Goal: Task Accomplishment & Management: Manage account settings

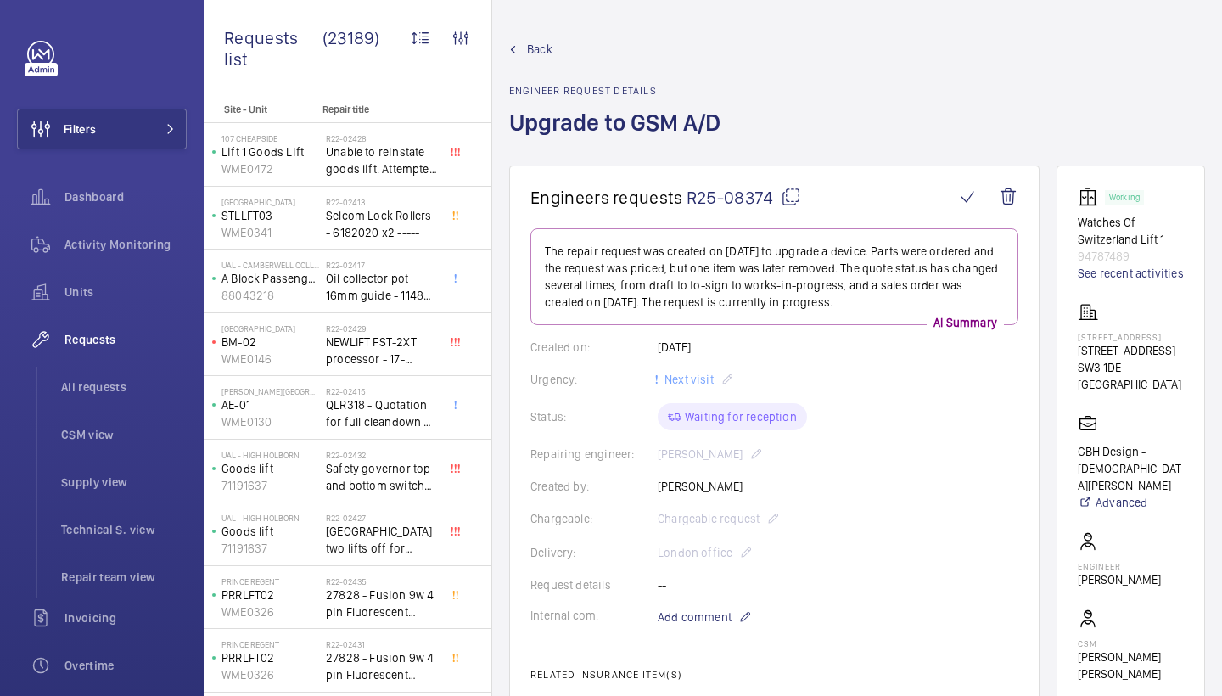
click at [786, 194] on mat-icon at bounding box center [791, 197] width 20 height 20
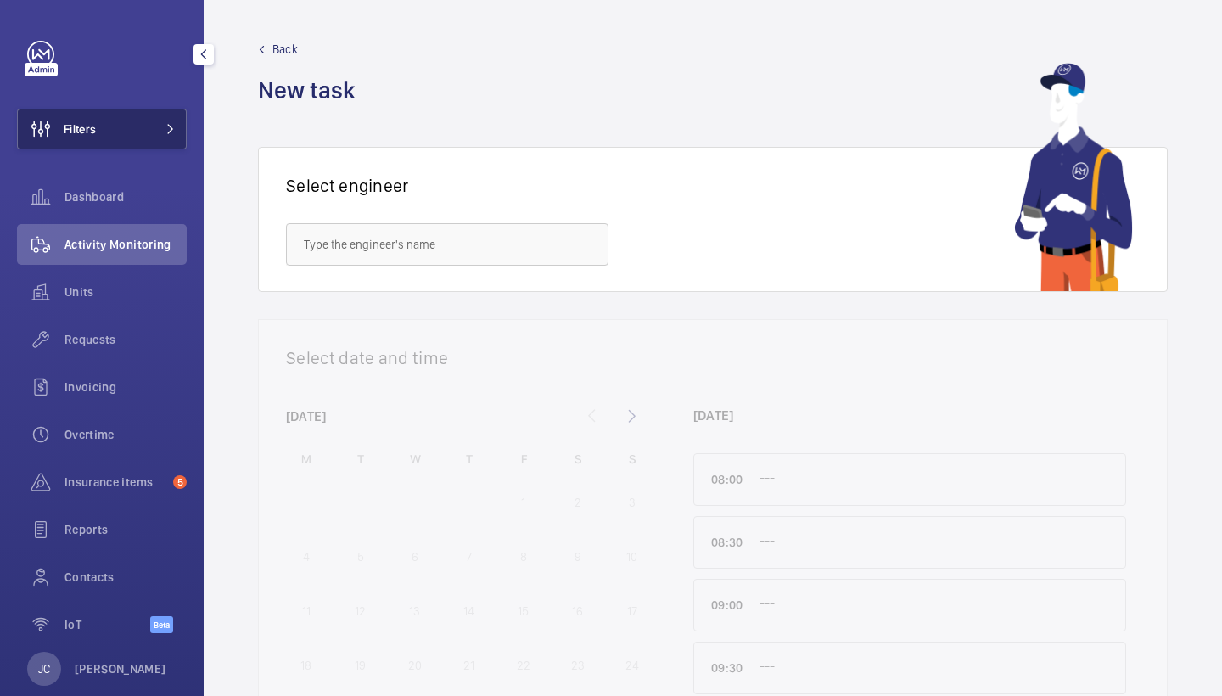
click at [112, 132] on button "Filters" at bounding box center [102, 129] width 170 height 41
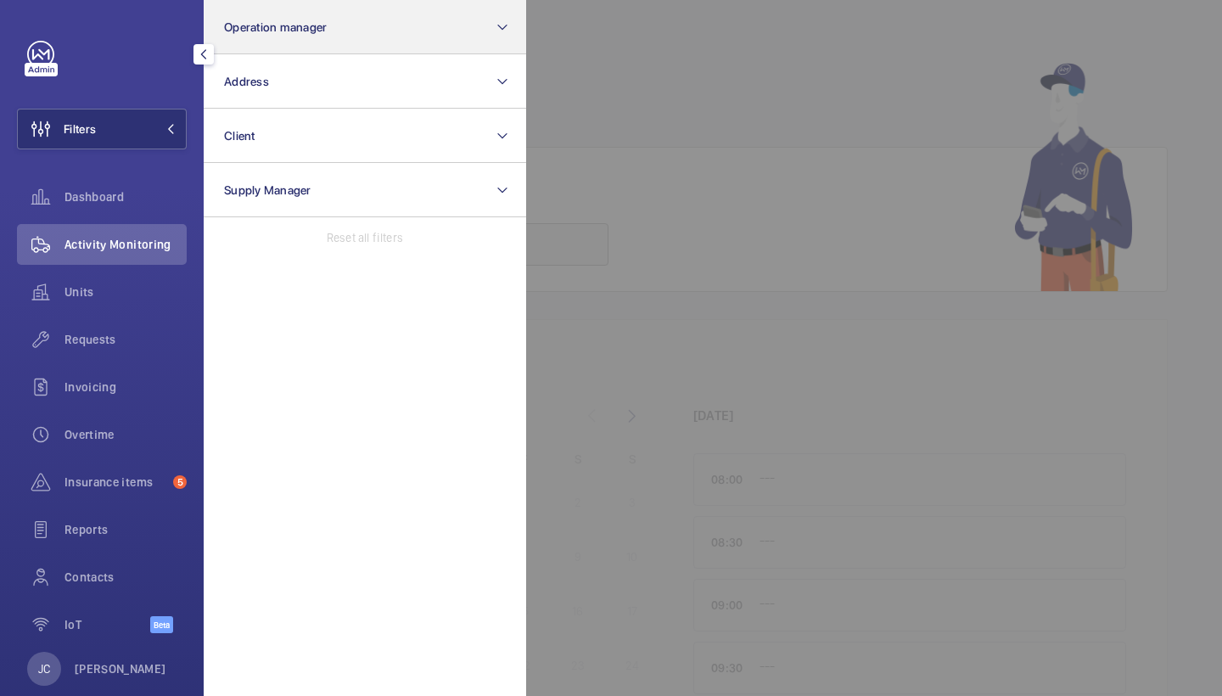
click at [284, 44] on button "Operation manager" at bounding box center [365, 27] width 323 height 54
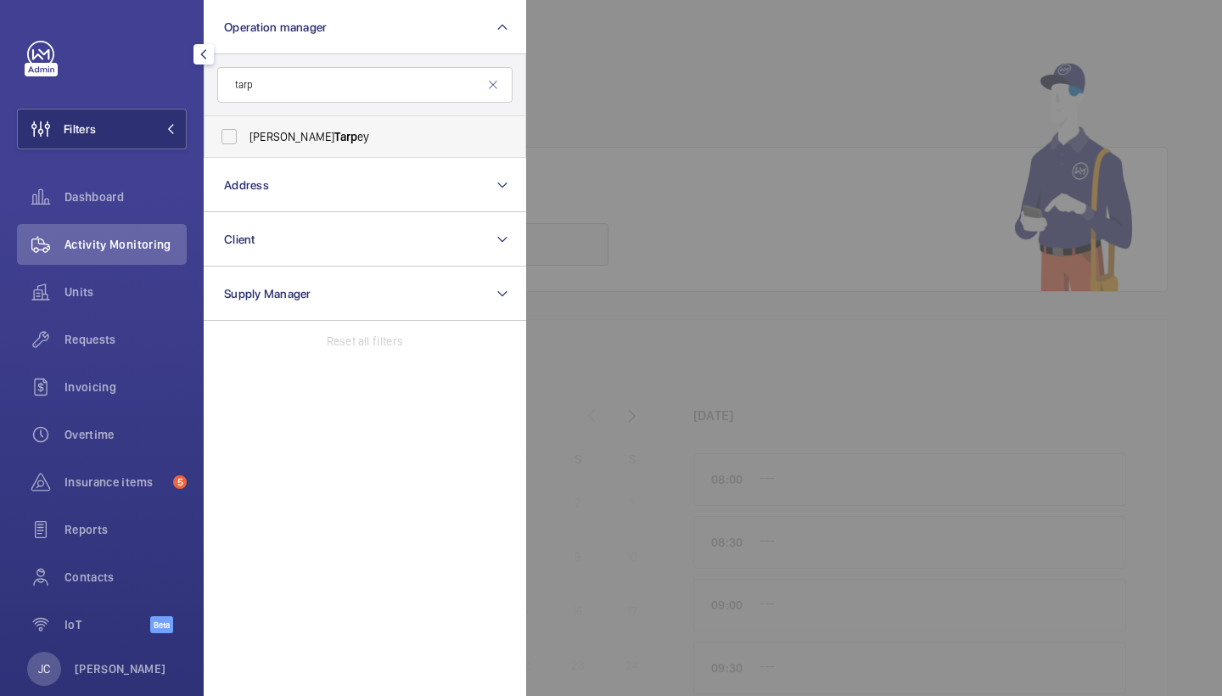
type input "tarp"
click at [278, 143] on span "Connor Tarp ey" at bounding box center [366, 136] width 233 height 17
click at [246, 143] on input "Connor Tarp ey" at bounding box center [229, 137] width 34 height 34
checkbox input "true"
click at [109, 292] on span "Units" at bounding box center [126, 292] width 122 height 17
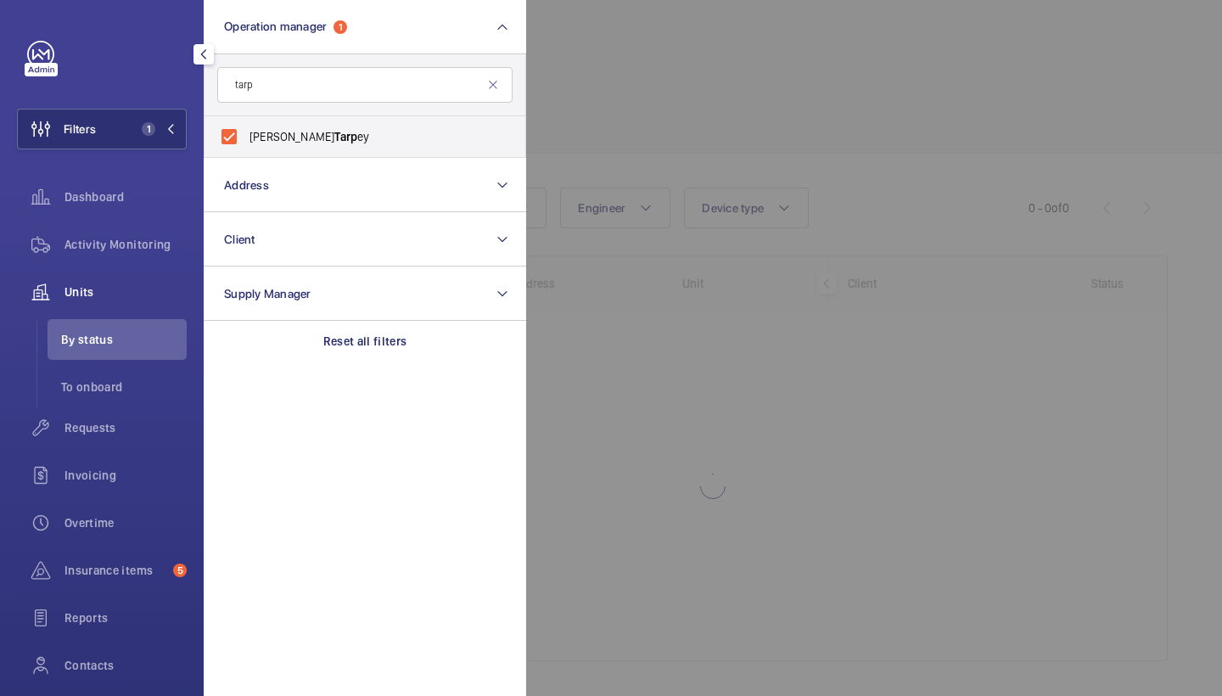
click at [678, 59] on div at bounding box center [1137, 348] width 1222 height 696
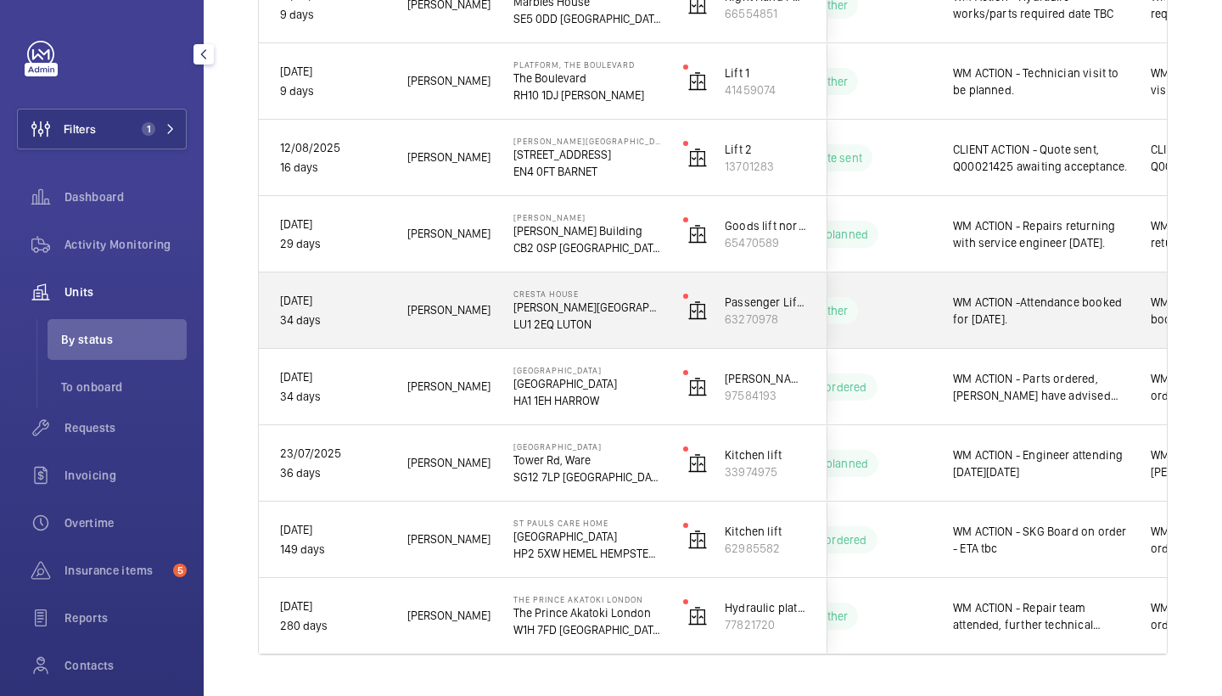
scroll to position [576, 0]
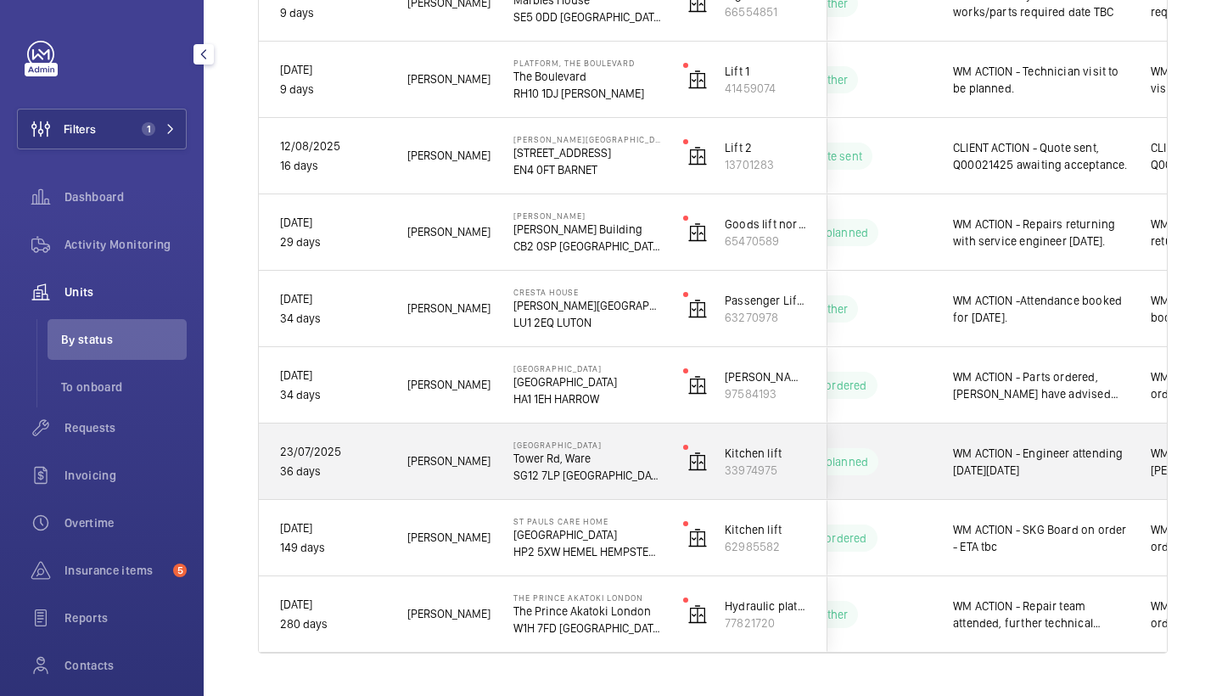
click at [631, 465] on p "Tower Rd, Ware" at bounding box center [588, 458] width 148 height 17
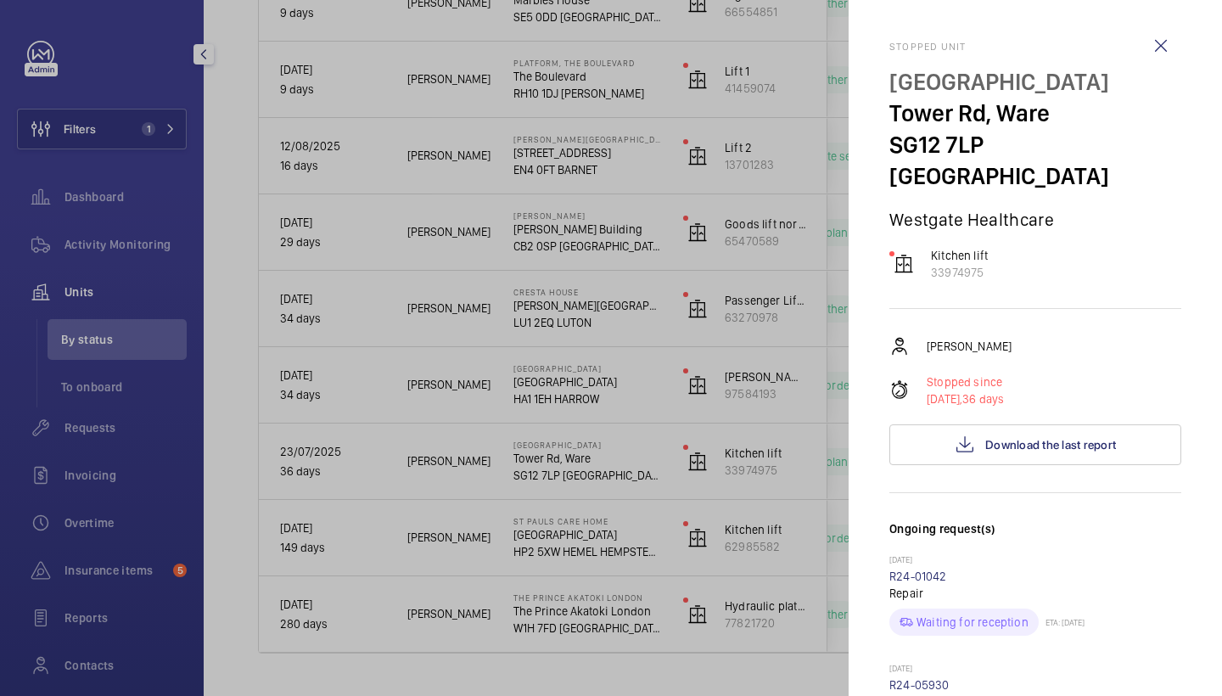
scroll to position [0, 0]
click at [1160, 47] on wm-front-icon-button at bounding box center [1161, 45] width 41 height 41
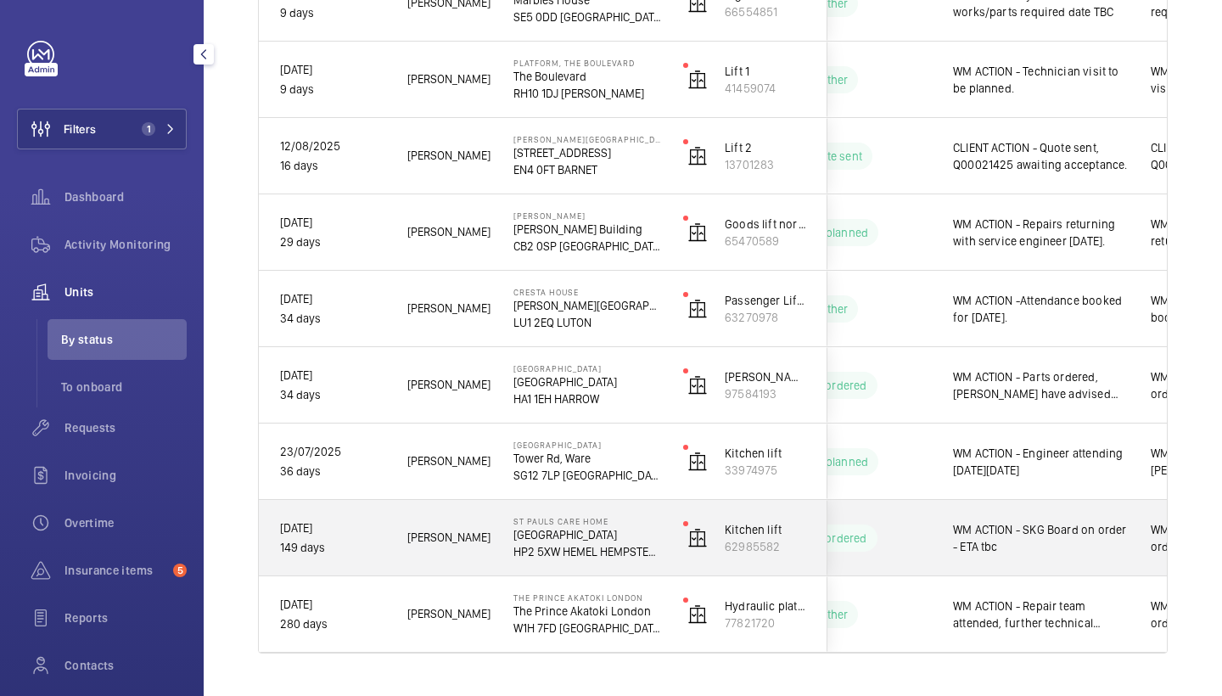
click at [503, 542] on div "St Pauls Care home St Pauls Care Centre HP2 5XW HEMEL HEMPSTEAD" at bounding box center [577, 538] width 168 height 76
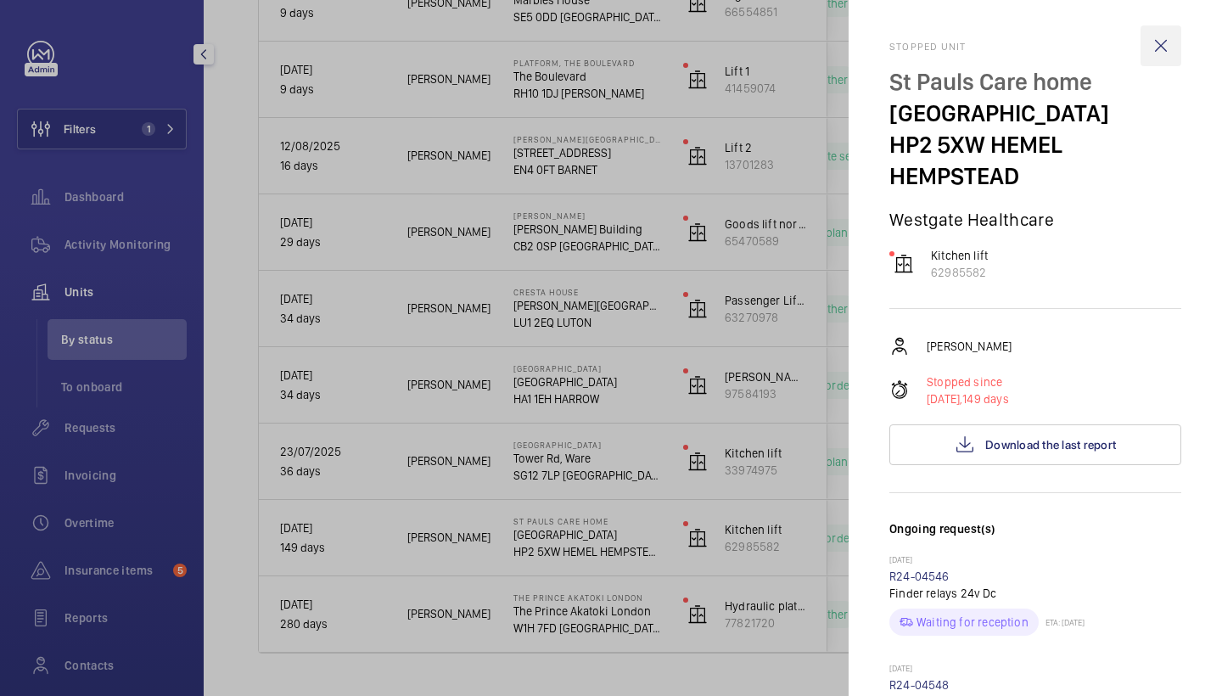
click at [1159, 43] on wm-front-icon-button at bounding box center [1161, 45] width 41 height 41
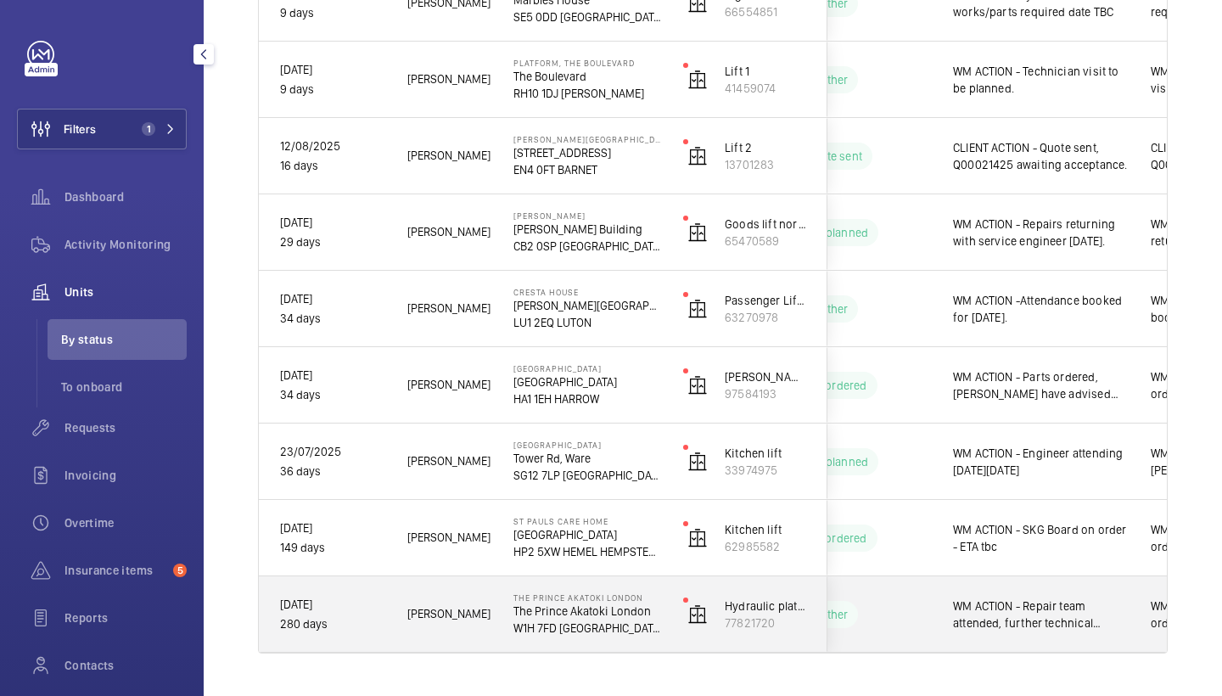
click at [480, 594] on div "David H." at bounding box center [439, 613] width 104 height 53
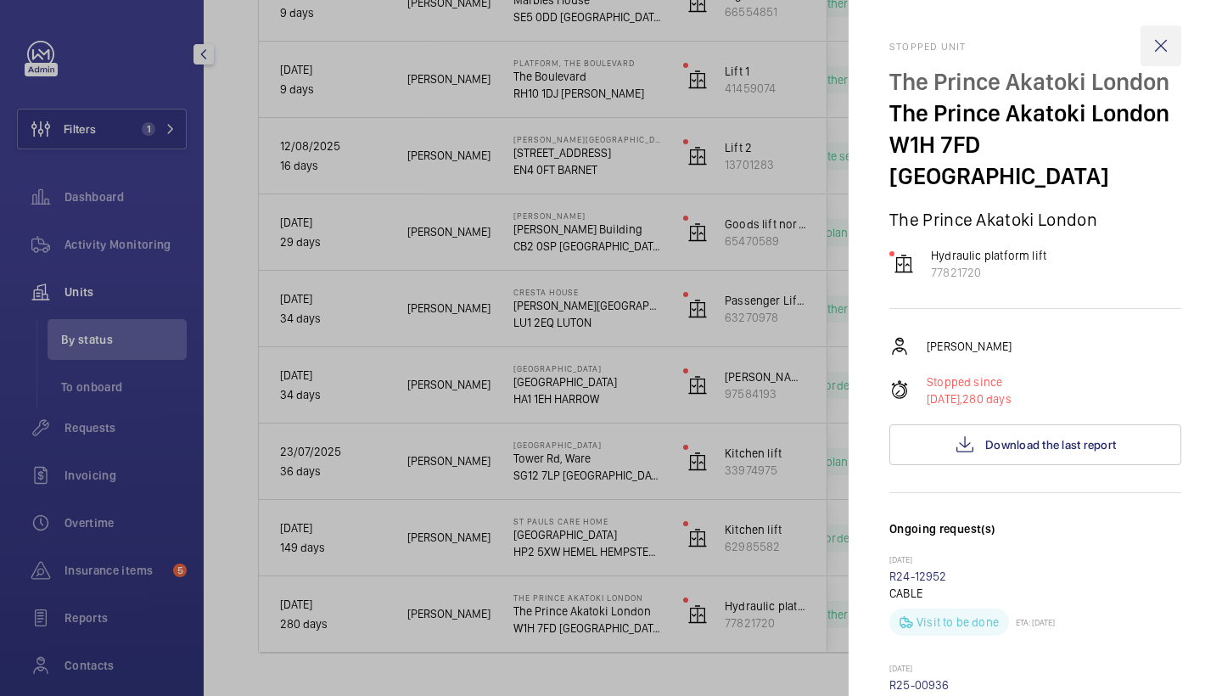
click at [1163, 45] on wm-front-icon-button at bounding box center [1161, 45] width 41 height 41
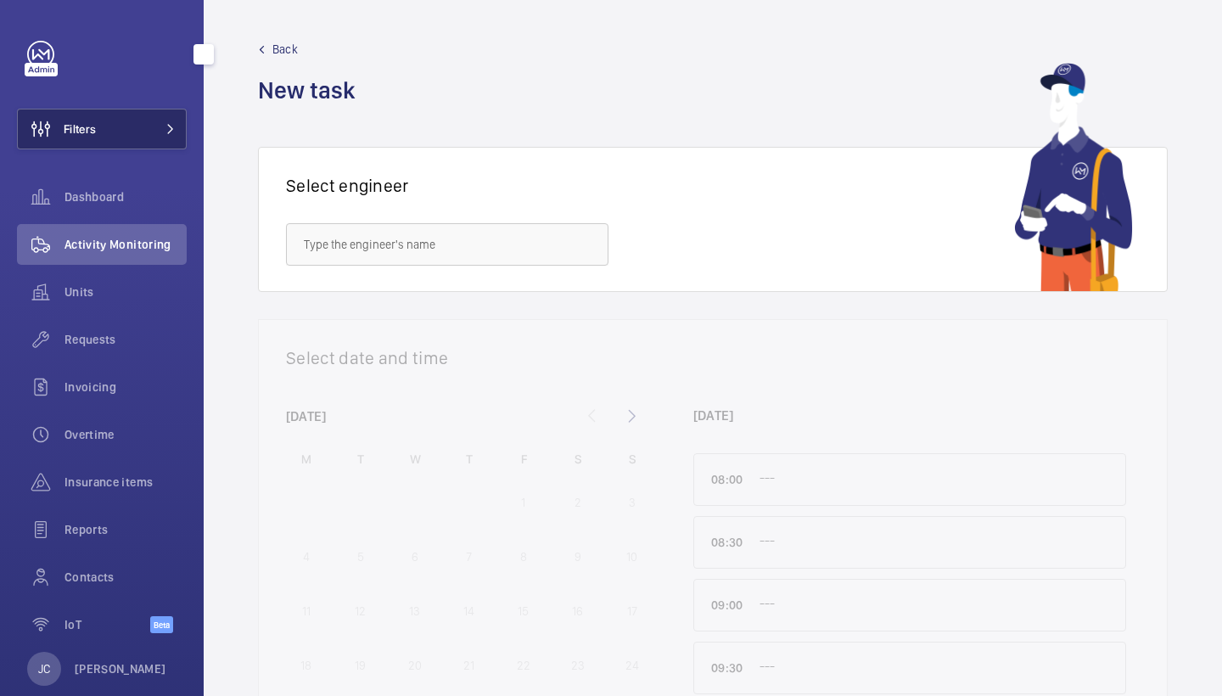
click at [175, 137] on button "Filters" at bounding box center [102, 129] width 170 height 41
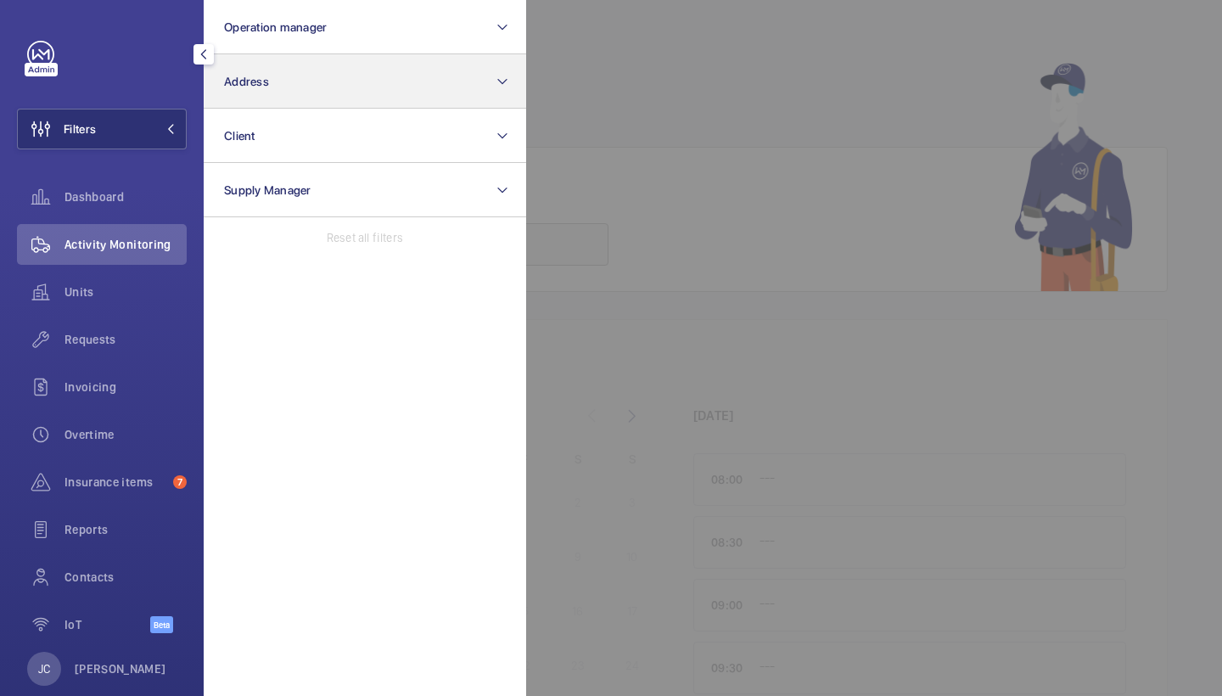
click at [278, 102] on button "Address" at bounding box center [365, 81] width 323 height 54
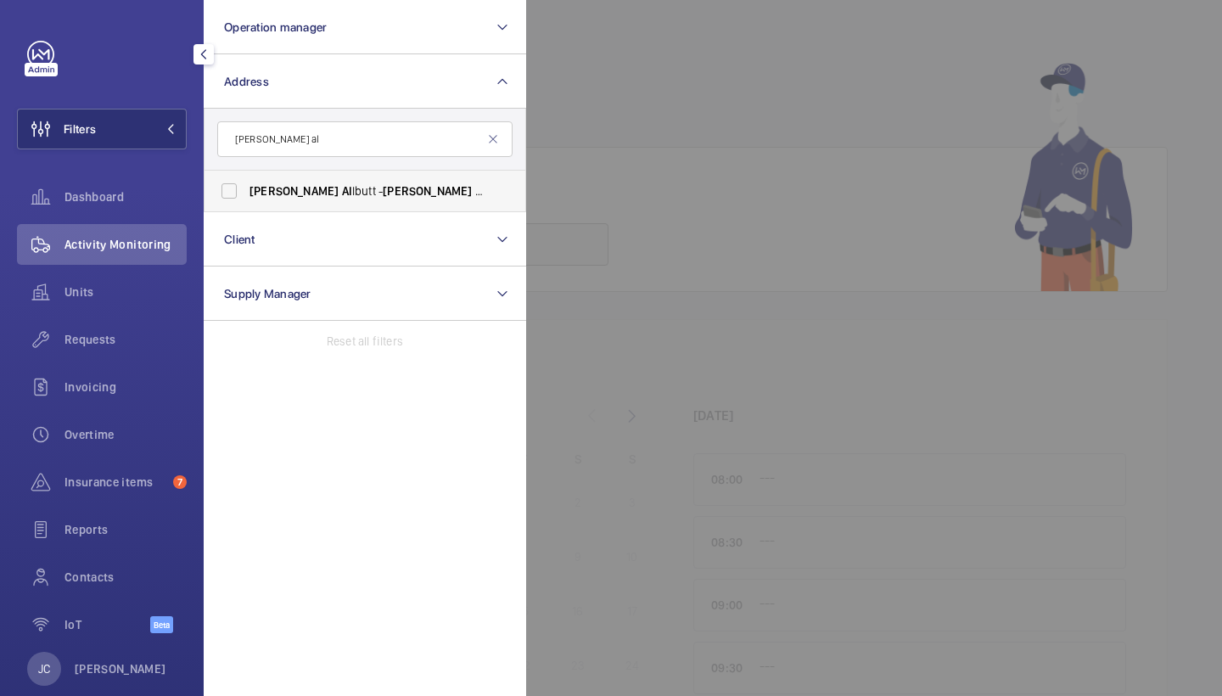
type input "clifford al"
click at [309, 190] on span "Clifford Al lbutt - Clifford Al lbutt Building, CAMBRIDGE CB2 0SP" at bounding box center [366, 190] width 233 height 17
click at [246, 190] on input "Clifford Al lbutt - Clifford Al lbutt Building, CAMBRIDGE CB2 0SP" at bounding box center [229, 191] width 34 height 34
checkbox input "true"
click at [92, 226] on div "Activity Monitoring" at bounding box center [102, 244] width 170 height 41
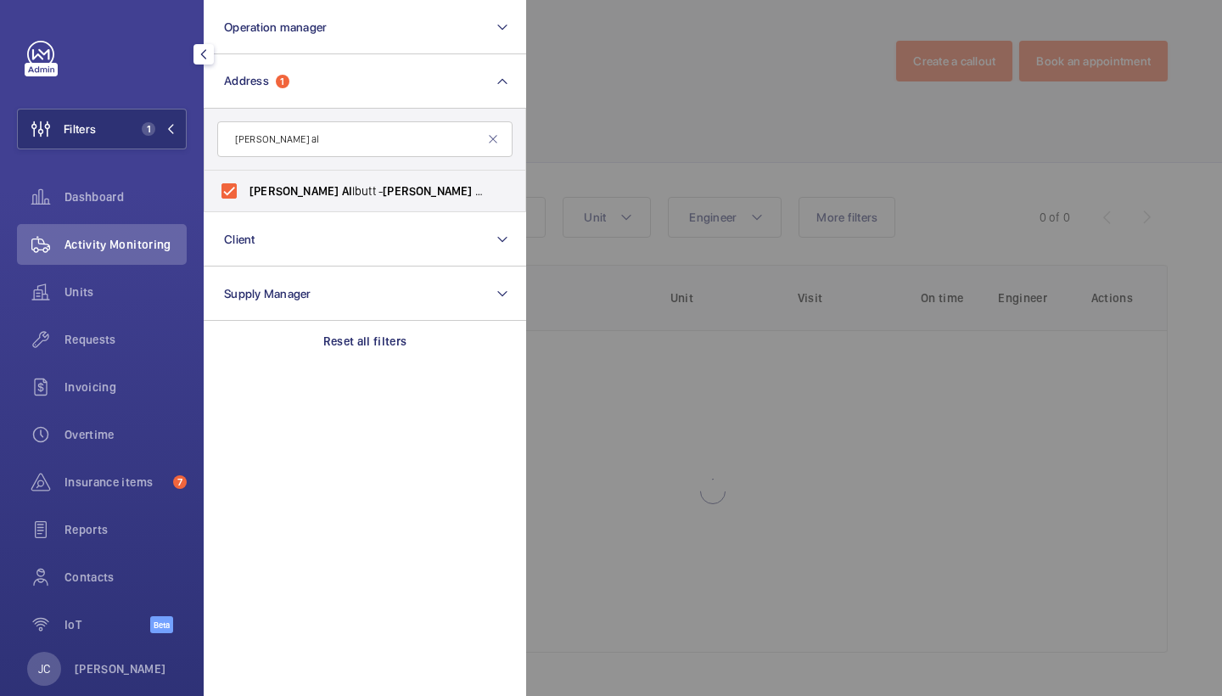
click at [598, 110] on div at bounding box center [1137, 348] width 1222 height 696
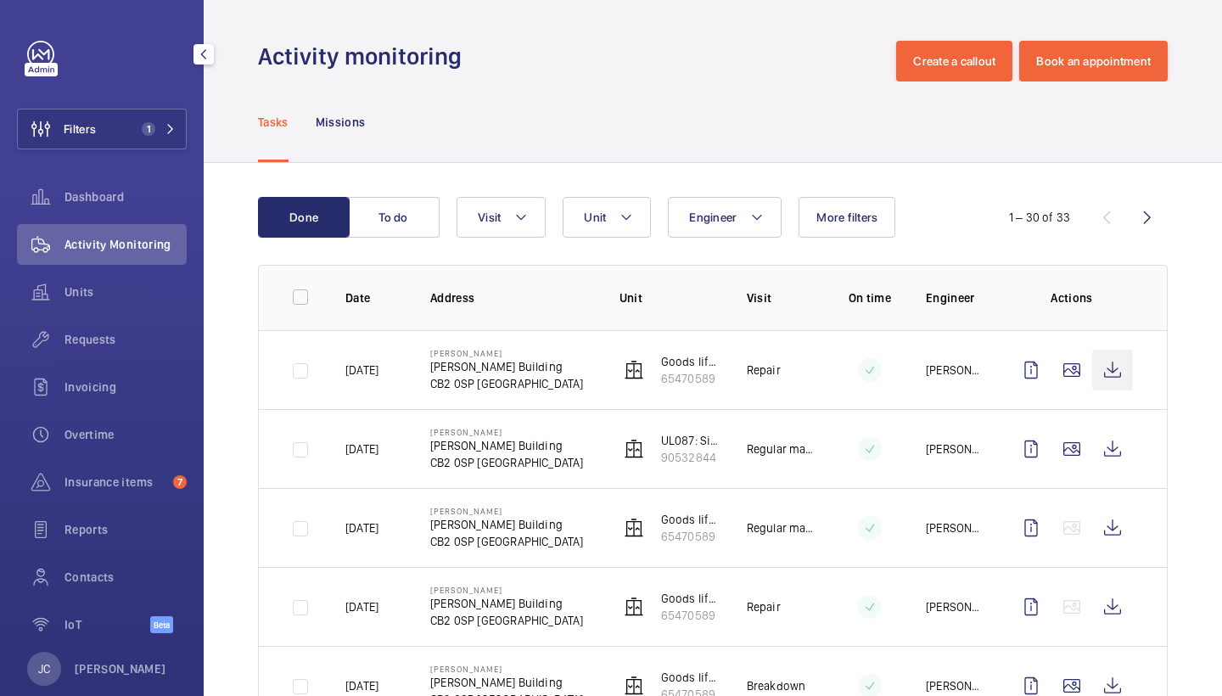
click at [1116, 368] on wm-front-icon-button at bounding box center [1112, 370] width 41 height 41
click at [132, 129] on button "Filters 1" at bounding box center [102, 129] width 170 height 41
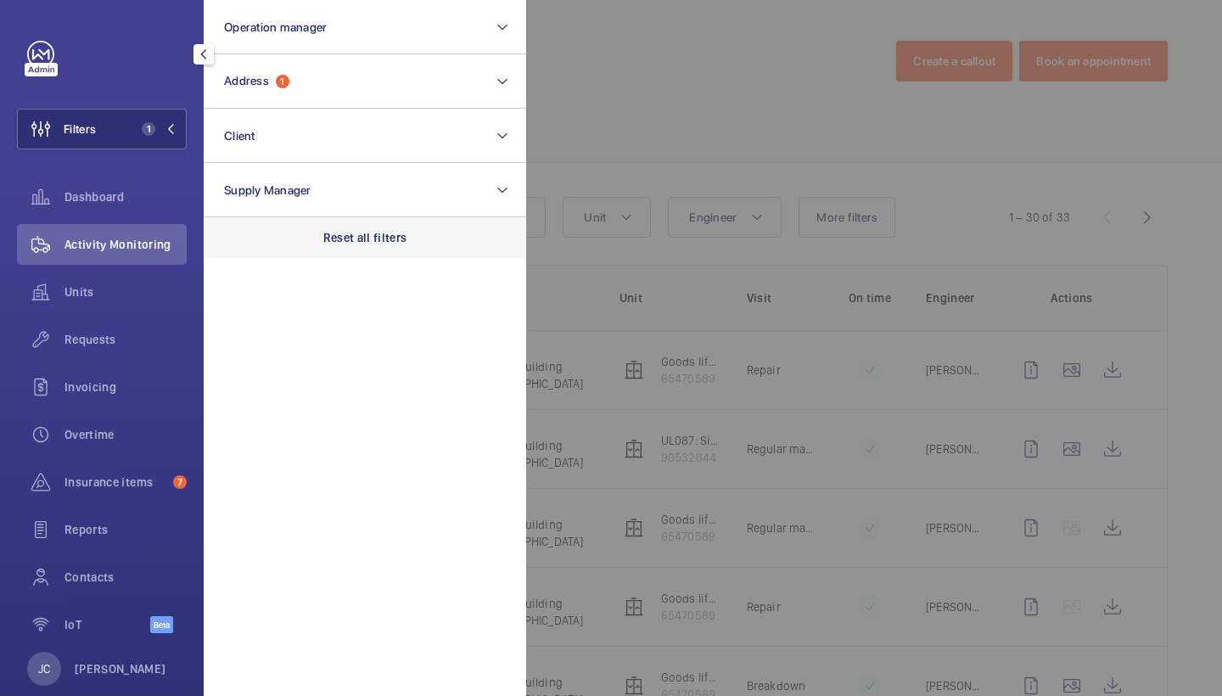
click at [338, 231] on p "Reset all filters" at bounding box center [365, 237] width 84 height 17
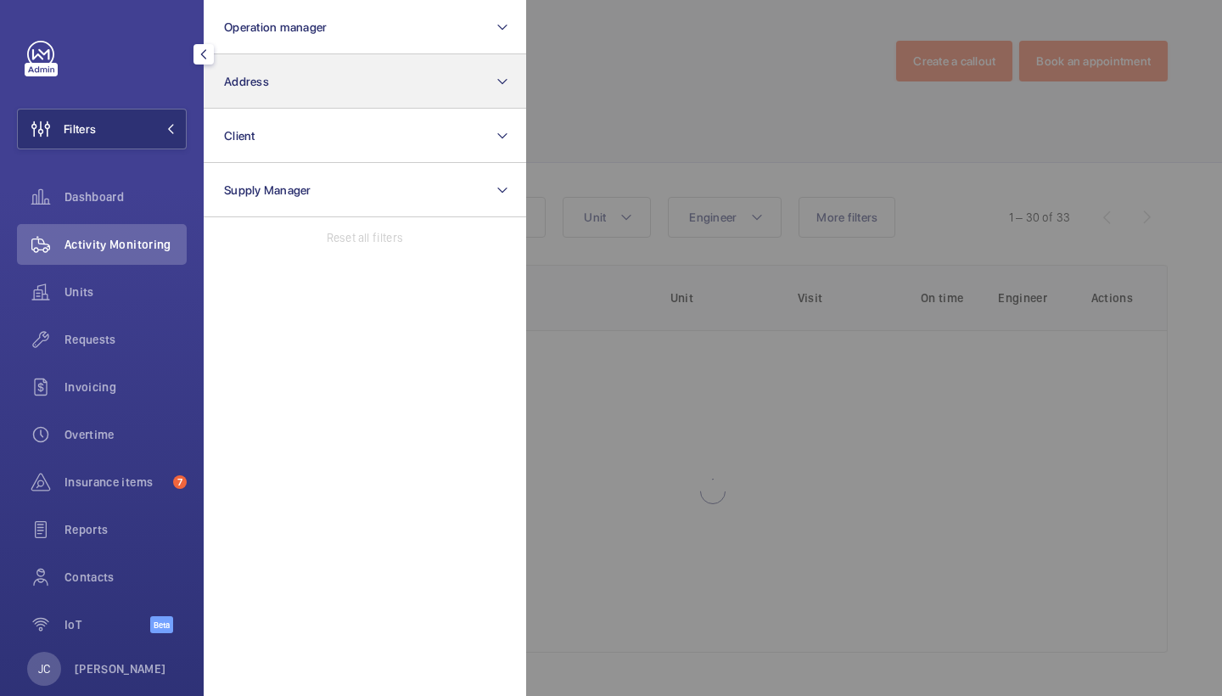
click at [318, 87] on button "Address" at bounding box center [365, 81] width 323 height 54
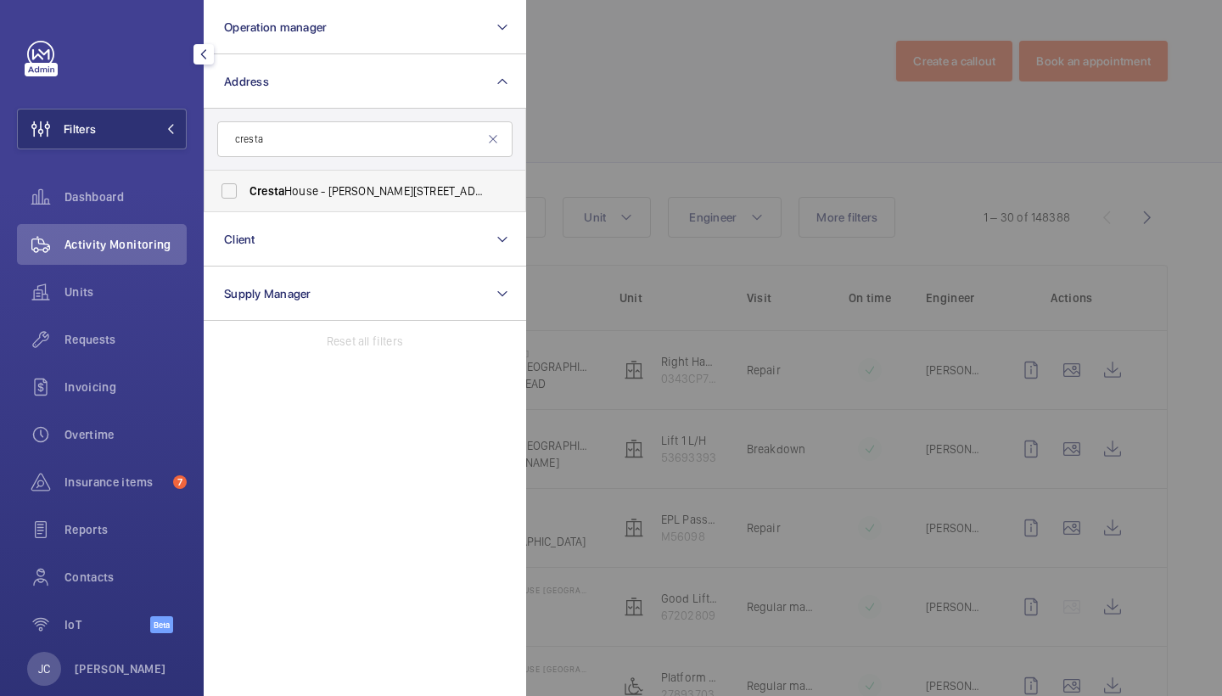
type input "cresta"
click at [348, 181] on label "Cresta House - Alma Street, LUTON LU1 2EQ" at bounding box center [352, 191] width 295 height 41
click at [246, 181] on input "Cresta House - Alma Street, LUTON LU1 2EQ" at bounding box center [229, 191] width 34 height 34
checkbox input "true"
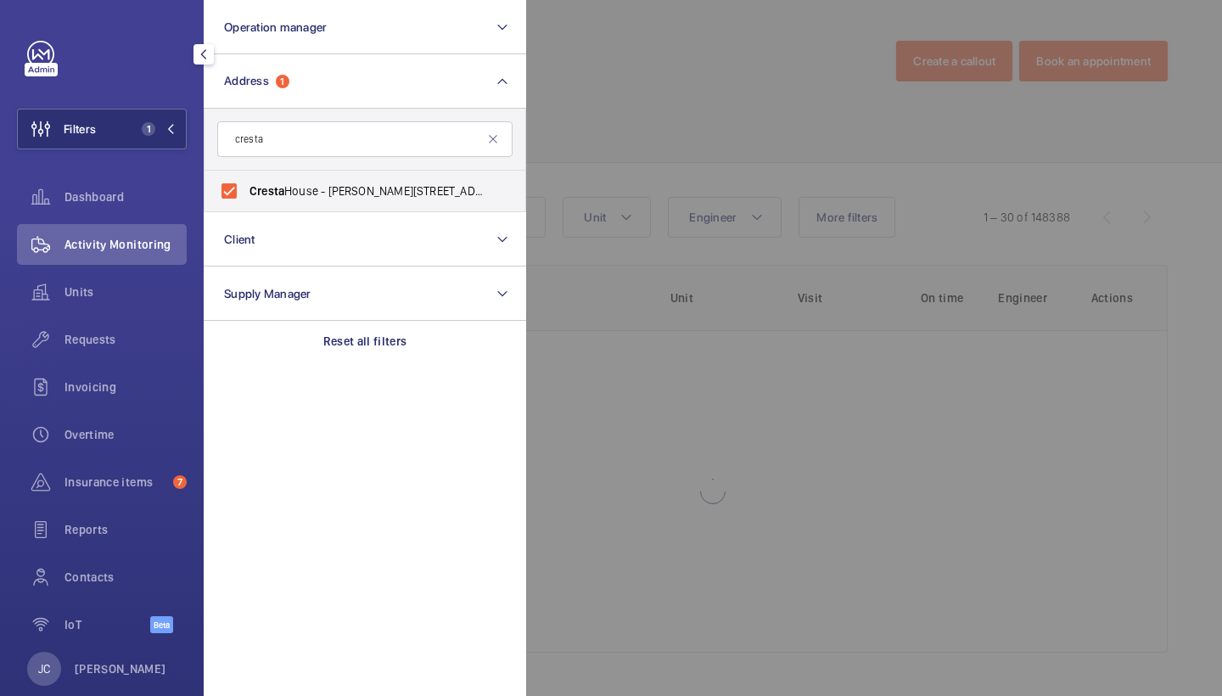
click at [660, 84] on div at bounding box center [1137, 348] width 1222 height 696
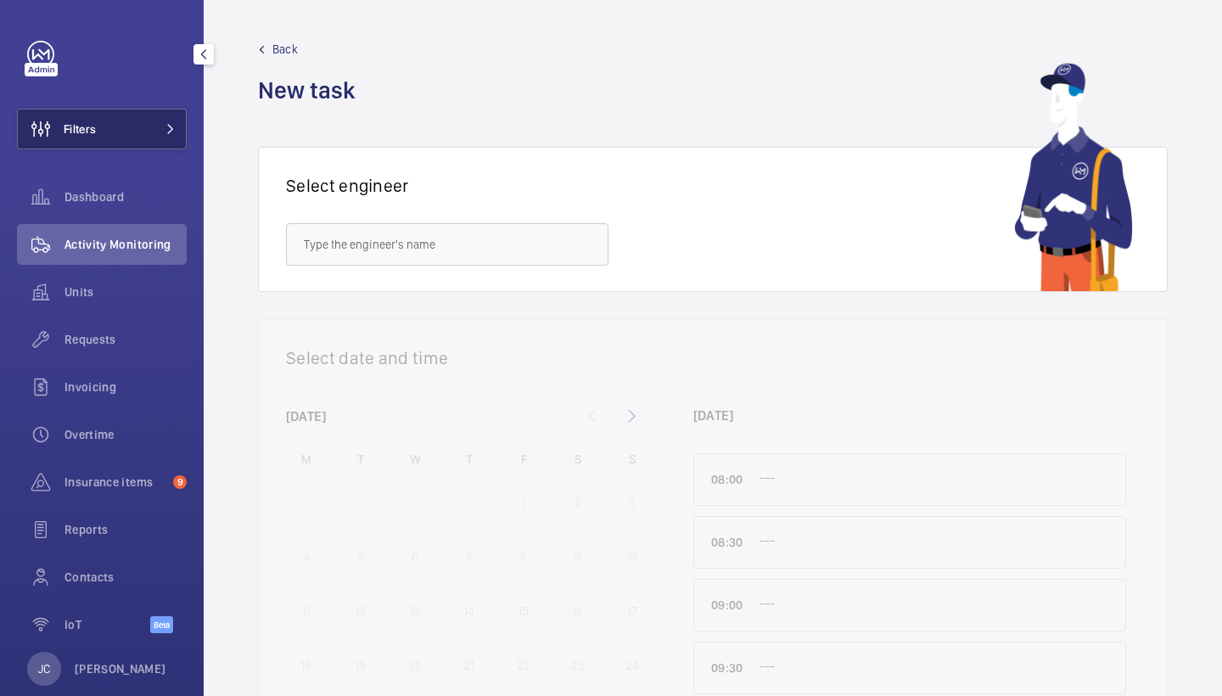
click at [128, 149] on button "Filters" at bounding box center [102, 129] width 170 height 41
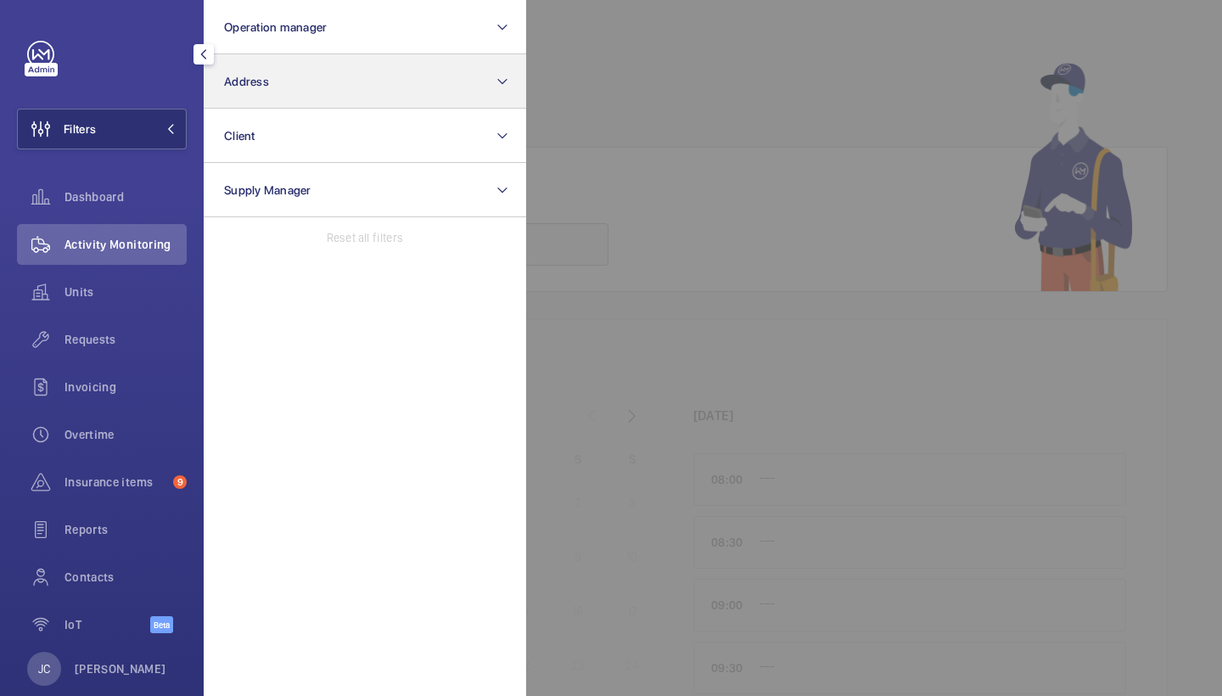
click at [331, 65] on button "Address" at bounding box center [365, 81] width 323 height 54
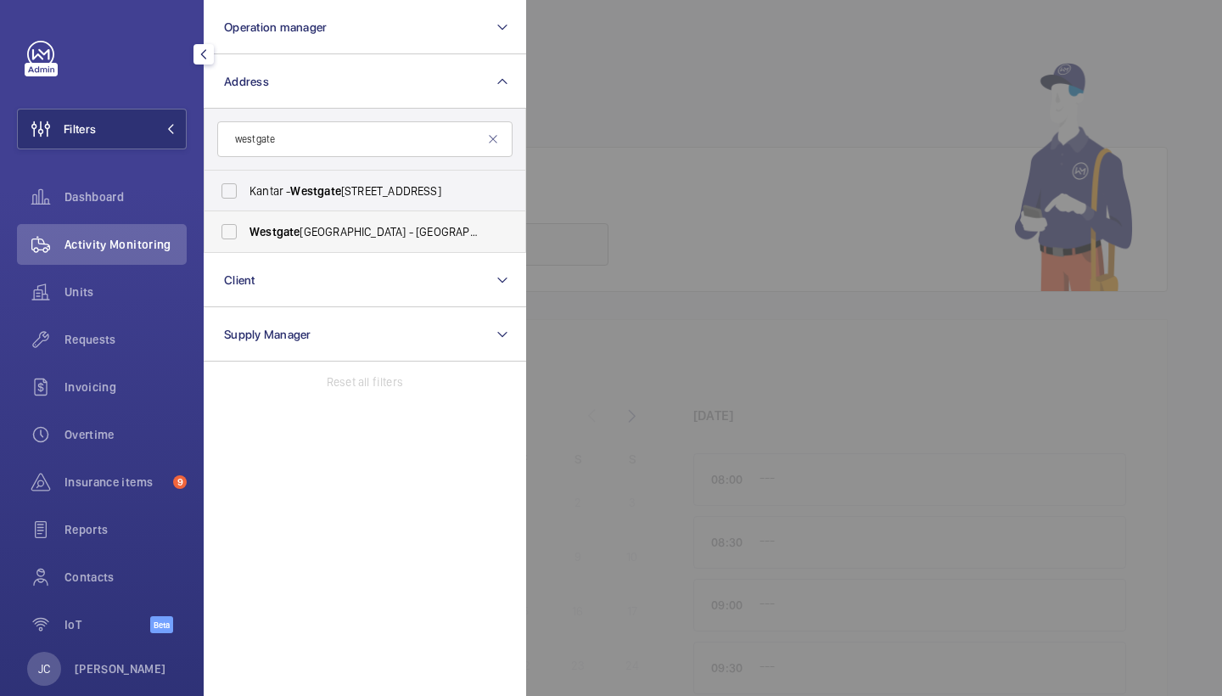
type input "westgate"
click at [346, 231] on span "Westgate Care Centre - Tower Rd, Ware, LONDON SG12 7LP" at bounding box center [366, 231] width 233 height 17
click at [246, 231] on input "Westgate Care Centre - Tower Rd, Ware, LONDON SG12 7LP" at bounding box center [229, 232] width 34 height 34
checkbox input "true"
click at [88, 343] on span "Requests" at bounding box center [126, 339] width 122 height 17
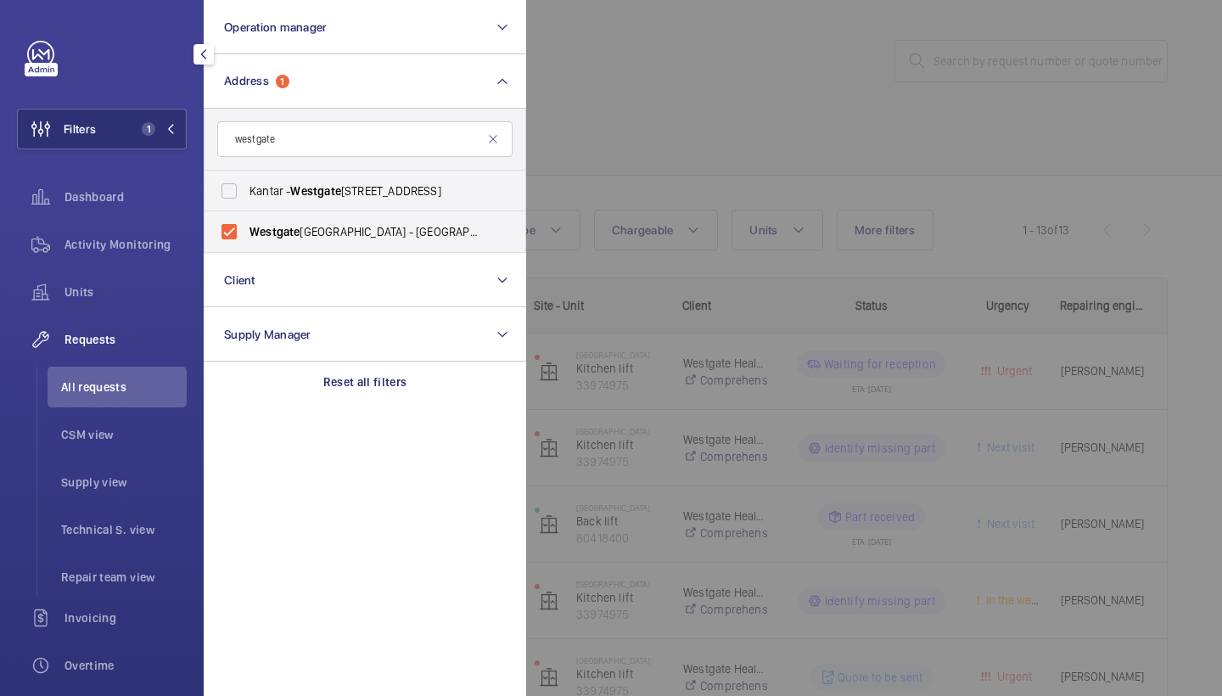
click at [700, 138] on div at bounding box center [1137, 348] width 1222 height 696
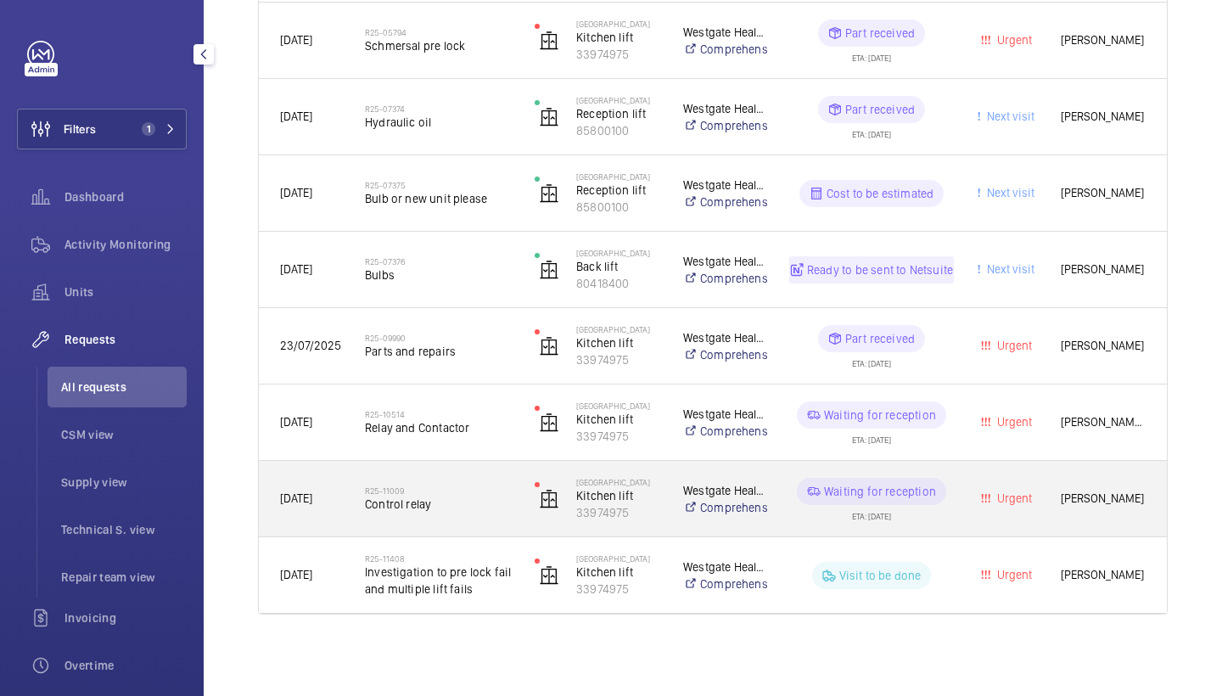
scroll to position [713, 0]
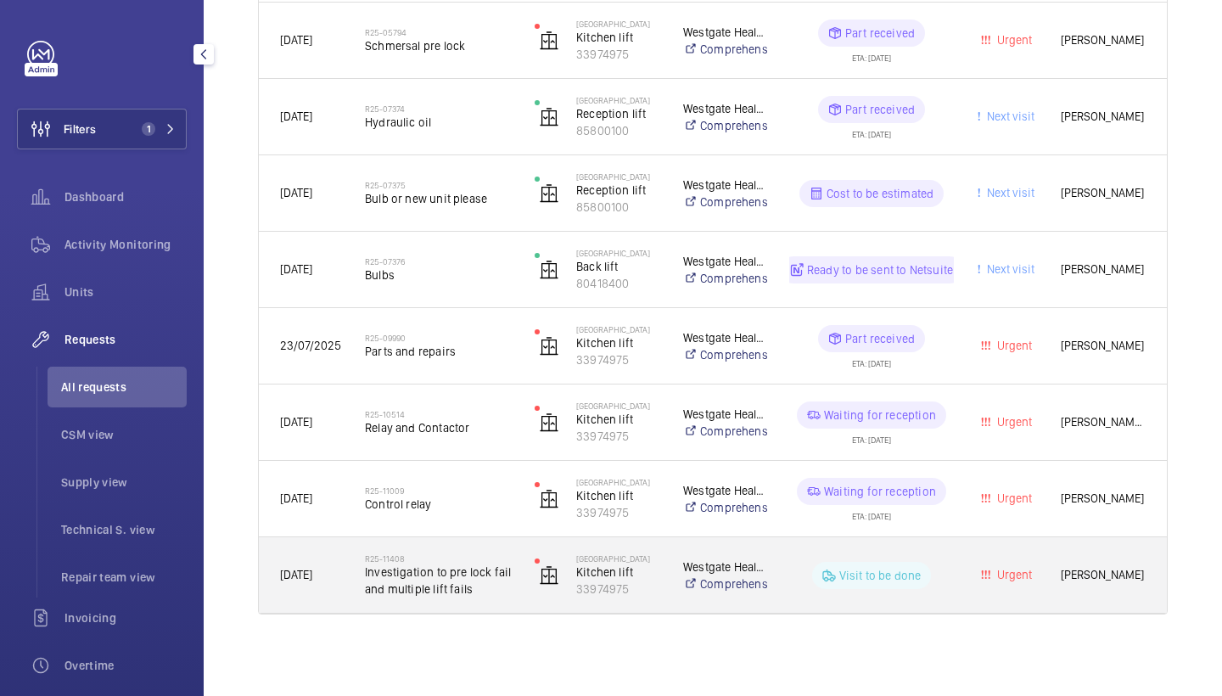
click at [494, 554] on h2 "R25-11408" at bounding box center [439, 558] width 148 height 10
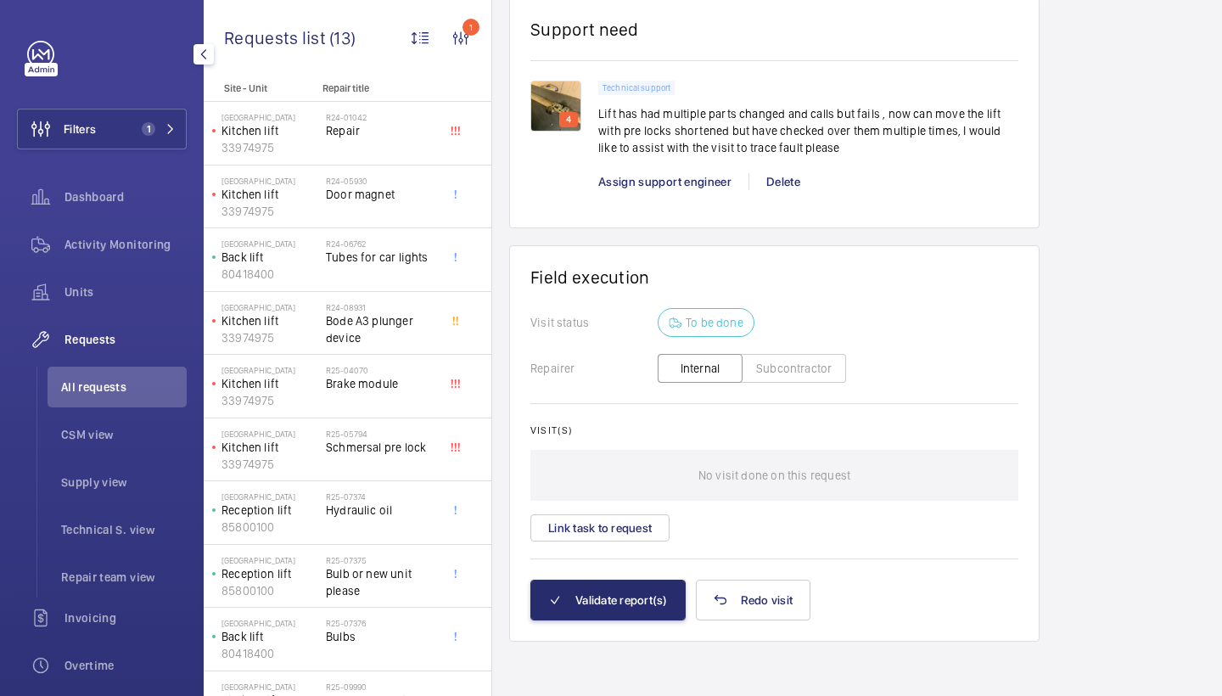
scroll to position [1218, 0]
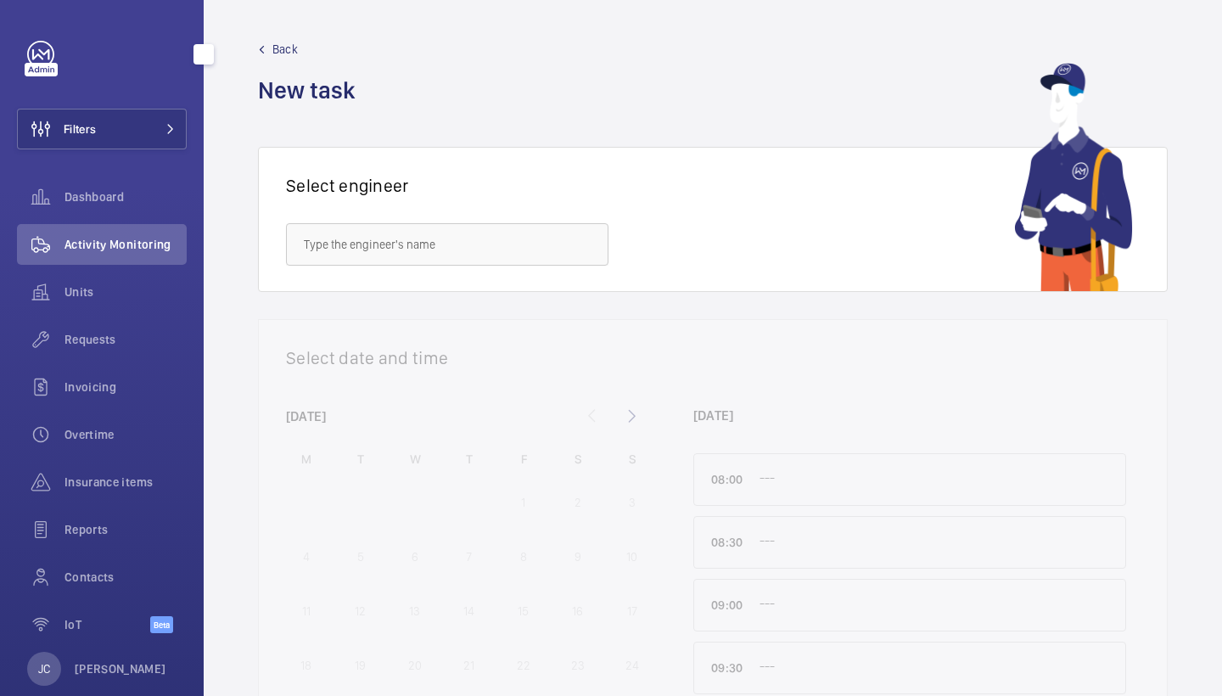
click at [138, 121] on button "Filters" at bounding box center [102, 129] width 170 height 41
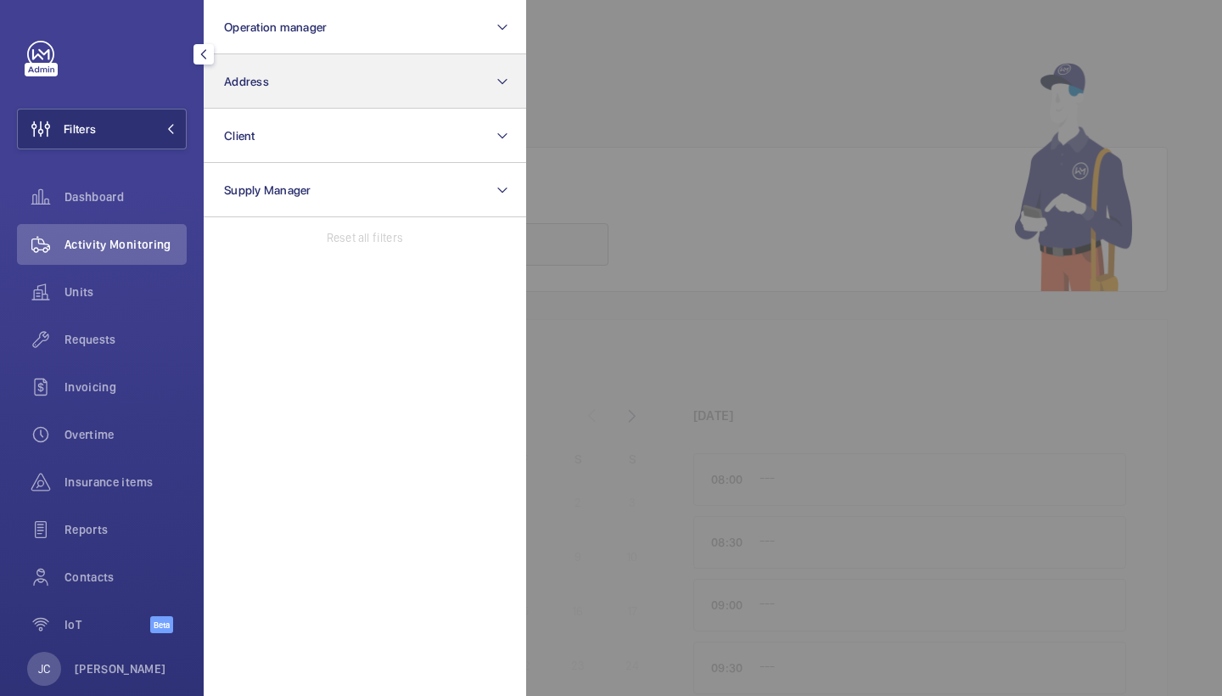
click at [284, 70] on button "Address" at bounding box center [365, 81] width 323 height 54
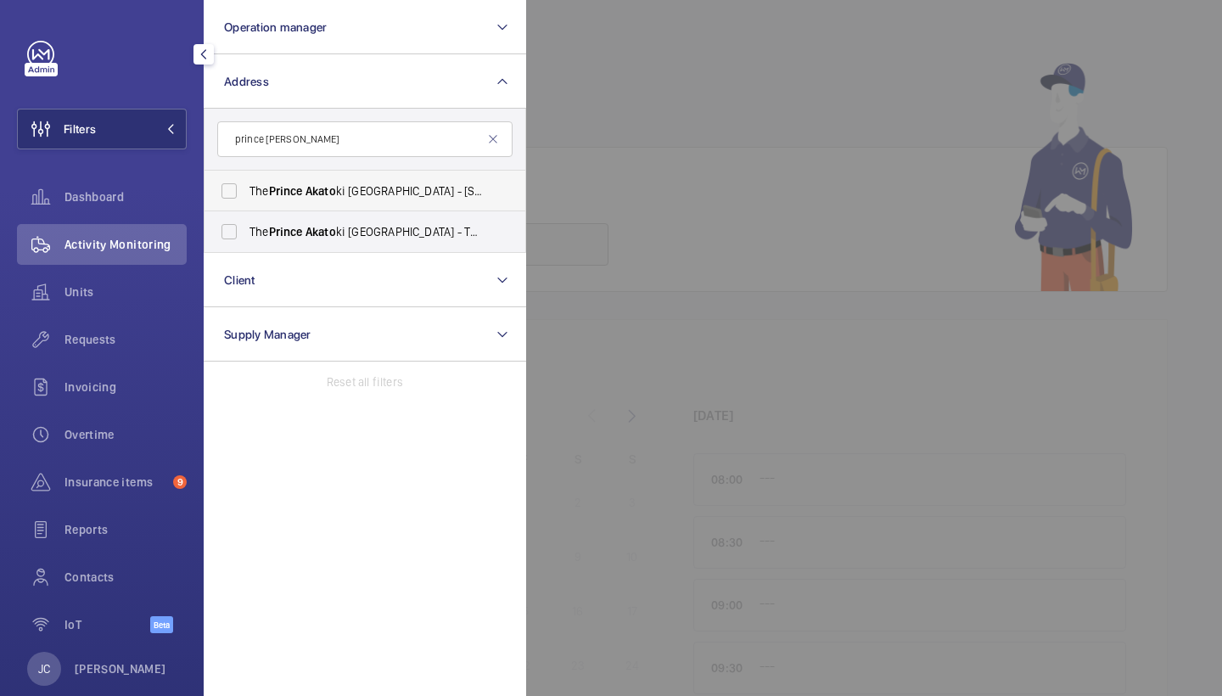
type input "prince [PERSON_NAME]"
click at [345, 190] on span "The Prince Akato ki London - [STREET_ADDRESS]" at bounding box center [366, 190] width 233 height 17
click at [246, 190] on input "The Prince Akato ki London - [STREET_ADDRESS]" at bounding box center [229, 191] width 34 height 34
checkbox input "true"
click at [345, 219] on label "The Prince Akato ki London - The Prince Akato ki [GEOGRAPHIC_DATA], [GEOGRAPHIC…" at bounding box center [352, 231] width 295 height 41
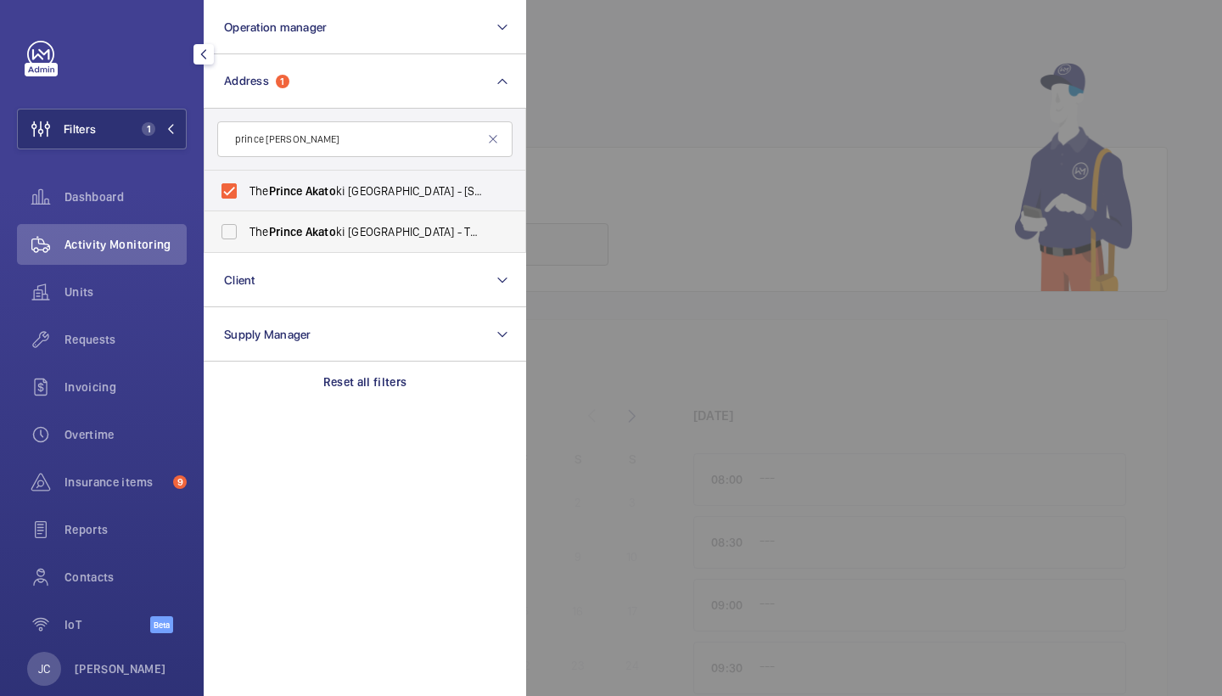
click at [246, 219] on input "The Prince Akato ki London - The Prince Akato ki [GEOGRAPHIC_DATA], [GEOGRAPHIC…" at bounding box center [229, 232] width 34 height 34
checkbox input "true"
click at [116, 335] on span "Requests" at bounding box center [126, 339] width 122 height 17
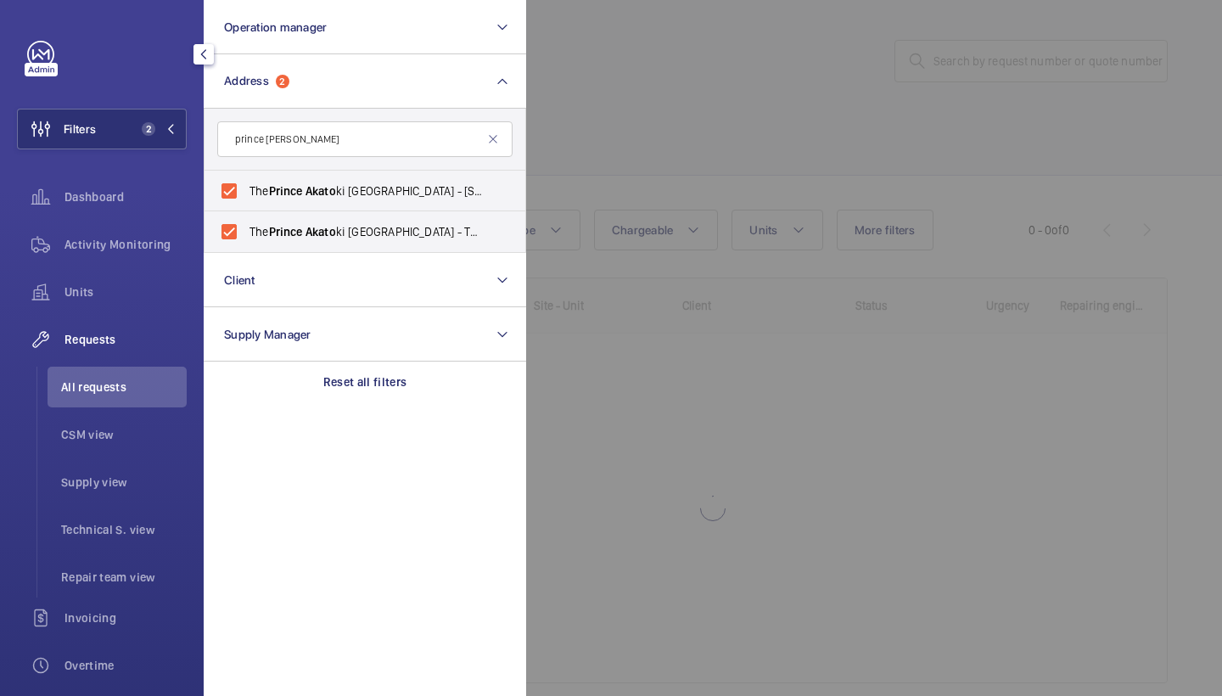
click at [701, 160] on div at bounding box center [1137, 348] width 1222 height 696
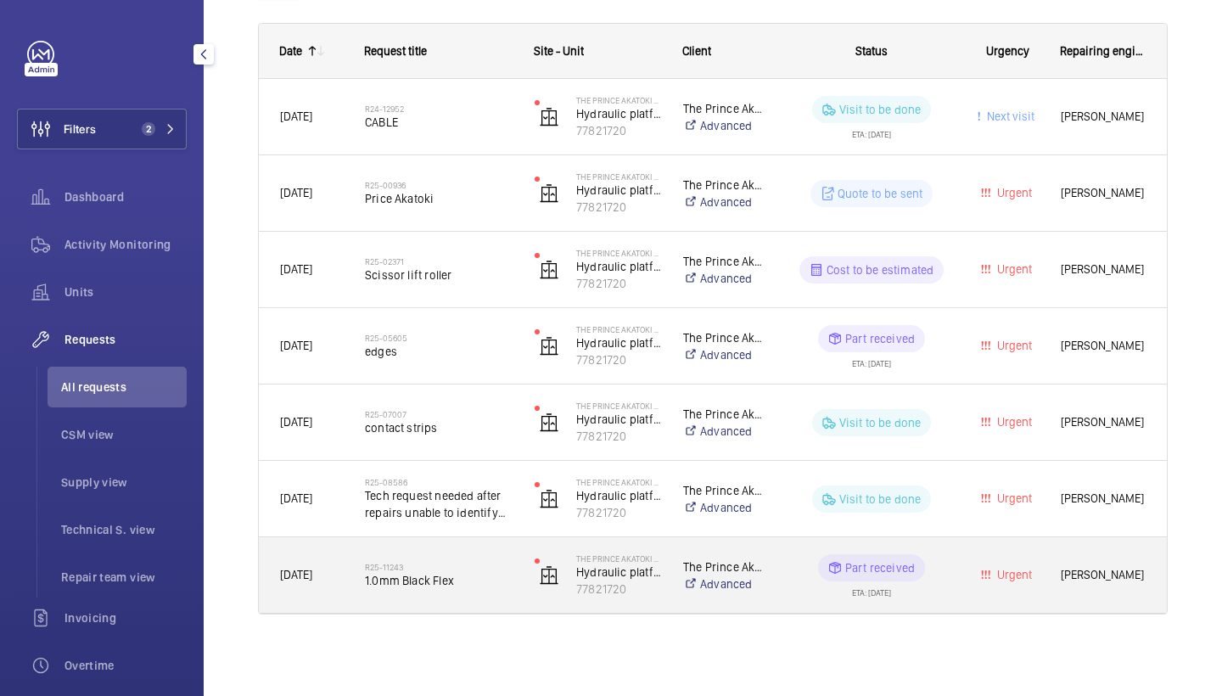
scroll to position [255, 0]
click at [446, 566] on h2 "R25-11243" at bounding box center [439, 567] width 148 height 10
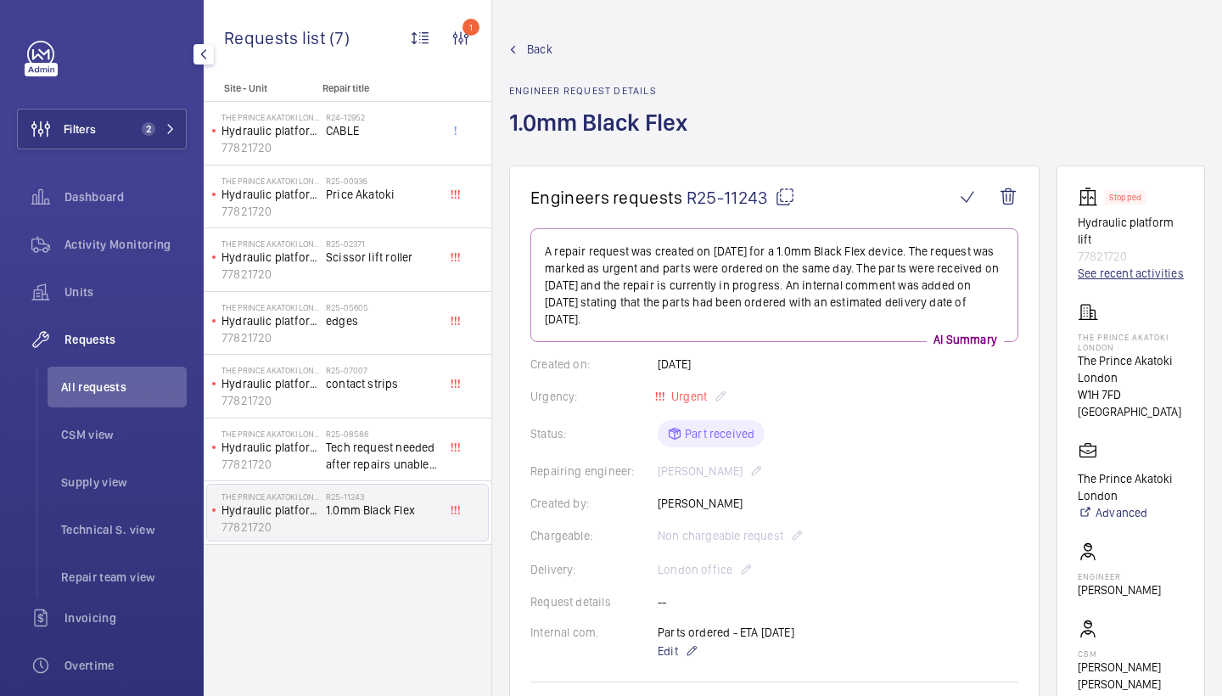
click at [1115, 273] on link "See recent activities" at bounding box center [1131, 273] width 106 height 17
click at [535, 49] on span "Back" at bounding box center [539, 49] width 25 height 17
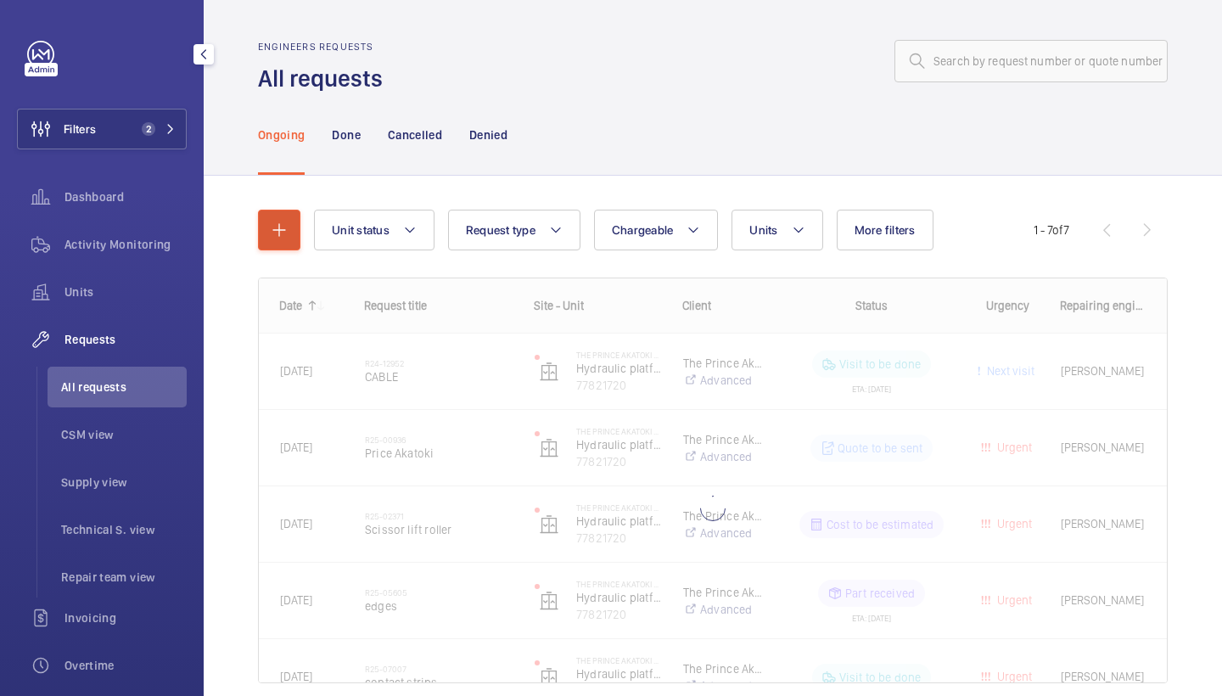
click at [295, 226] on button "button" at bounding box center [279, 230] width 42 height 41
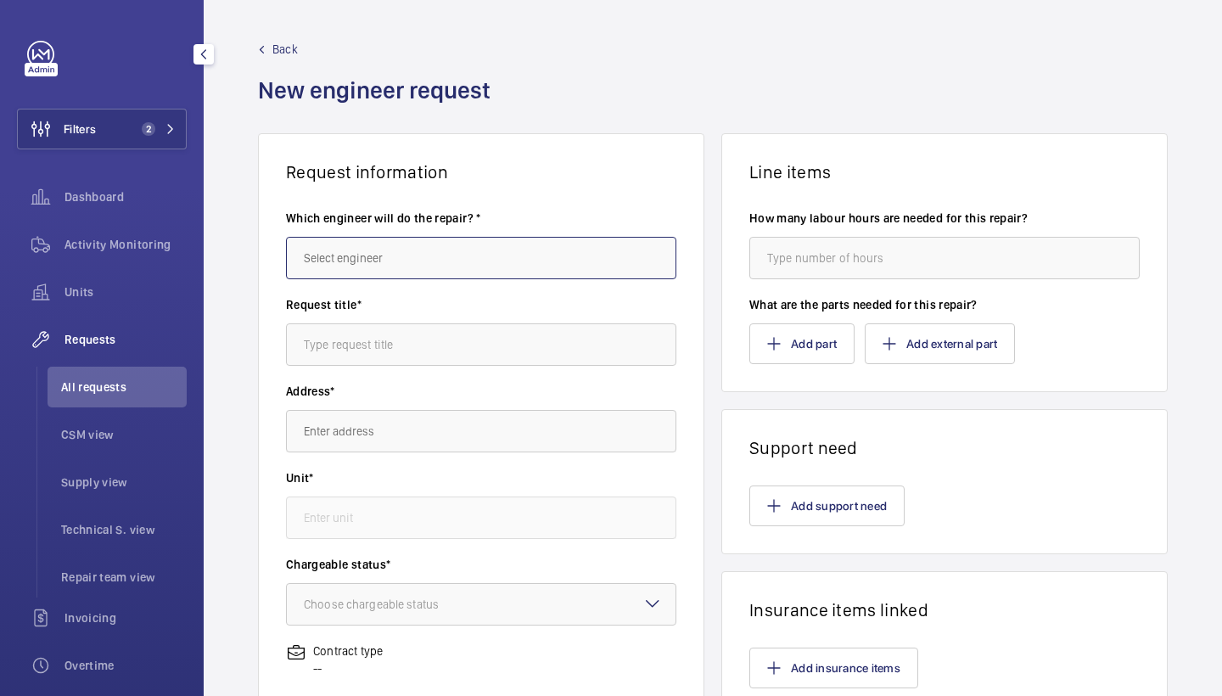
click at [360, 273] on input "text" at bounding box center [481, 258] width 390 height 42
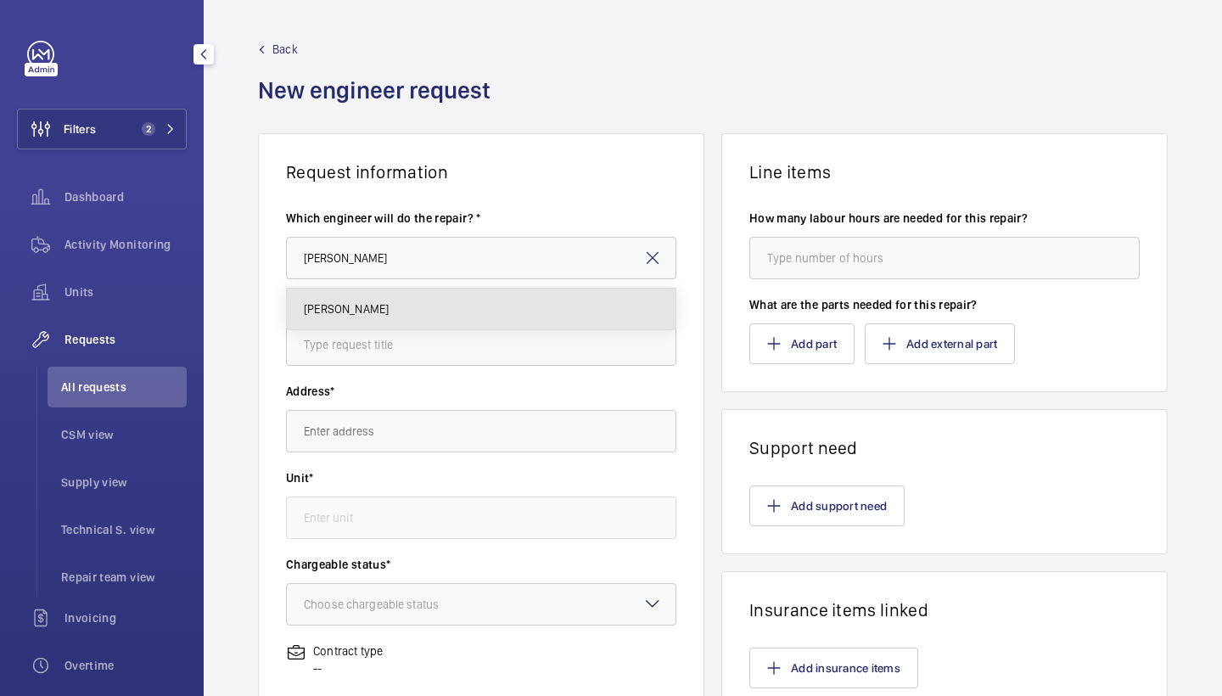
drag, startPoint x: 358, startPoint y: 277, endPoint x: 365, endPoint y: 311, distance: 34.6
click at [361, 311] on span "[PERSON_NAME]" at bounding box center [346, 308] width 85 height 17
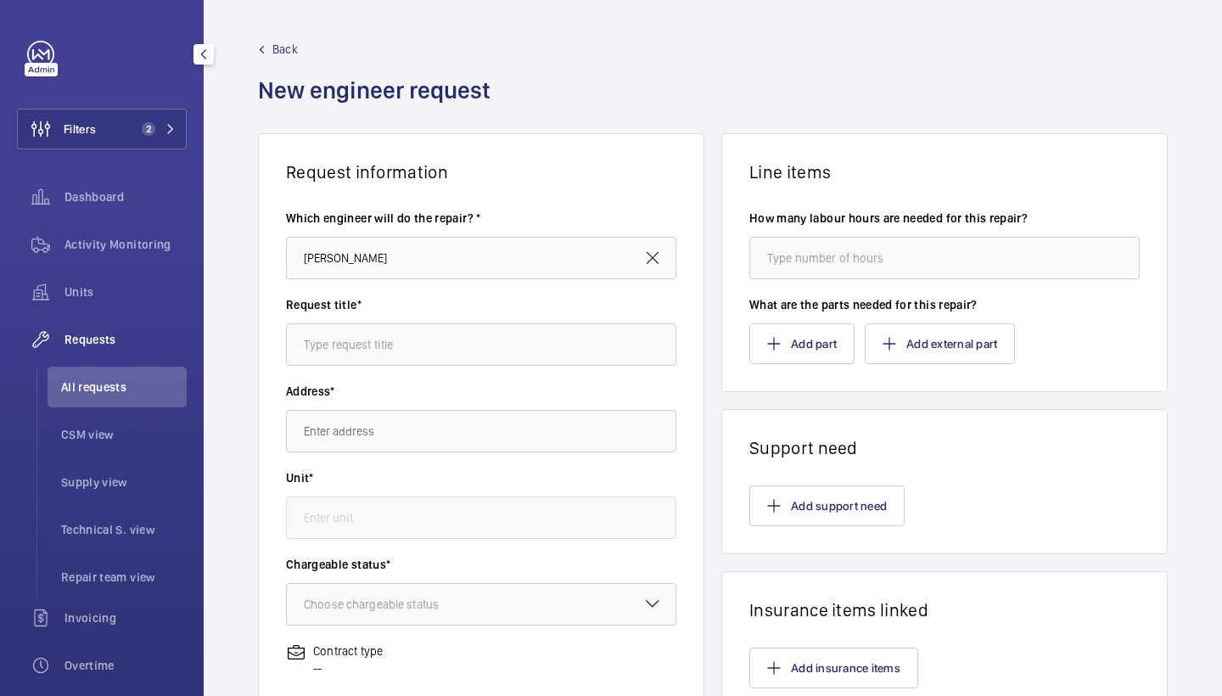
type input "Keith"
click at [392, 339] on input "text" at bounding box center [481, 344] width 390 height 42
type input "flex"
click at [401, 426] on input "text" at bounding box center [481, 431] width 390 height 42
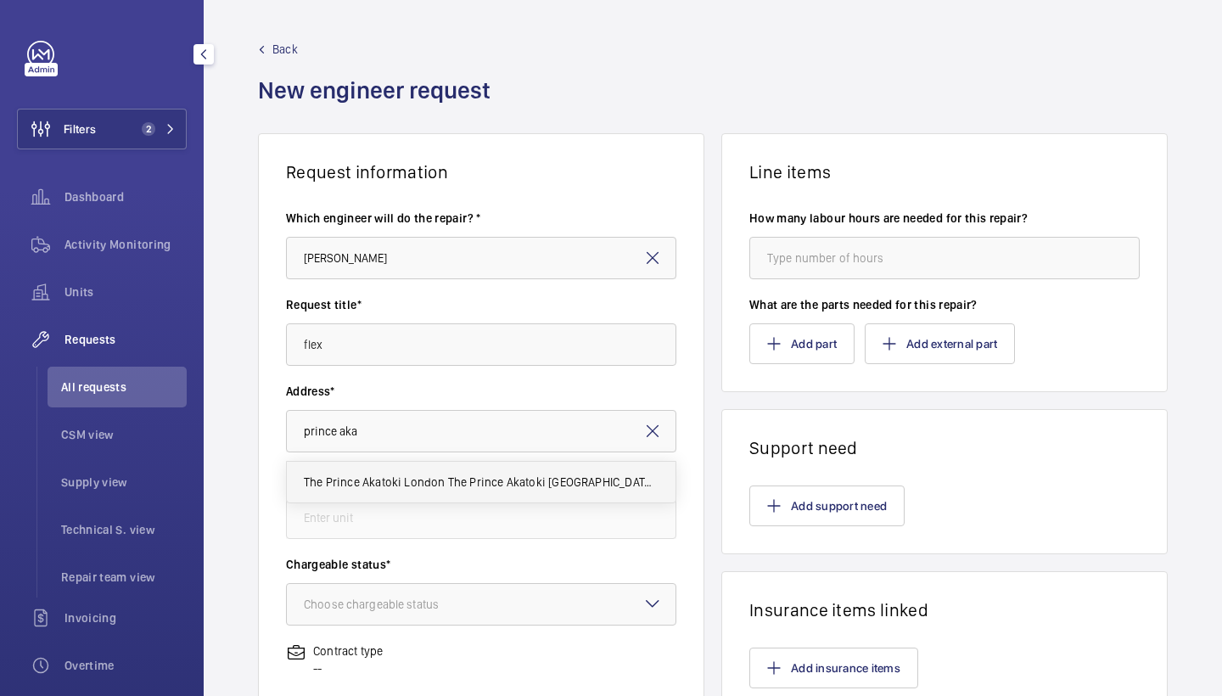
click at [569, 484] on span "The Prince Akatoki London The Prince Akatoki London, W1H 7FD LONDON" at bounding box center [481, 482] width 355 height 17
type input "The Prince Akatoki London The Prince Akatoki London, W1H 7FD LONDON"
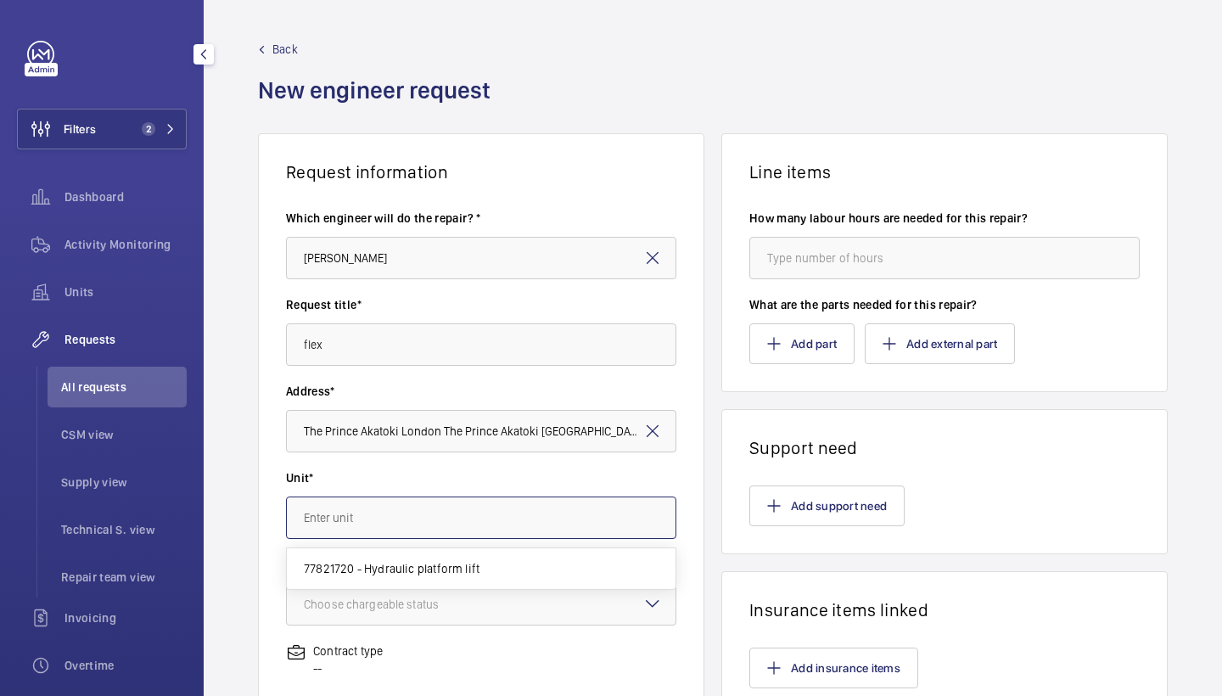
click at [558, 503] on input "text" at bounding box center [481, 518] width 390 height 42
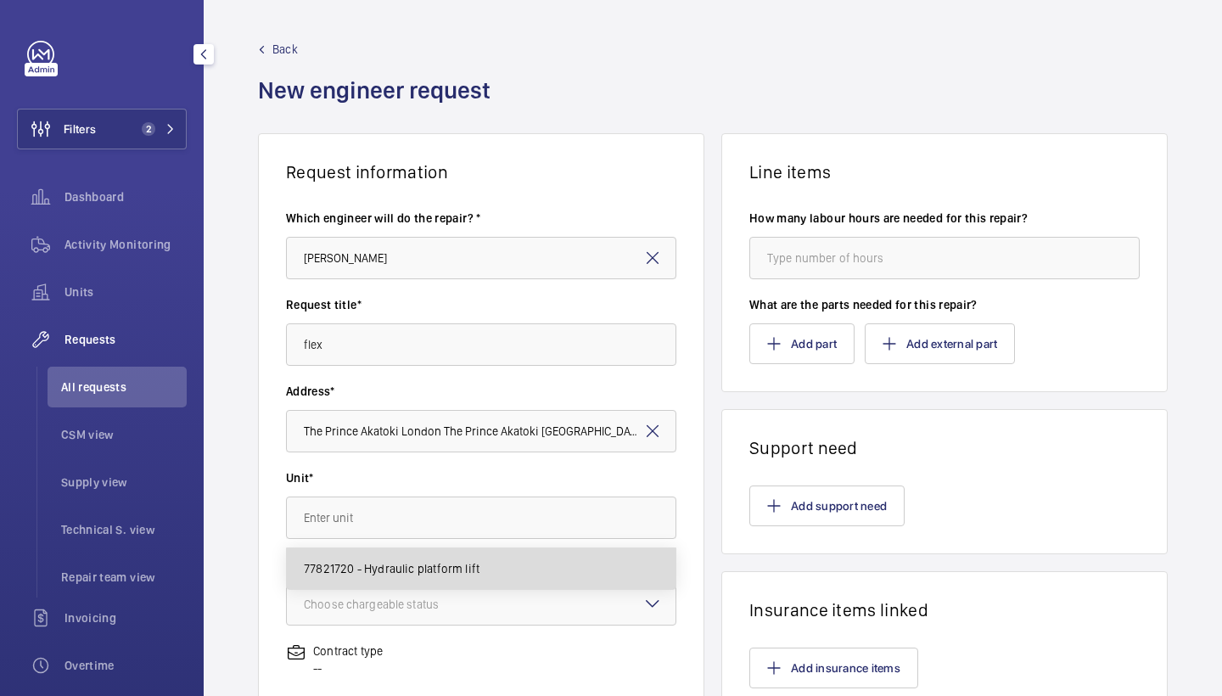
click at [537, 559] on mat-option "77821720 - Hydraulic platform lift" at bounding box center [481, 568] width 389 height 41
type input "77821720 - Hydraulic platform lift"
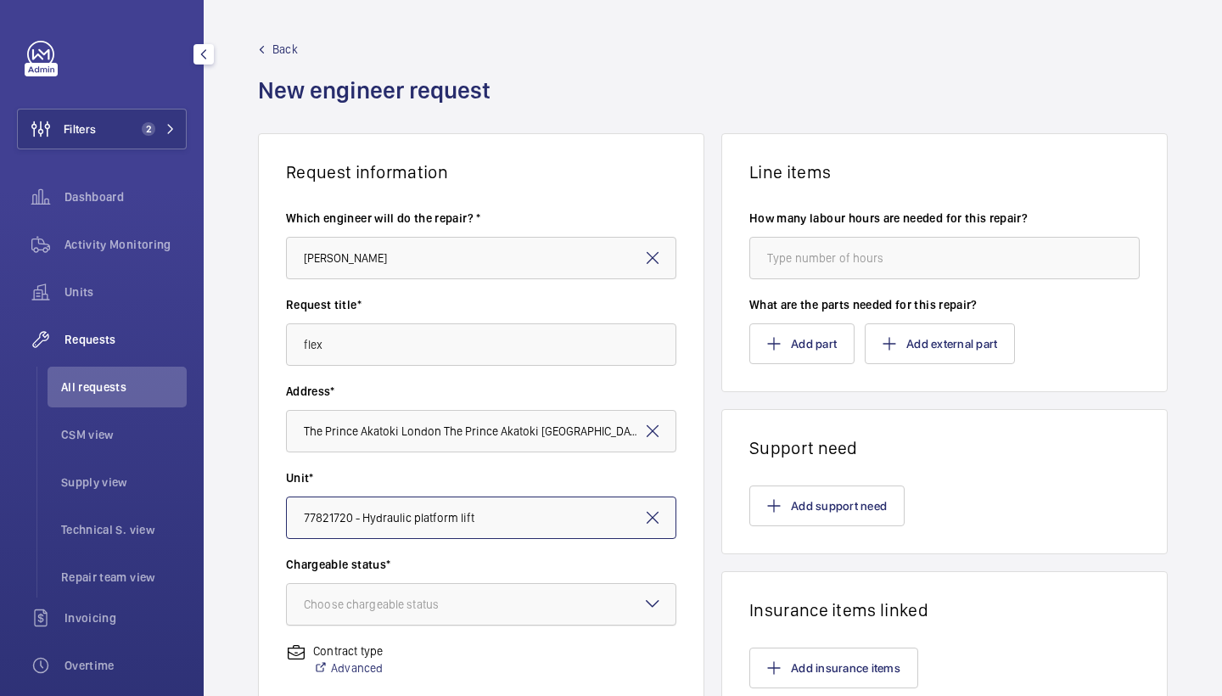
click at [537, 602] on div at bounding box center [481, 604] width 389 height 41
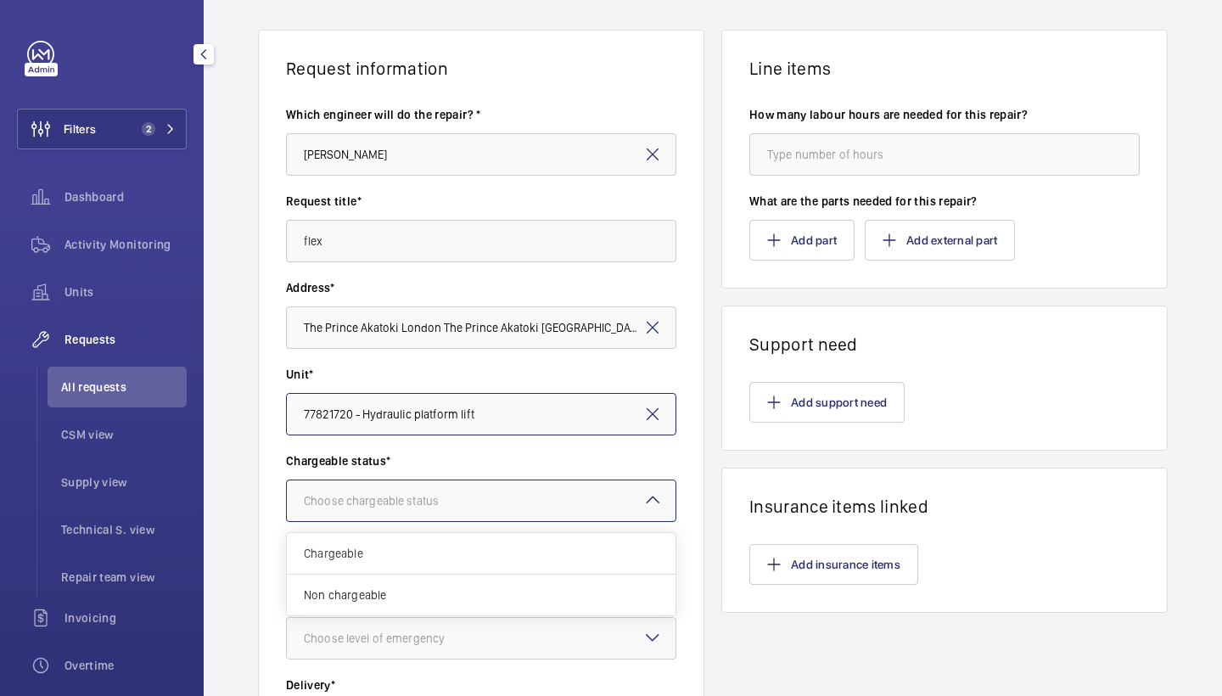
scroll to position [160, 0]
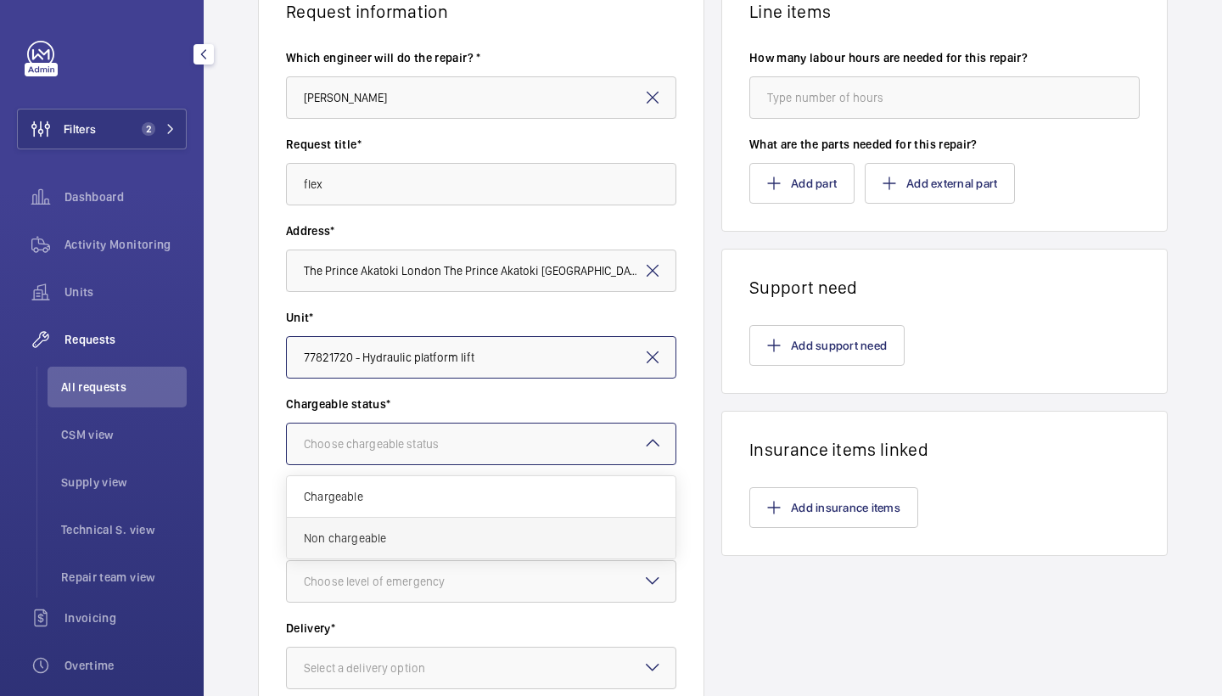
click at [597, 530] on span "Non chargeable" at bounding box center [481, 538] width 355 height 17
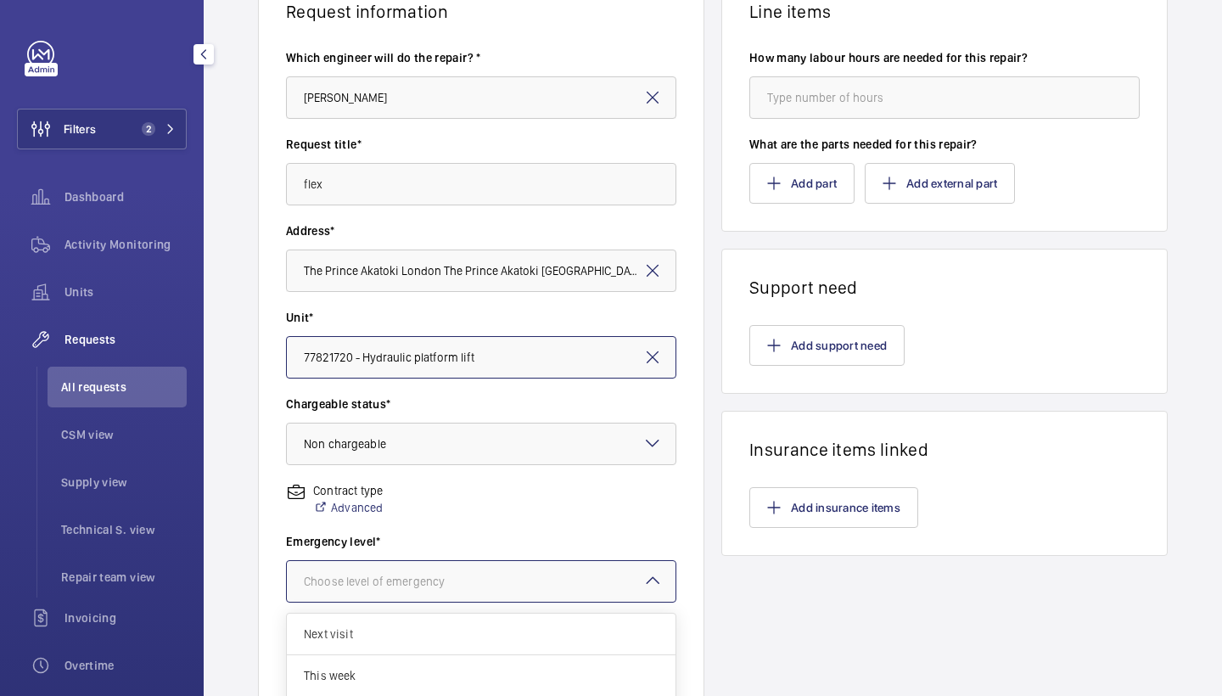
click at [593, 567] on div at bounding box center [481, 581] width 389 height 41
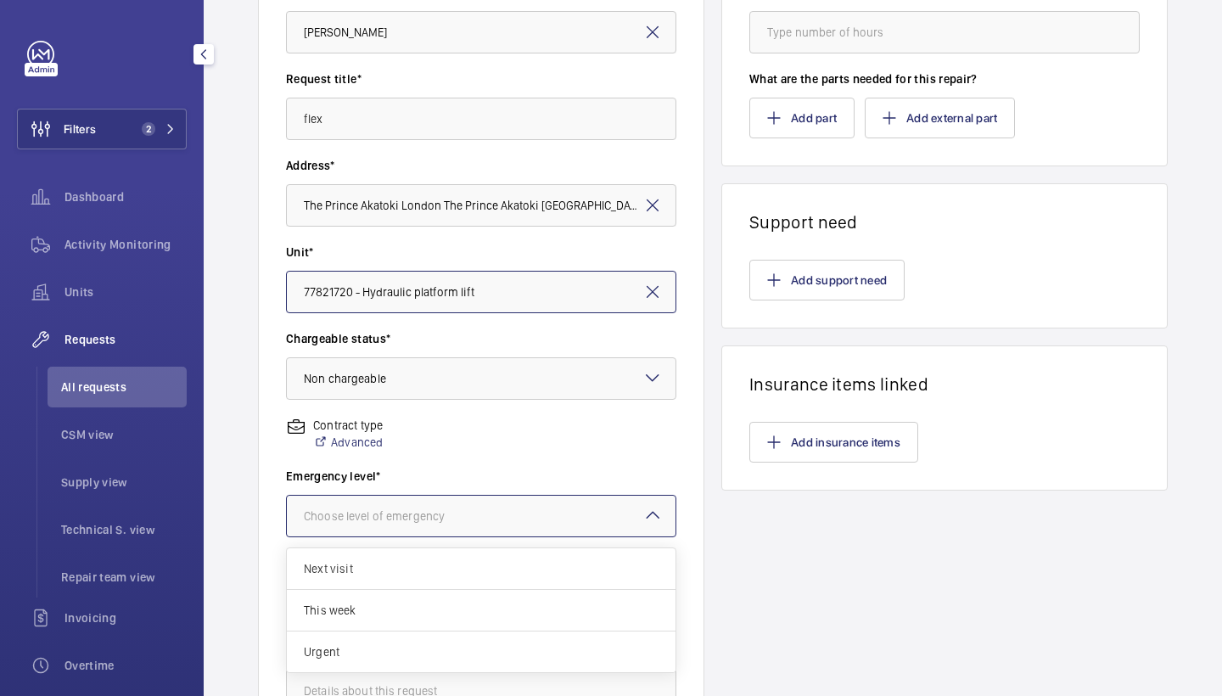
scroll to position [231, 0]
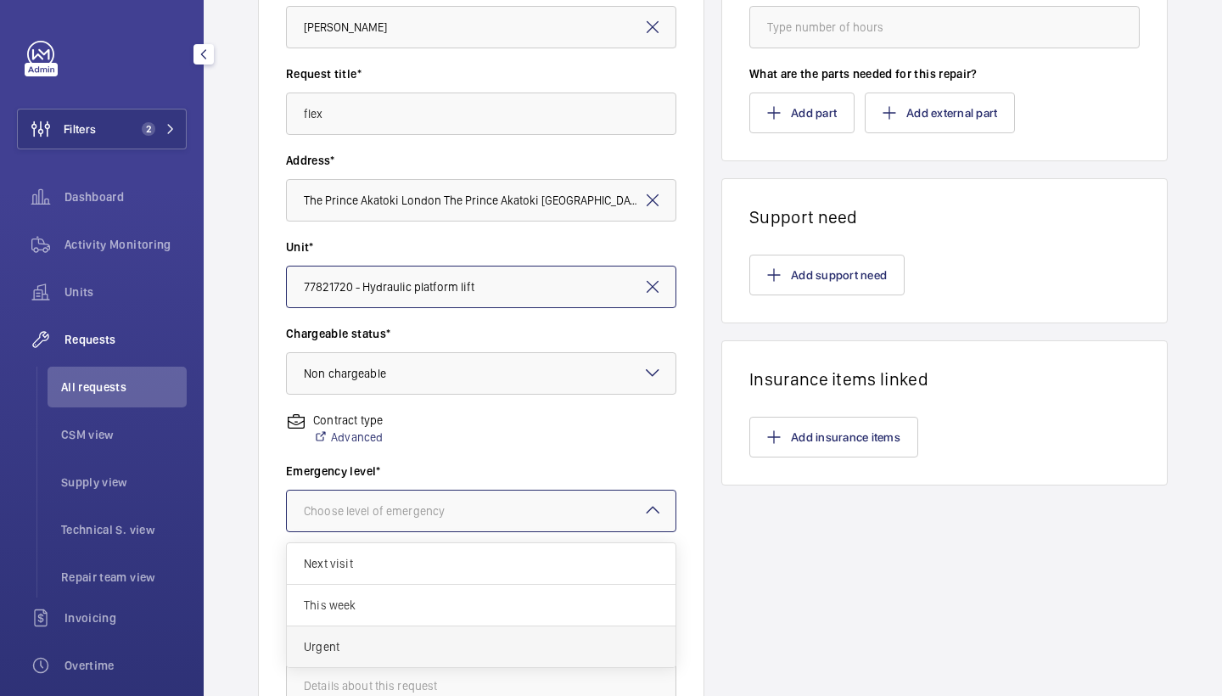
click at [578, 637] on div "Urgent" at bounding box center [481, 646] width 389 height 41
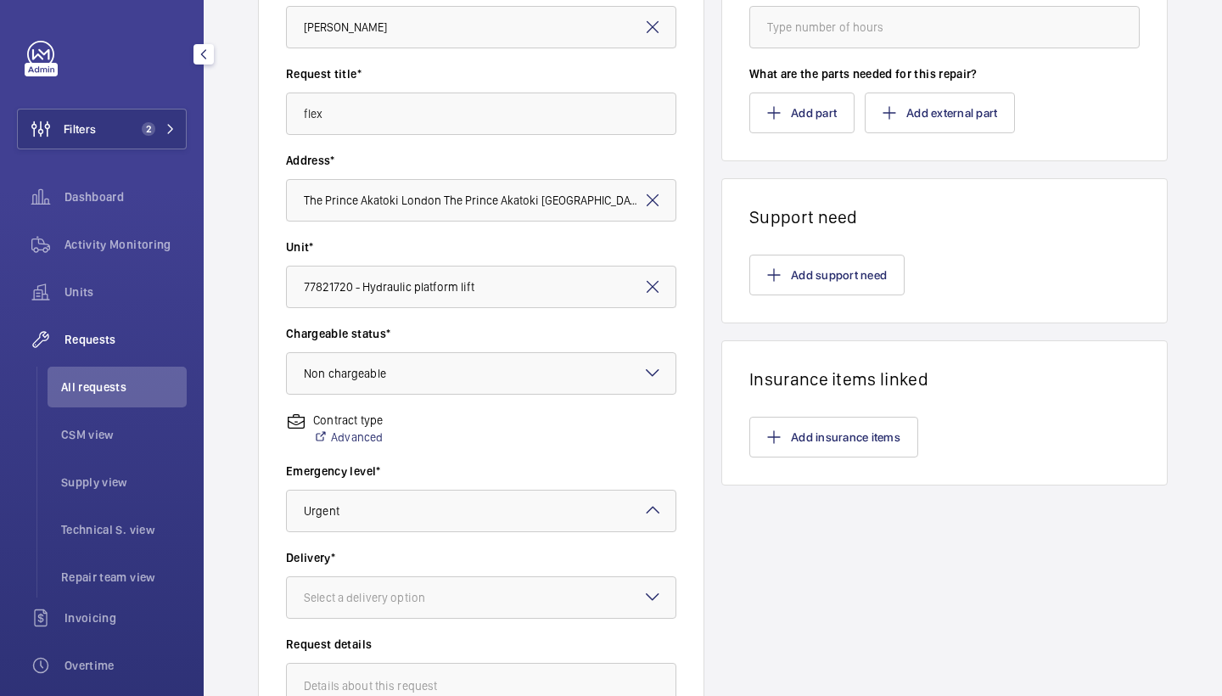
click at [578, 619] on div "Delivery* Select a delivery option" at bounding box center [481, 592] width 390 height 87
click at [590, 603] on div at bounding box center [481, 597] width 389 height 41
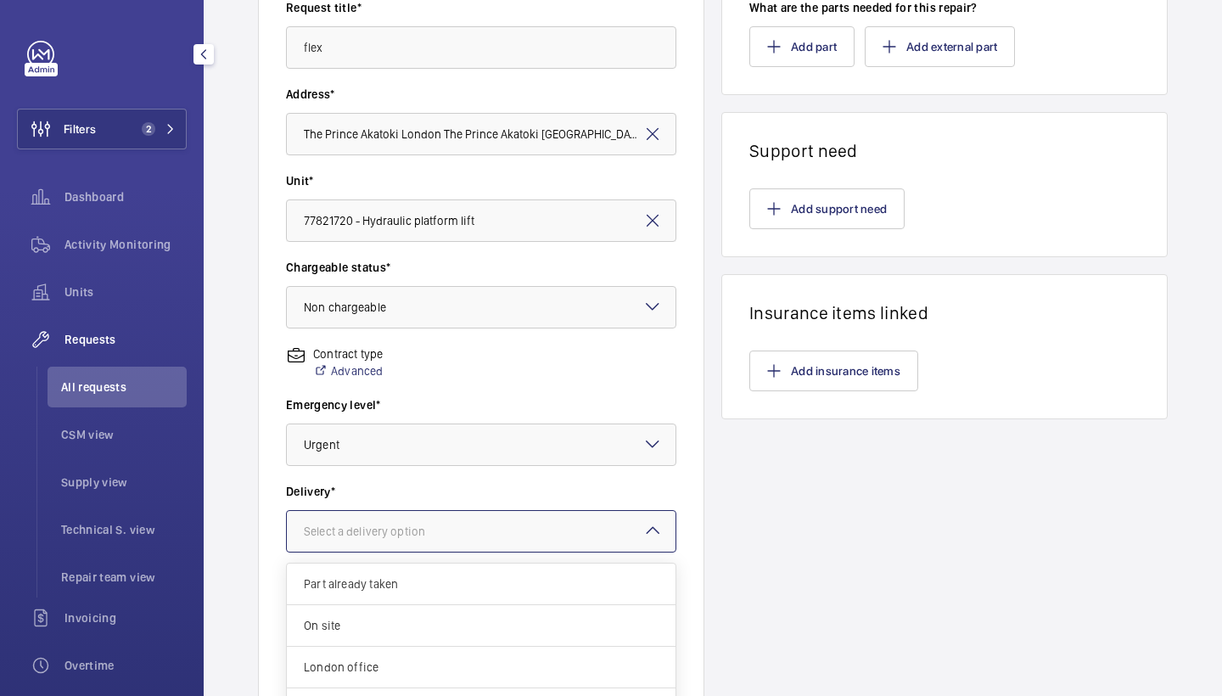
scroll to position [0, 0]
click at [580, 661] on span "London office" at bounding box center [481, 667] width 355 height 17
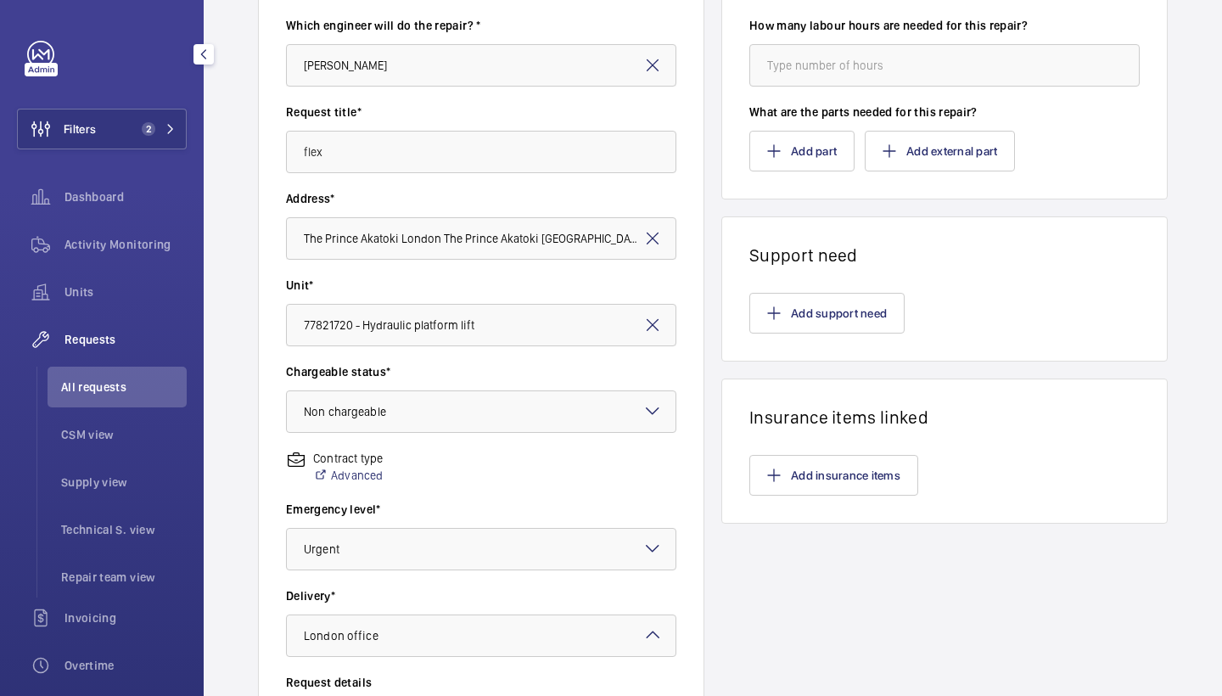
scroll to position [177, 0]
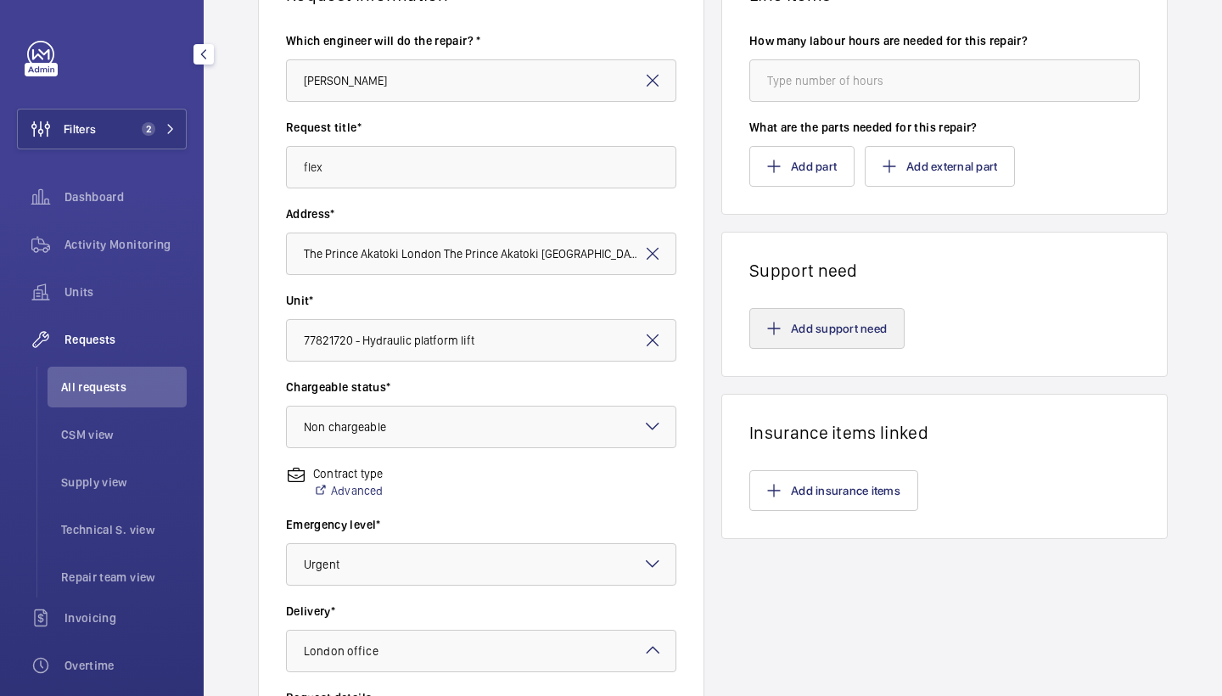
click at [815, 315] on button "Add support need" at bounding box center [827, 328] width 155 height 41
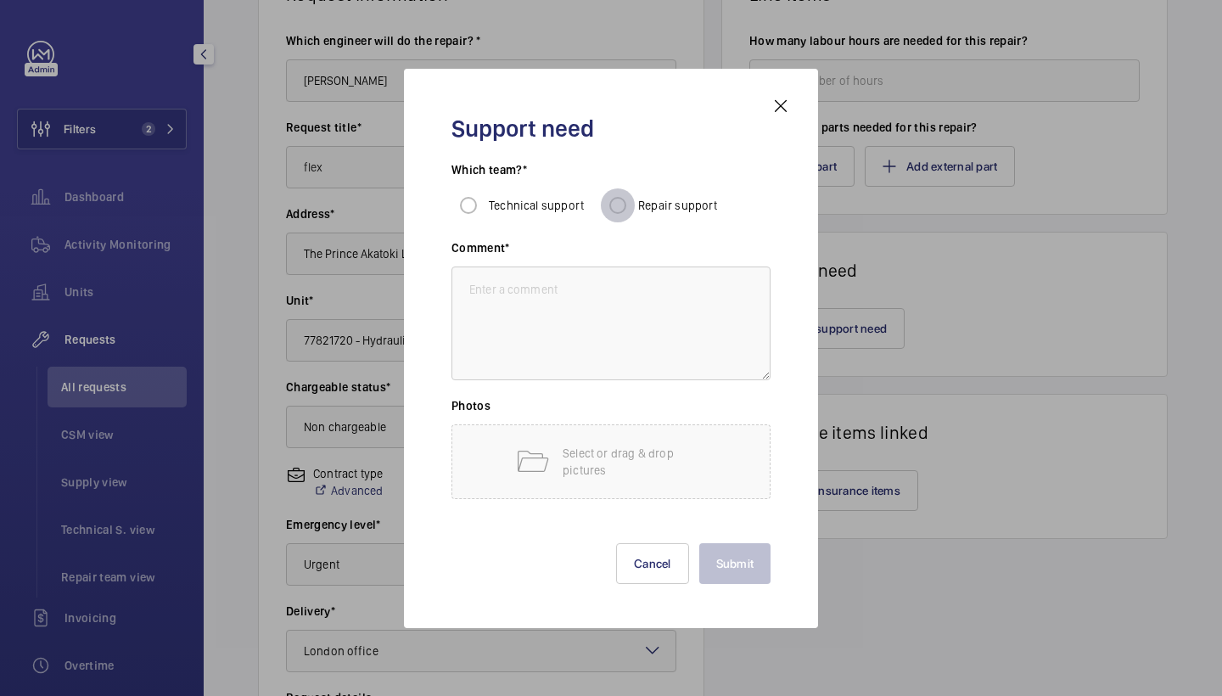
click at [608, 205] on input "Repair support" at bounding box center [618, 205] width 34 height 34
radio input "true"
click at [613, 324] on textarea at bounding box center [611, 324] width 319 height 114
click at [516, 310] on textarea at bounding box center [611, 324] width 319 height 114
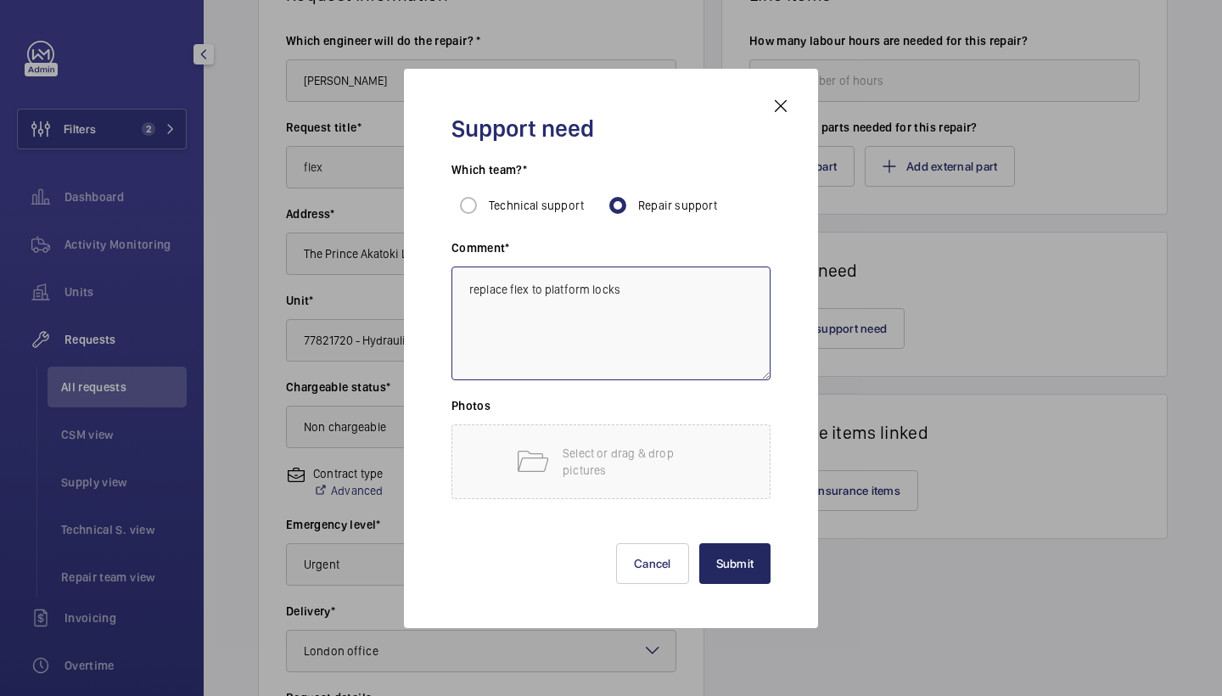
type textarea "replace flex to platform locks"
click at [714, 563] on button "Submit" at bounding box center [735, 563] width 72 height 41
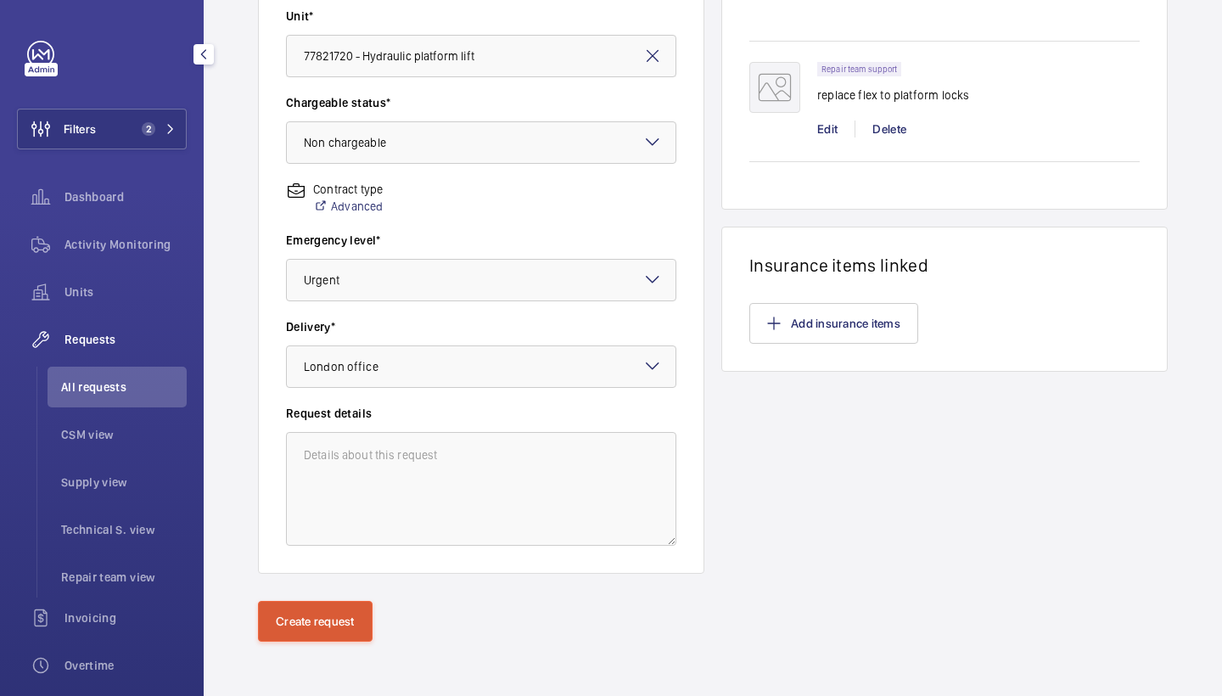
scroll to position [462, 0]
click at [300, 626] on button "Create request" at bounding box center [315, 621] width 115 height 41
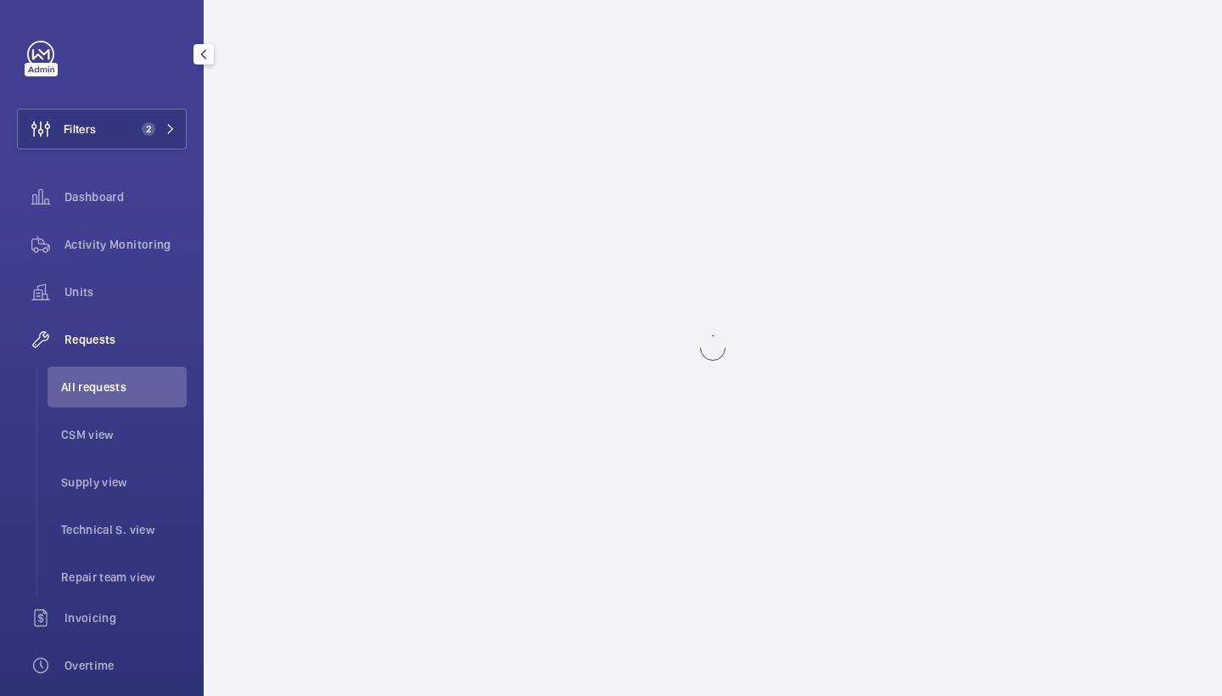
scroll to position [0, 0]
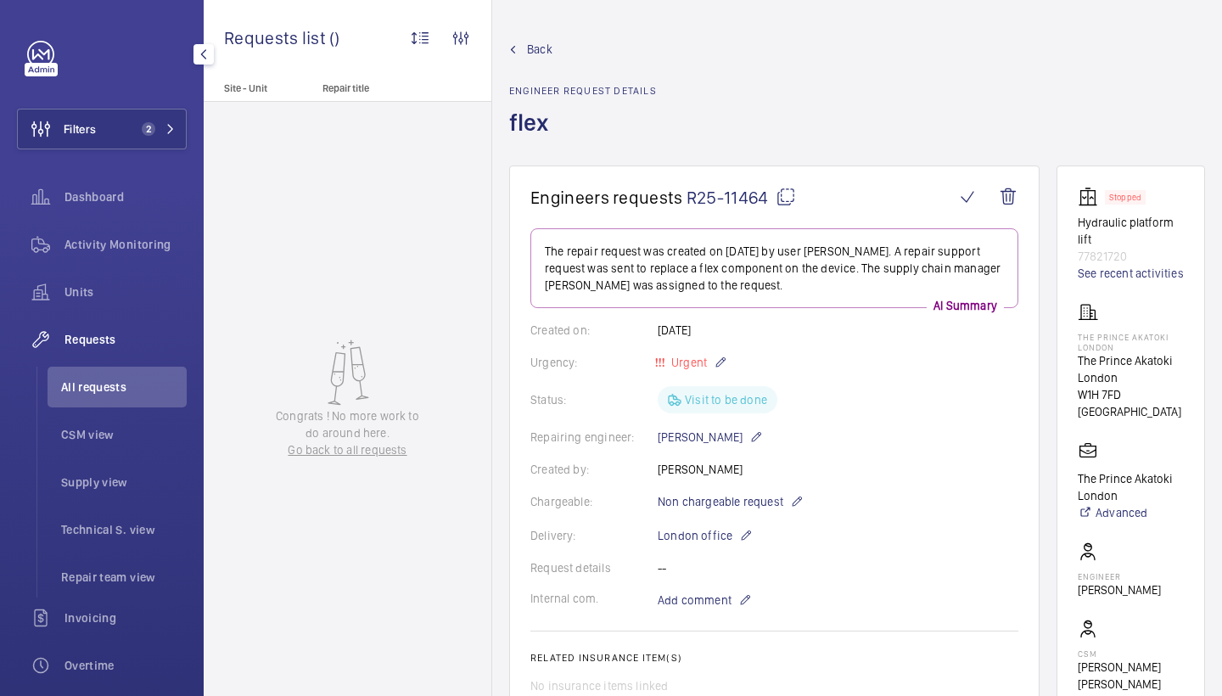
scroll to position [1047, 0]
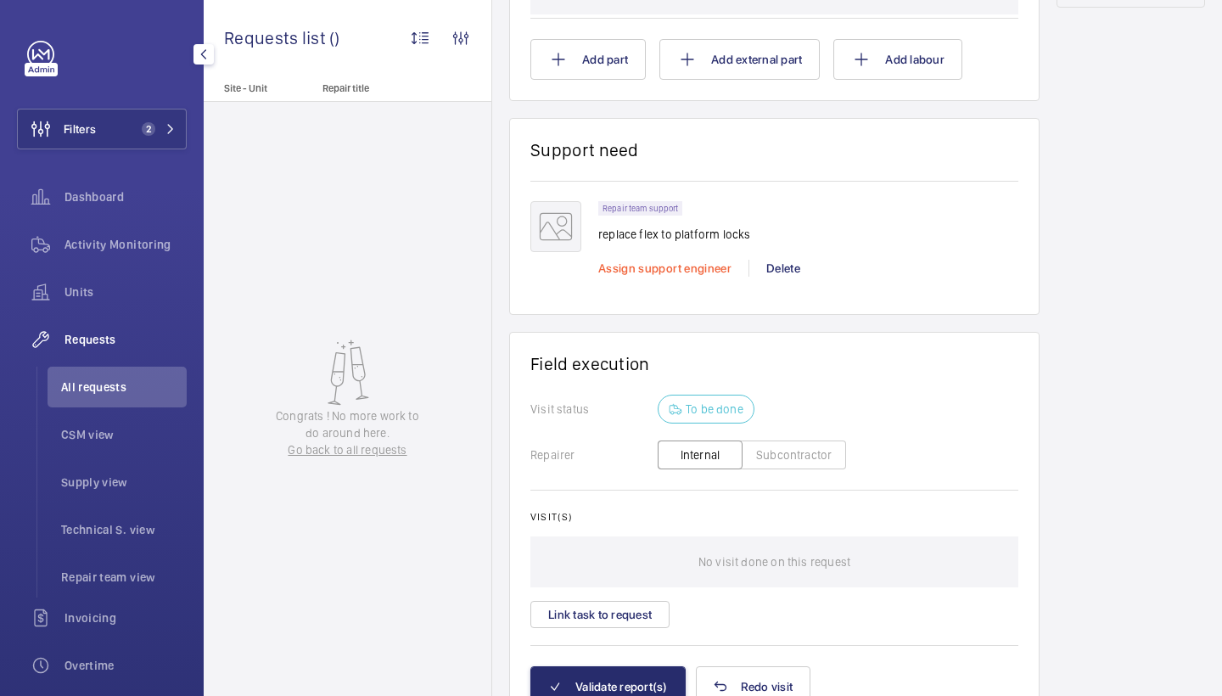
click at [662, 272] on span "Assign support engineer" at bounding box center [664, 268] width 133 height 14
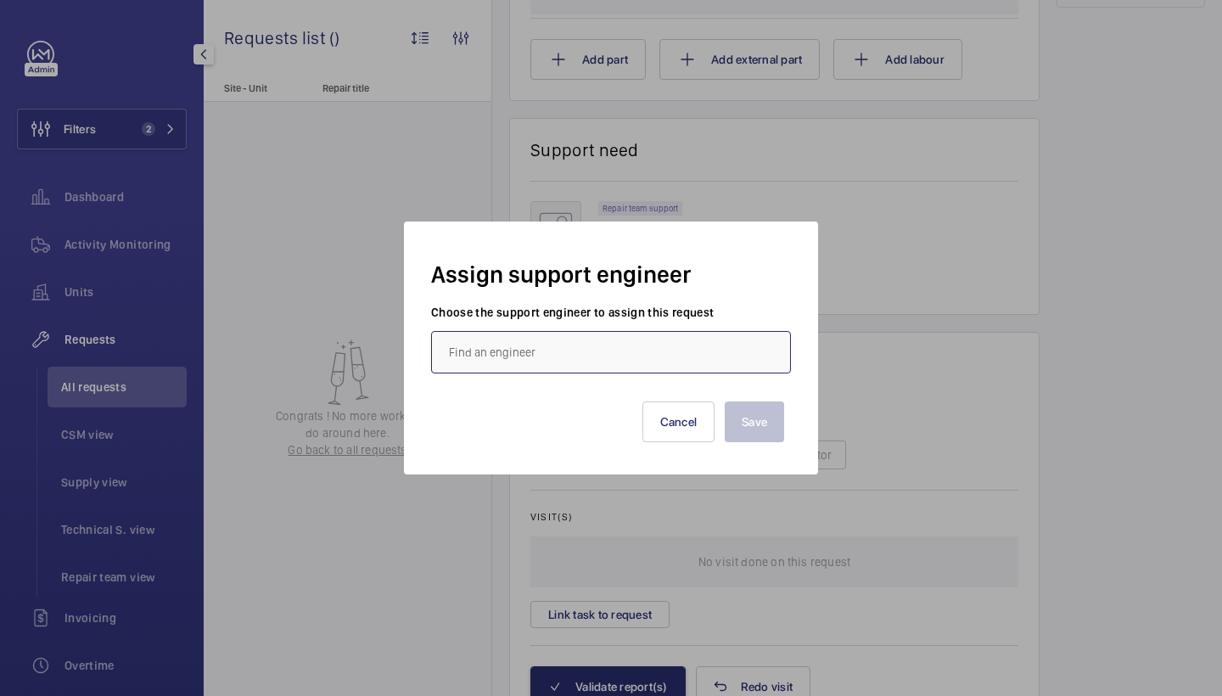
click at [525, 341] on input "text" at bounding box center [611, 352] width 360 height 42
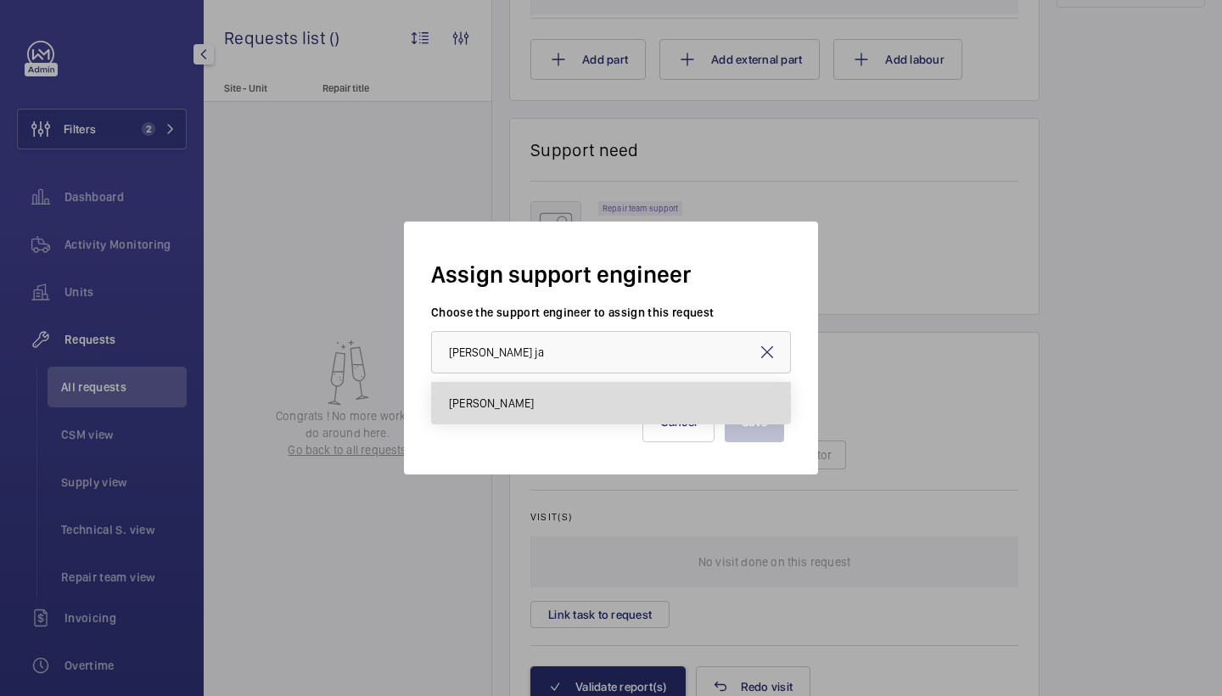
click at [529, 392] on mat-option "[PERSON_NAME]" at bounding box center [611, 403] width 358 height 41
type input "[PERSON_NAME]"
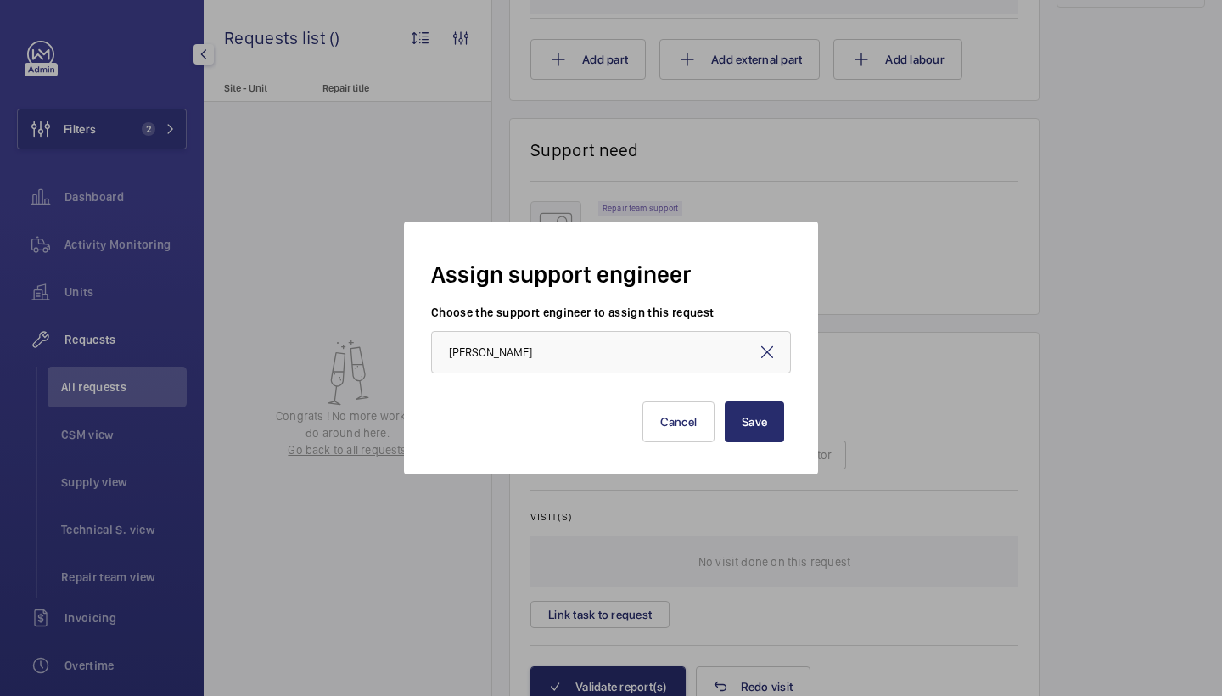
click at [754, 399] on div "Save Cancel" at bounding box center [611, 408] width 346 height 68
click at [750, 410] on button "Save" at bounding box center [754, 421] width 59 height 41
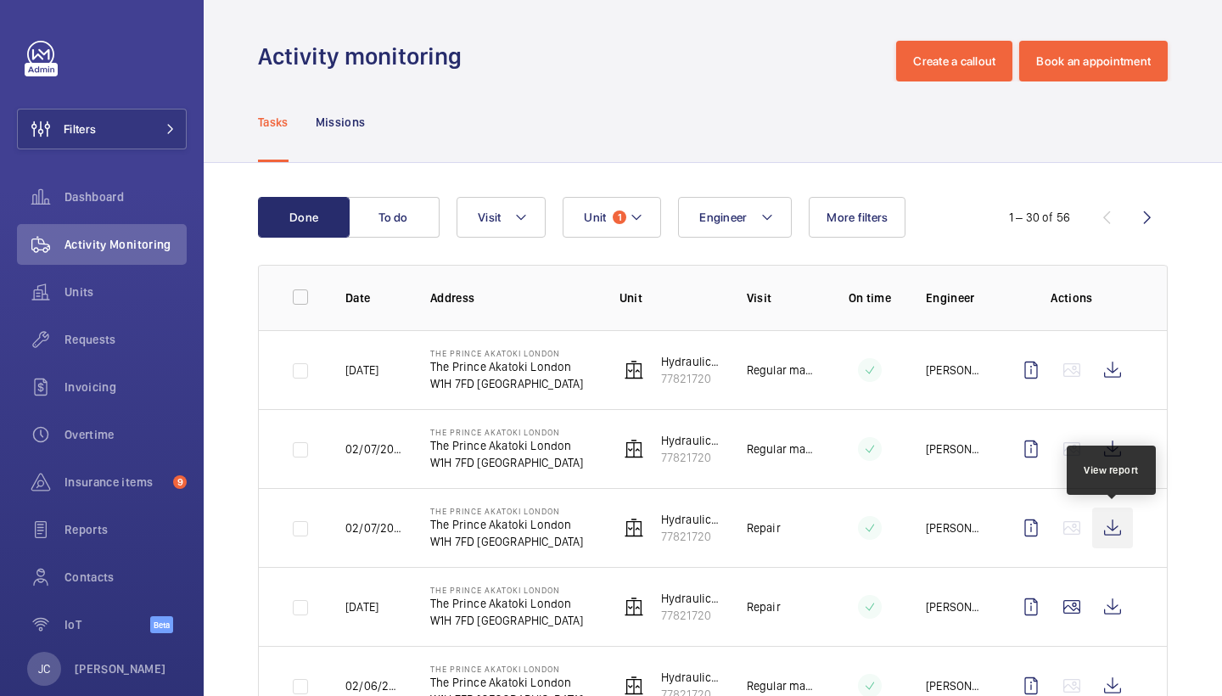
click at [1116, 516] on wm-front-icon-button at bounding box center [1112, 528] width 41 height 41
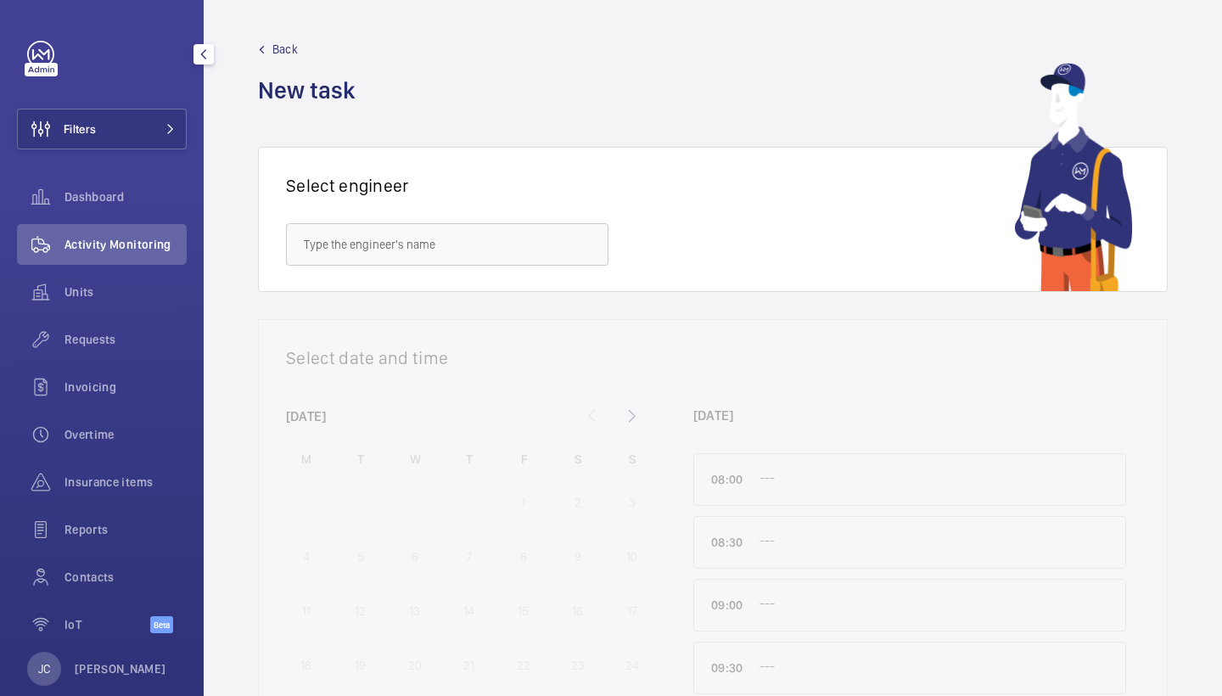
click at [138, 156] on div "Filters Dashboard Activity Monitoring Units Requests Invoicing Overtime Insuran…" at bounding box center [102, 346] width 170 height 611
click at [161, 143] on button "Filters" at bounding box center [102, 129] width 170 height 41
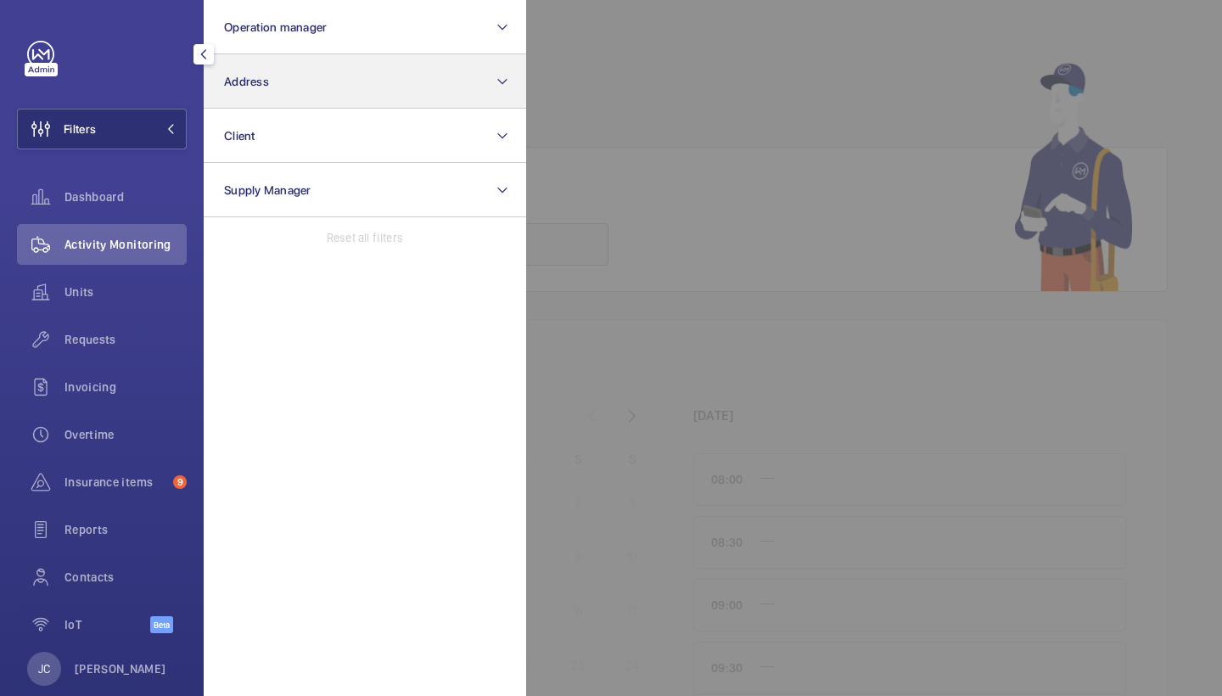
click at [309, 59] on button "Address" at bounding box center [365, 81] width 323 height 54
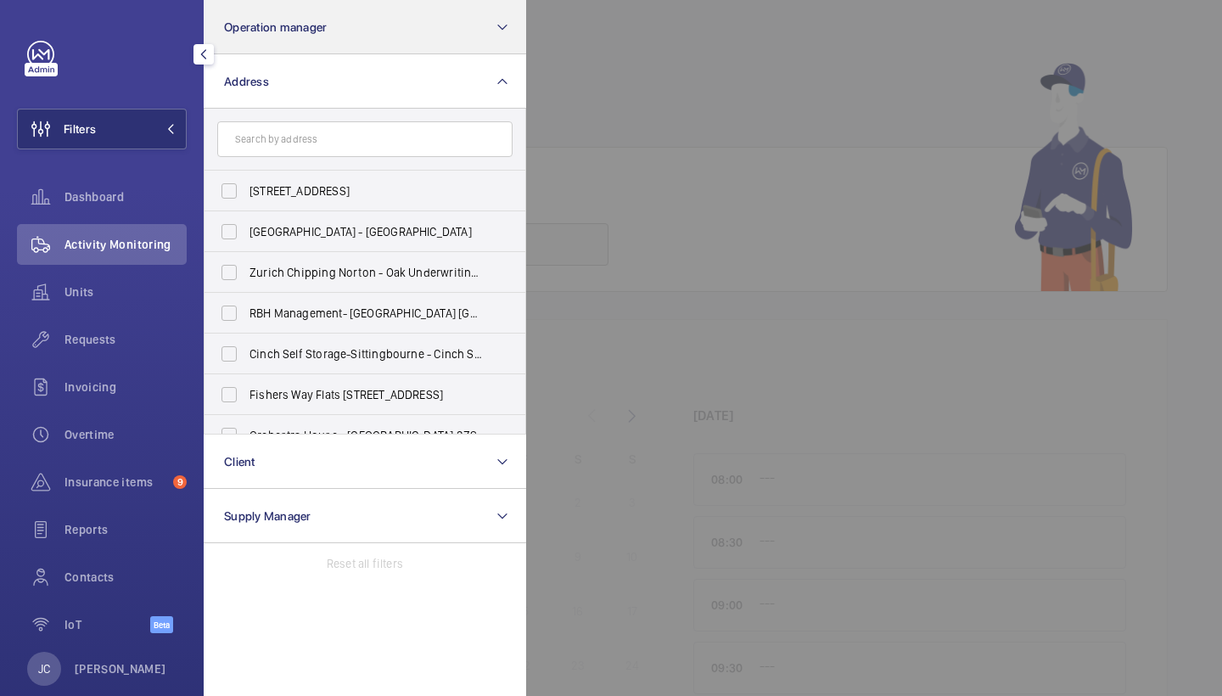
click at [314, 39] on button "Operation manager" at bounding box center [365, 27] width 323 height 54
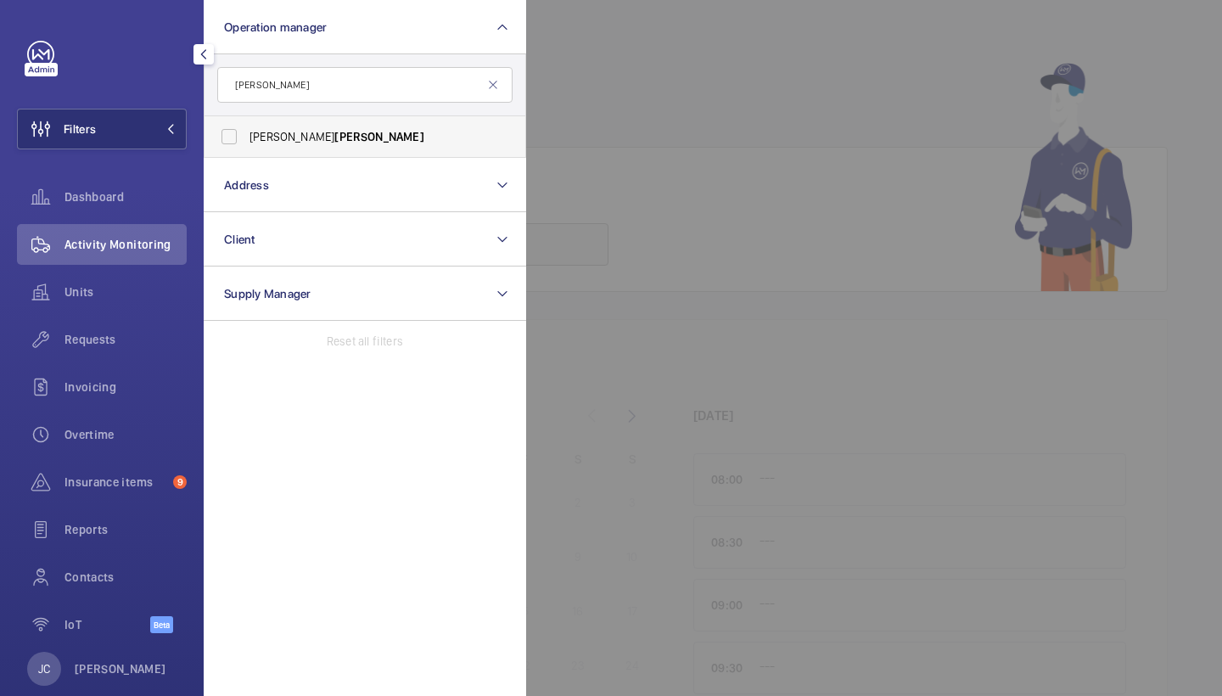
type input "[PERSON_NAME]"
click at [295, 148] on label "[PERSON_NAME]" at bounding box center [352, 136] width 295 height 41
click at [246, 148] on input "[PERSON_NAME]" at bounding box center [229, 137] width 34 height 34
checkbox input "true"
click at [132, 273] on div "Units" at bounding box center [102, 292] width 170 height 41
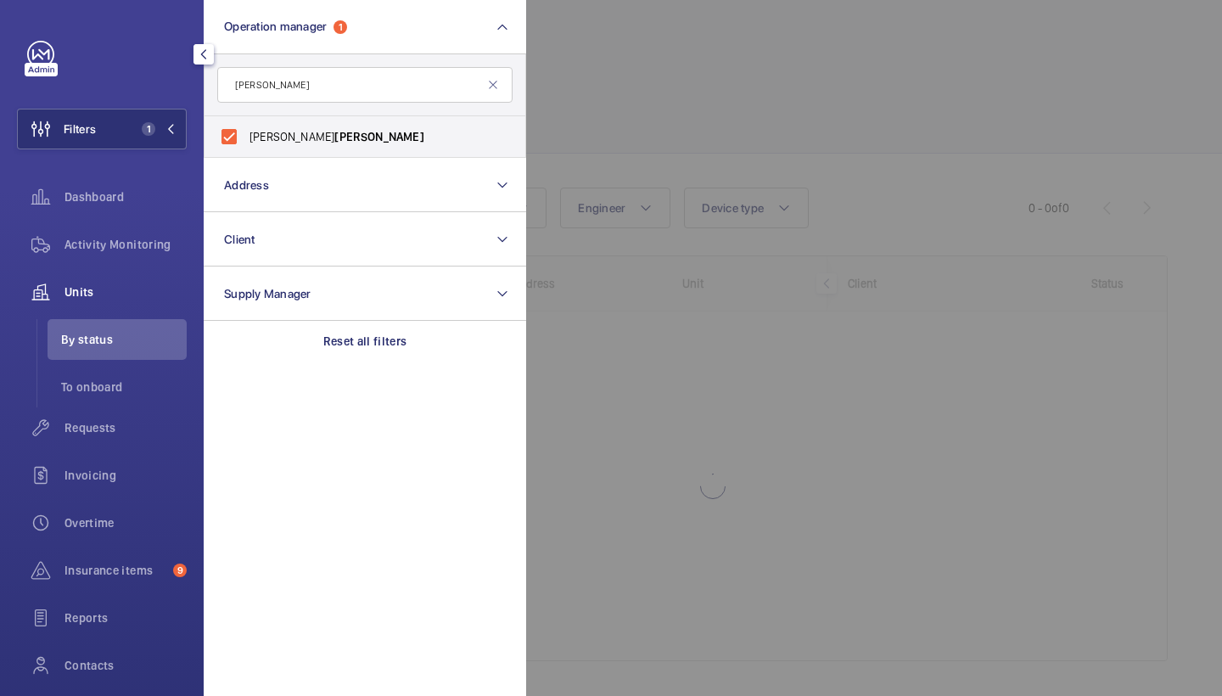
click at [707, 101] on div at bounding box center [1137, 348] width 1222 height 696
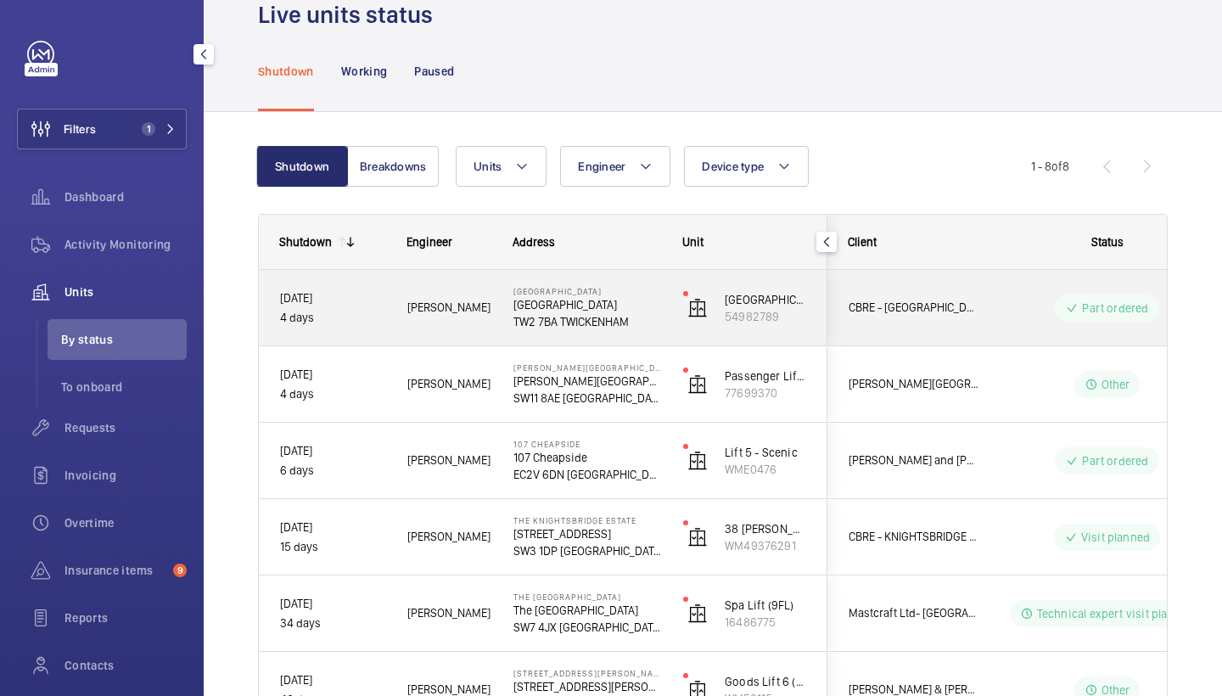
scroll to position [47, 0]
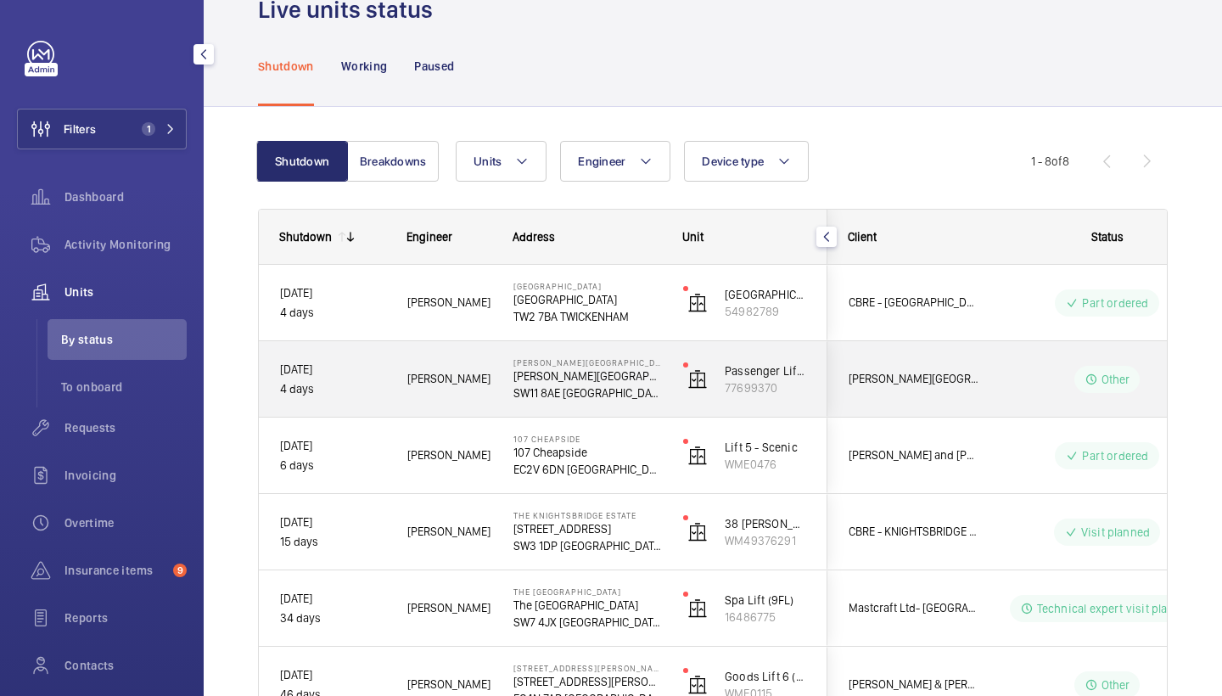
click at [603, 345] on div "[PERSON_NAME][GEOGRAPHIC_DATA] [PERSON_NAME][GEOGRAPHIC_DATA]" at bounding box center [577, 379] width 168 height 76
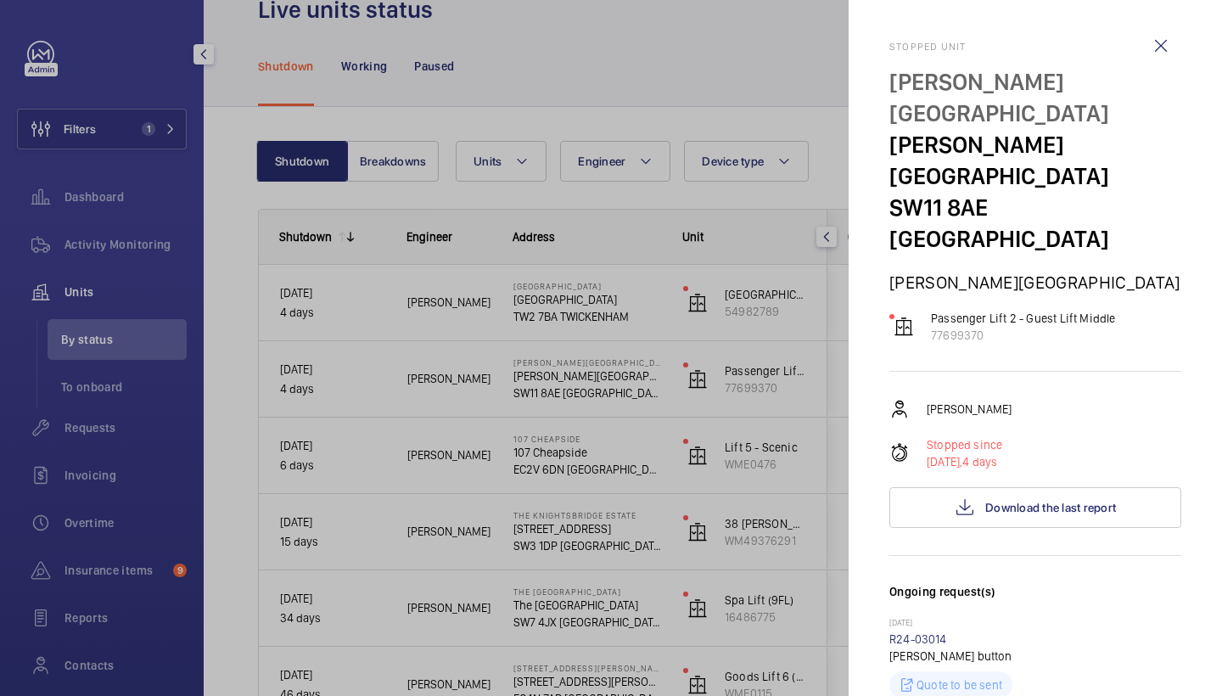
click at [725, 89] on div at bounding box center [611, 348] width 1222 height 696
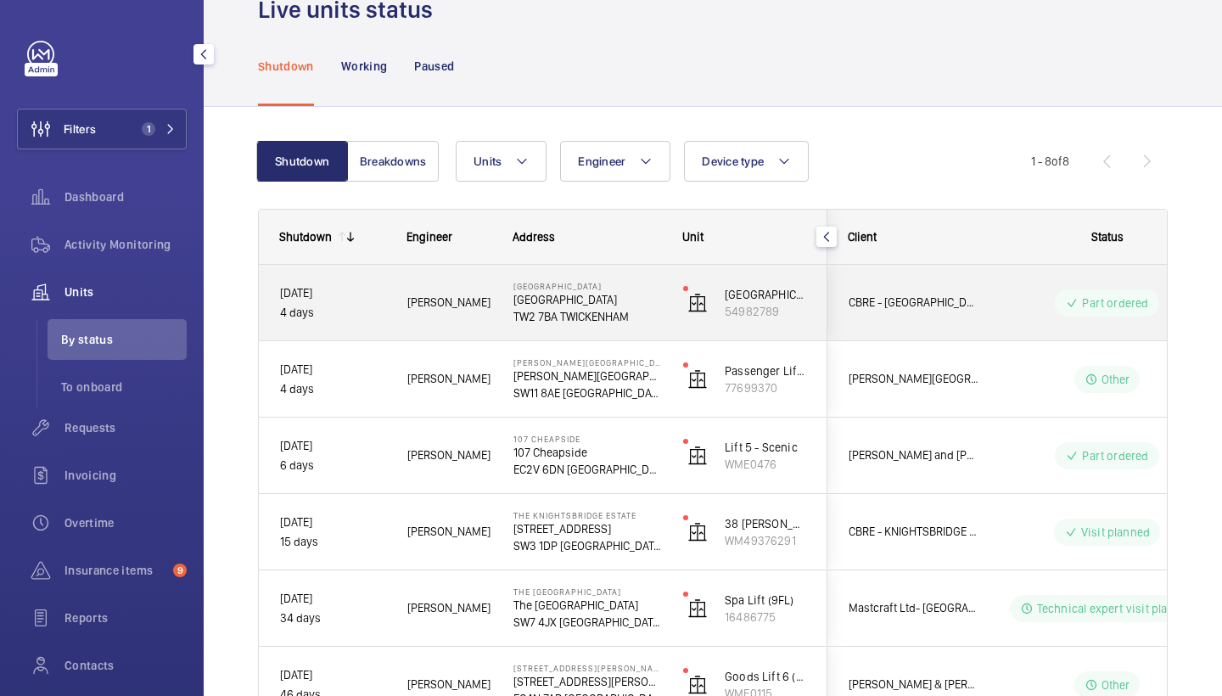
click at [546, 304] on p "Twickenham Stadium" at bounding box center [588, 299] width 148 height 17
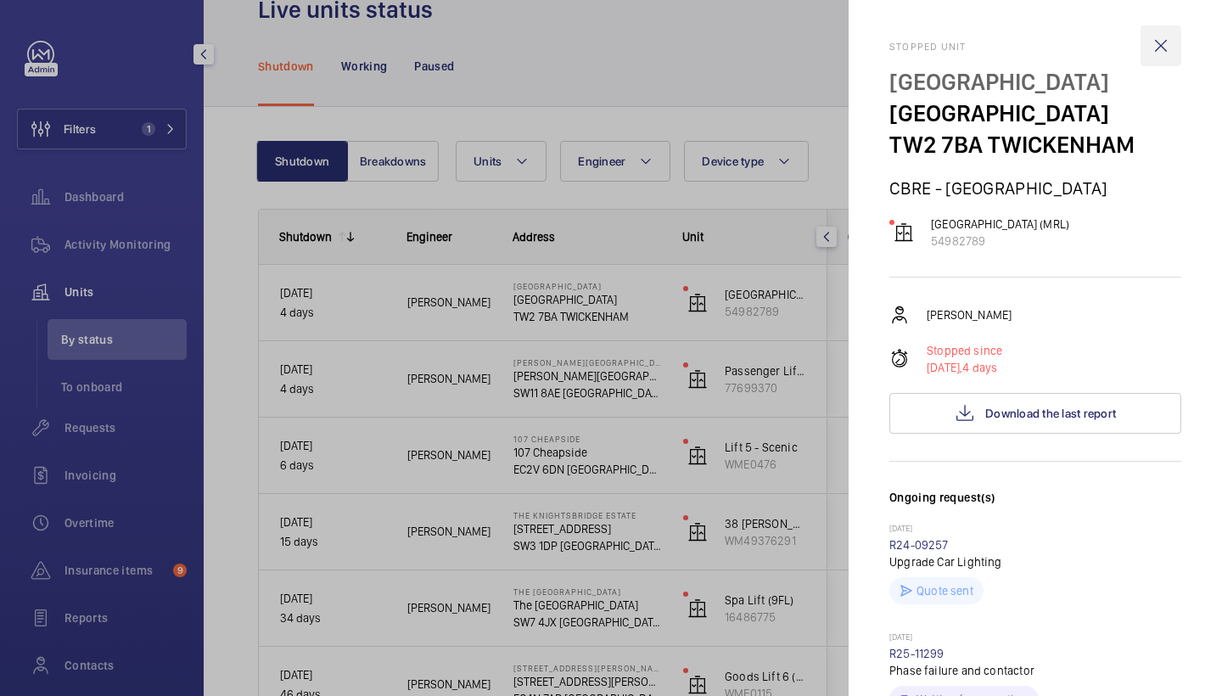
scroll to position [0, 0]
click at [1166, 49] on wm-front-icon-button at bounding box center [1161, 45] width 41 height 41
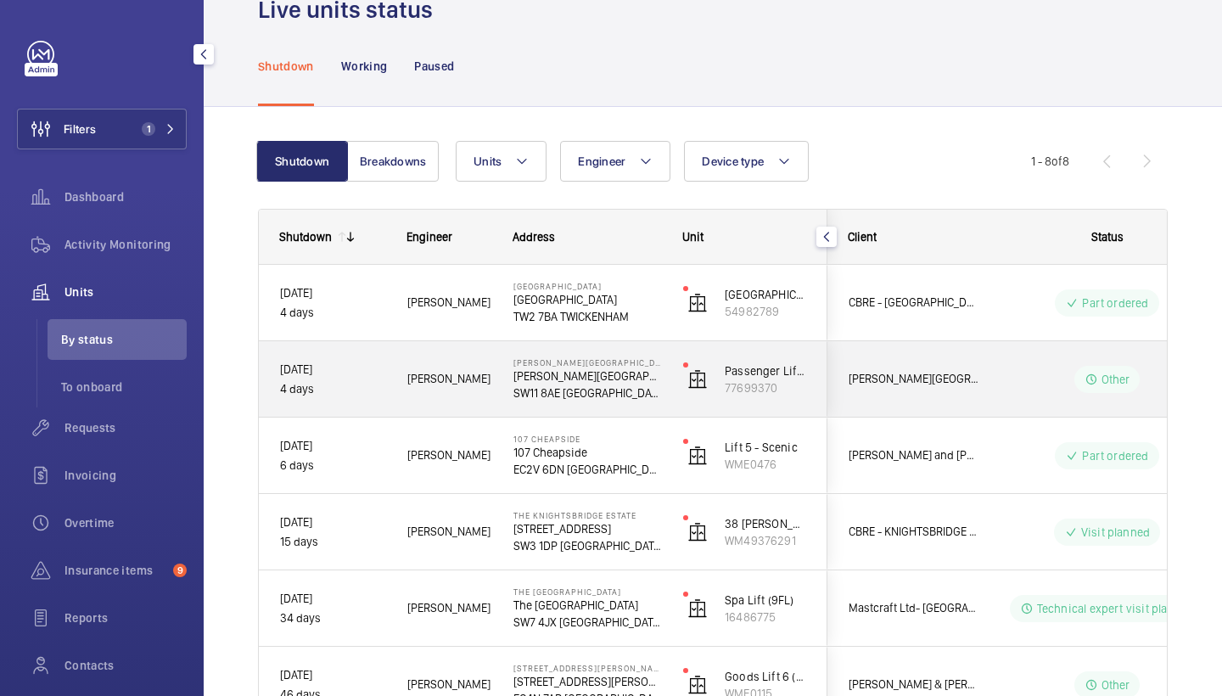
click at [506, 381] on div "Pestana Chelsea Bridge Hotel Pestana Chelsea Bridge Hotel SW11 8AE LONDON" at bounding box center [577, 379] width 168 height 76
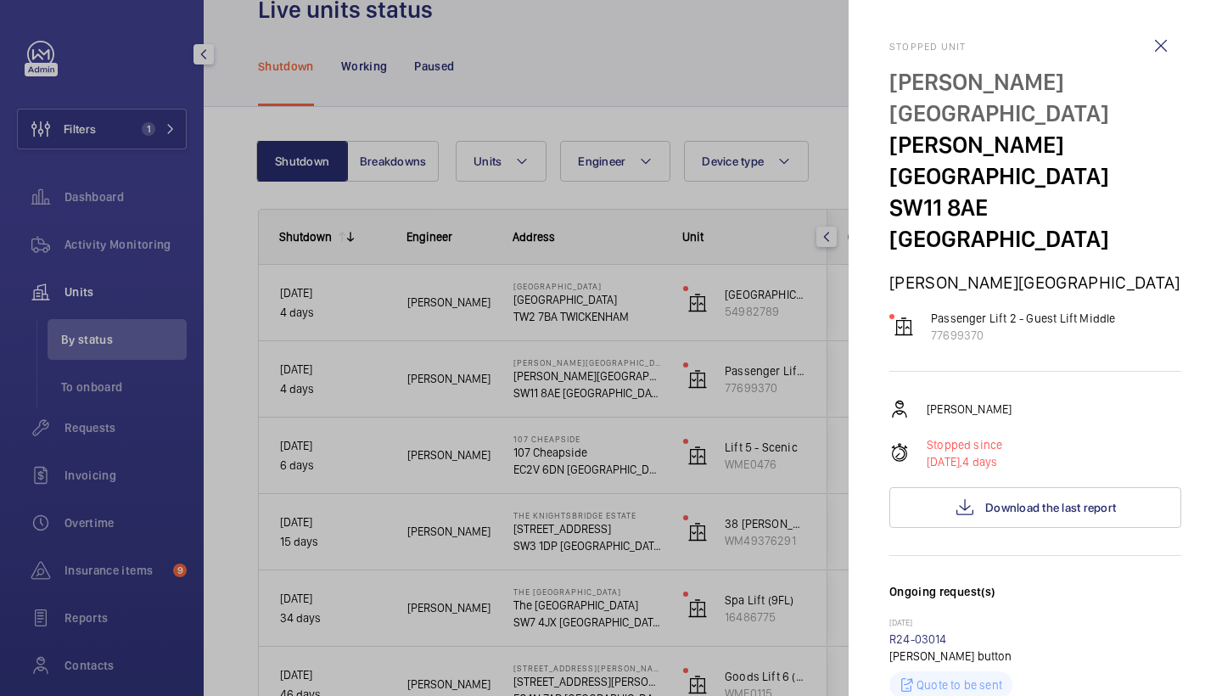
click at [854, 327] on mat-sidenav "Stopped unit Pestana Chelsea Bridge Hotel Pestana Chelsea Bridge Hotel SW11 8AE…" at bounding box center [1035, 348] width 373 height 696
click at [433, 373] on div at bounding box center [611, 348] width 1222 height 696
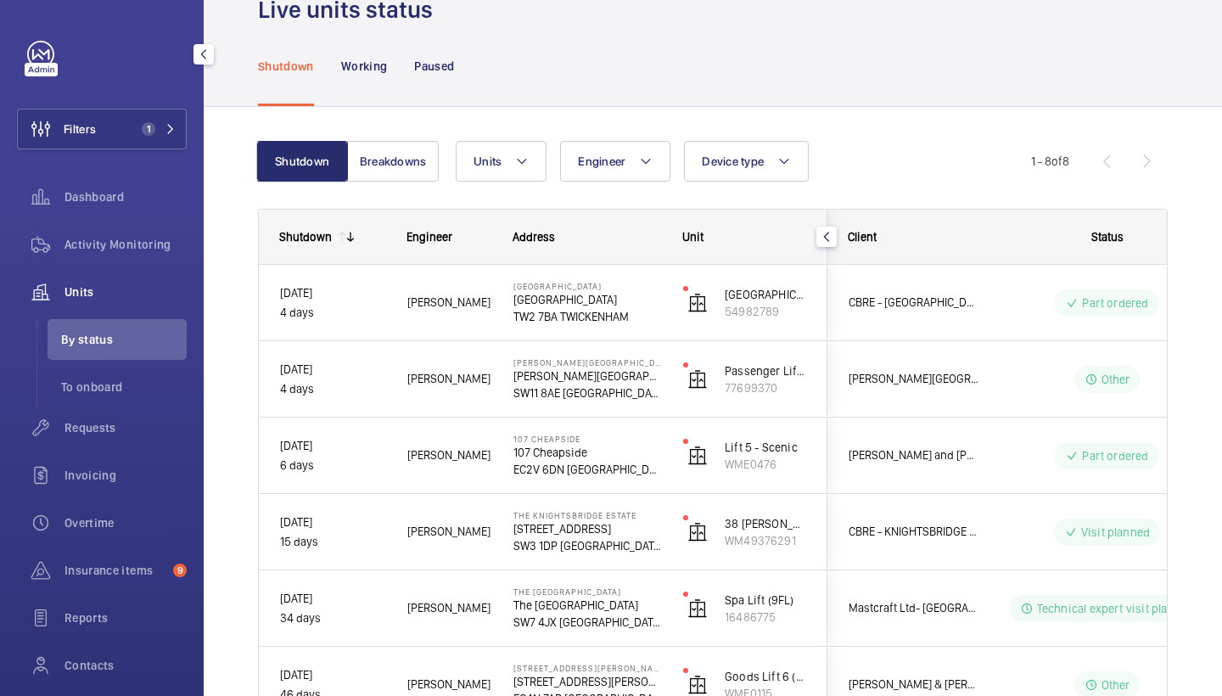
click at [531, 300] on mat-sidenav-container "Filters 1 Dashboard Activity Monitoring Units By status To onboard Requests Inv…" at bounding box center [611, 348] width 1222 height 696
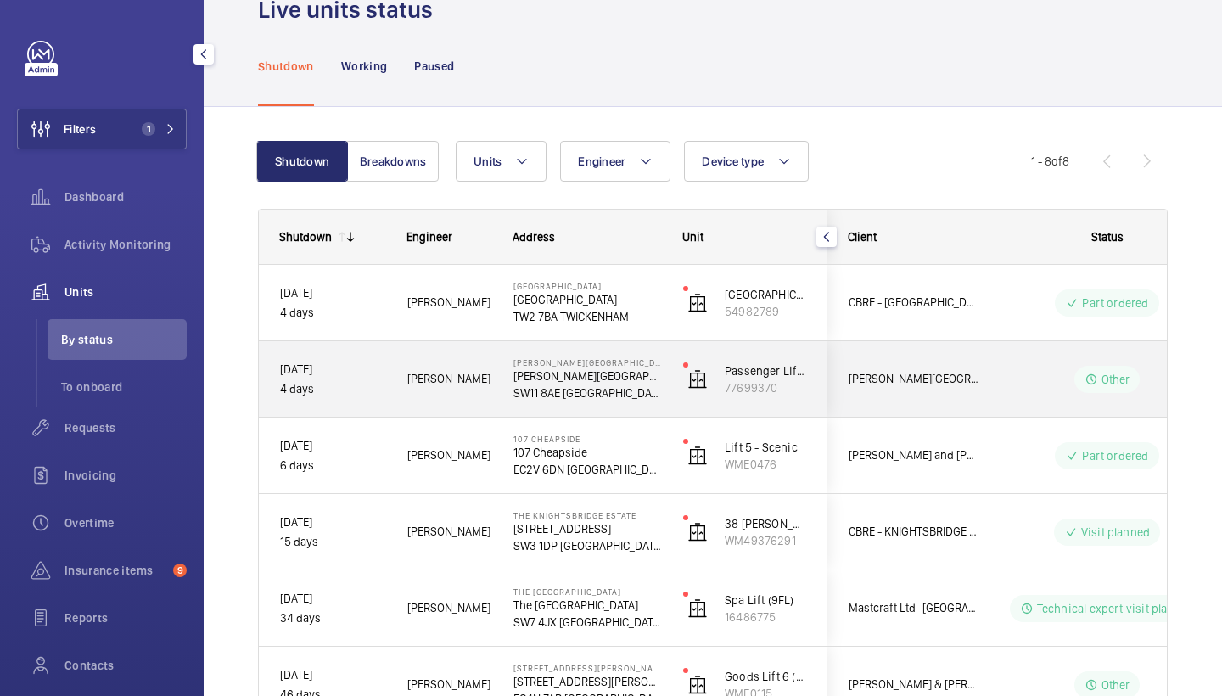
click at [914, 384] on span "Pestana Chelsea Bridge Hotel" at bounding box center [914, 379] width 131 height 20
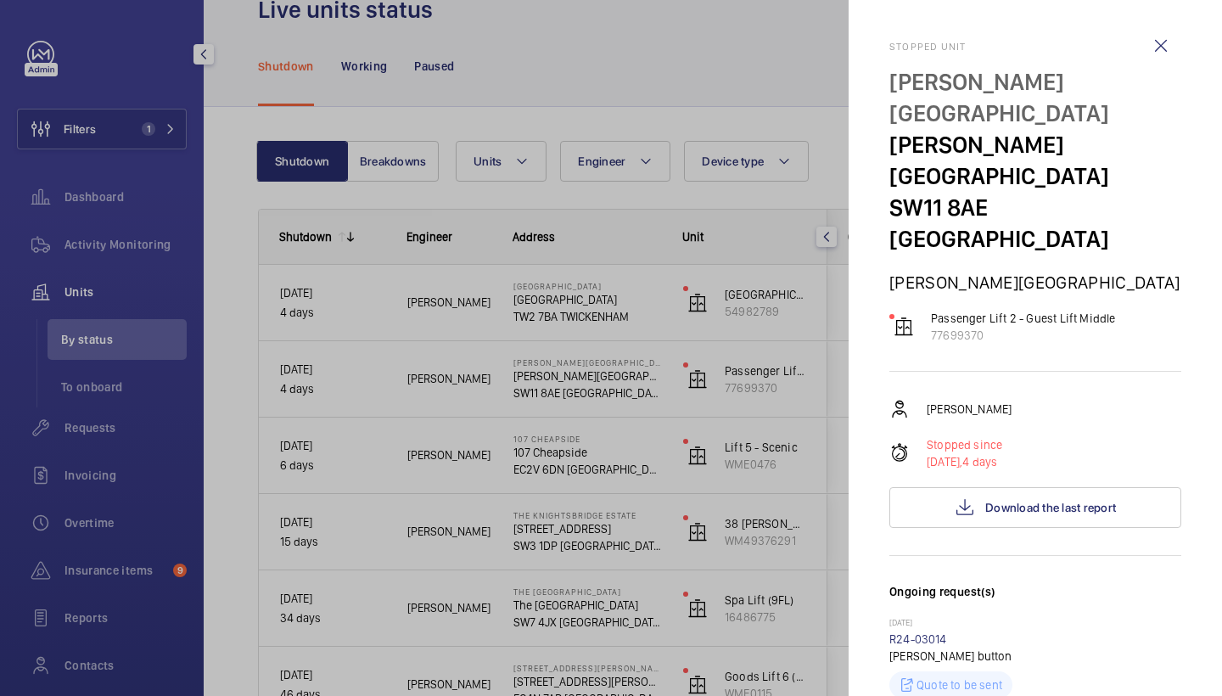
click at [747, 303] on div at bounding box center [611, 348] width 1222 height 696
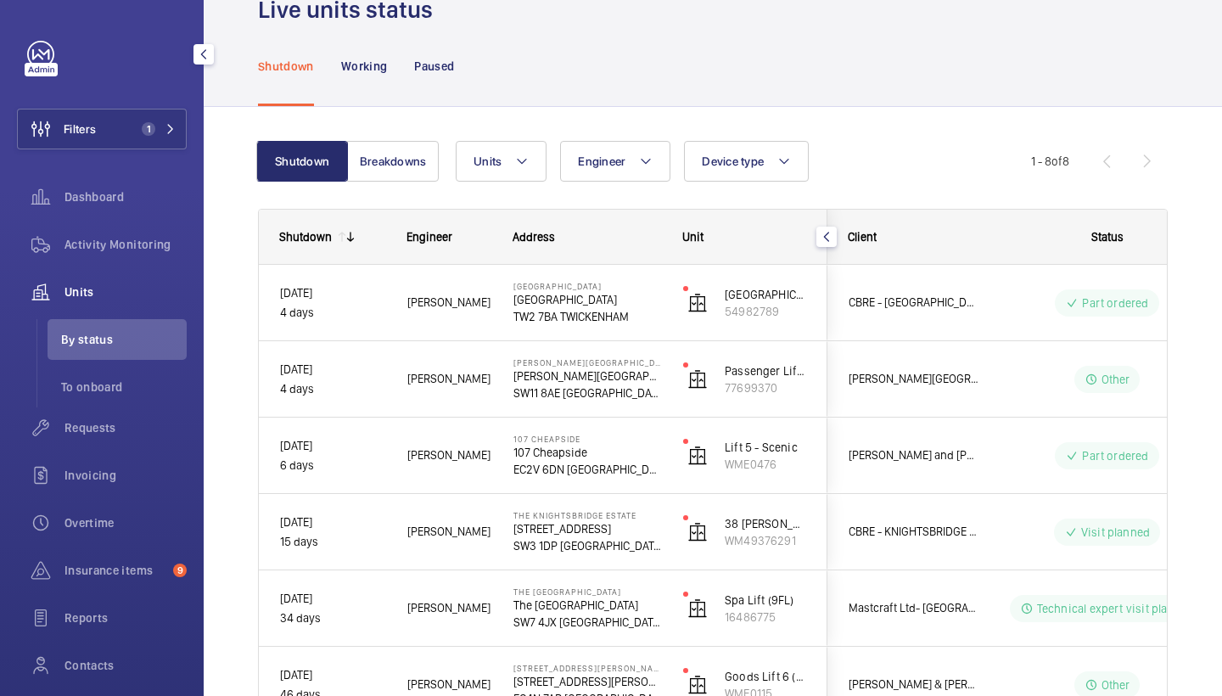
click at [909, 317] on mat-sidenav-container "Filters 1 Dashboard Activity Monitoring Units By status To onboard Requests Inv…" at bounding box center [611, 348] width 1222 height 696
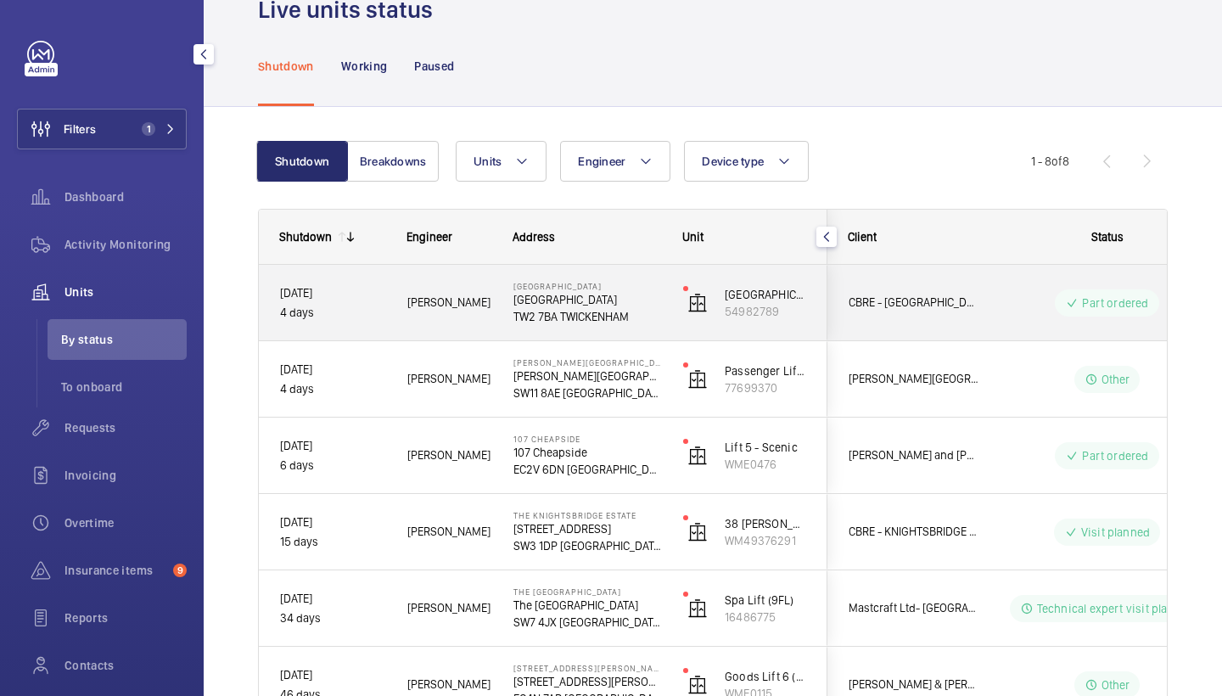
click at [909, 317] on div "CBRE - Twickenham" at bounding box center [903, 302] width 151 height 53
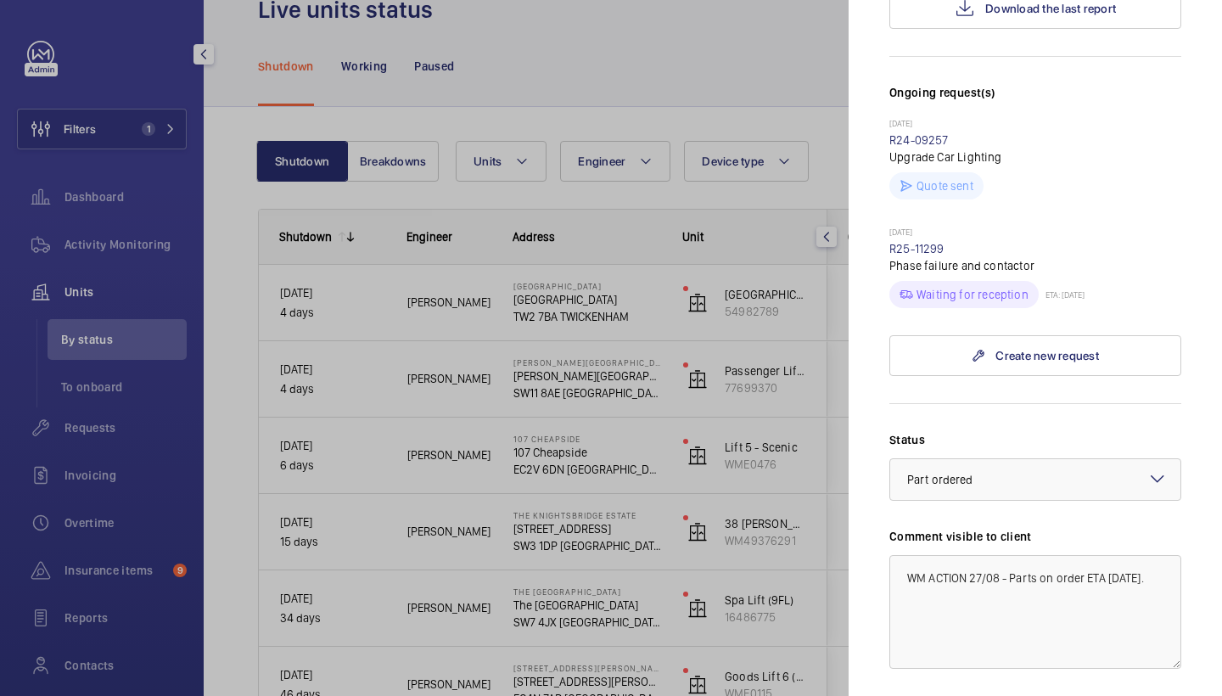
scroll to position [461, 0]
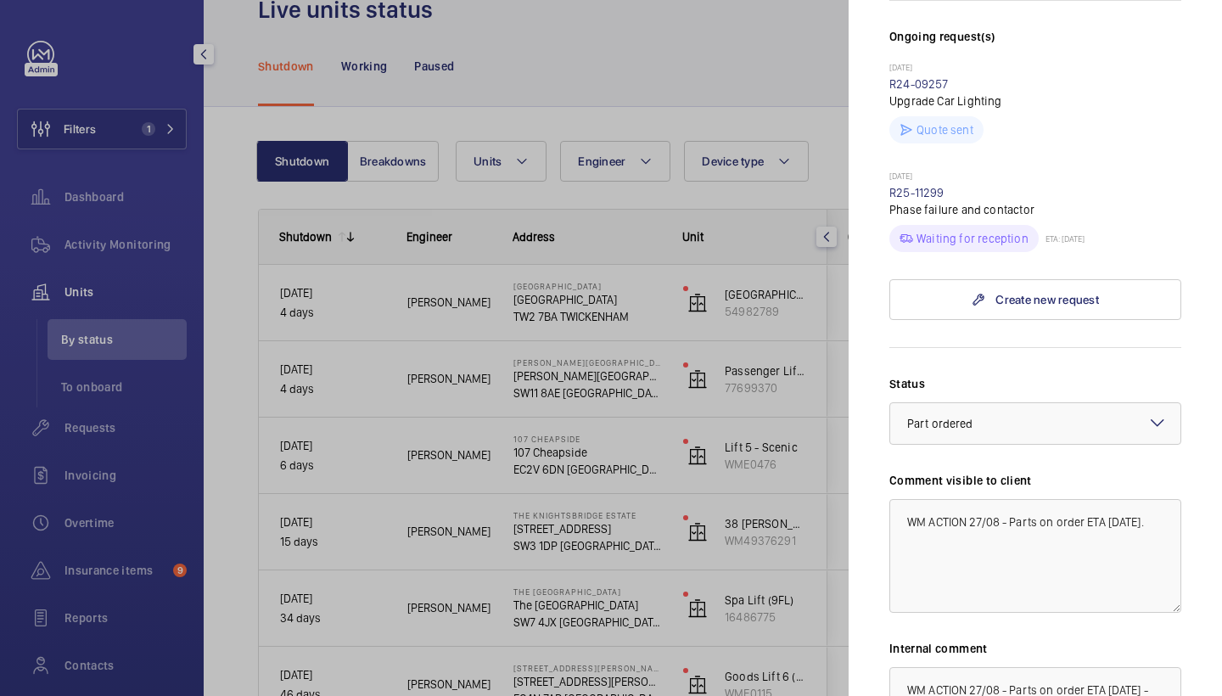
click at [614, 306] on div at bounding box center [611, 348] width 1222 height 696
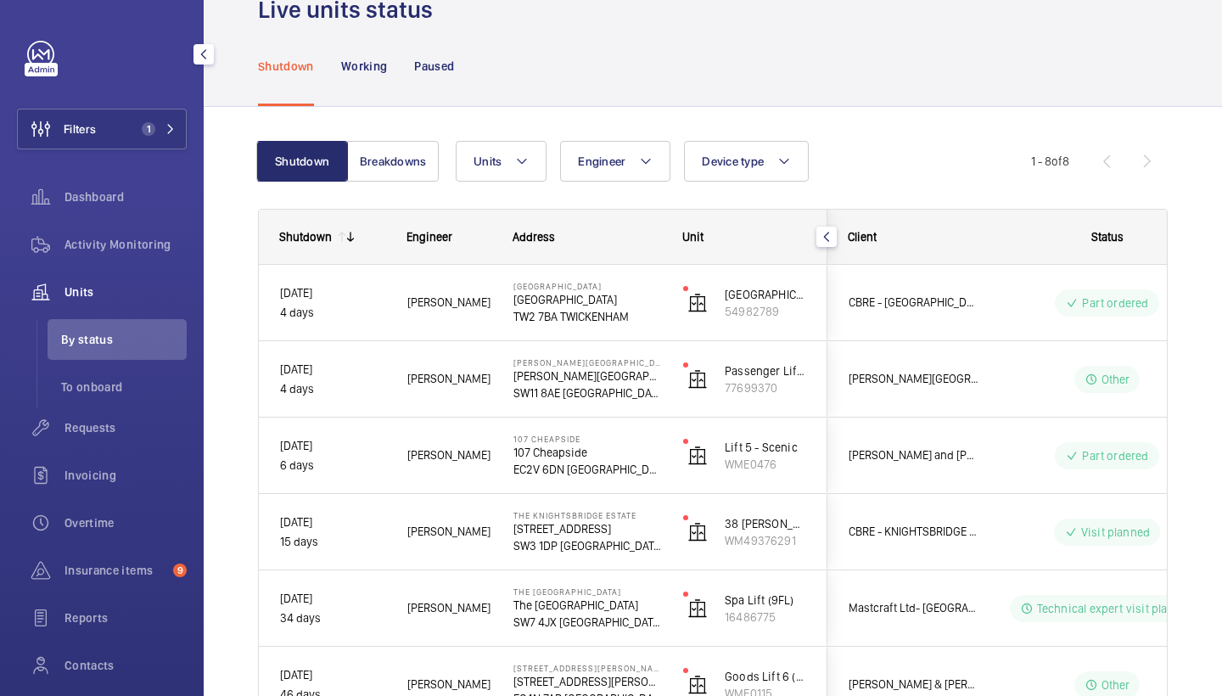
scroll to position [0, 0]
click at [596, 383] on p "Pestana Chelsea Bridge Hotel" at bounding box center [588, 376] width 148 height 17
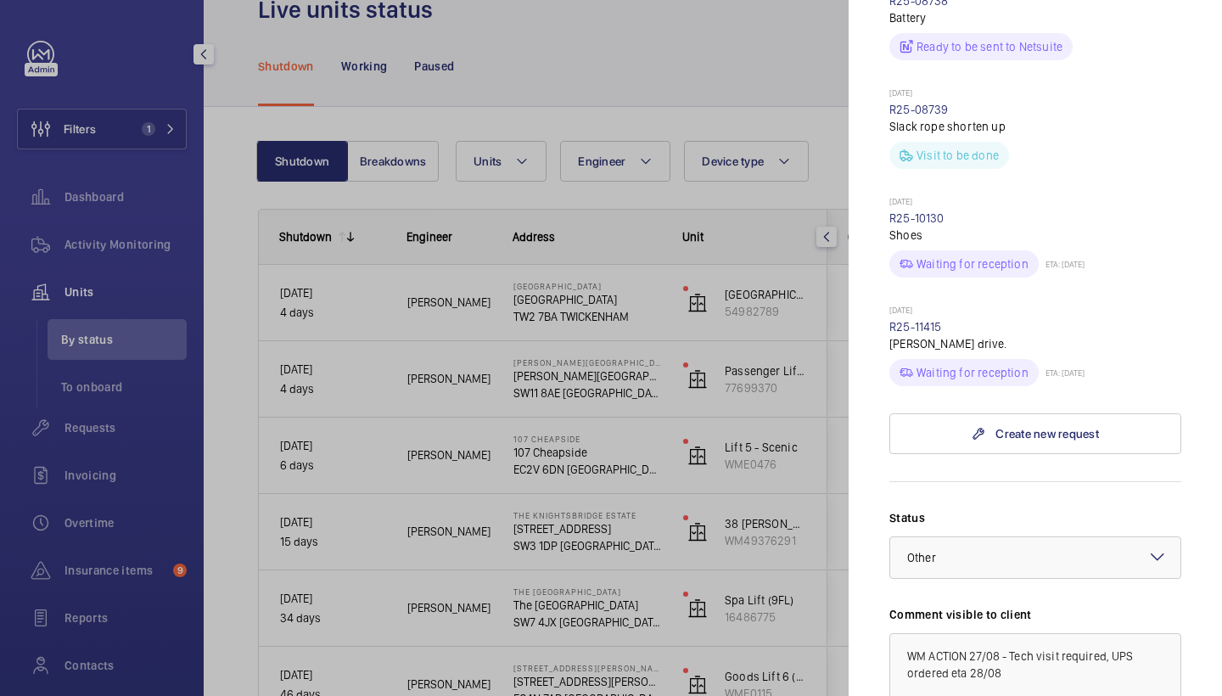
scroll to position [783, 0]
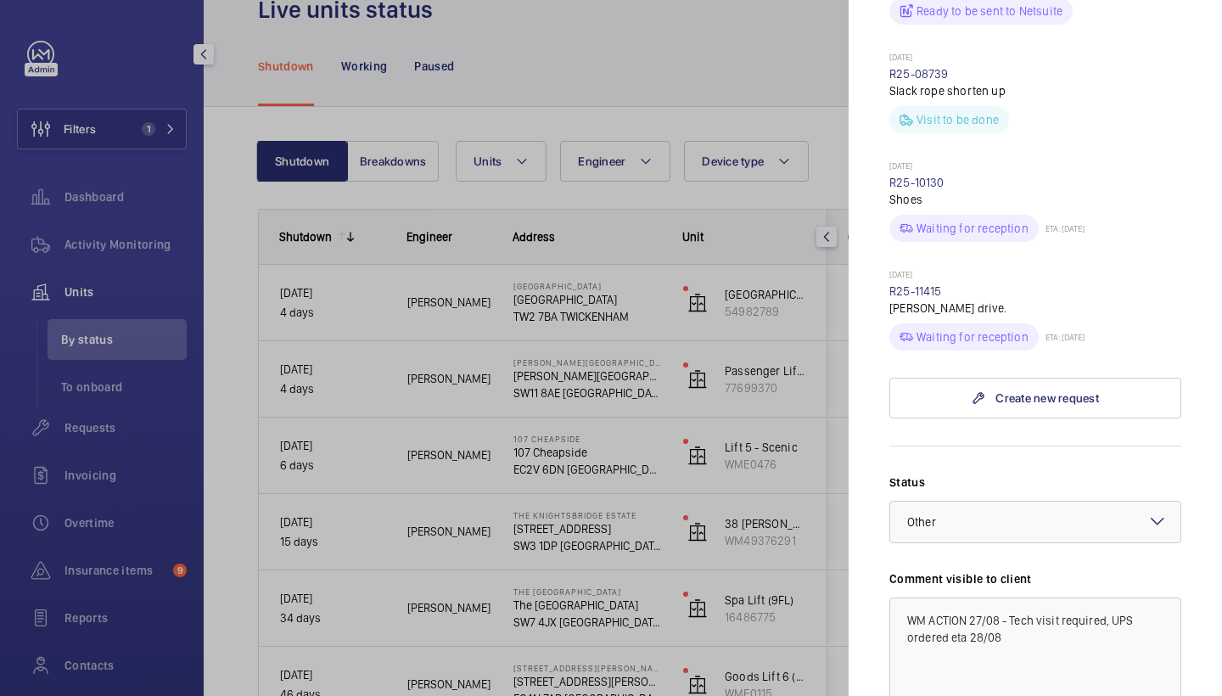
drag, startPoint x: 471, startPoint y: 324, endPoint x: 471, endPoint y: 315, distance: 9.3
click at [471, 322] on div at bounding box center [611, 348] width 1222 height 696
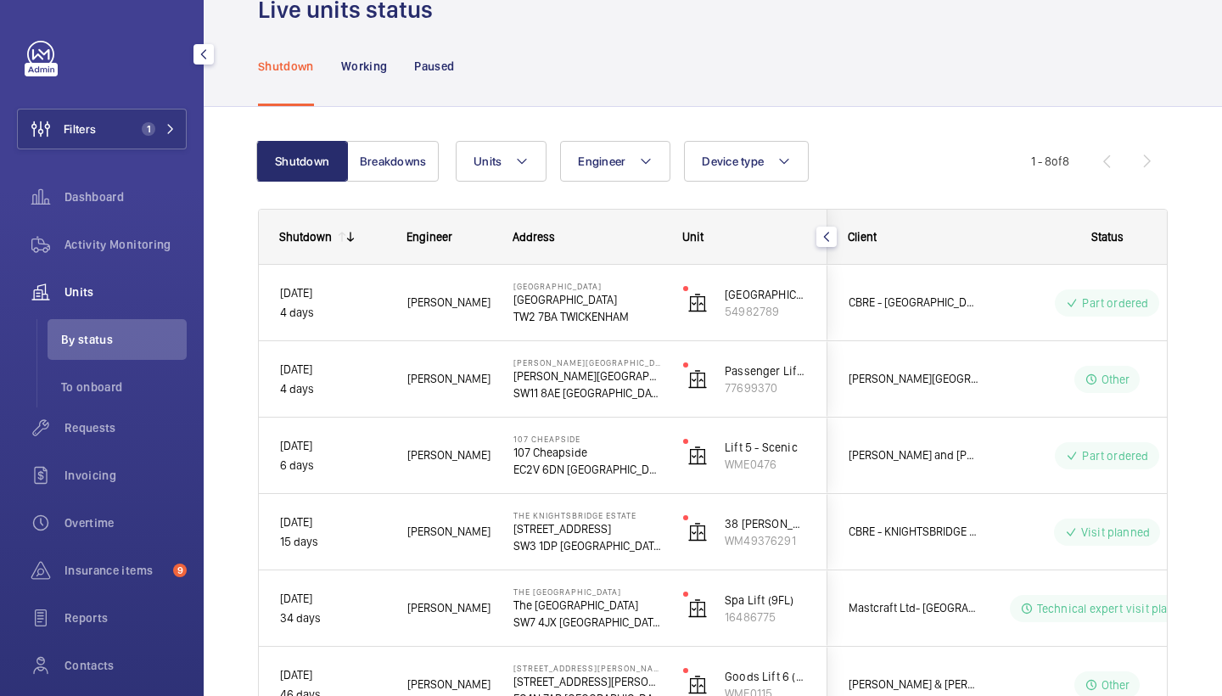
scroll to position [0, 0]
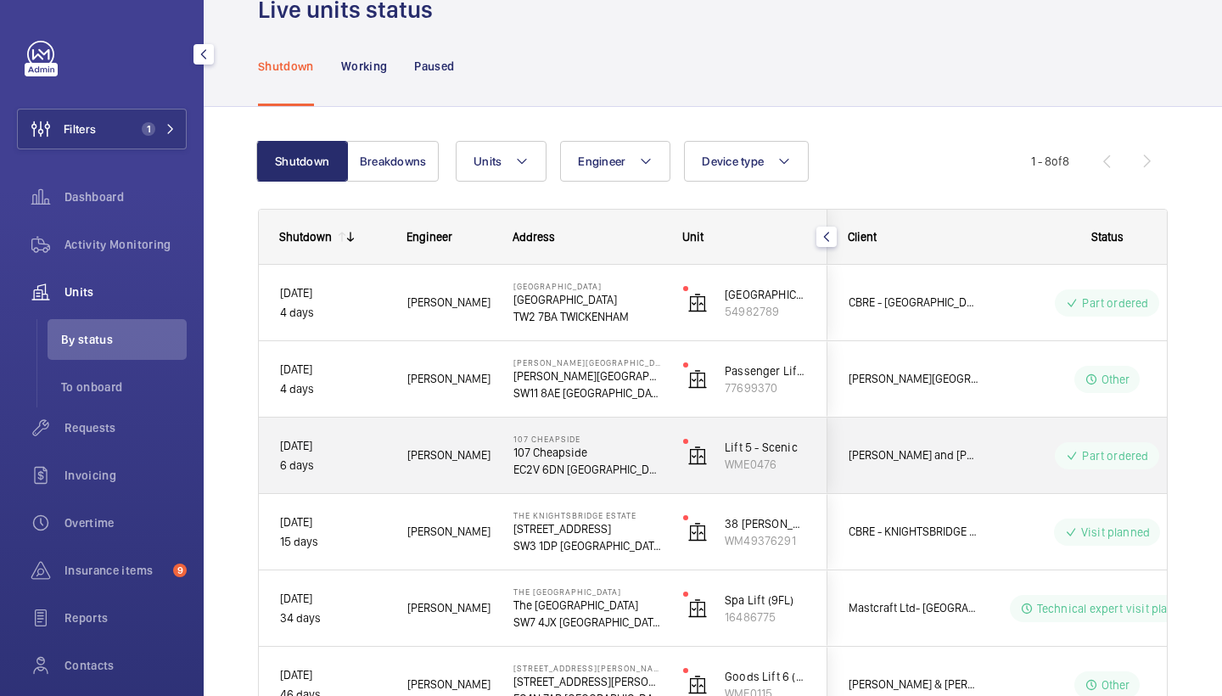
click at [525, 458] on p "107 Cheapside" at bounding box center [588, 452] width 148 height 17
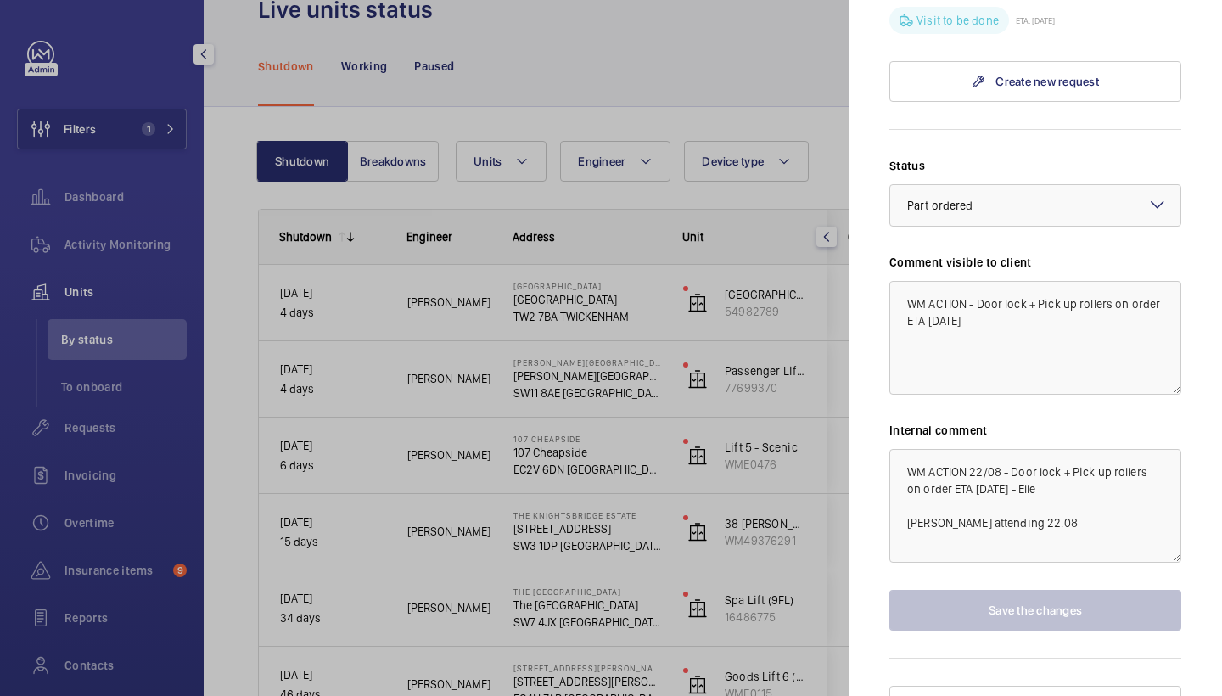
scroll to position [731, 0]
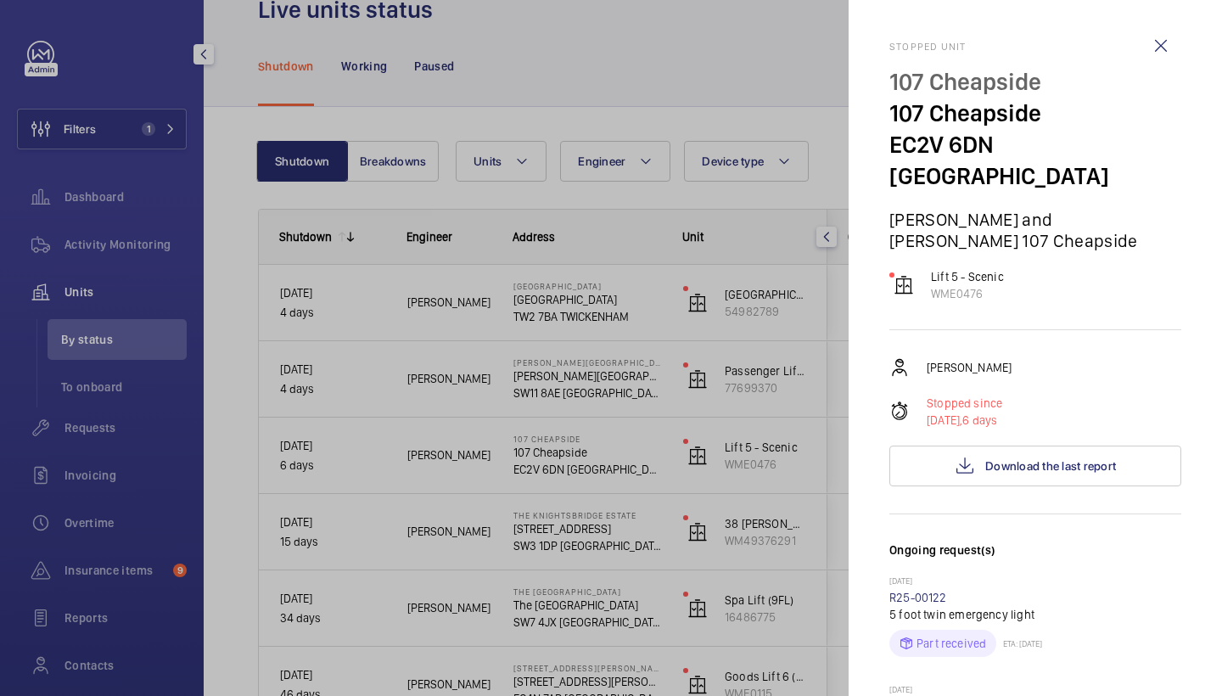
click at [529, 385] on div at bounding box center [611, 348] width 1222 height 696
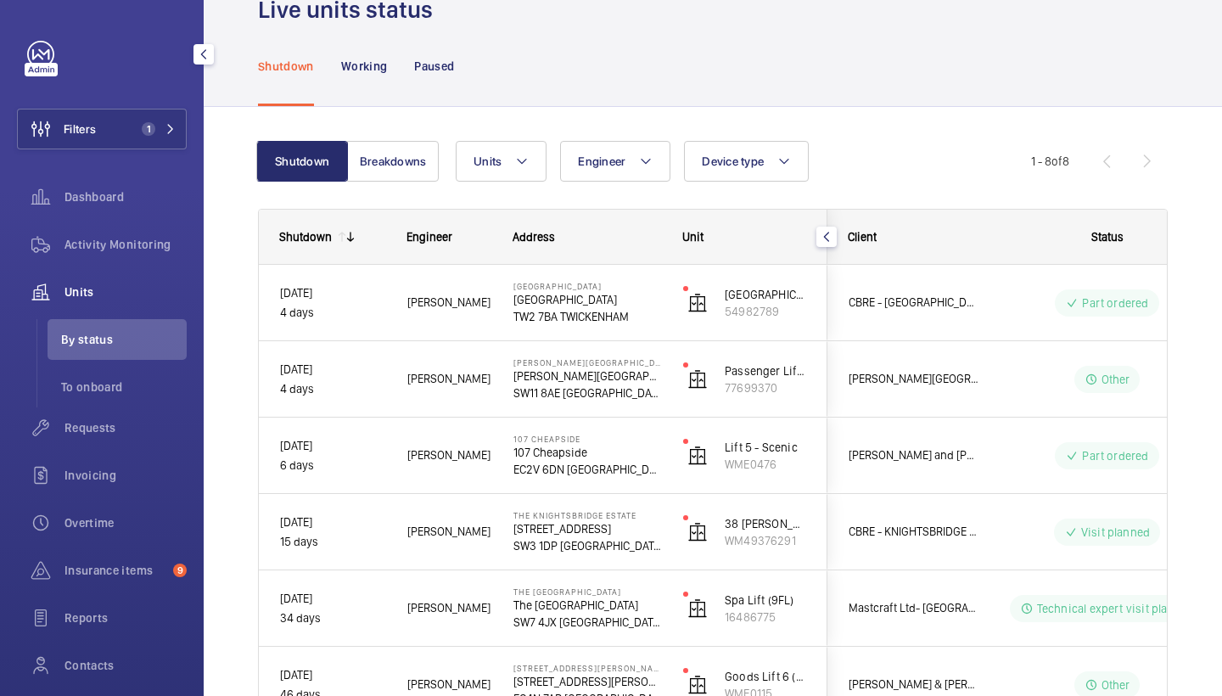
click at [578, 378] on mat-sidenav-container "Filters 1 Dashboard Activity Monitoring Units By status To onboard Requests Inv…" at bounding box center [611, 348] width 1222 height 696
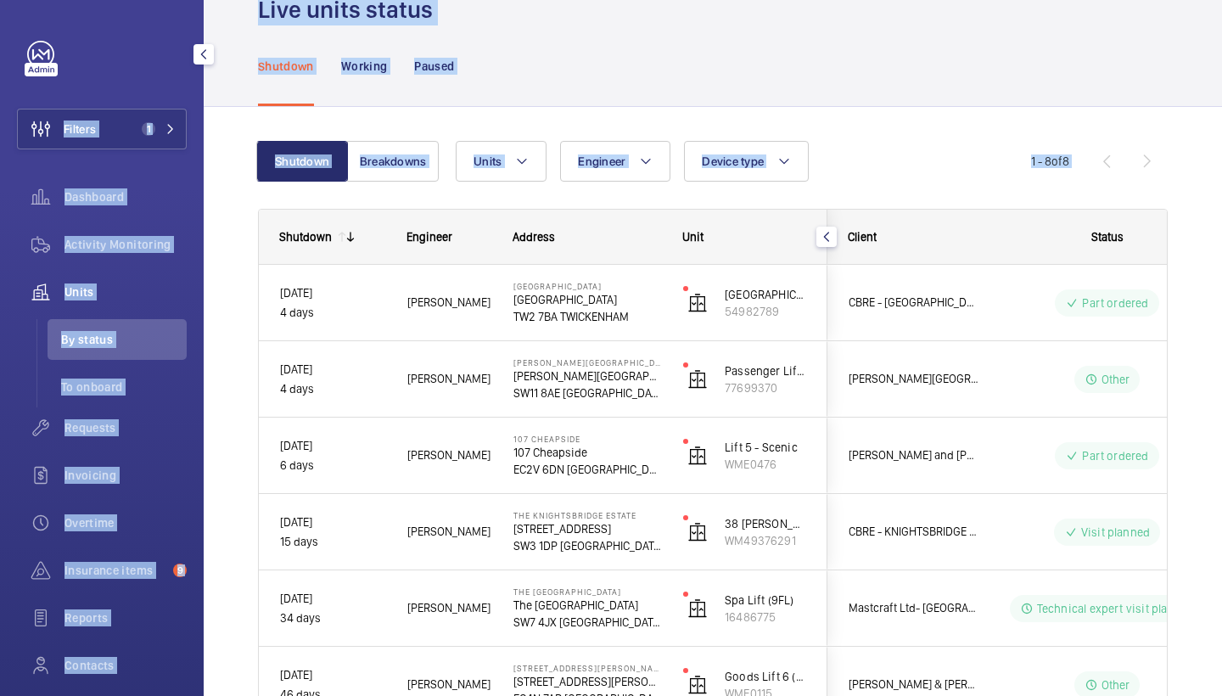
scroll to position [0, 0]
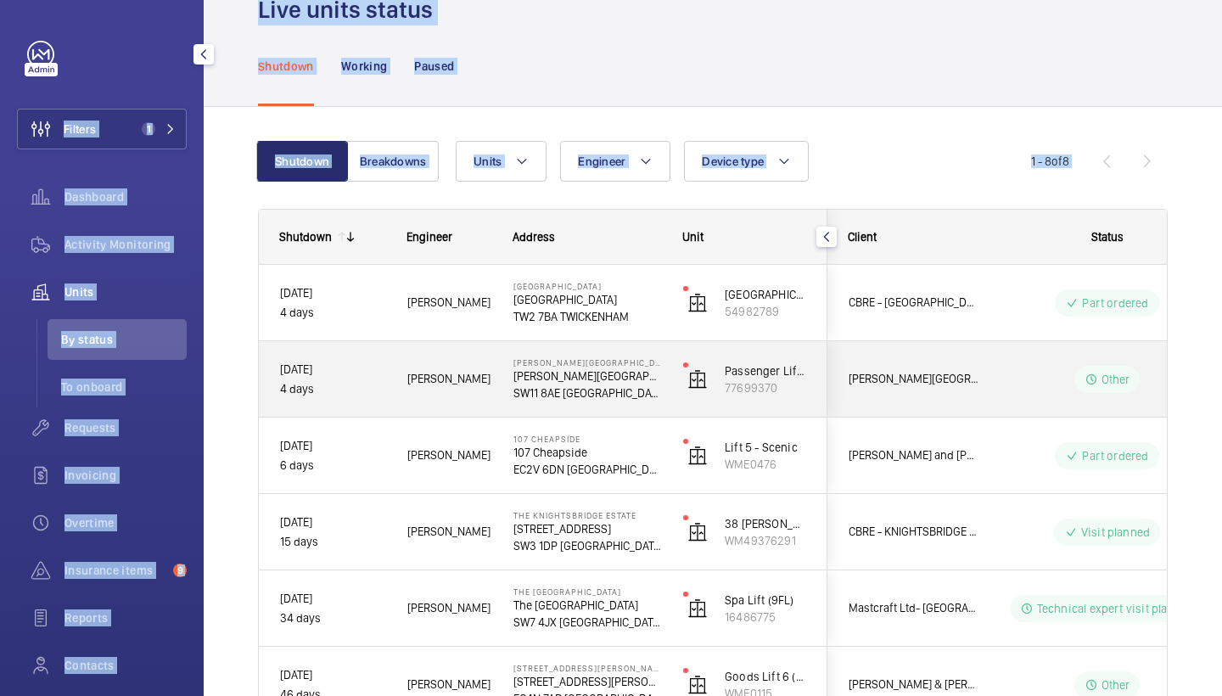
click at [559, 414] on div "Pestana Chelsea Bridge Hotel Pestana Chelsea Bridge Hotel SW11 8AE LONDON" at bounding box center [577, 379] width 168 height 76
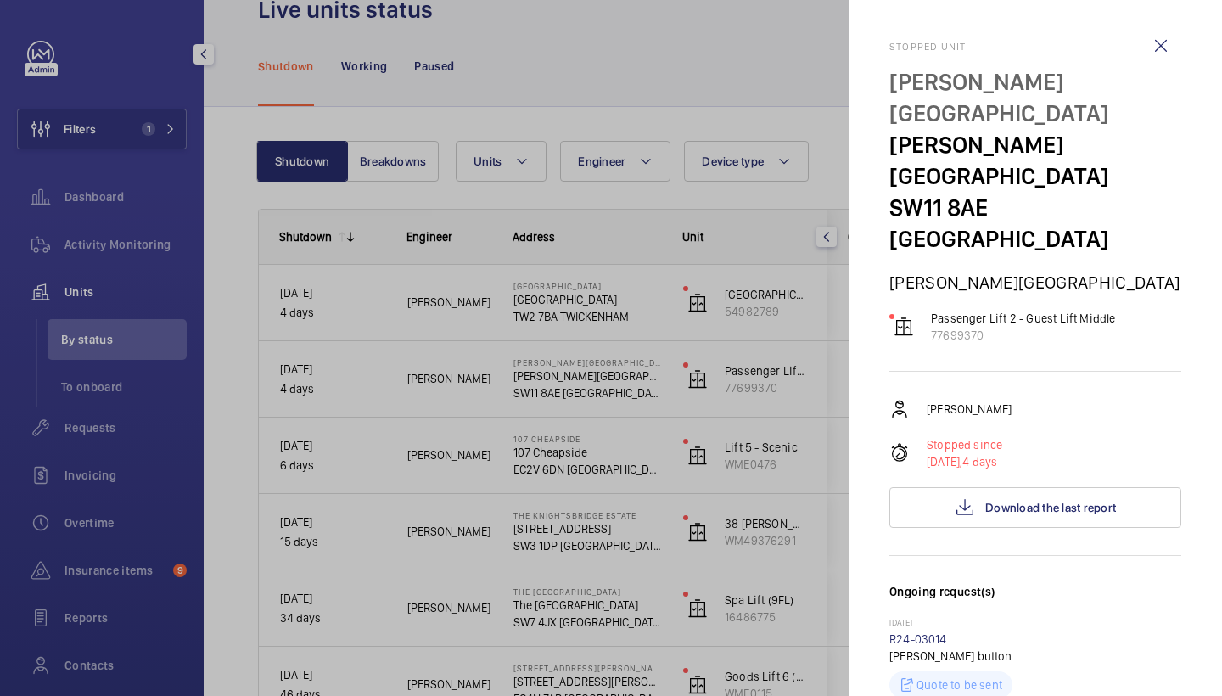
click at [558, 446] on div at bounding box center [611, 348] width 1222 height 696
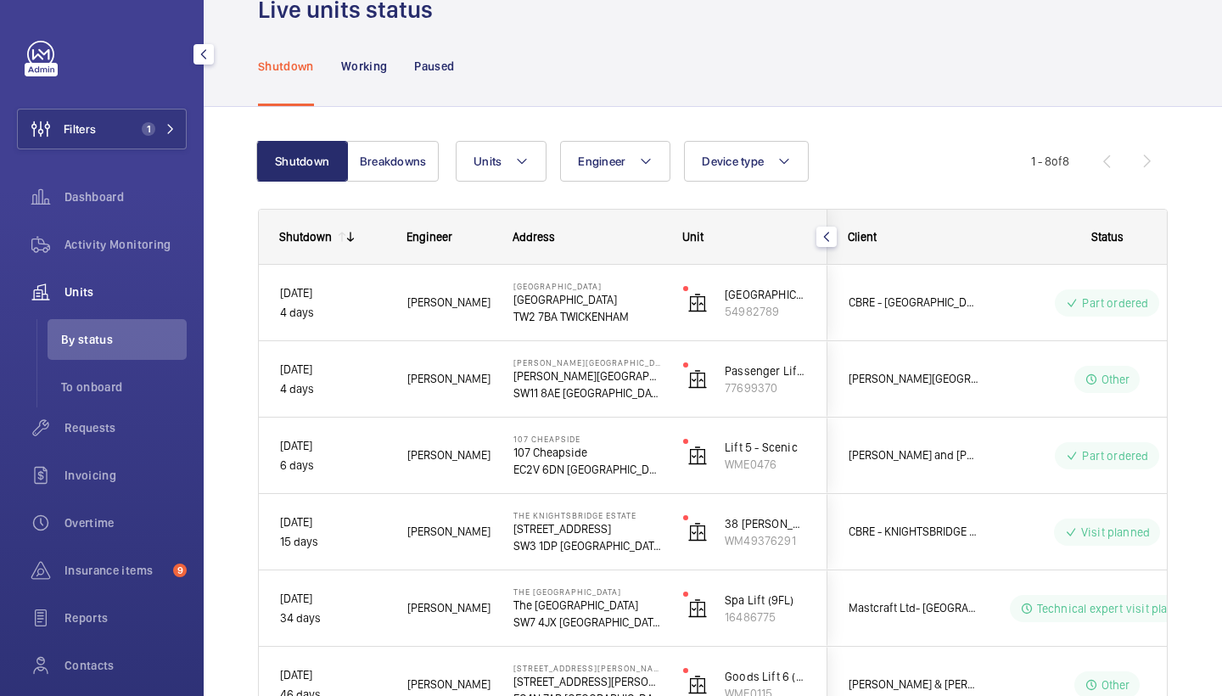
click at [584, 440] on p "107 Cheapside" at bounding box center [588, 439] width 148 height 10
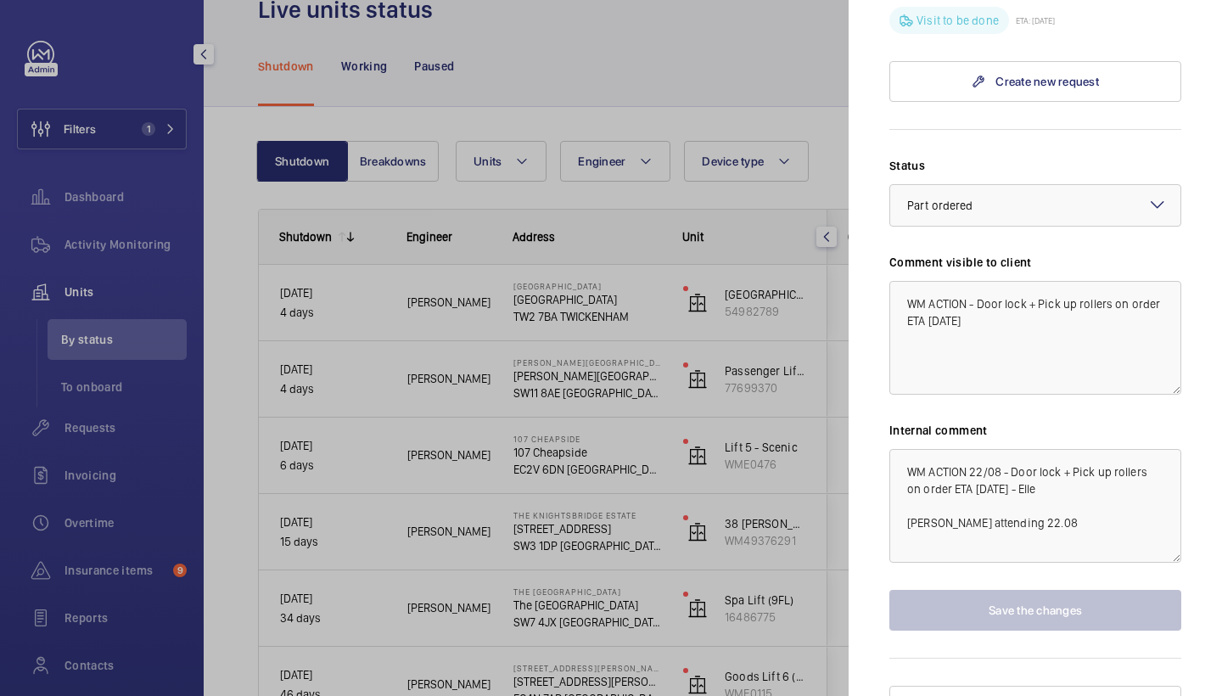
scroll to position [731, 0]
click at [761, 499] on div at bounding box center [611, 348] width 1222 height 696
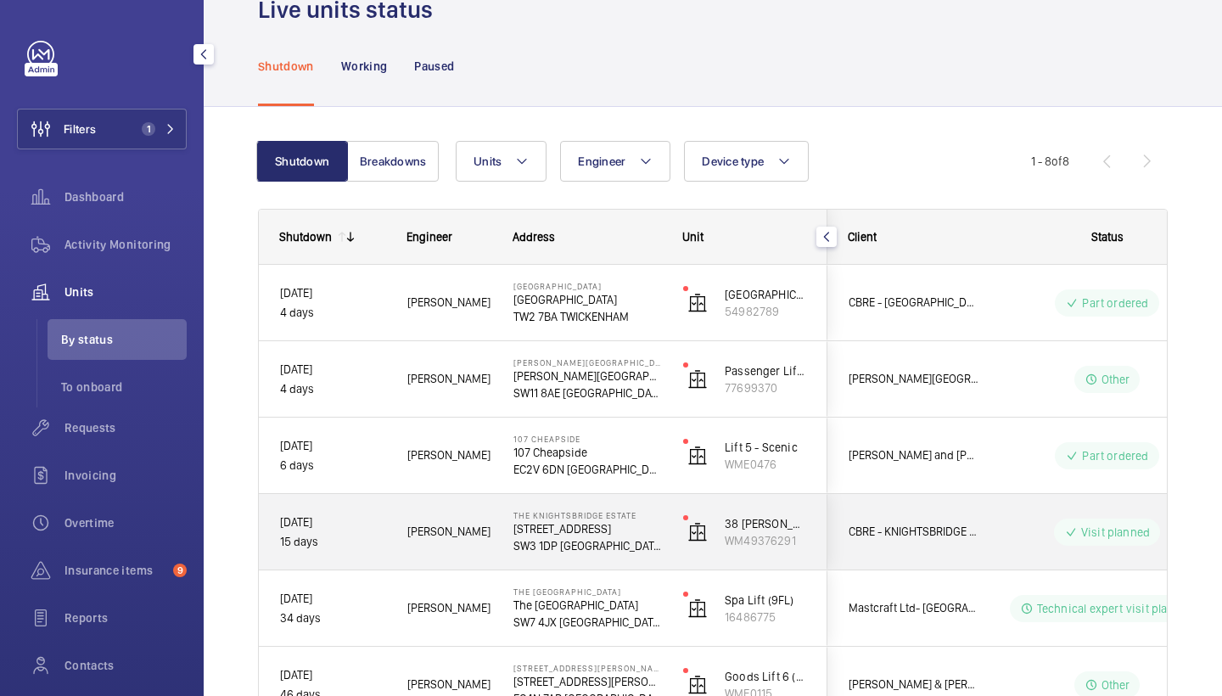
click at [540, 517] on p "The Knightsbridge Estate" at bounding box center [588, 515] width 148 height 10
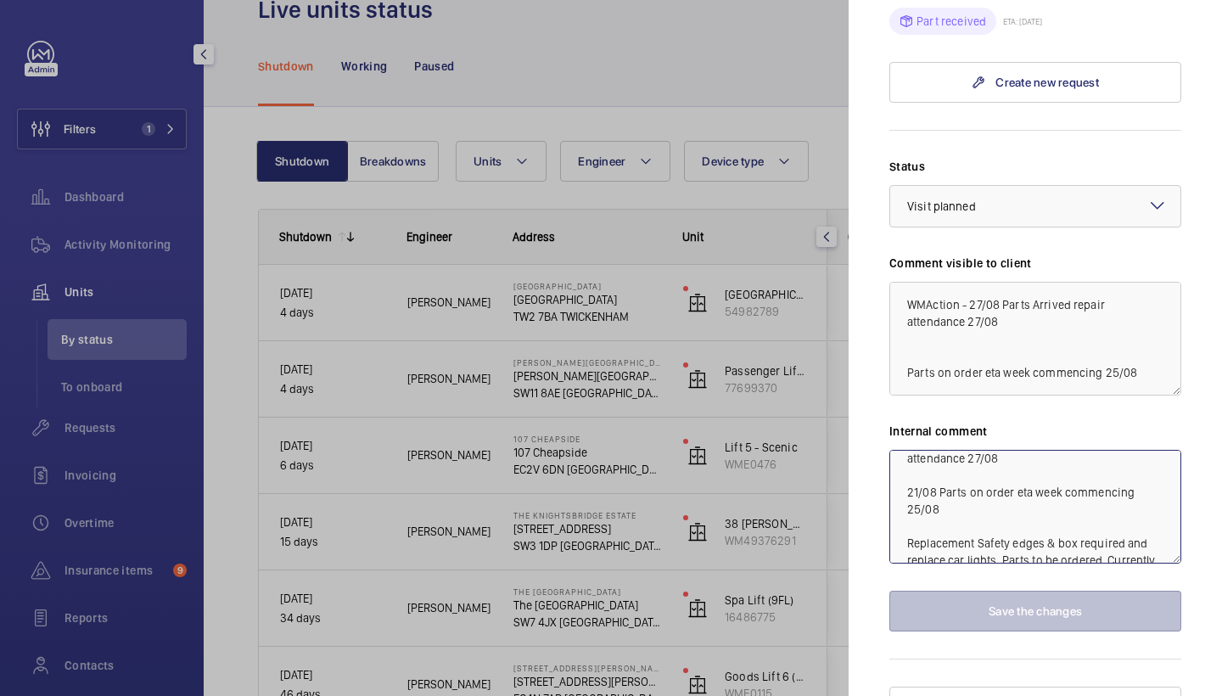
scroll to position [51, 0]
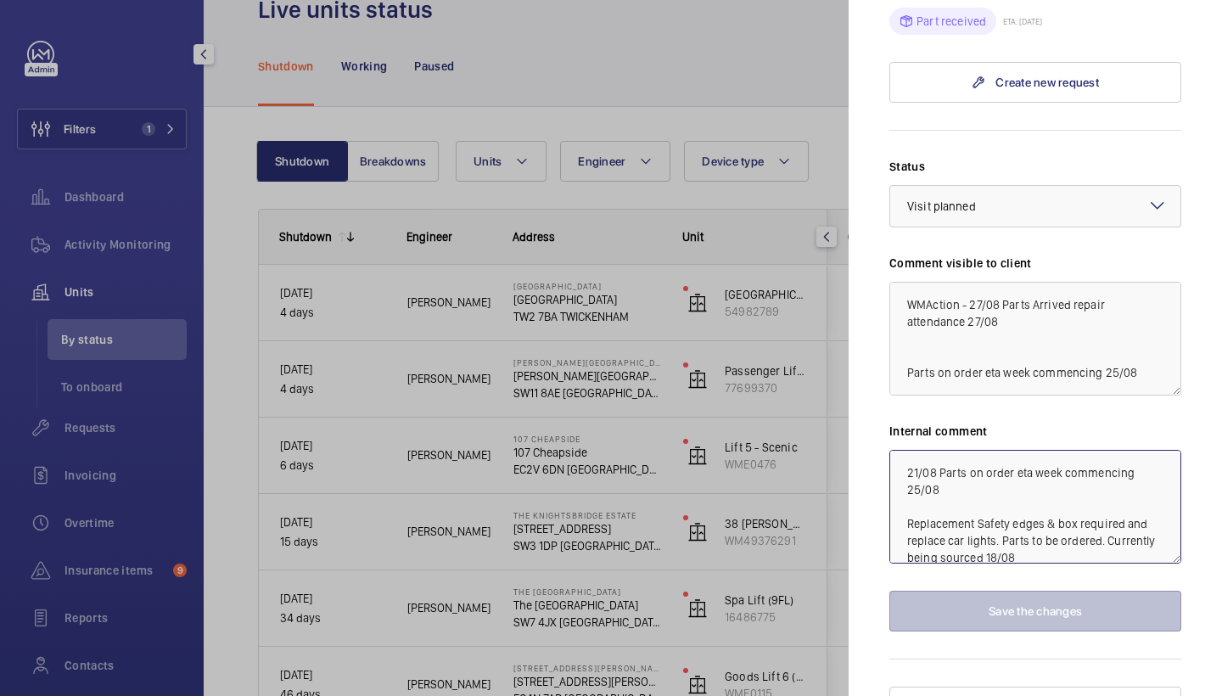
click at [1036, 581] on div "Status Select a status × Visit planned × Comment visible to client WMAction - 2…" at bounding box center [1036, 395] width 292 height 474
click at [1037, 509] on textarea "WMAction - 27/08 Parts Arrived repair attendance 27/08 21/08 Parts on order eta…" at bounding box center [1036, 507] width 292 height 114
drag, startPoint x: 1037, startPoint y: 509, endPoint x: 1006, endPoint y: 396, distance: 118.0
click at [1006, 423] on div "Internal comment WMAction - 27/08 Parts Arrived repair attendance 27/08 21/08 P…" at bounding box center [1036, 493] width 292 height 141
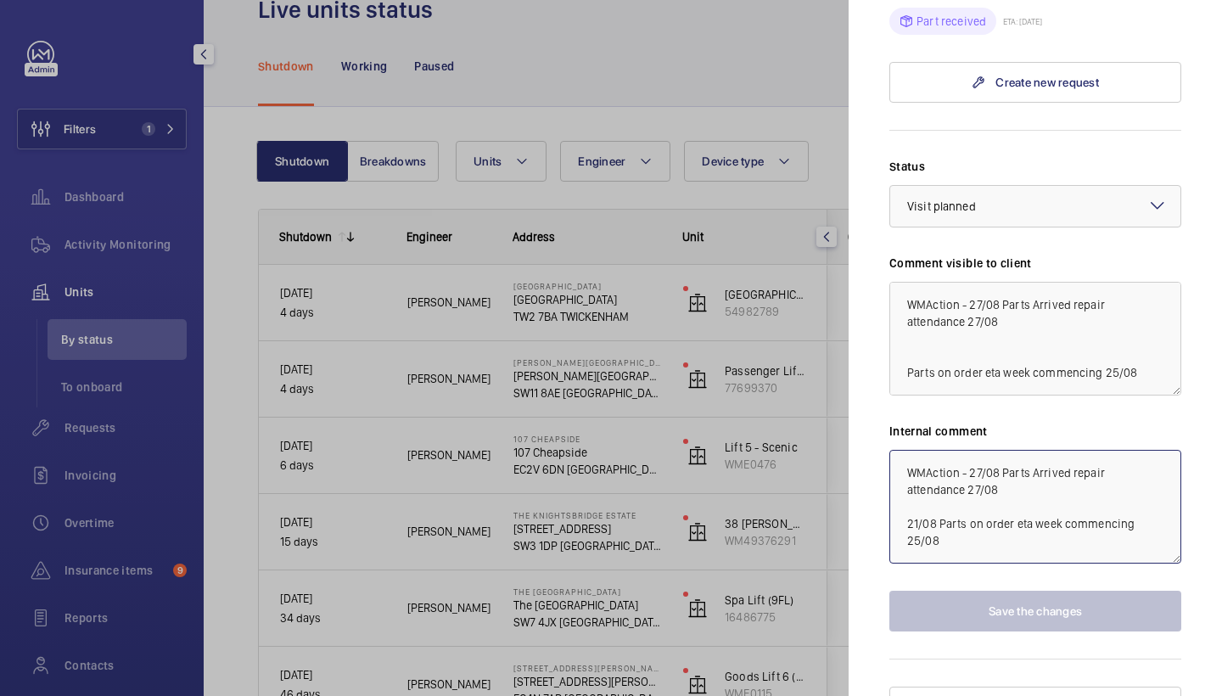
click at [1003, 463] on textarea "WMAction - 27/08 Parts Arrived repair attendance 27/08 21/08 Parts on order eta…" at bounding box center [1036, 507] width 292 height 114
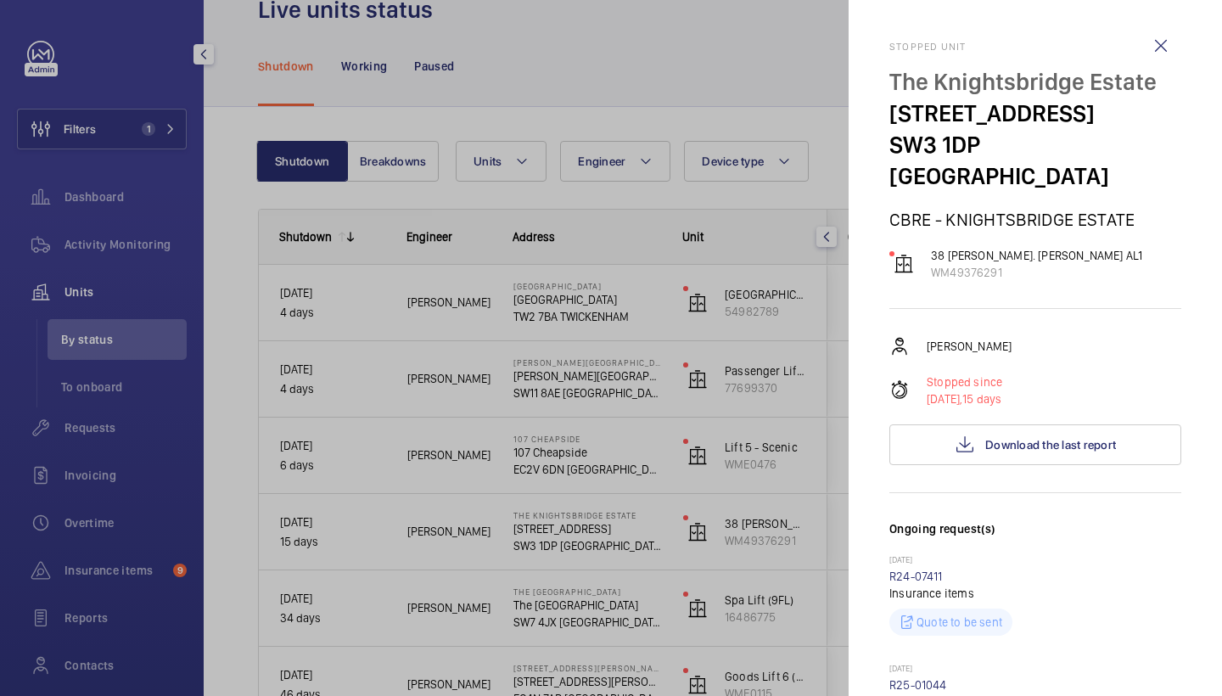
scroll to position [927, 0]
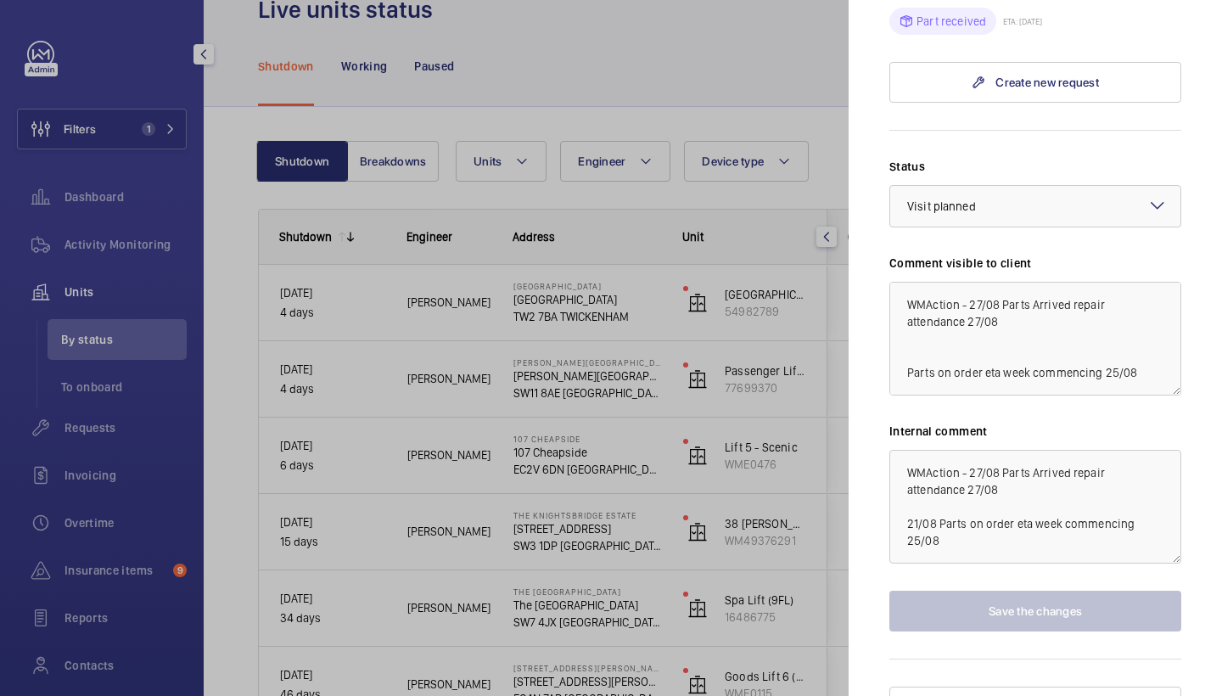
click at [673, 358] on div at bounding box center [611, 348] width 1222 height 696
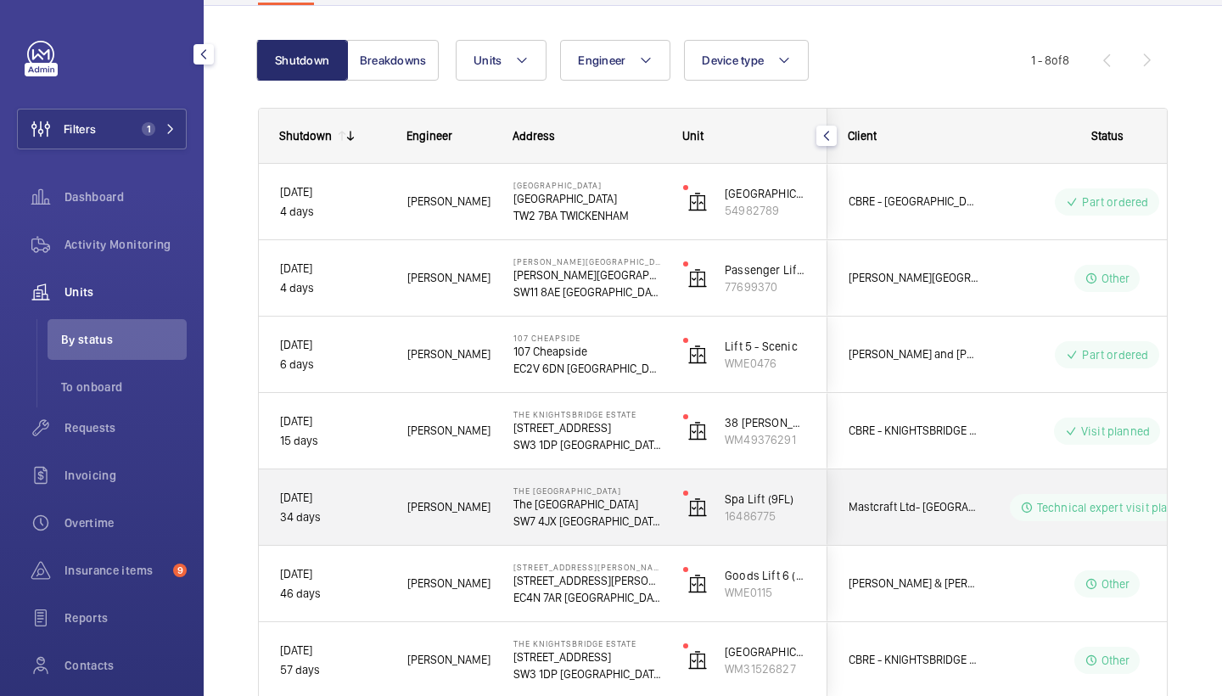
scroll to position [168, 0]
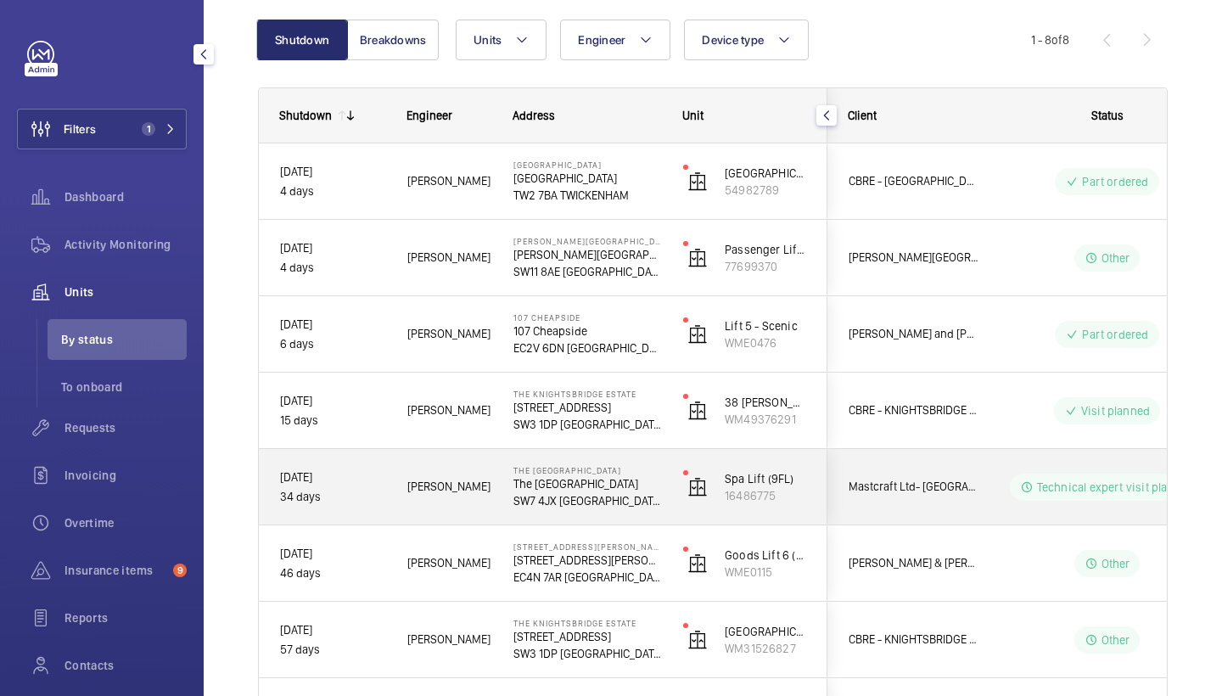
click at [622, 488] on p "The Bentley Hotel London" at bounding box center [588, 483] width 148 height 17
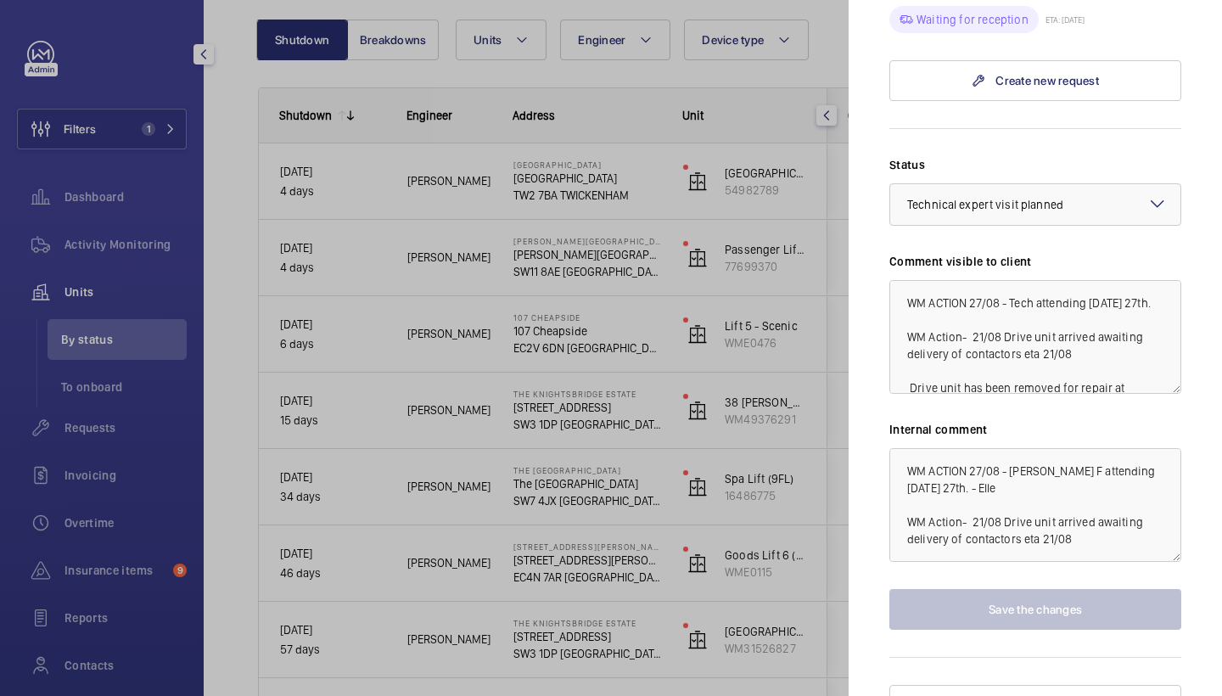
scroll to position [1053, 0]
click at [500, 306] on div at bounding box center [611, 348] width 1222 height 696
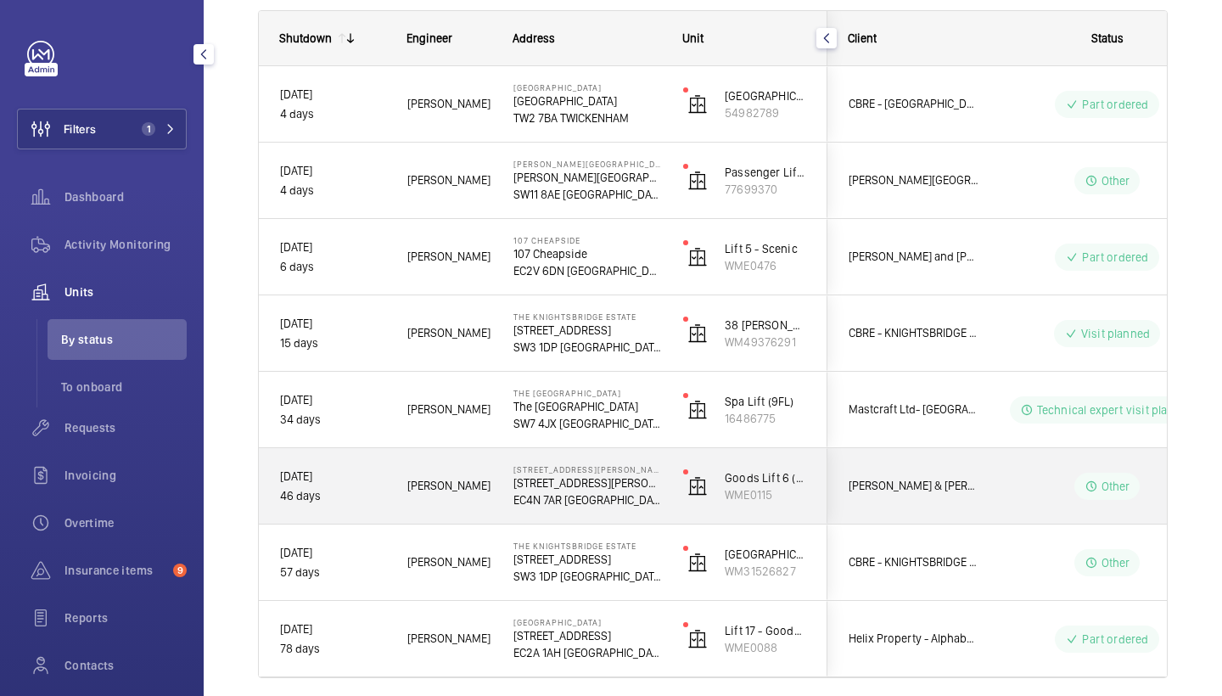
scroll to position [259, 0]
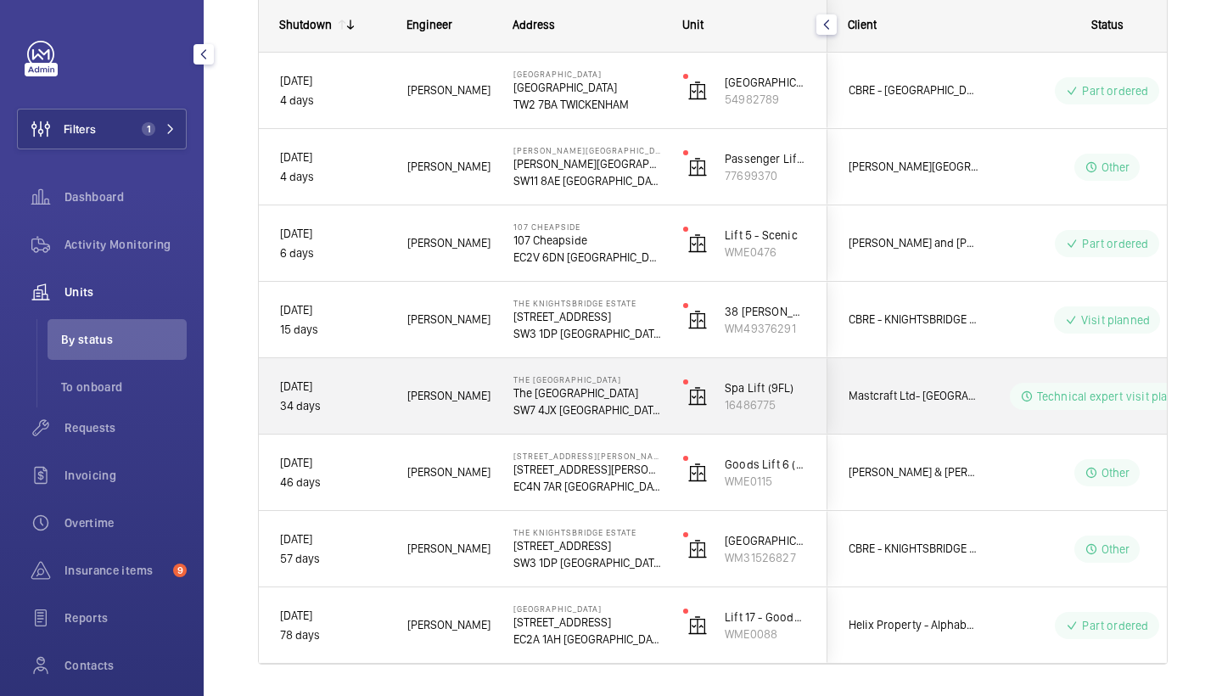
click at [592, 422] on div "The Bentley Hotel The Bentley Hotel London SW7 4JX LONDON" at bounding box center [577, 396] width 168 height 76
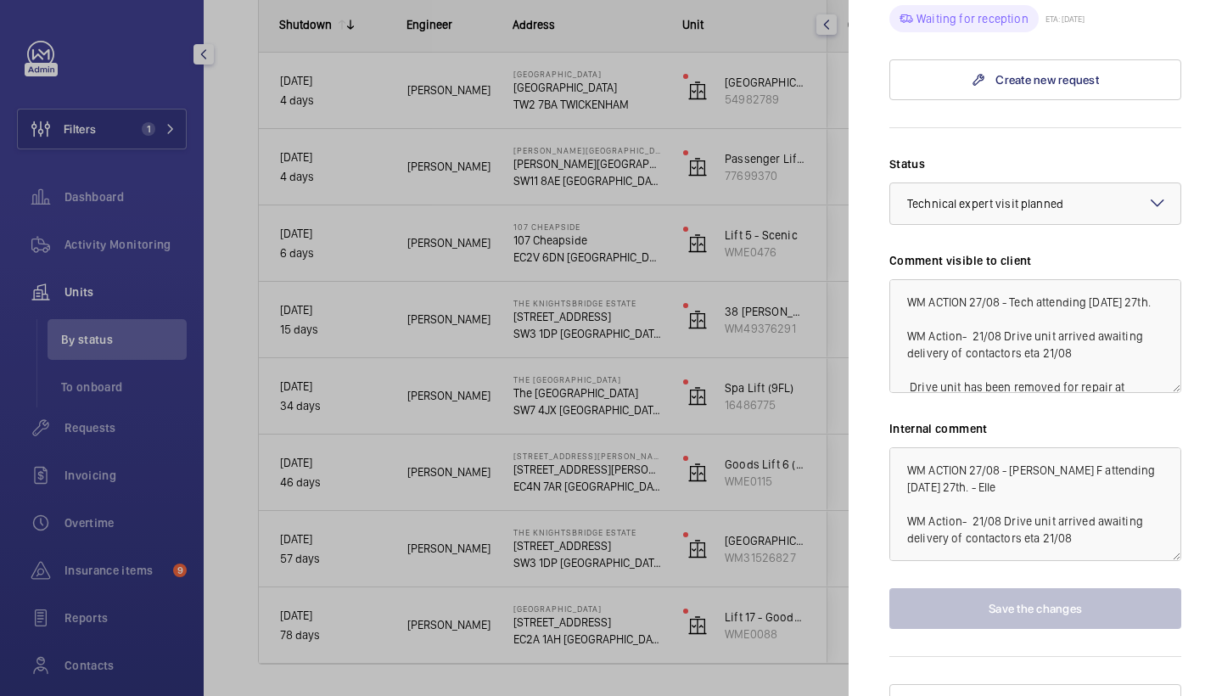
scroll to position [1053, 0]
click at [502, 385] on div at bounding box center [611, 348] width 1222 height 696
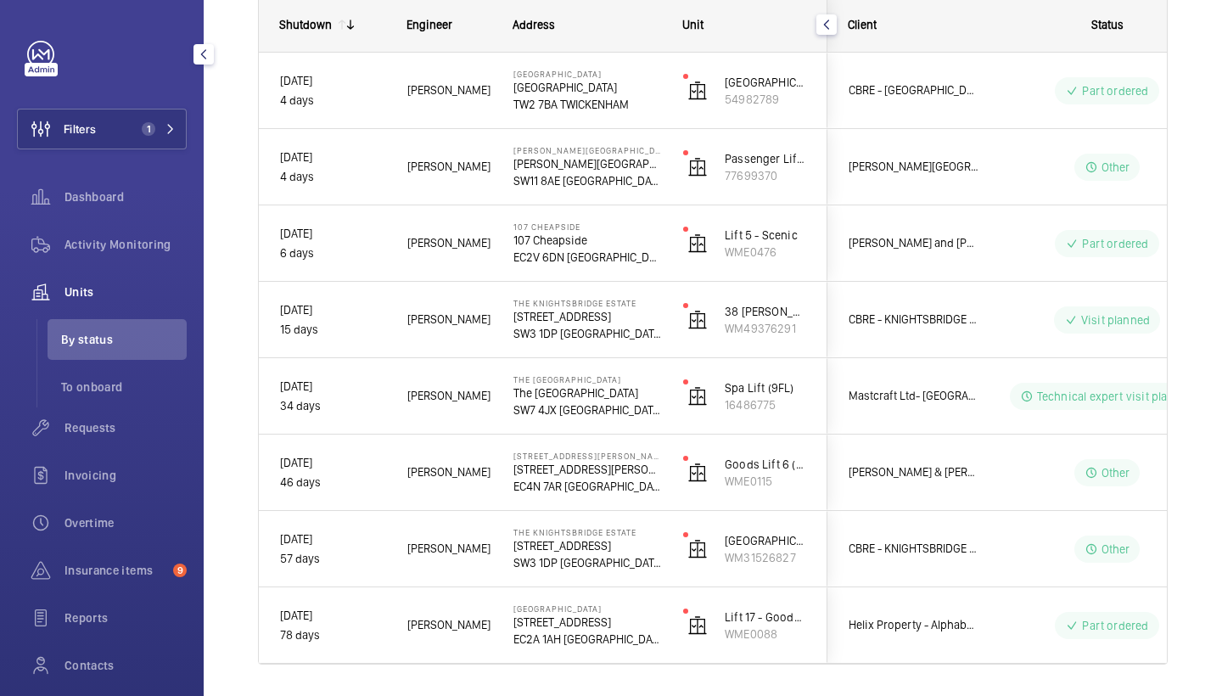
scroll to position [0, 0]
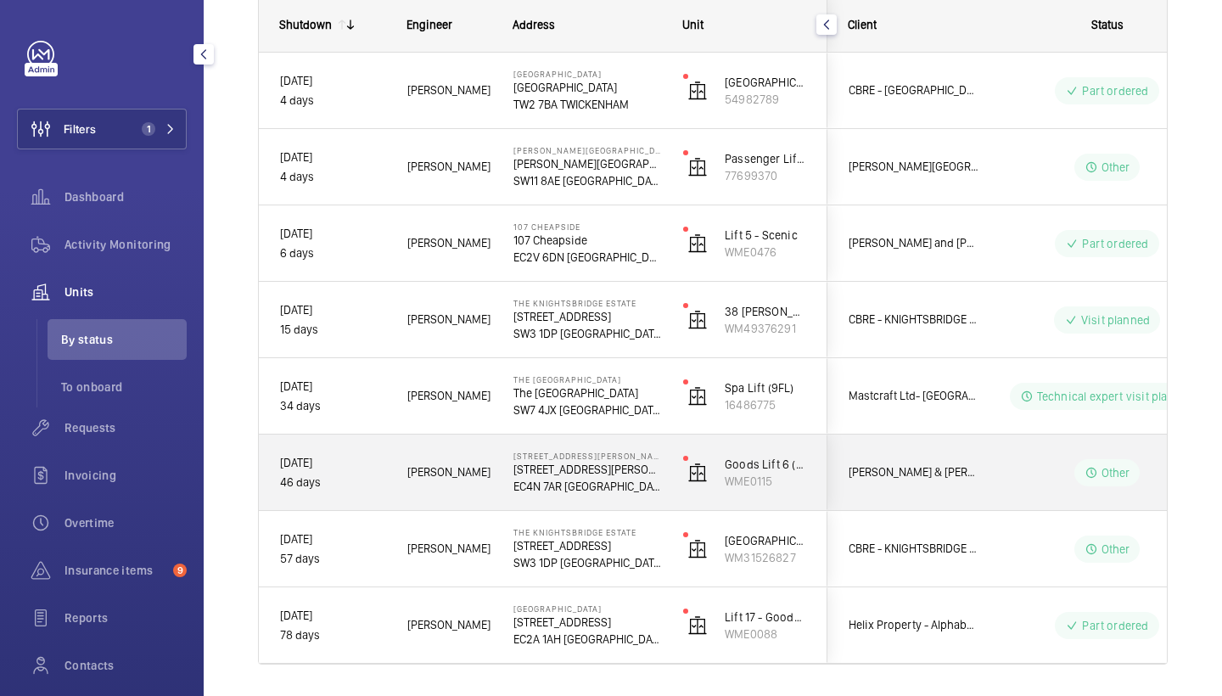
click at [564, 488] on p "EC4N 7AR LONDON" at bounding box center [588, 486] width 148 height 17
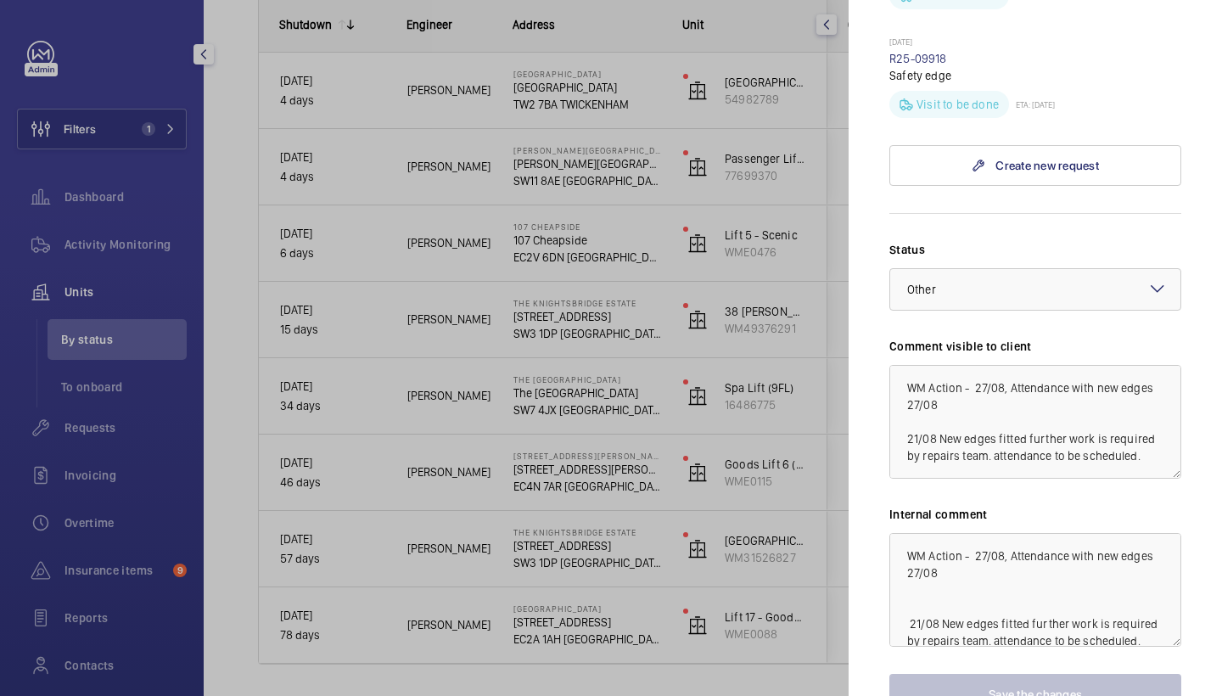
click at [601, 440] on div at bounding box center [611, 348] width 1222 height 696
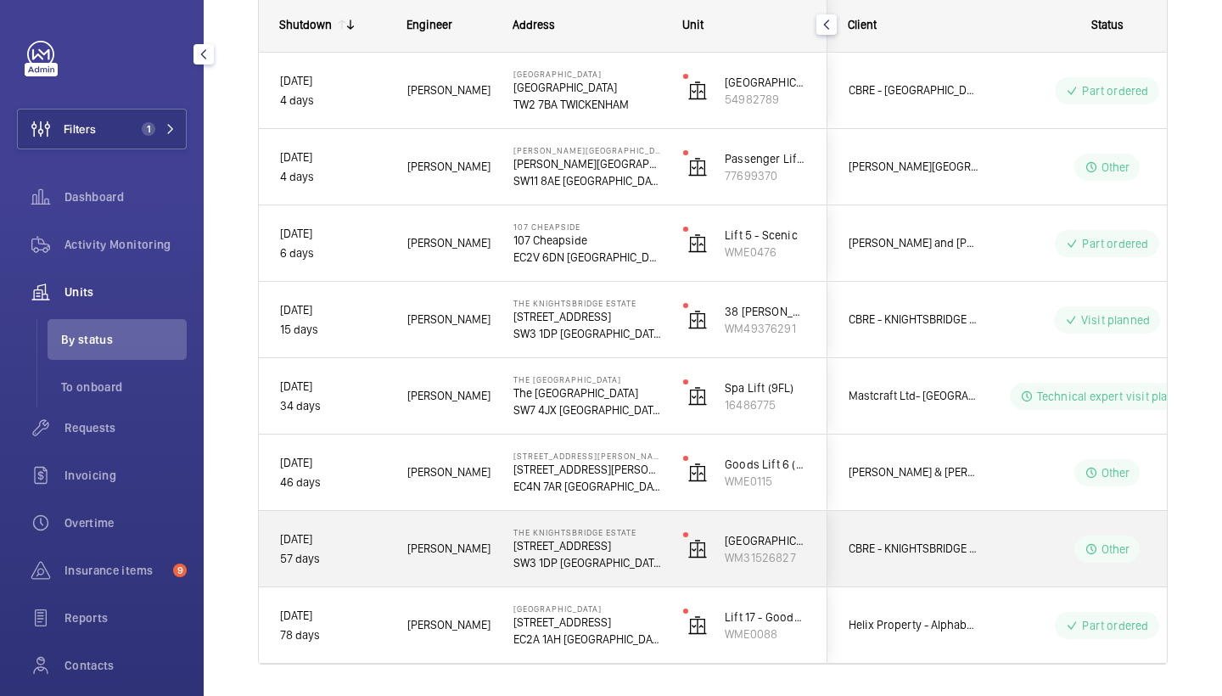
click at [549, 553] on p "55-57 Brompton Road" at bounding box center [588, 545] width 148 height 17
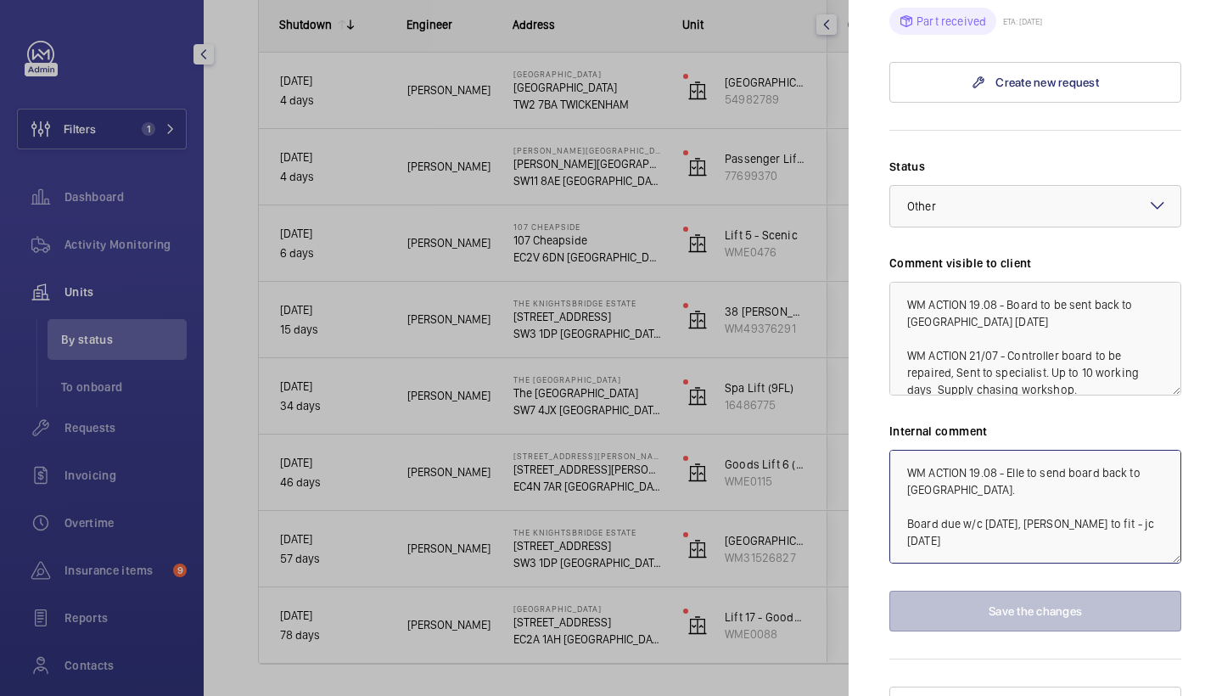
scroll to position [102, 0]
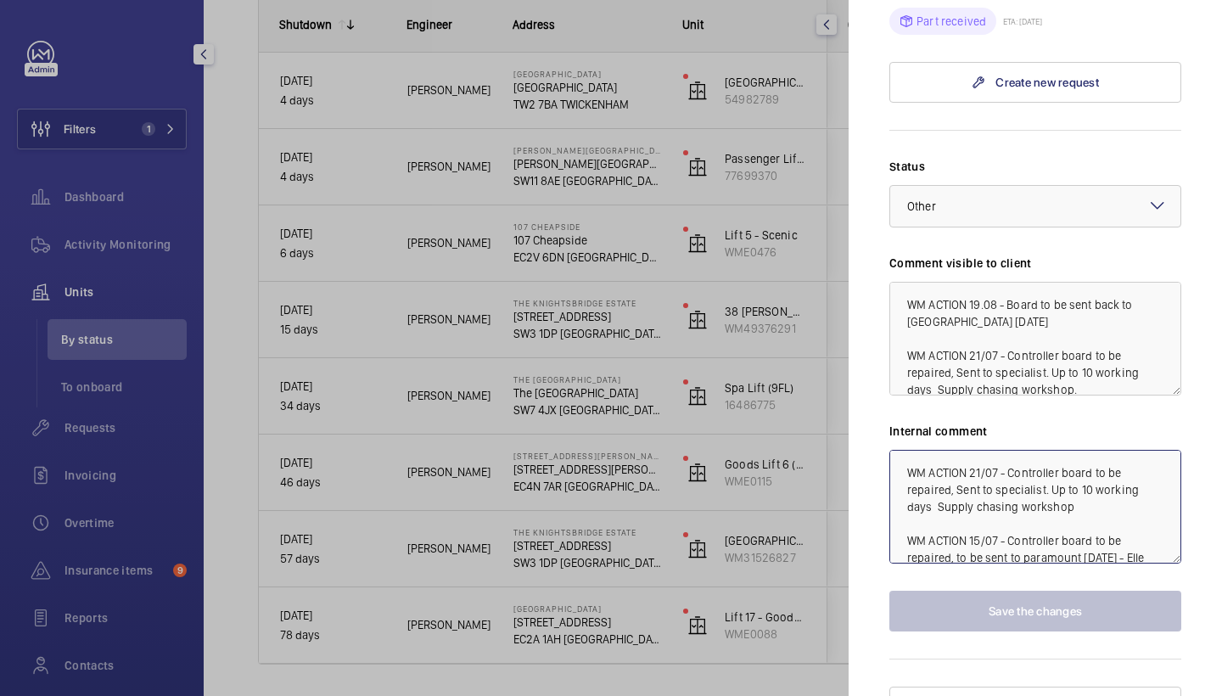
drag, startPoint x: 1016, startPoint y: 472, endPoint x: 1045, endPoint y: 626, distance: 157.2
click at [1047, 626] on div "Stopped unit The Knightsbridge Estate 55-57 Brompton Road SW3 1DP LONDON CBRE -…" at bounding box center [1036, 29] width 292 height 1396
click at [1136, 523] on textarea "WM ACTION 19.08 - Elle to send board back to paramount. Board due w/c 4/8/25, l…" at bounding box center [1036, 507] width 292 height 114
click at [581, 422] on div at bounding box center [611, 348] width 1222 height 696
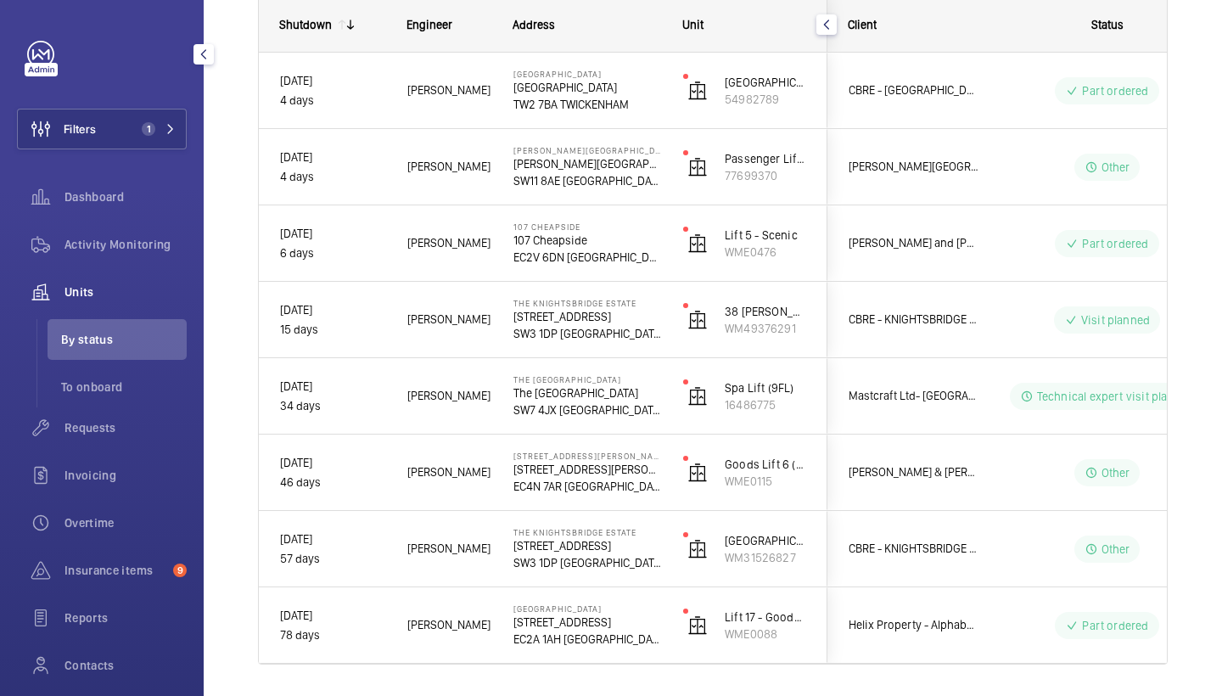
scroll to position [0, 0]
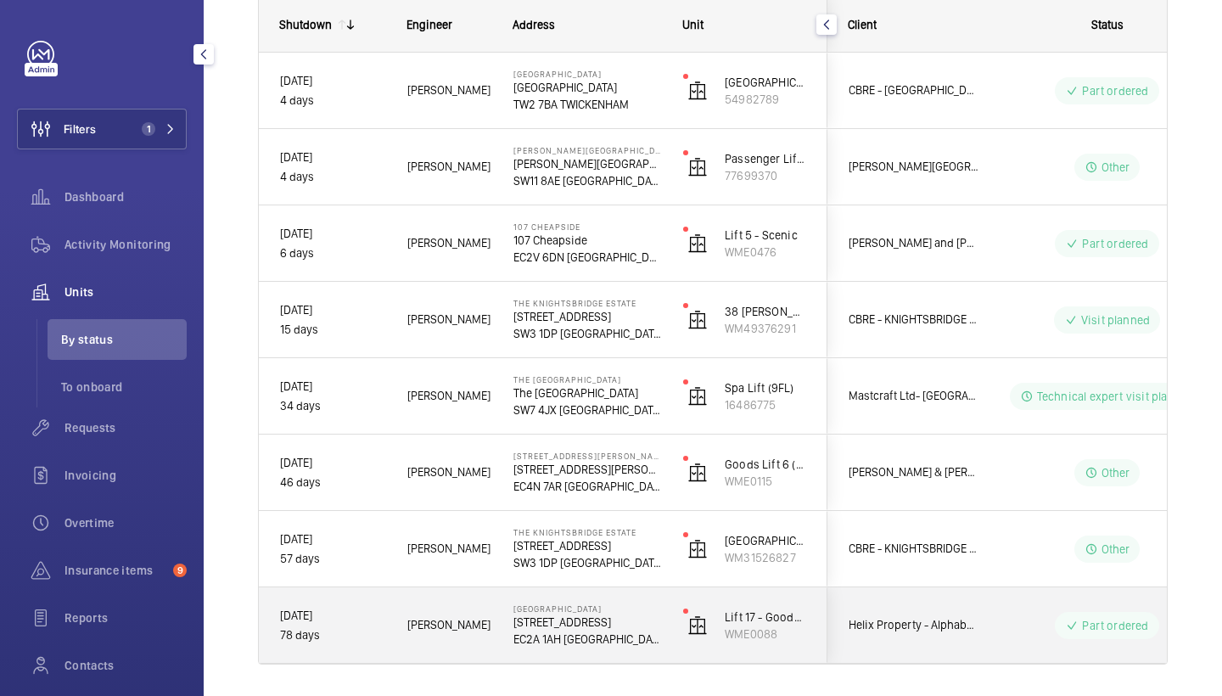
click at [591, 625] on p "14 - 18 Finsbury Square" at bounding box center [588, 622] width 148 height 17
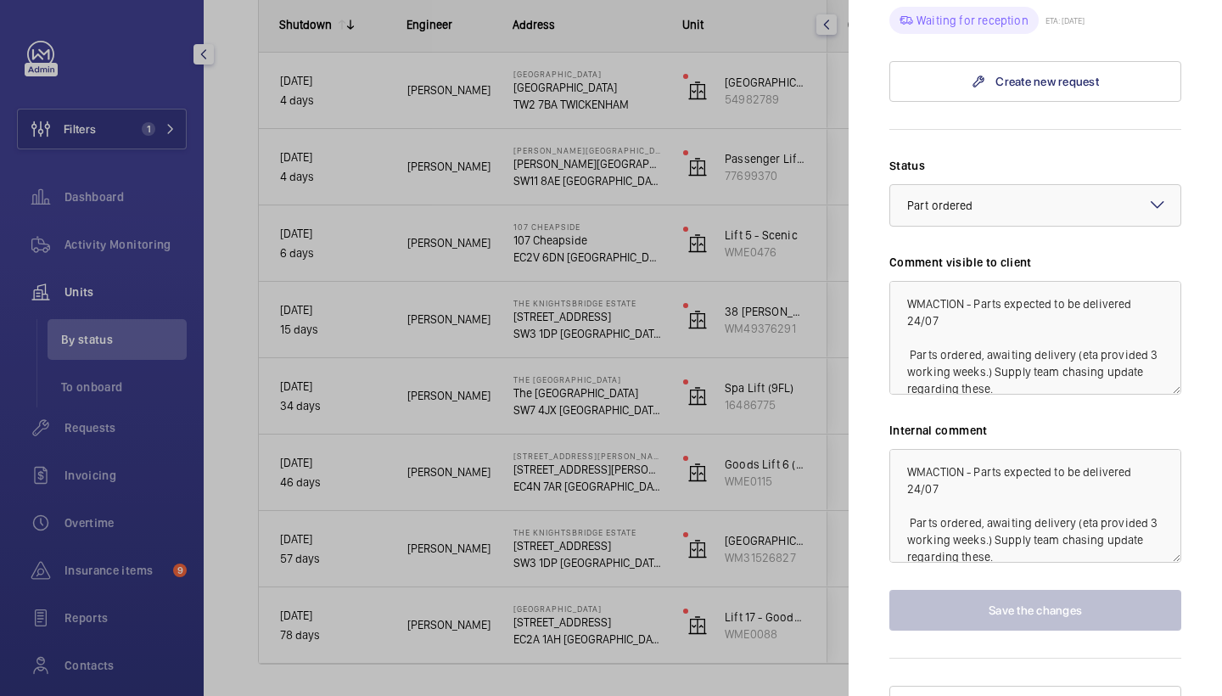
scroll to position [1036, 0]
click at [537, 418] on div at bounding box center [611, 348] width 1222 height 696
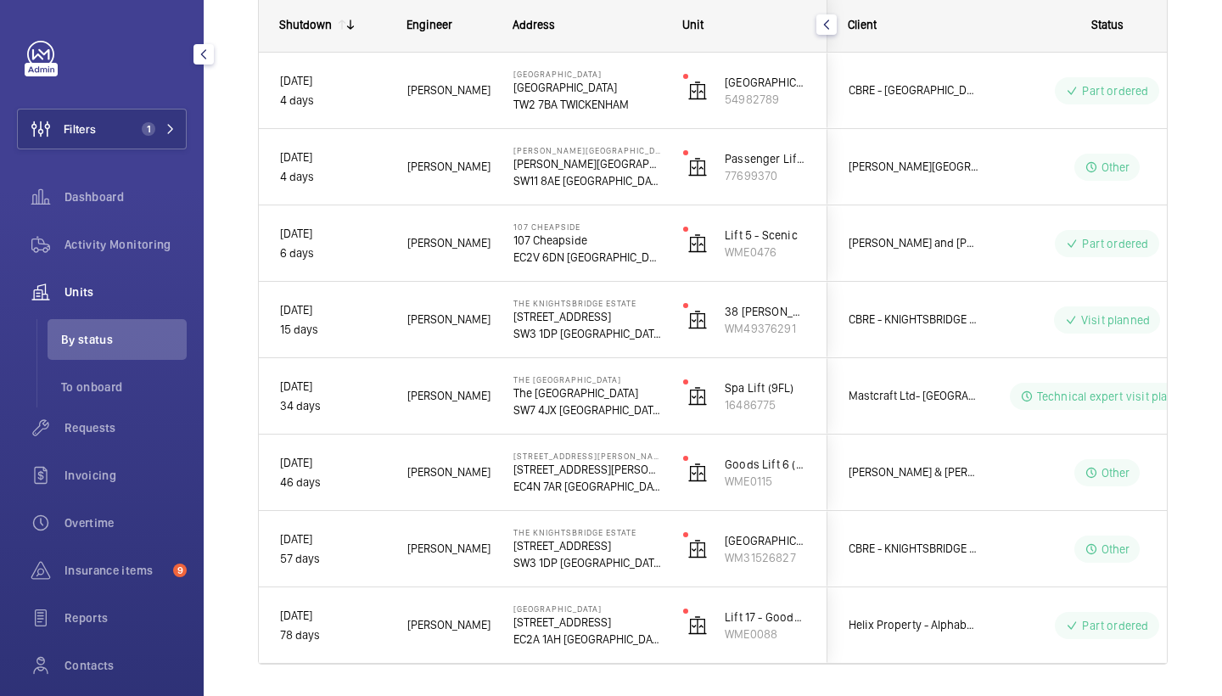
scroll to position [0, 0]
click at [125, 421] on span "Requests" at bounding box center [126, 427] width 122 height 17
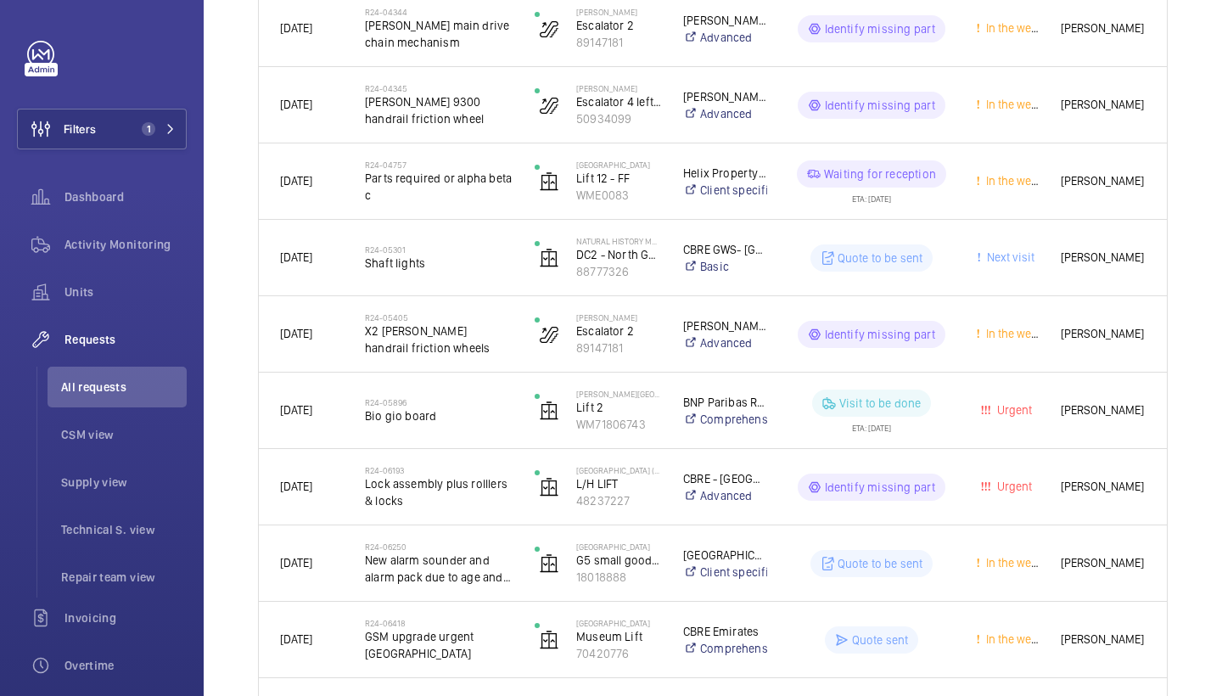
scroll to position [1264, 0]
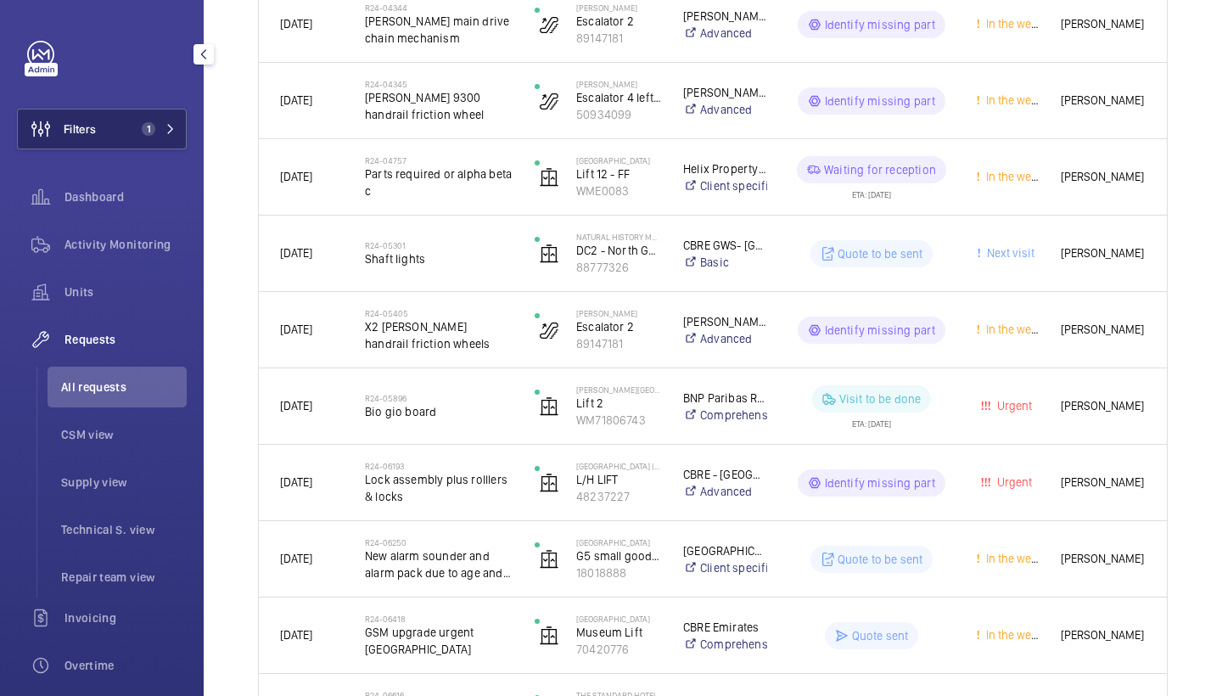
click at [114, 122] on button "Filters 1" at bounding box center [102, 129] width 170 height 41
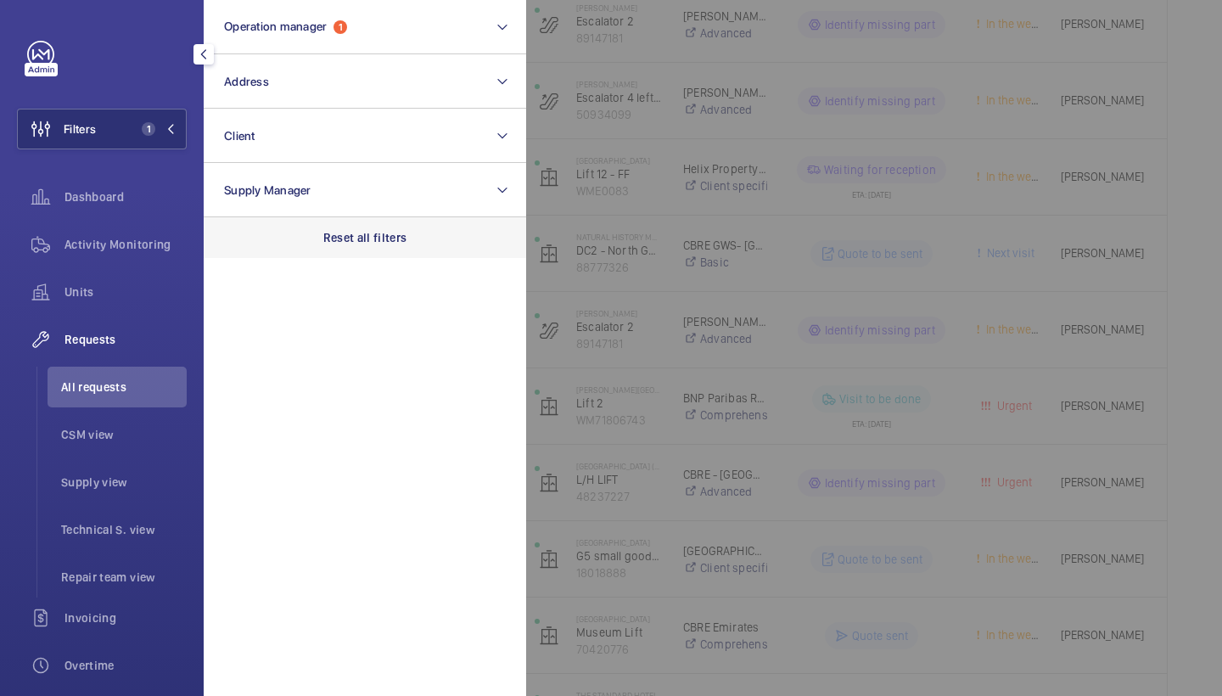
click at [373, 255] on div "Reset all filters" at bounding box center [365, 237] width 323 height 41
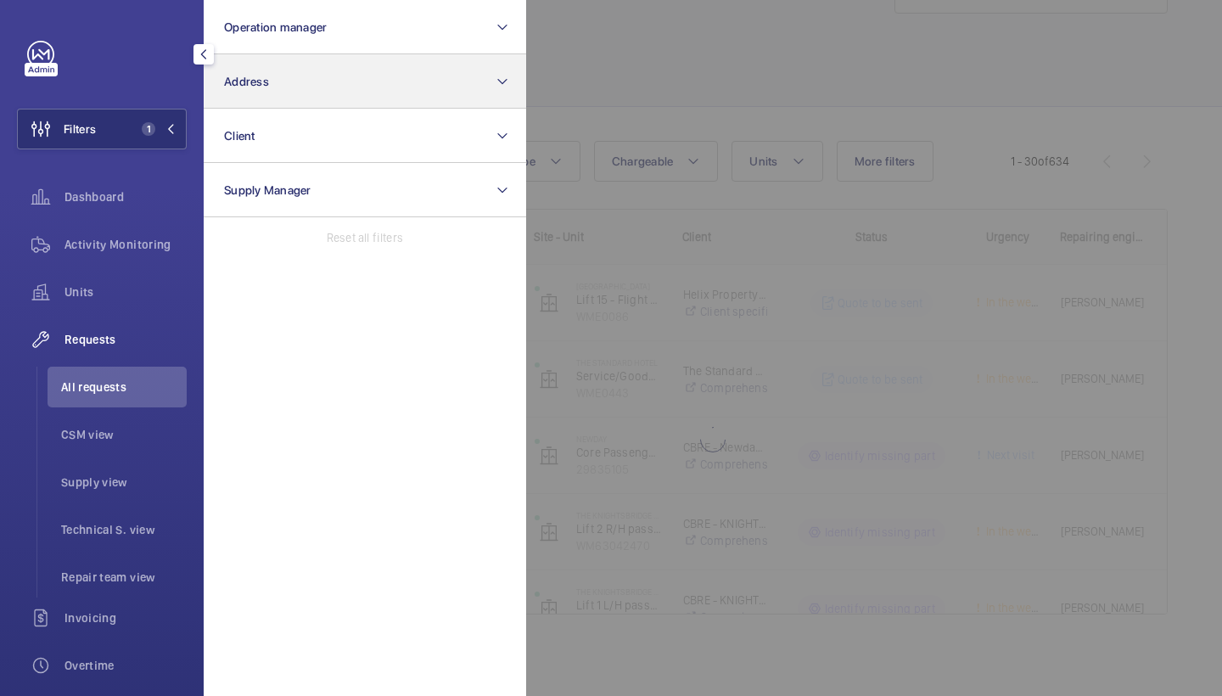
scroll to position [69, 0]
click at [379, 76] on button "Address" at bounding box center [365, 81] width 323 height 54
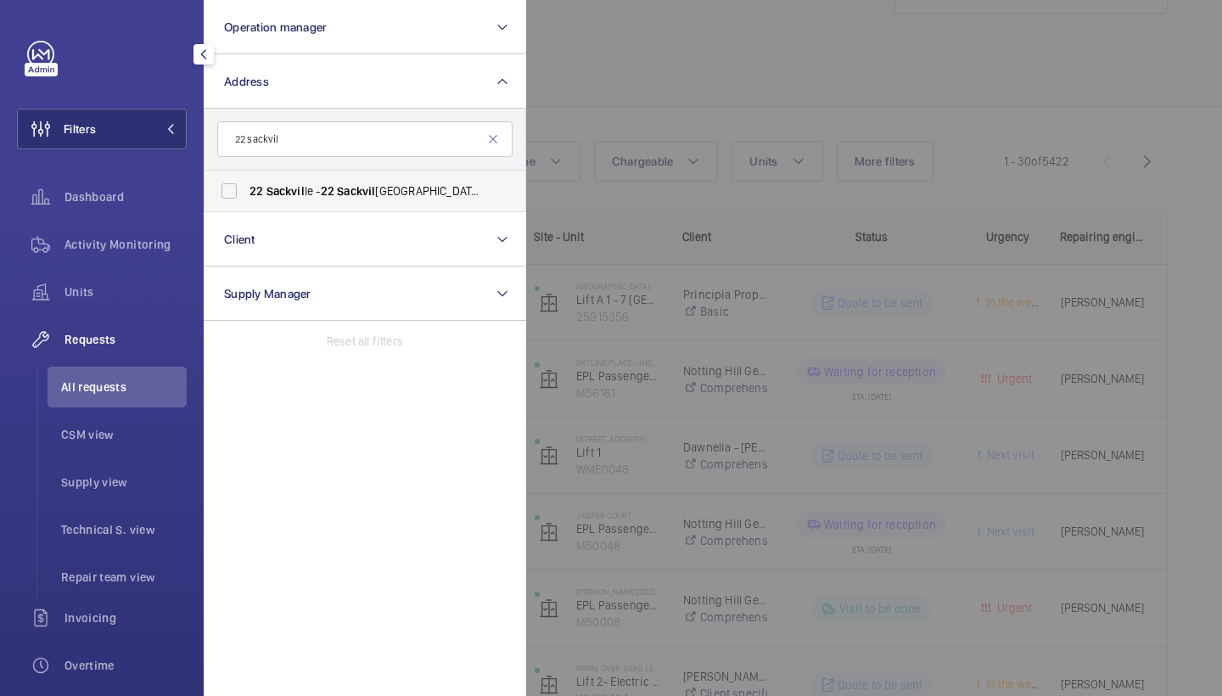
type input "22 sackvil"
click at [345, 199] on label "22 Sackvil le - 22 Sackvil le St, LONDON W1S 3DN" at bounding box center [352, 191] width 295 height 41
click at [246, 199] on input "22 Sackvil le - 22 Sackvil le St, LONDON W1S 3DN" at bounding box center [229, 191] width 34 height 34
checkbox input "true"
click at [640, 103] on div at bounding box center [1137, 348] width 1222 height 696
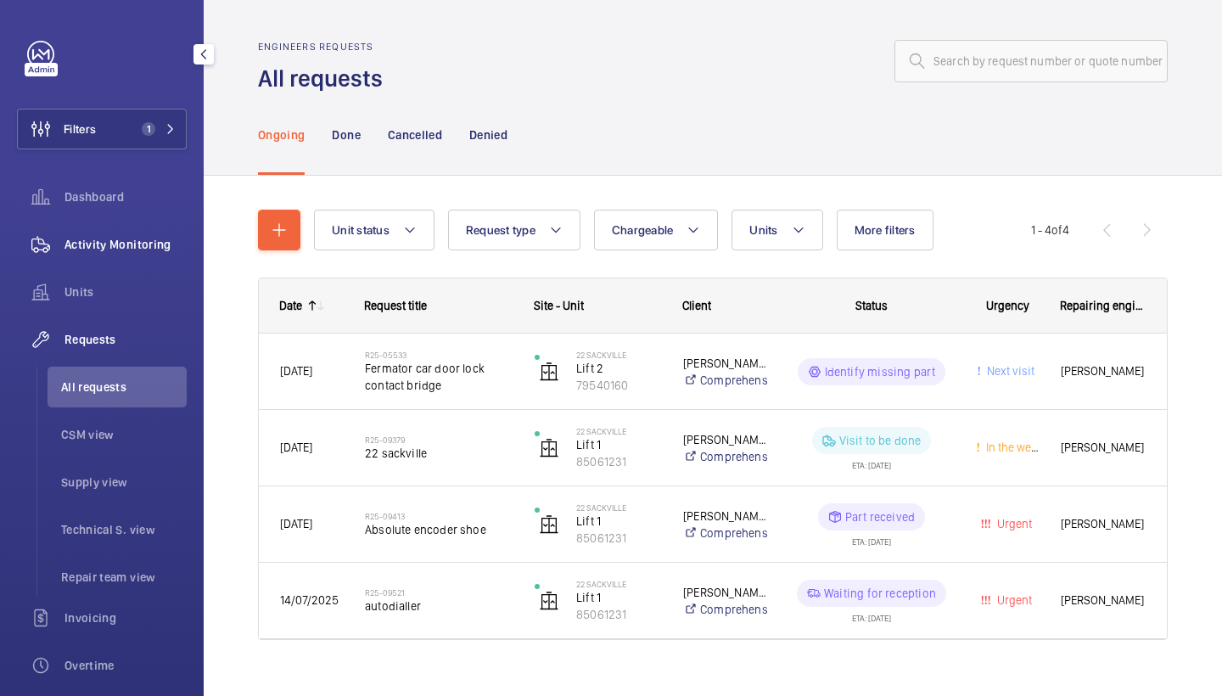
click at [128, 253] on div "Activity Monitoring" at bounding box center [102, 244] width 170 height 41
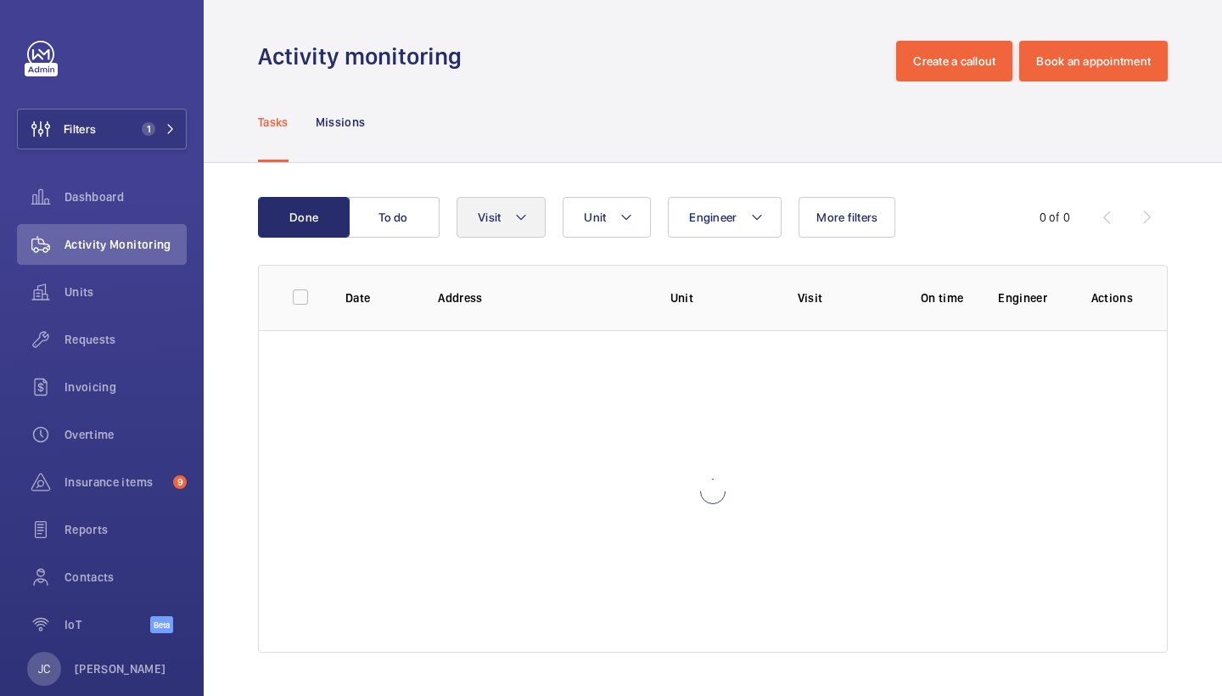
click at [514, 197] on button "Visit" at bounding box center [501, 217] width 89 height 41
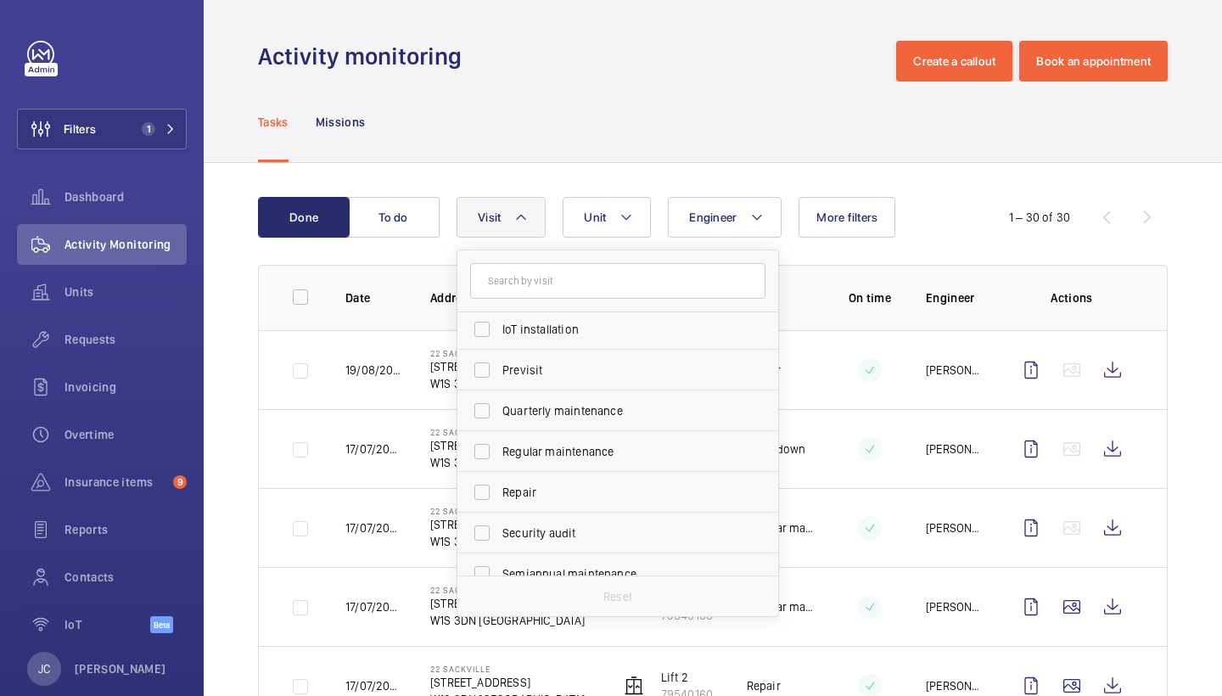
scroll to position [210, 0]
click at [562, 477] on label "Repair" at bounding box center [605, 489] width 295 height 41
click at [499, 477] on input "Repair" at bounding box center [482, 490] width 34 height 34
checkbox input "true"
click at [692, 159] on div "Tasks Missions" at bounding box center [713, 121] width 910 height 81
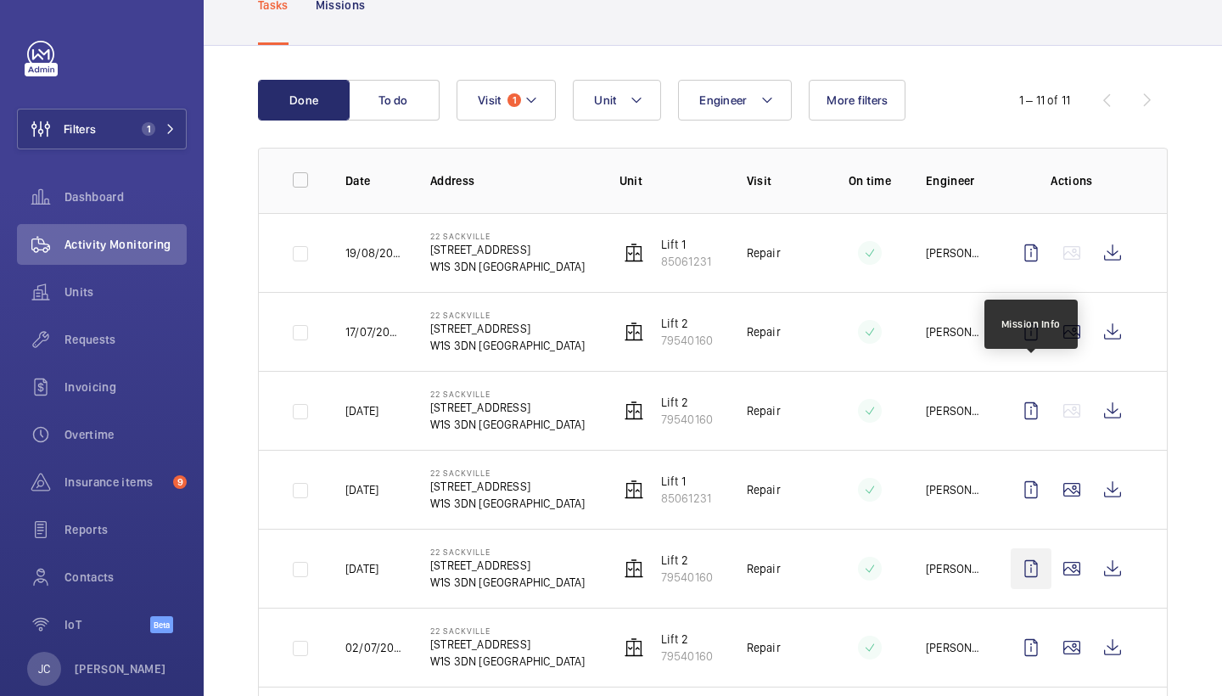
scroll to position [85, 0]
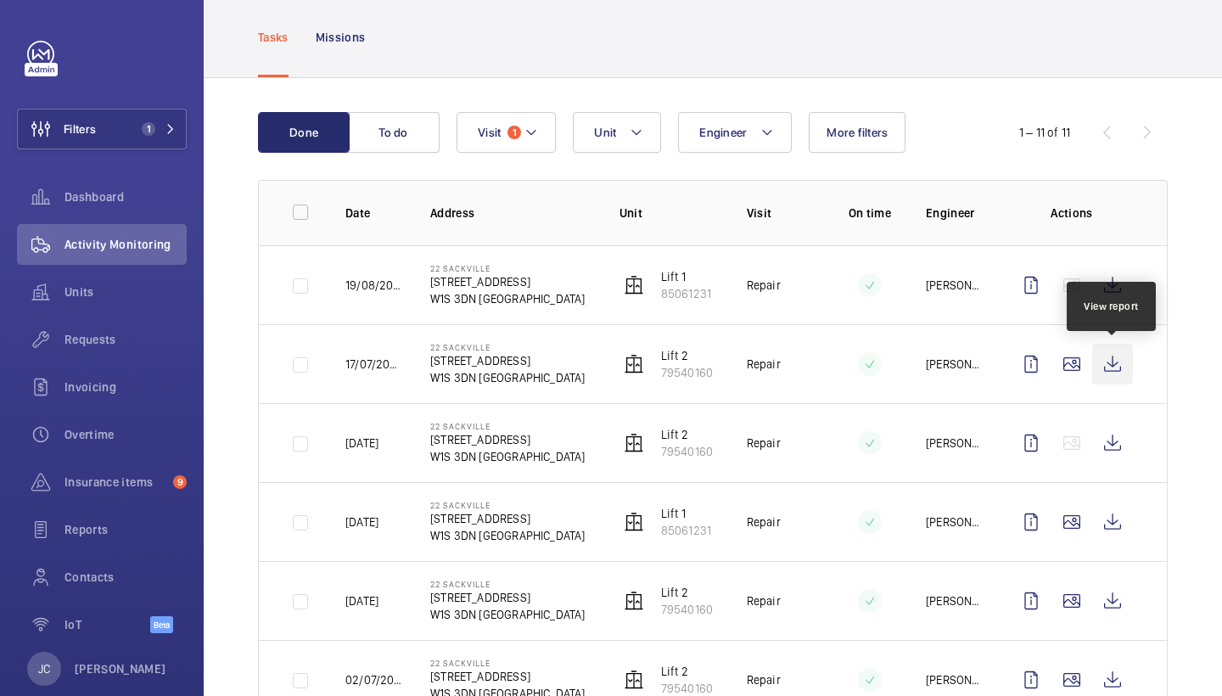
click at [1109, 357] on wm-front-icon-button at bounding box center [1112, 364] width 41 height 41
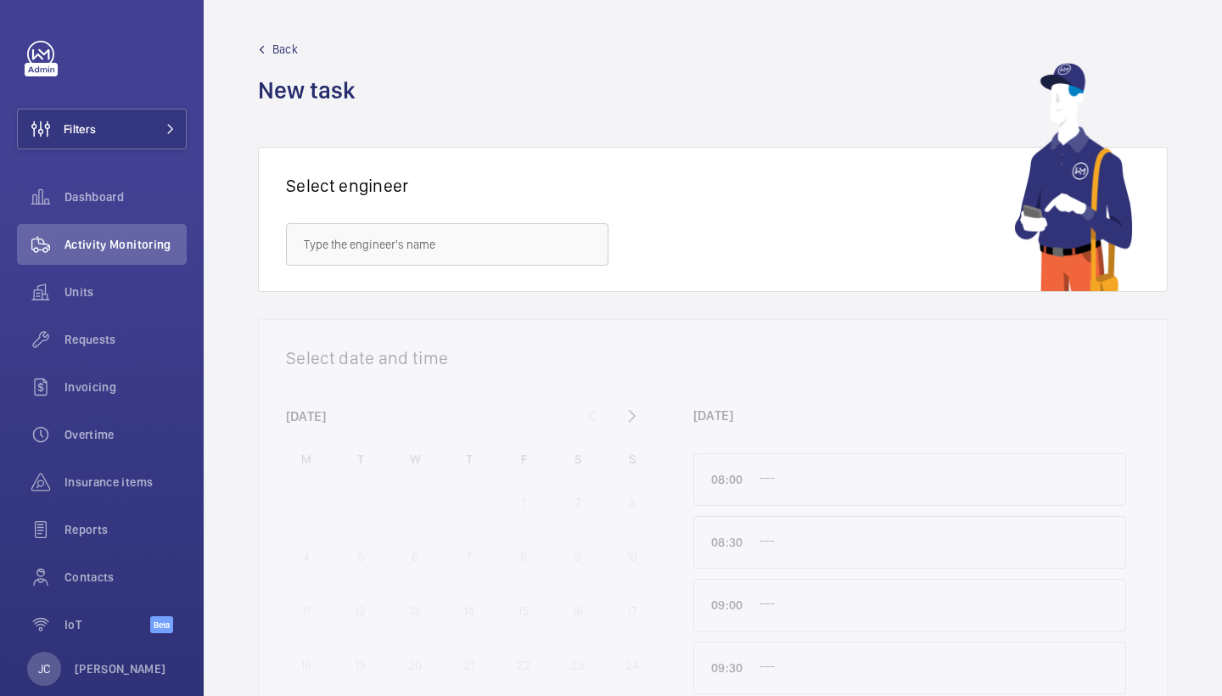
click at [147, 153] on div "Filters Dashboard Activity Monitoring Units Requests Invoicing Overtime Insuran…" at bounding box center [102, 346] width 170 height 611
click at [149, 138] on button "Filters" at bounding box center [102, 129] width 170 height 41
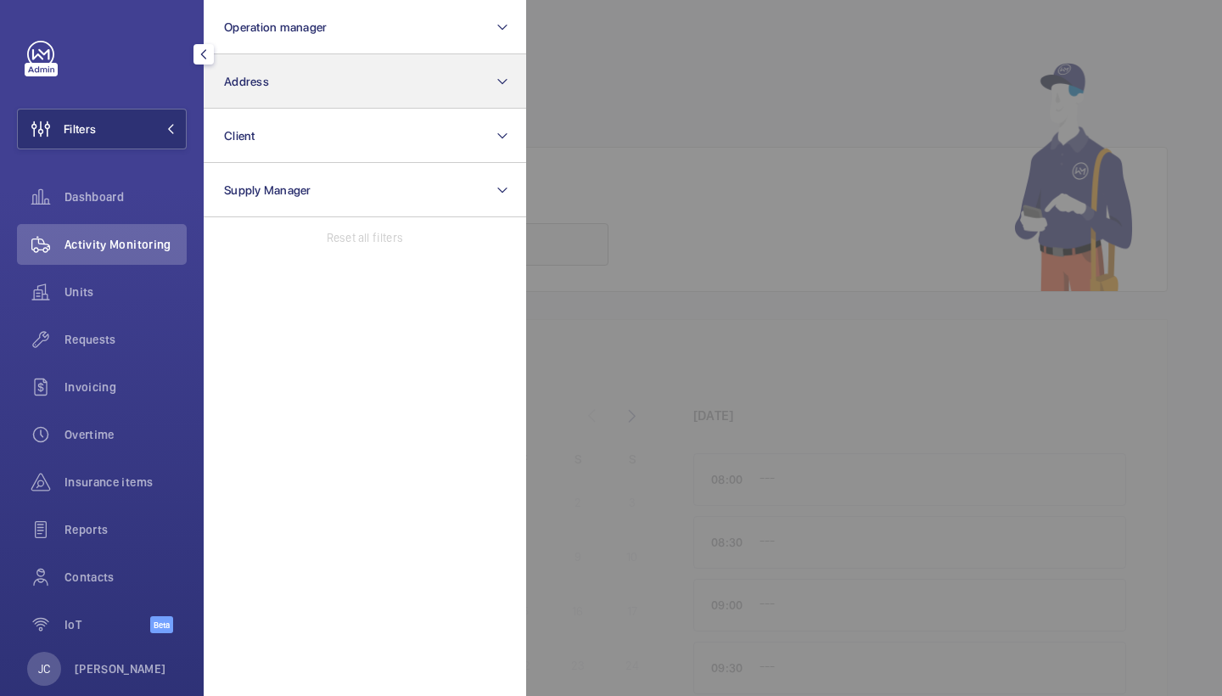
click at [248, 86] on span "Address" at bounding box center [246, 82] width 45 height 14
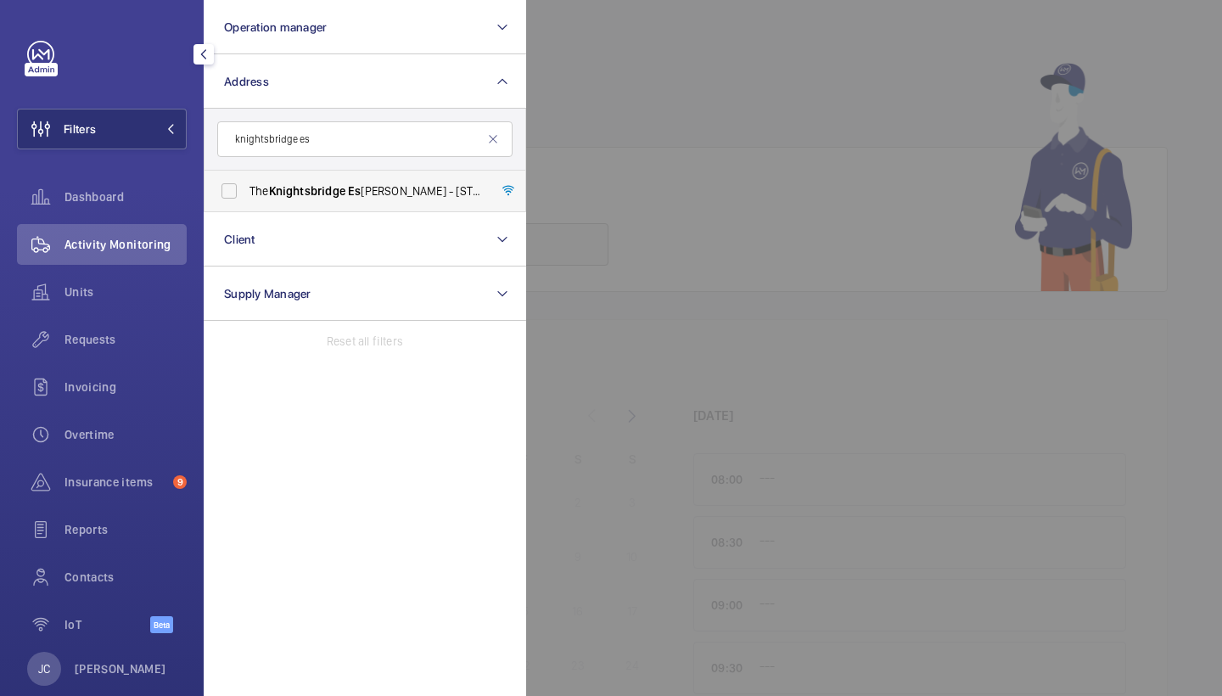
type input "knightsbridge es"
click at [330, 182] on span "The Knightsbridge [PERSON_NAME] - [STREET_ADDRESS]" at bounding box center [366, 190] width 233 height 17
click at [246, 182] on input "The Knightsbridge [PERSON_NAME] - [STREET_ADDRESS]" at bounding box center [229, 191] width 34 height 34
checkbox input "true"
click at [141, 316] on div "Units" at bounding box center [102, 296] width 170 height 48
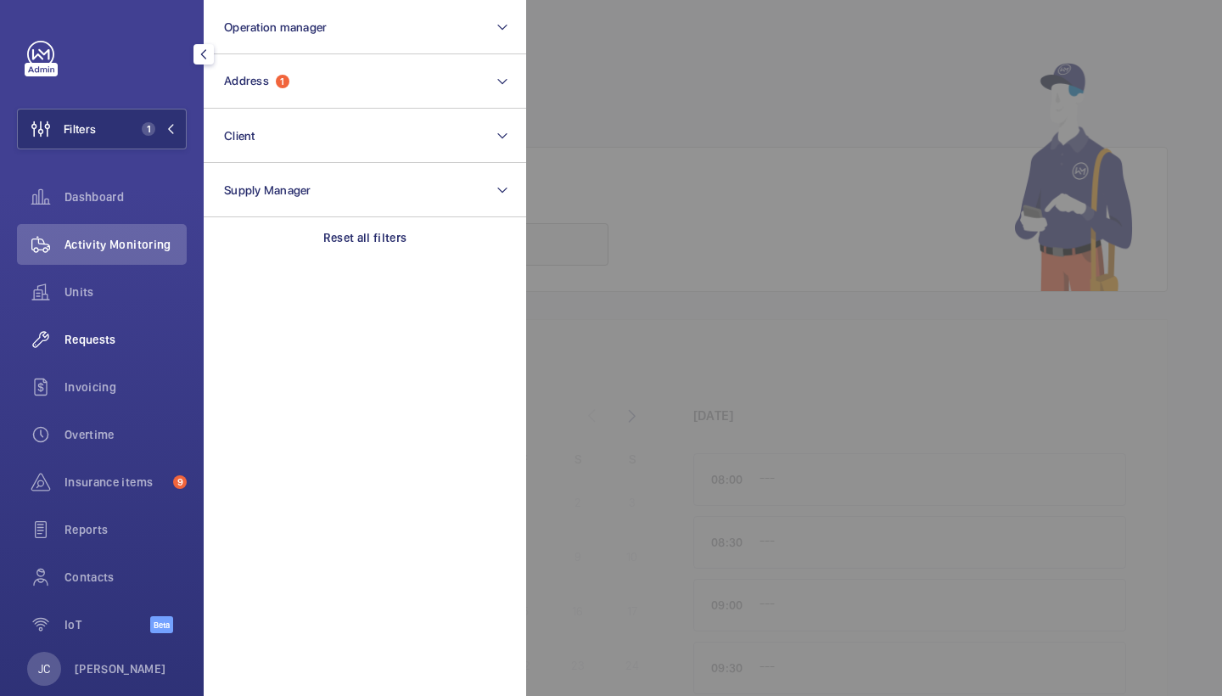
click at [138, 328] on div "Requests" at bounding box center [102, 339] width 170 height 41
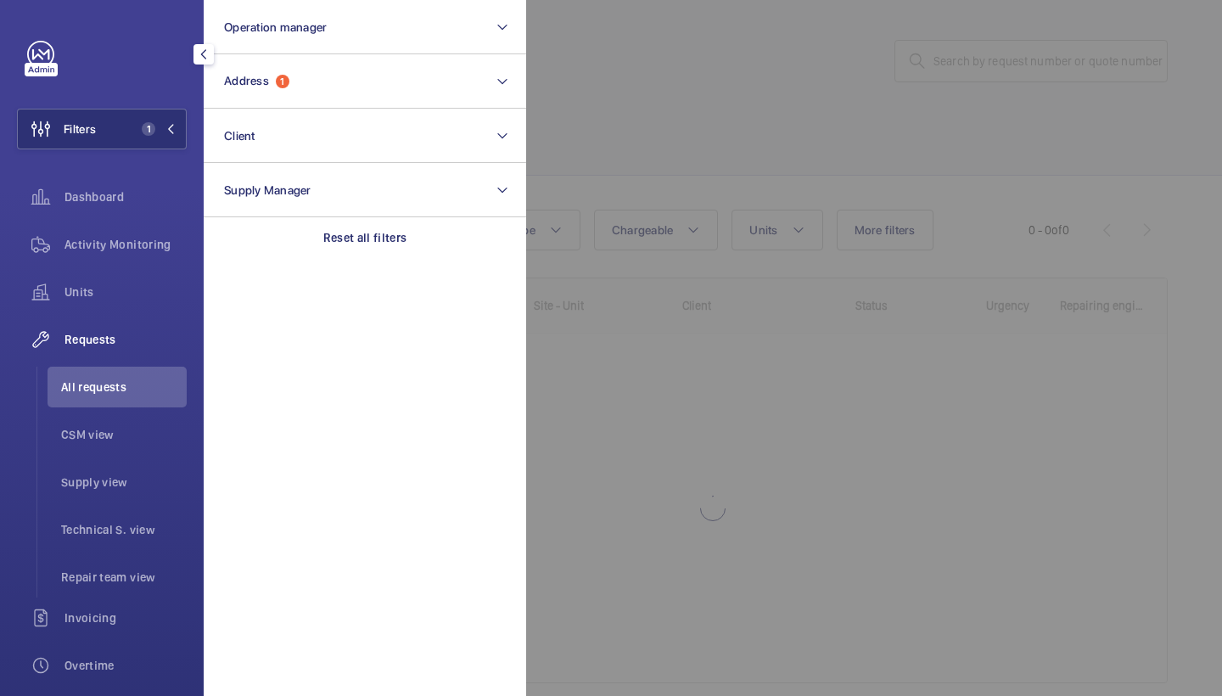
click at [158, 223] on div "Dashboard" at bounding box center [102, 201] width 170 height 48
click at [153, 239] on span "Activity Monitoring" at bounding box center [126, 244] width 122 height 17
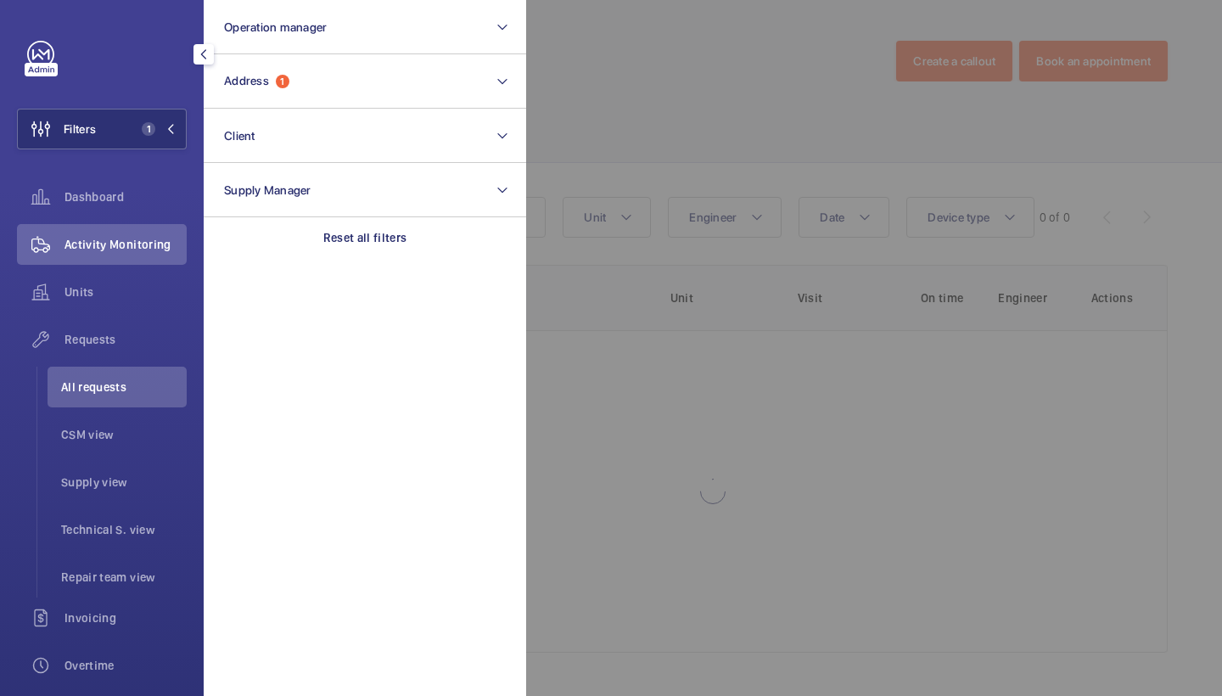
click at [647, 183] on div at bounding box center [1137, 348] width 1222 height 696
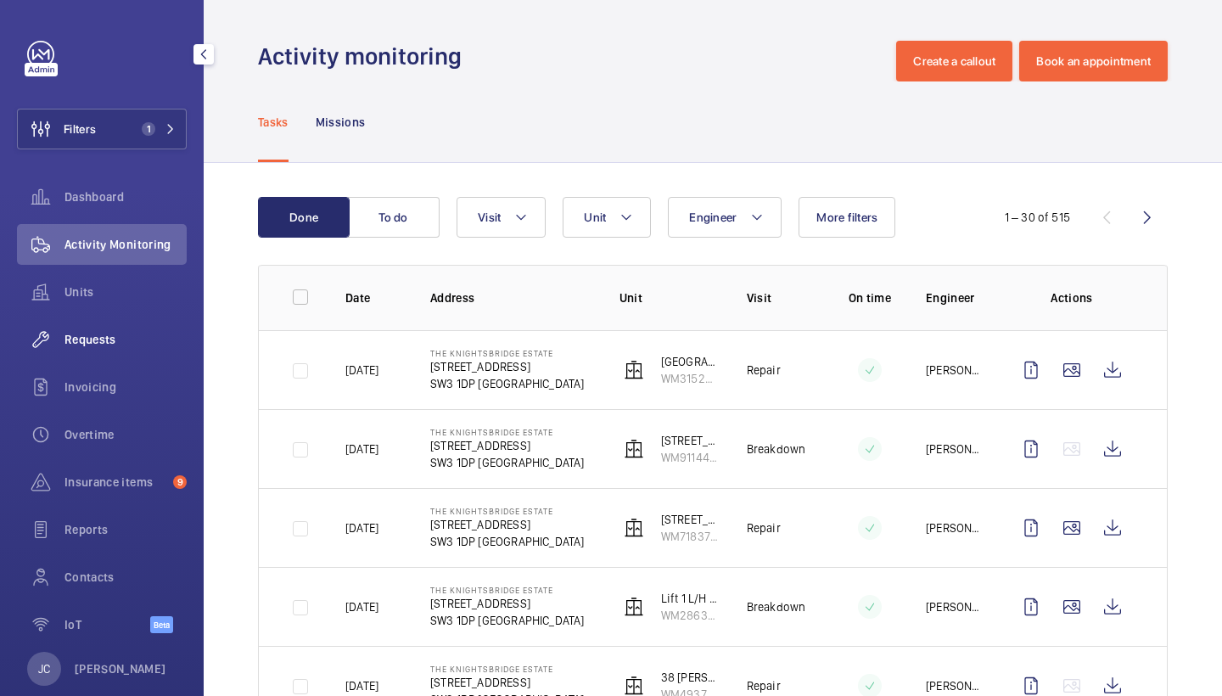
click at [108, 334] on span "Requests" at bounding box center [126, 339] width 122 height 17
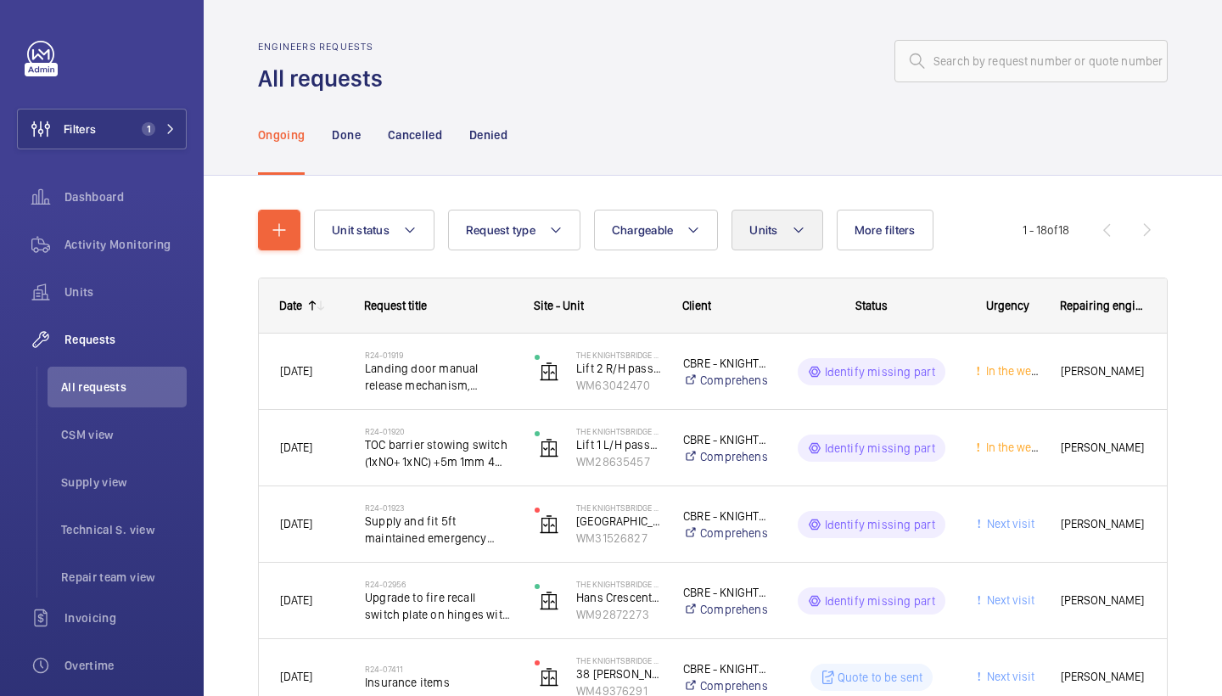
click at [809, 233] on button "Units" at bounding box center [777, 230] width 91 height 41
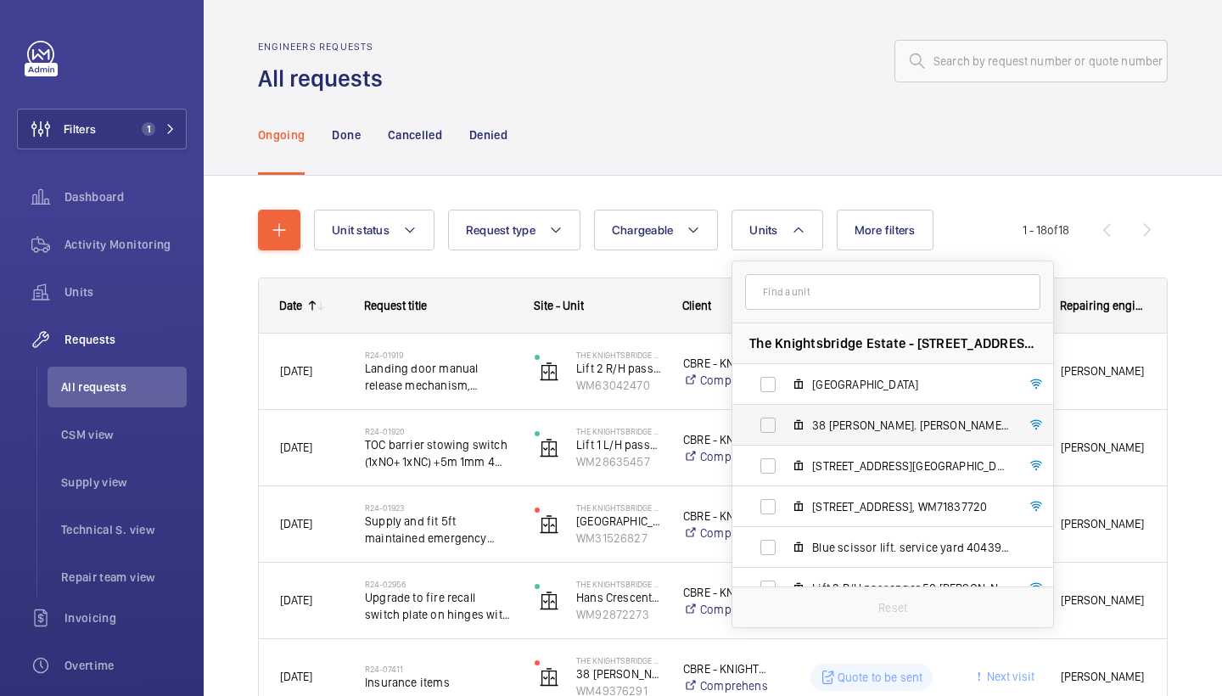
click at [842, 421] on span "38 Hans Cresent. Lester AL1, WM49376291" at bounding box center [910, 425] width 197 height 17
click at [785, 421] on input "38 Hans Cresent. Lester AL1, WM49376291" at bounding box center [768, 425] width 34 height 34
checkbox input "true"
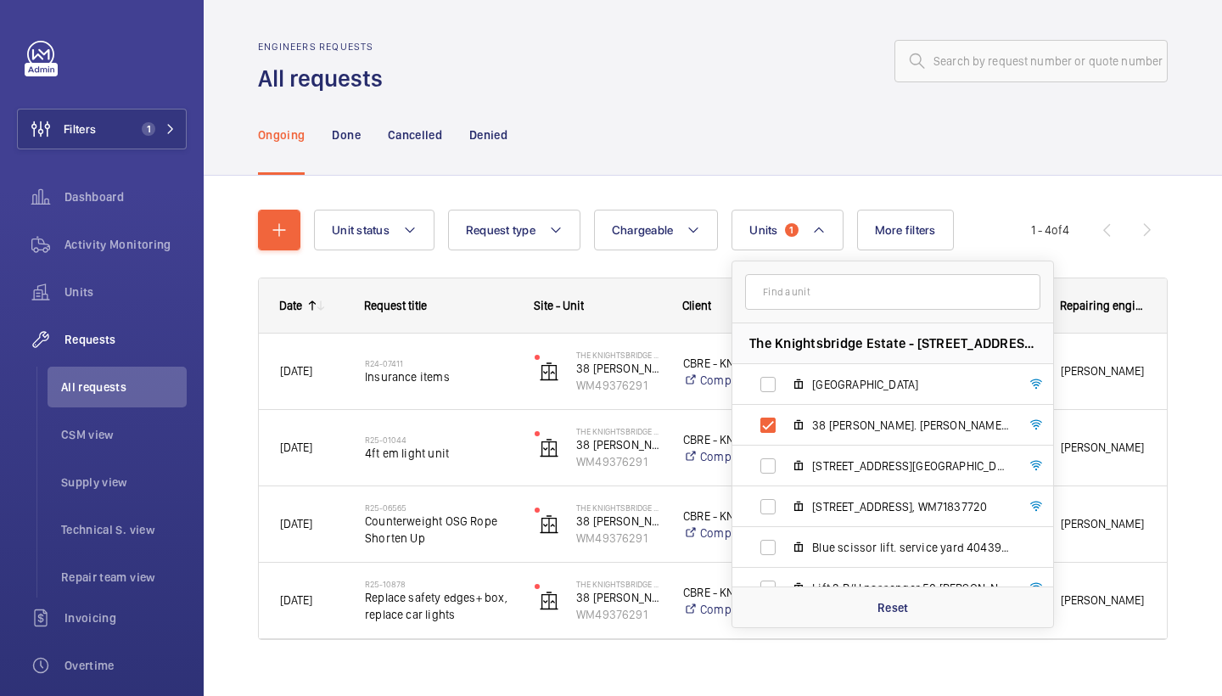
click at [787, 161] on div "Ongoing Done Cancelled Denied" at bounding box center [713, 134] width 910 height 81
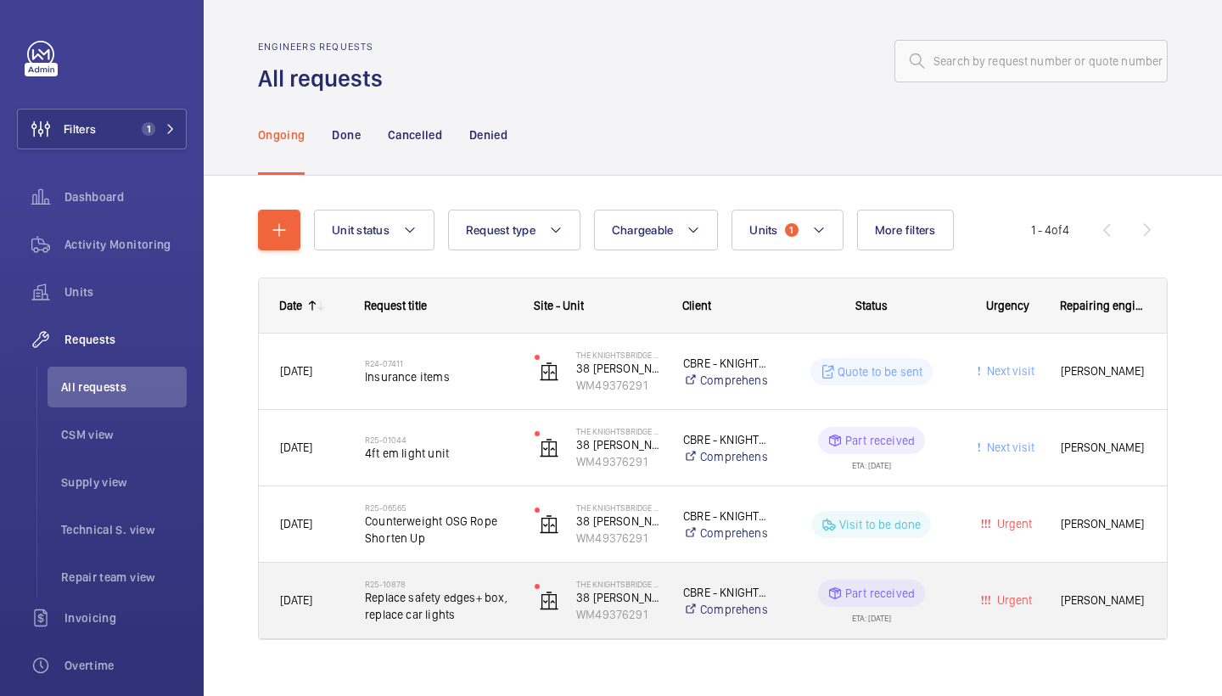
click at [430, 592] on span "Replace safety edges+ box, replace car lights" at bounding box center [439, 606] width 148 height 34
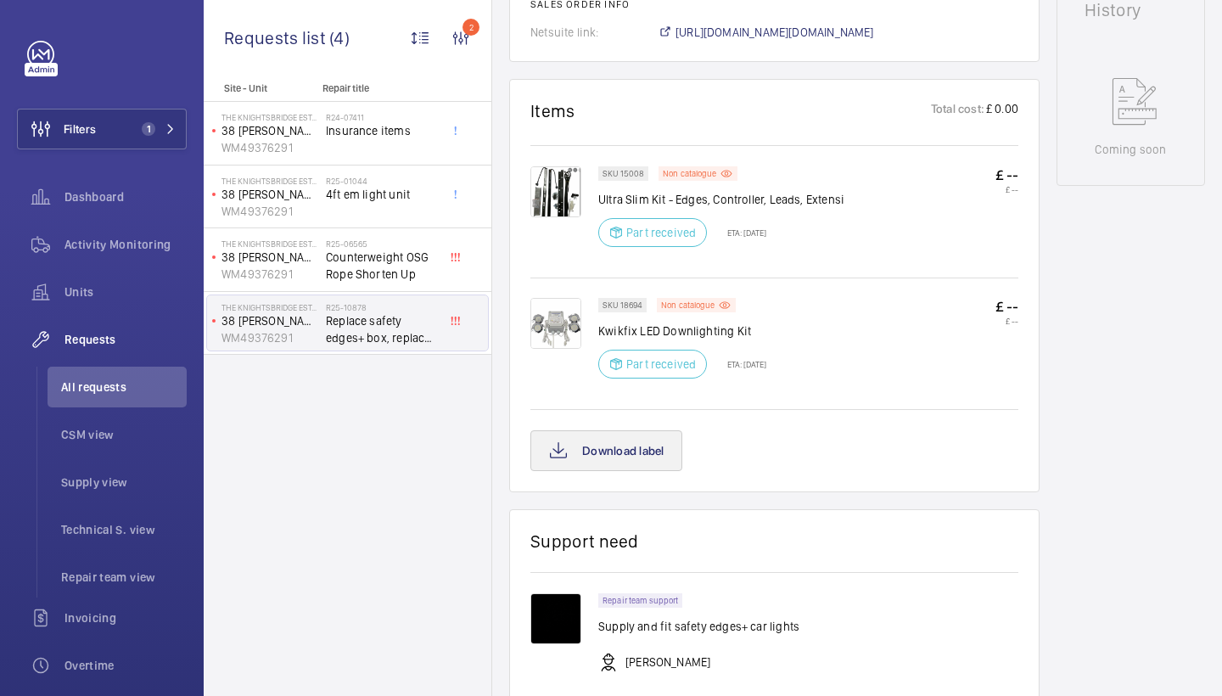
scroll to position [835, 0]
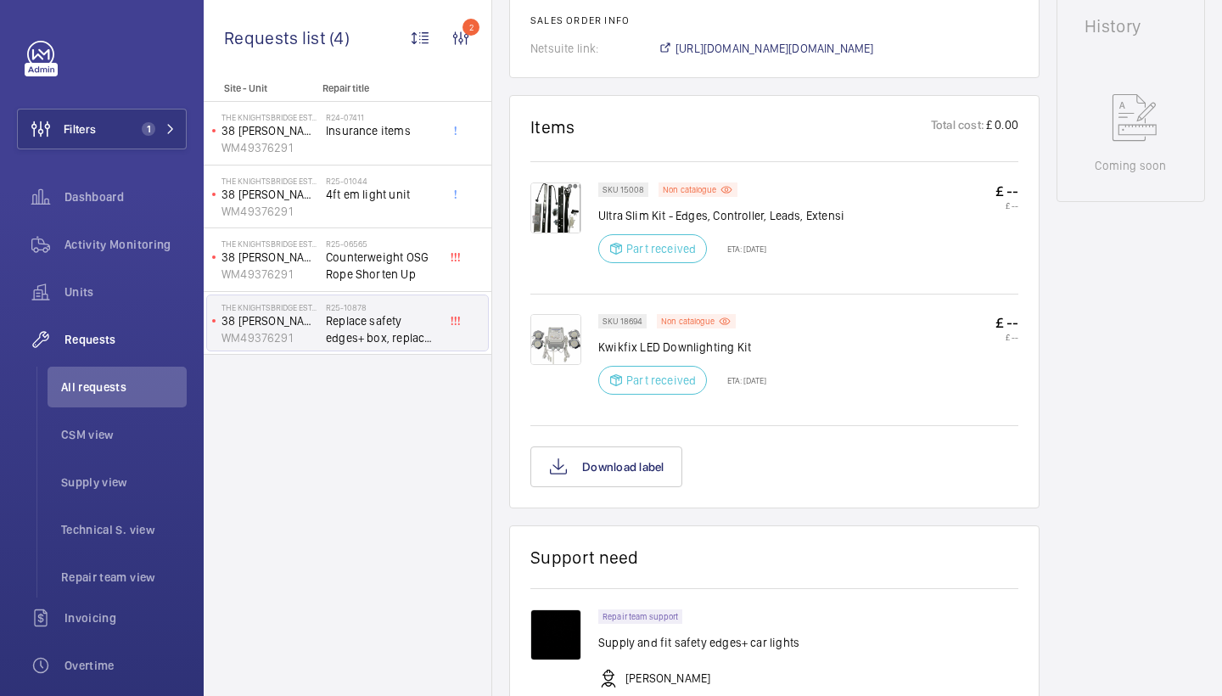
click at [547, 359] on img at bounding box center [556, 339] width 51 height 51
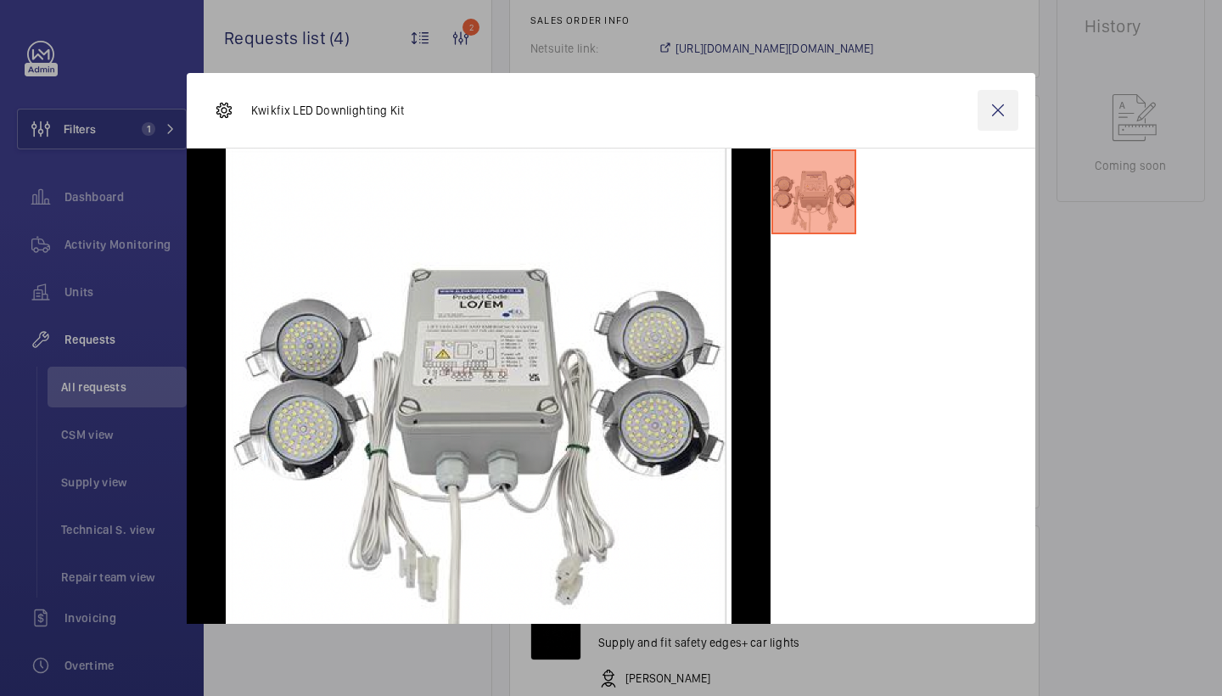
click at [999, 116] on wm-front-icon-button at bounding box center [998, 110] width 41 height 41
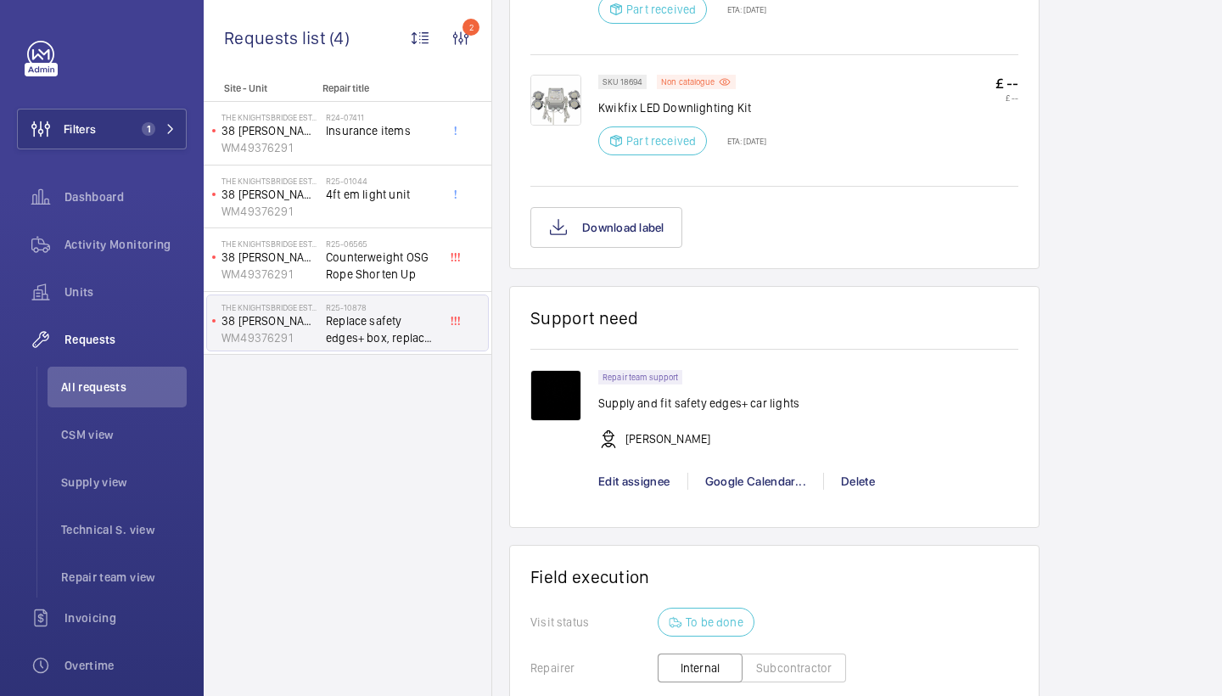
scroll to position [1137, 0]
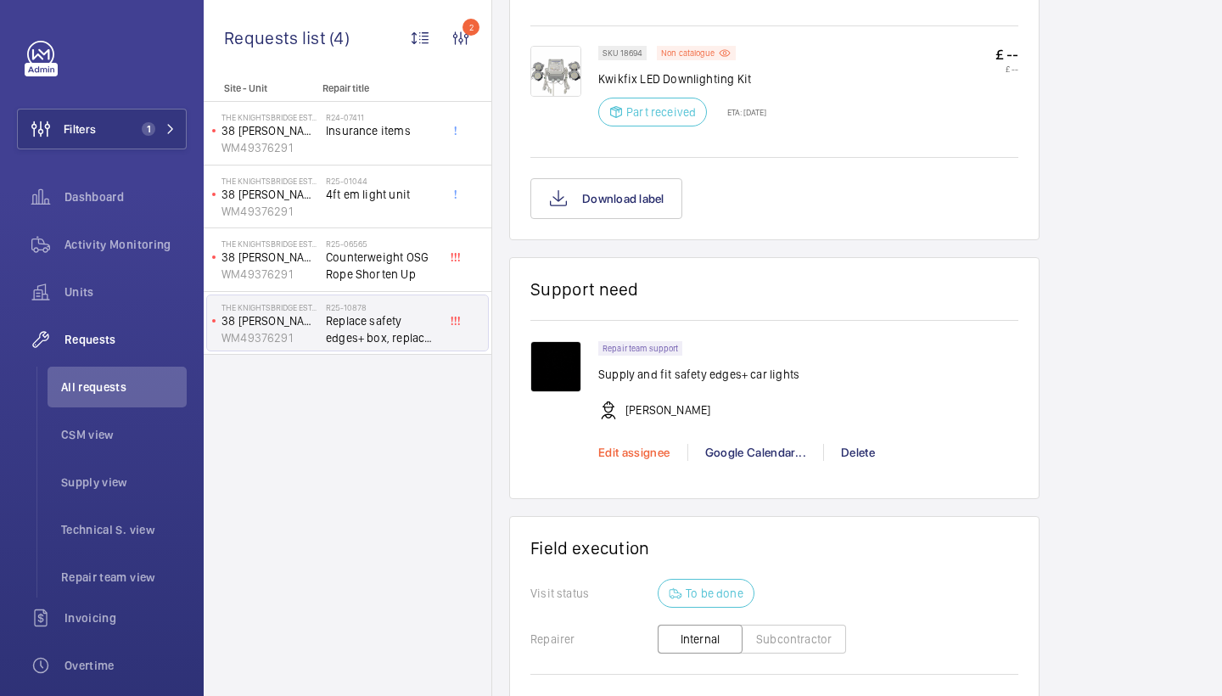
click at [633, 448] on span "Edit assignee" at bounding box center [634, 453] width 72 height 14
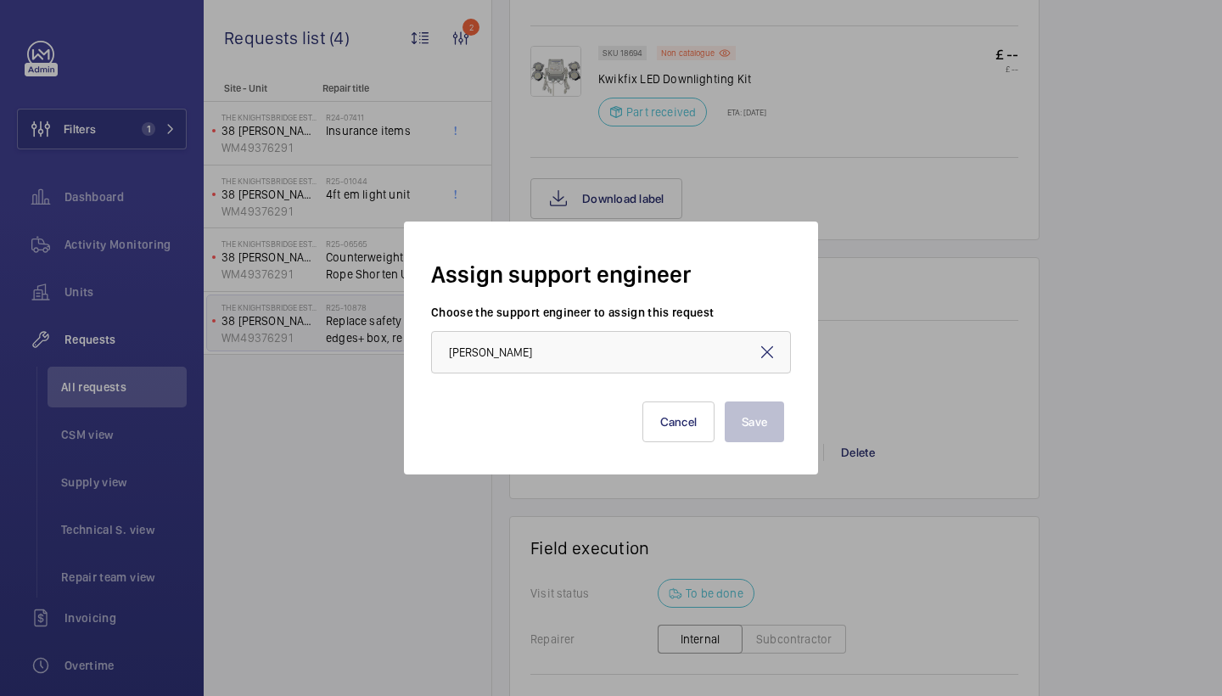
click at [767, 349] on mat-icon at bounding box center [767, 352] width 20 height 20
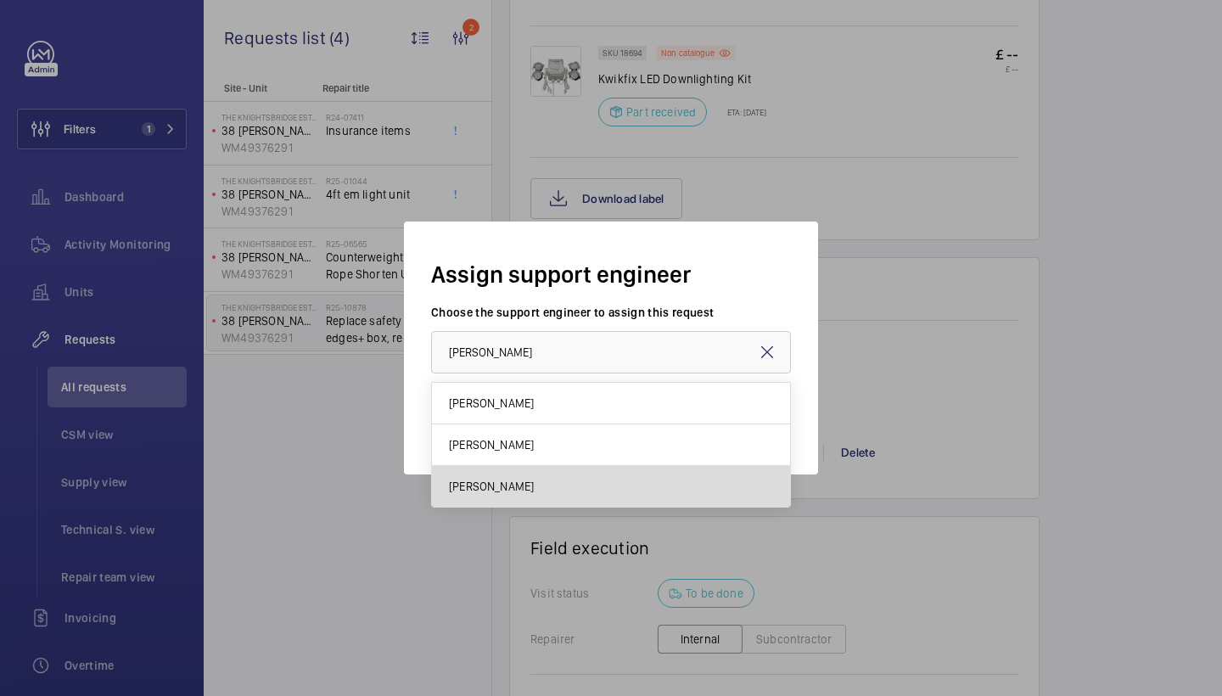
click at [497, 482] on span "Dan Jarvis" at bounding box center [491, 486] width 85 height 17
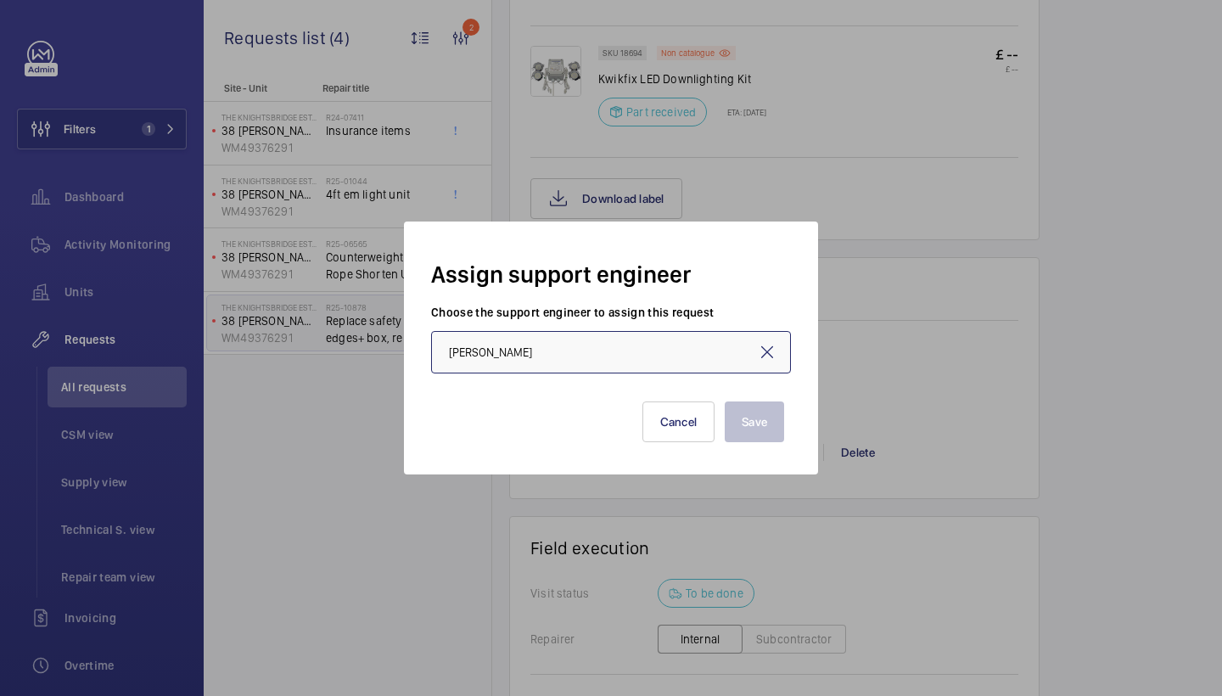
type input "Dan Jarvis"
click at [744, 417] on button "Save" at bounding box center [754, 421] width 59 height 41
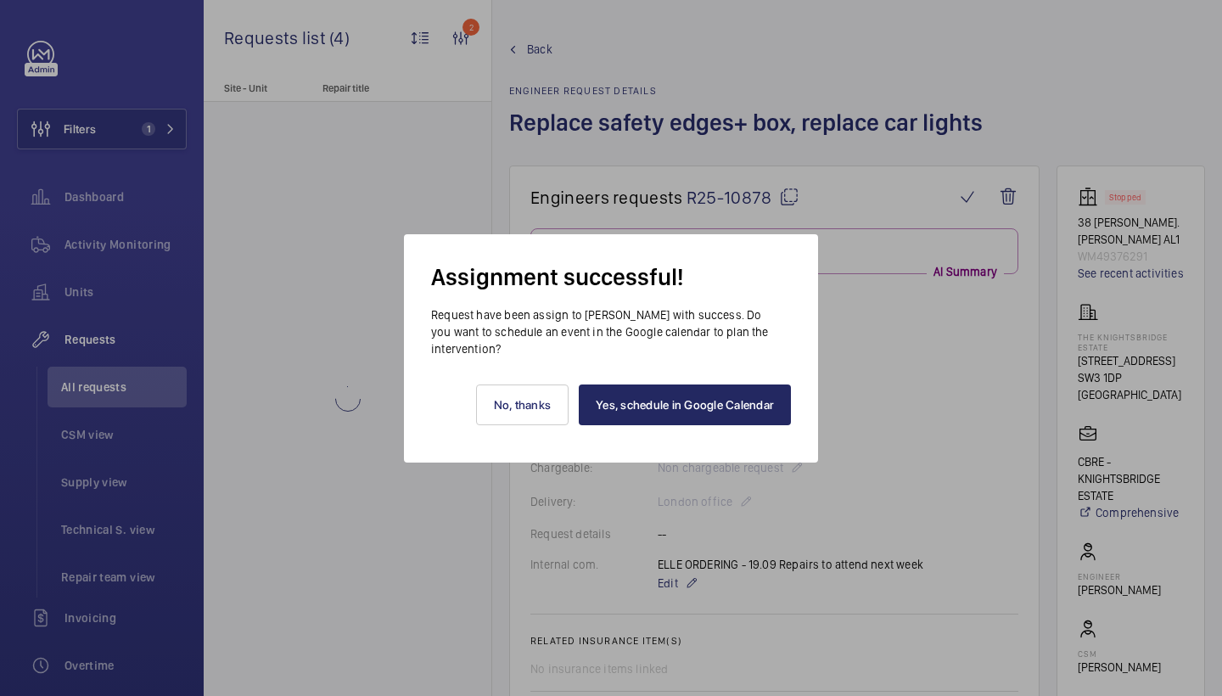
click at [653, 403] on link "Yes, schedule in Google Calendar" at bounding box center [685, 405] width 212 height 41
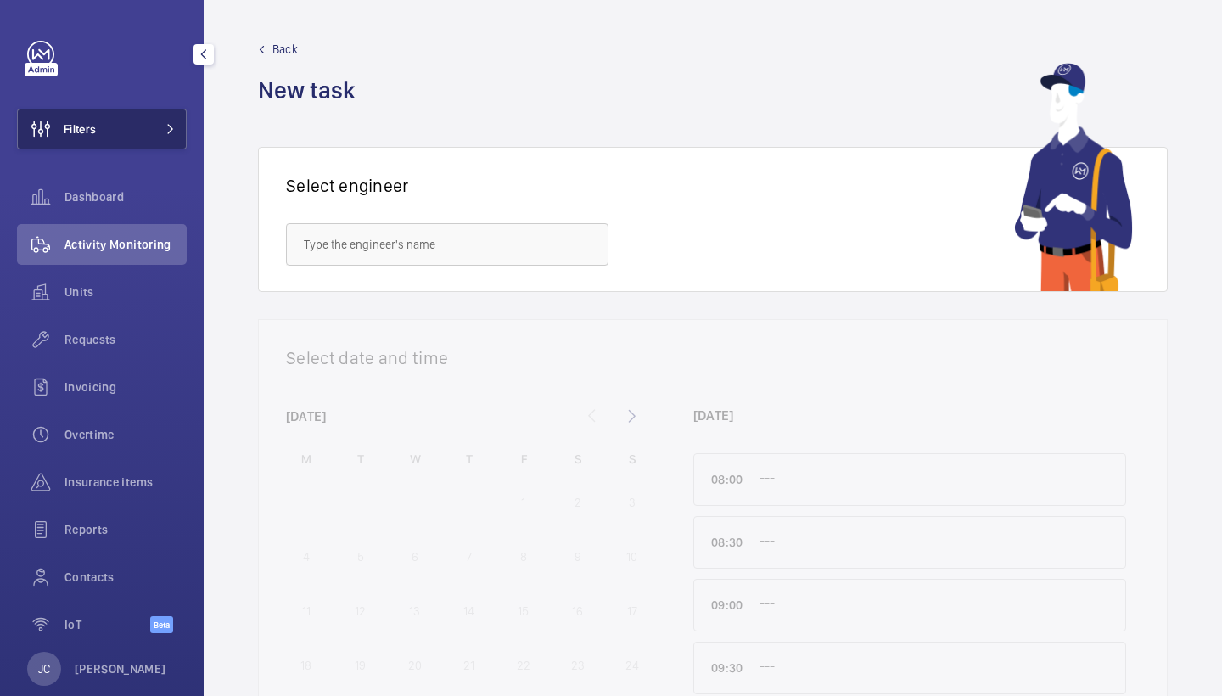
click at [153, 115] on button "Filters" at bounding box center [102, 129] width 170 height 41
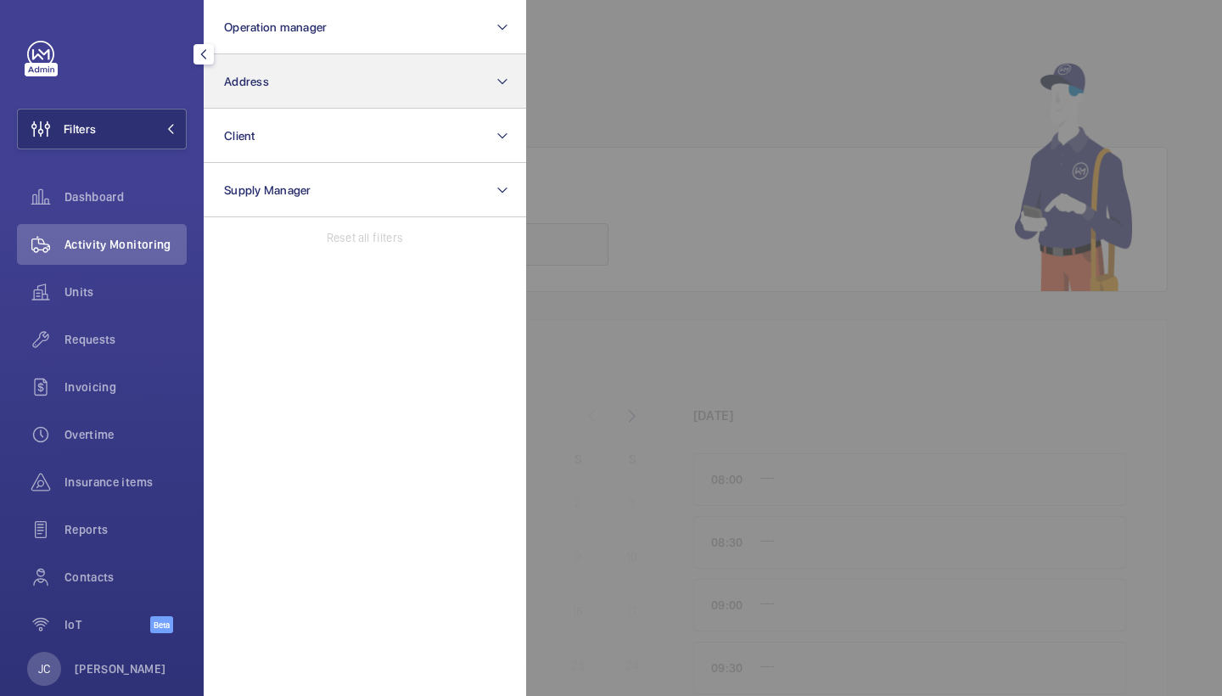
click at [269, 85] on button "Address" at bounding box center [365, 81] width 323 height 54
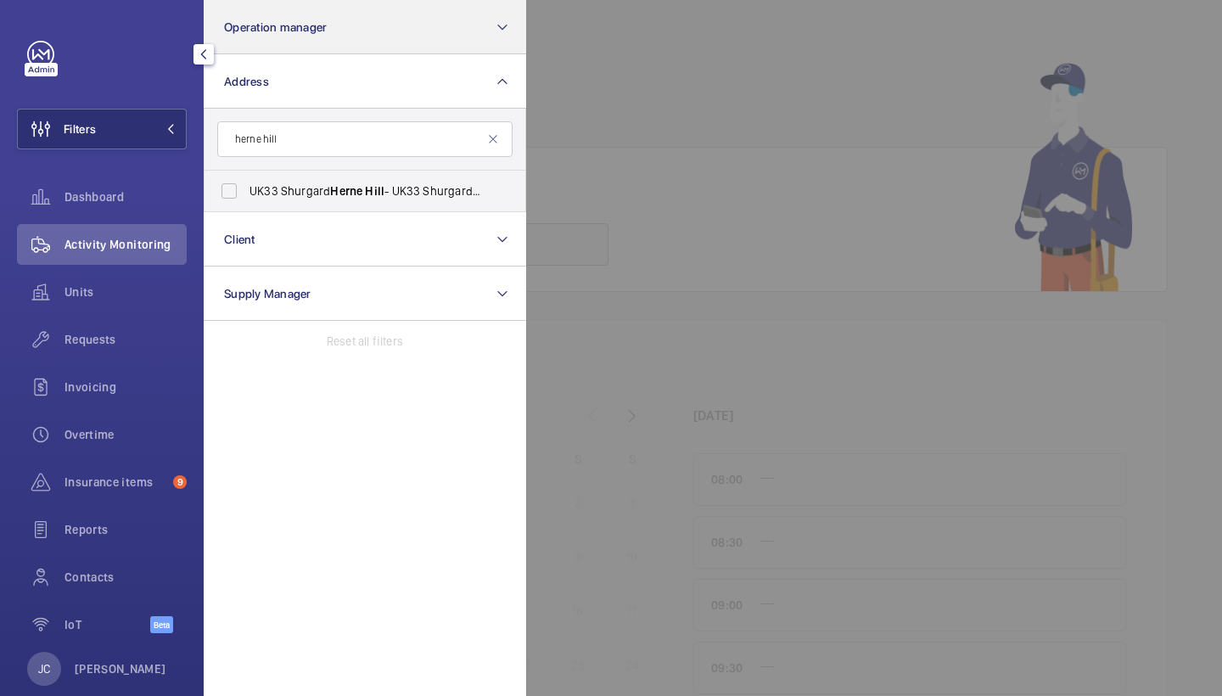
type input "Herne Hill"
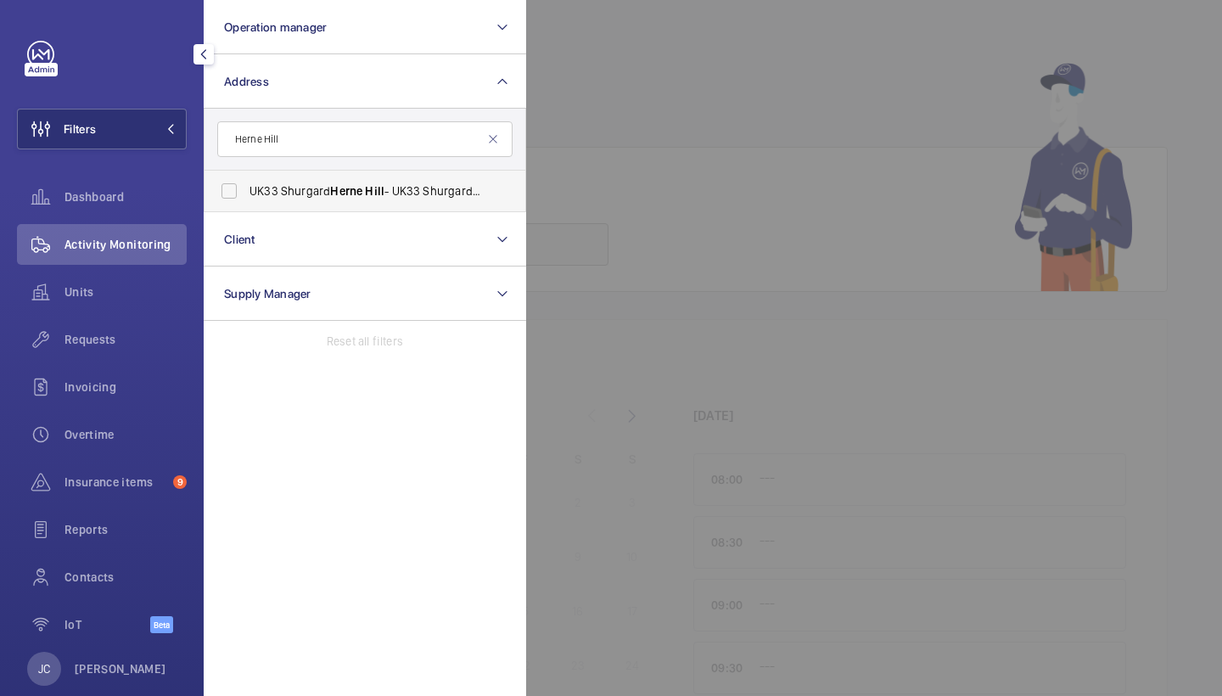
drag, startPoint x: 492, startPoint y: 16, endPoint x: 361, endPoint y: 196, distance: 222.9
click at [361, 196] on span "Herne" at bounding box center [346, 191] width 32 height 14
click at [246, 196] on input "UK33 Shurgard Herne Hill - UK33 Shurgard Herne Hill - 10, off Dylan Rd, Milkwoo…" at bounding box center [229, 191] width 34 height 34
checkbox input "true"
click at [97, 334] on span "Requests" at bounding box center [126, 339] width 122 height 17
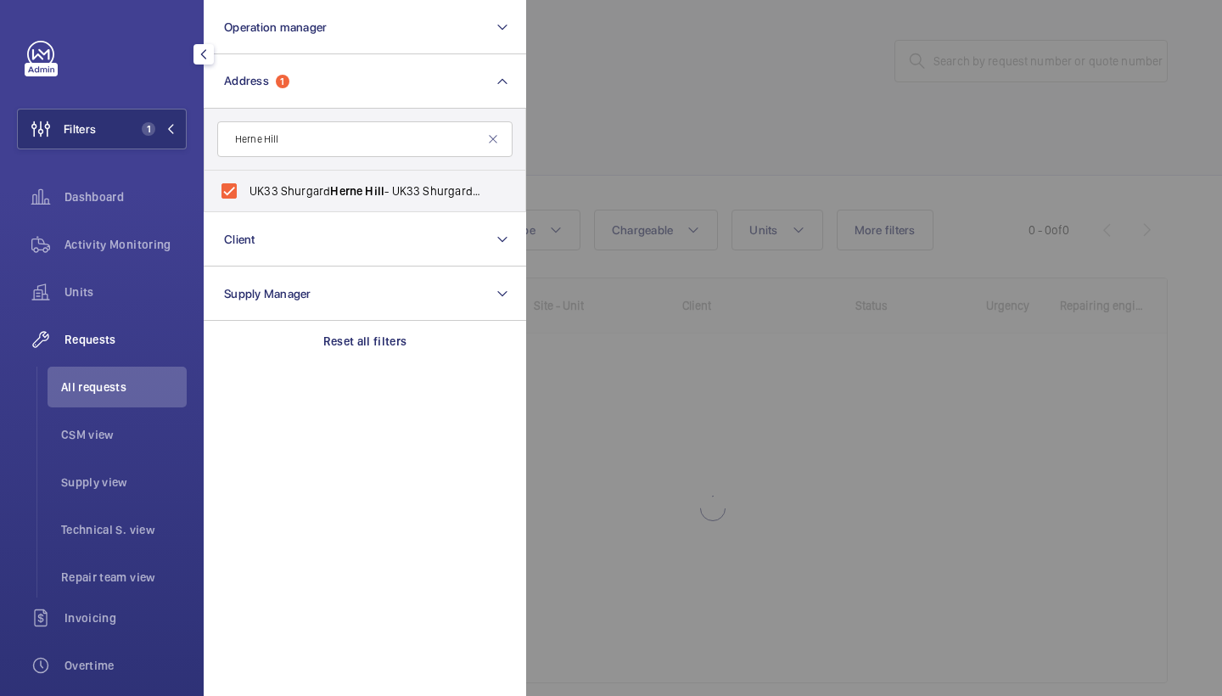
click at [586, 37] on div at bounding box center [1137, 348] width 1222 height 696
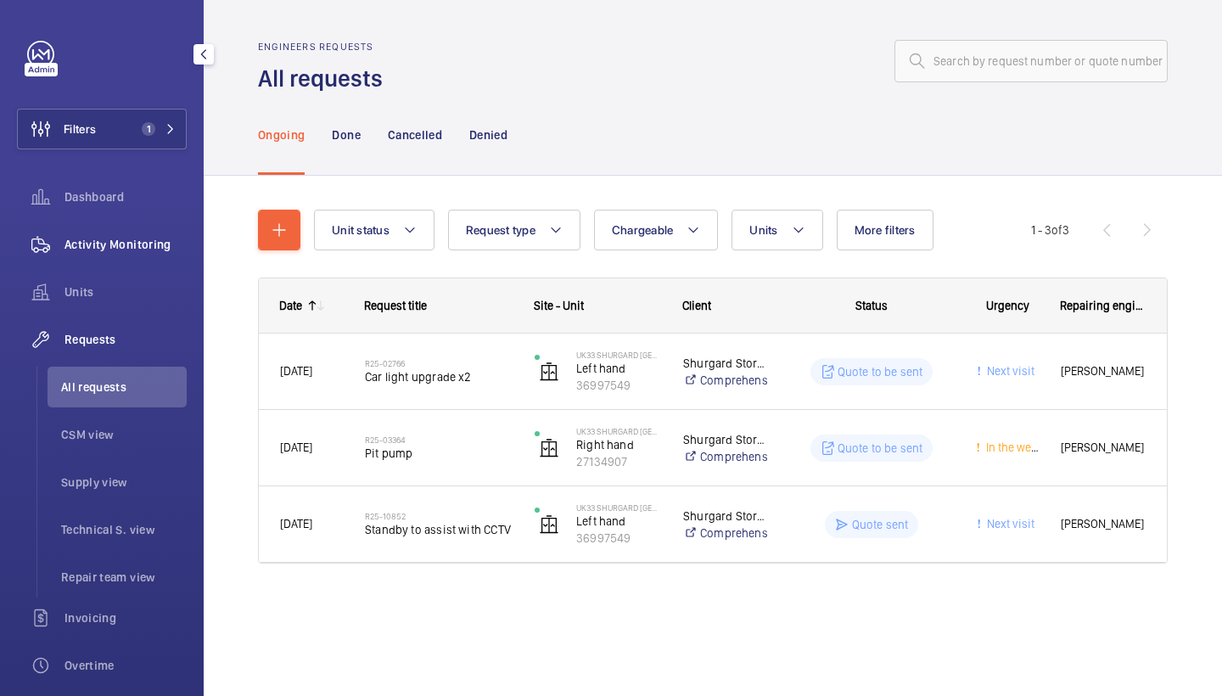
click at [158, 253] on div "Activity Monitoring" at bounding box center [102, 244] width 170 height 41
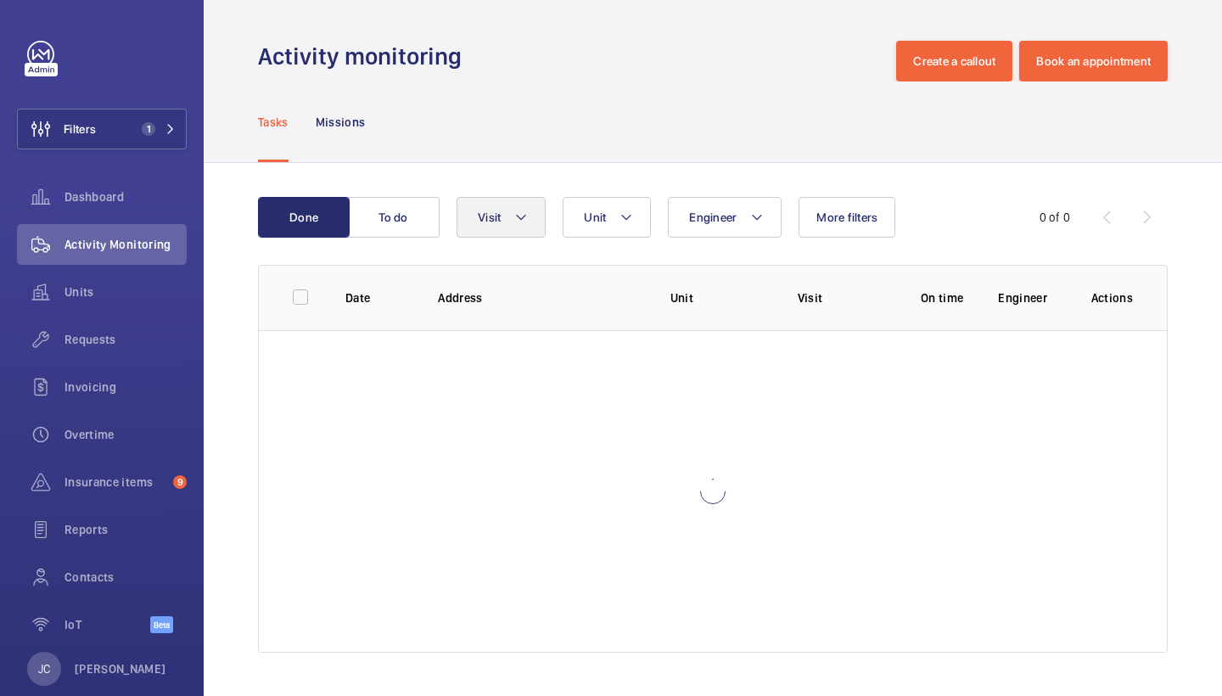
click at [497, 227] on button "Visit" at bounding box center [501, 217] width 89 height 41
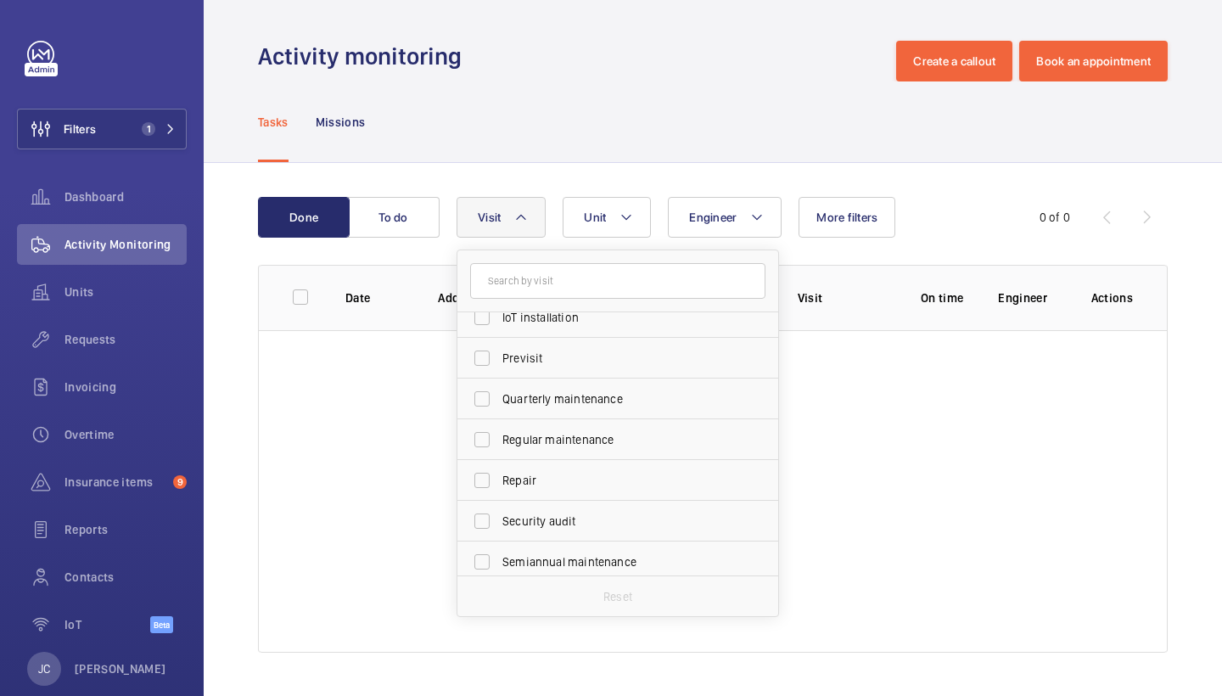
scroll to position [229, 0]
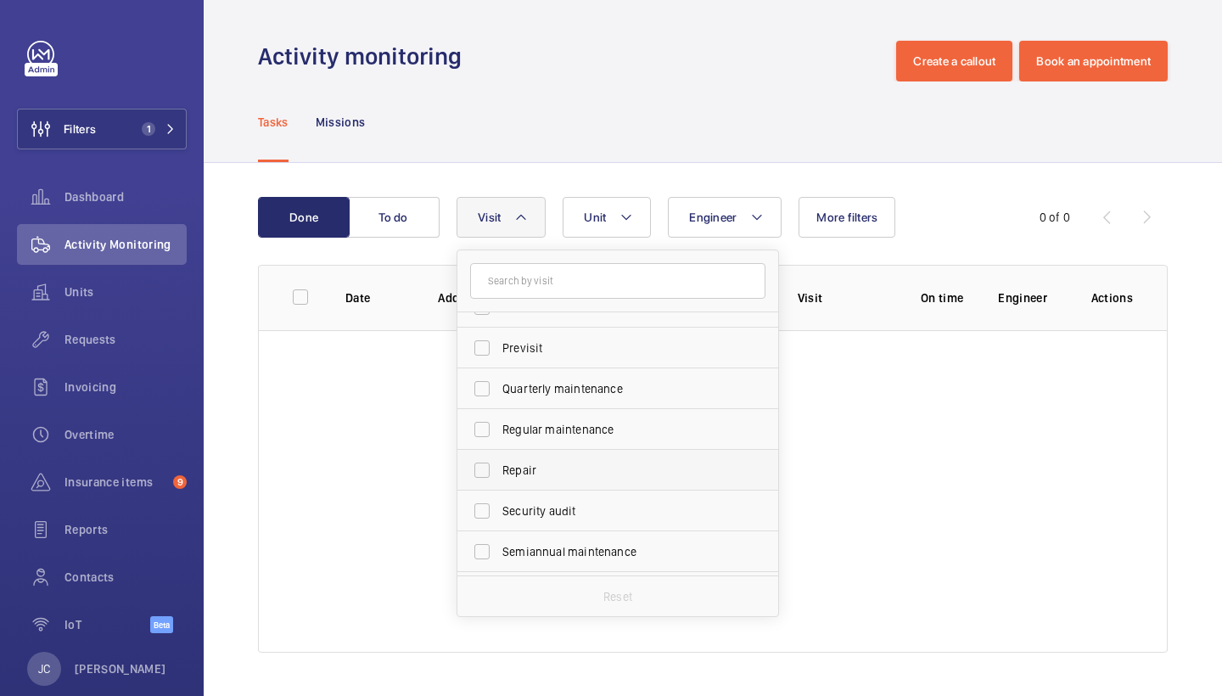
click at [571, 462] on span "Repair" at bounding box center [619, 470] width 233 height 17
click at [499, 462] on input "Repair" at bounding box center [482, 470] width 34 height 34
checkbox input "true"
click at [705, 106] on div "Tasks Missions" at bounding box center [713, 121] width 910 height 81
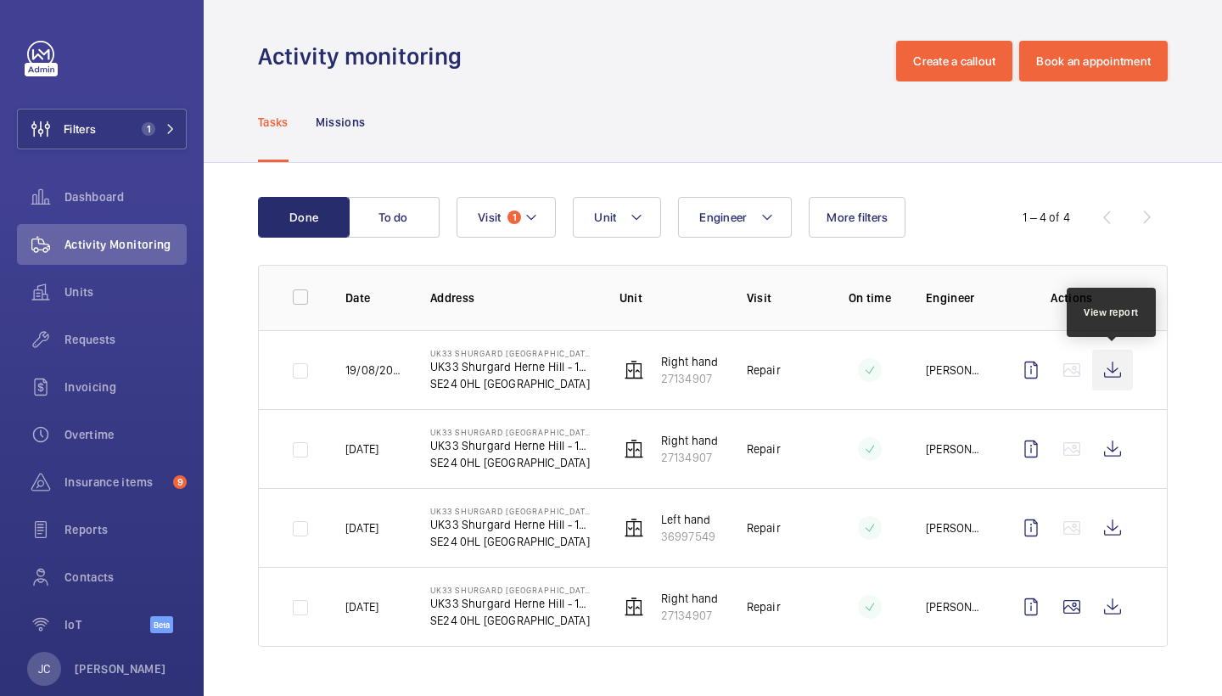
click at [1115, 373] on wm-front-icon-button at bounding box center [1112, 370] width 41 height 41
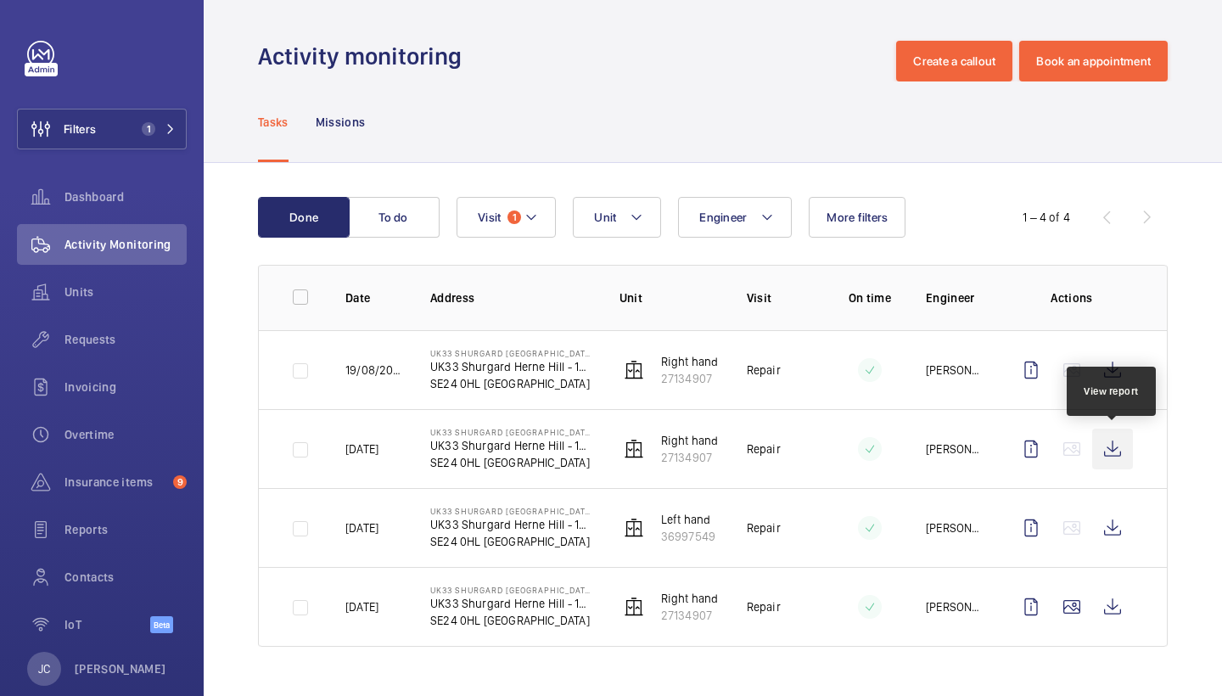
click at [1114, 453] on wm-front-icon-button at bounding box center [1112, 449] width 41 height 41
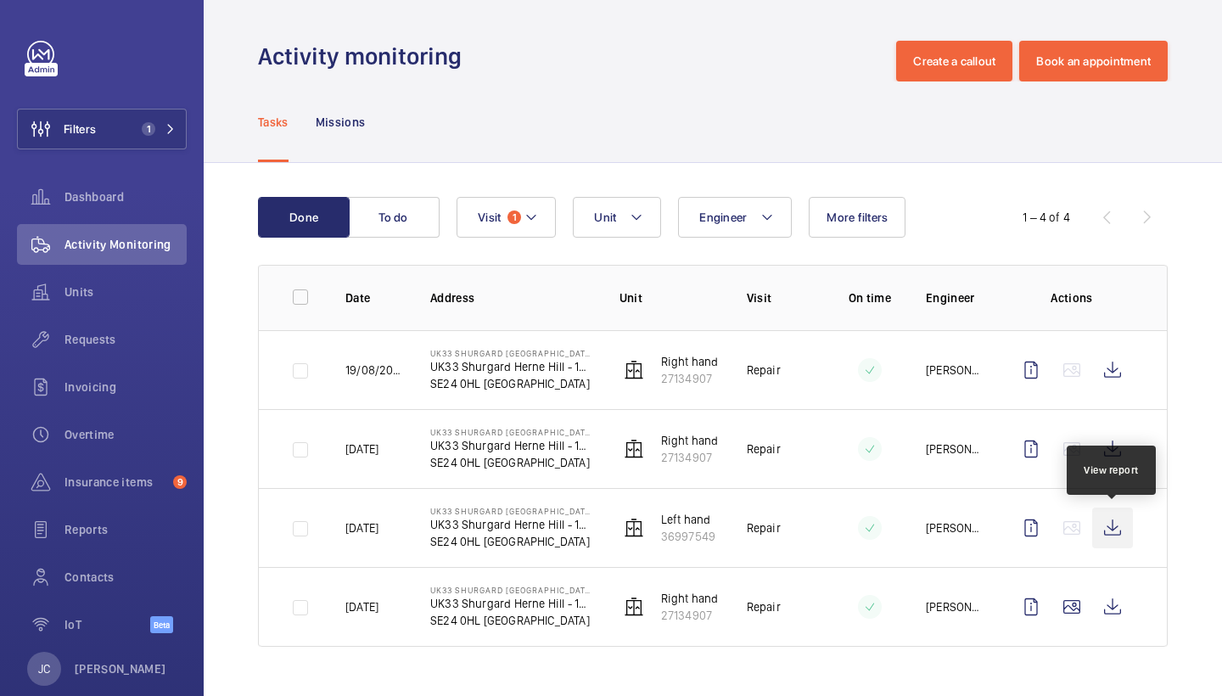
click at [1124, 529] on wm-front-icon-button at bounding box center [1112, 528] width 41 height 41
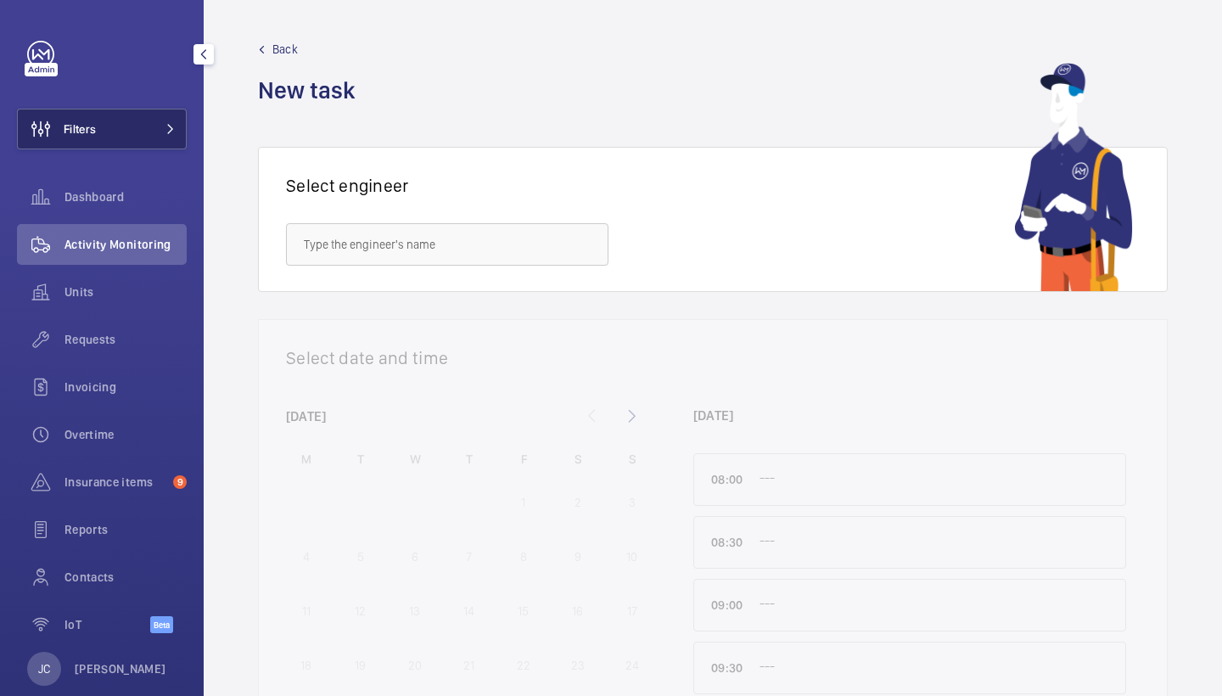
click at [154, 129] on button "Filters" at bounding box center [102, 129] width 170 height 41
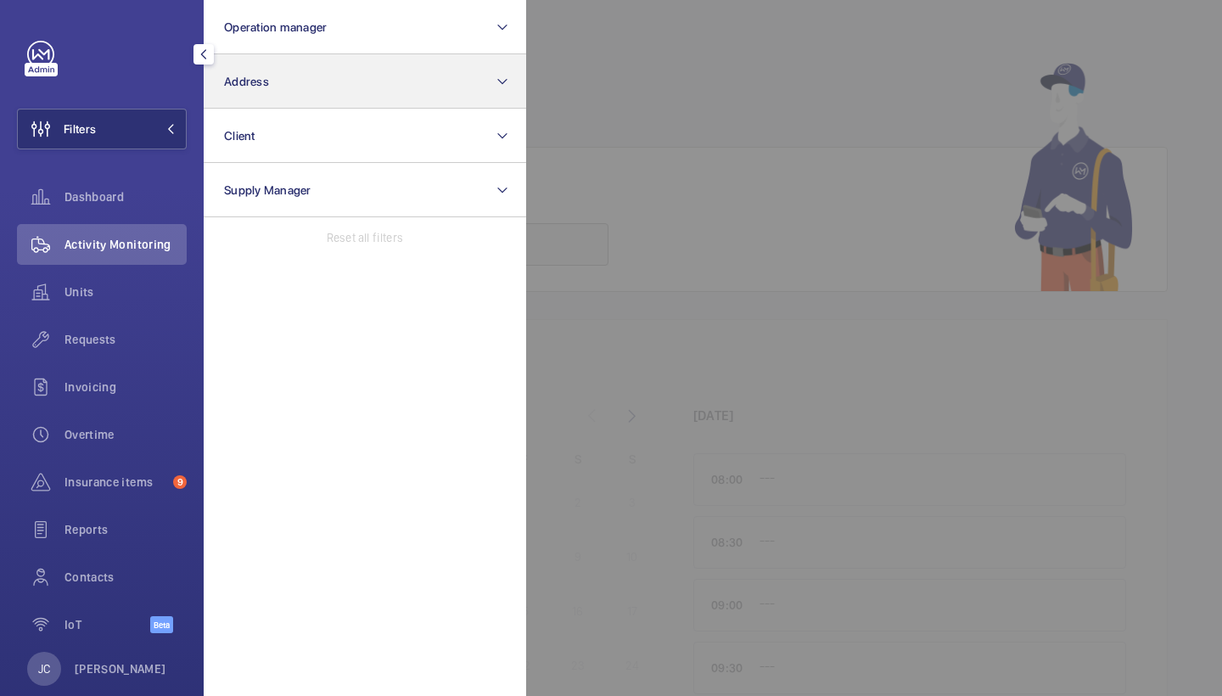
click at [272, 76] on button "Address" at bounding box center [365, 81] width 323 height 54
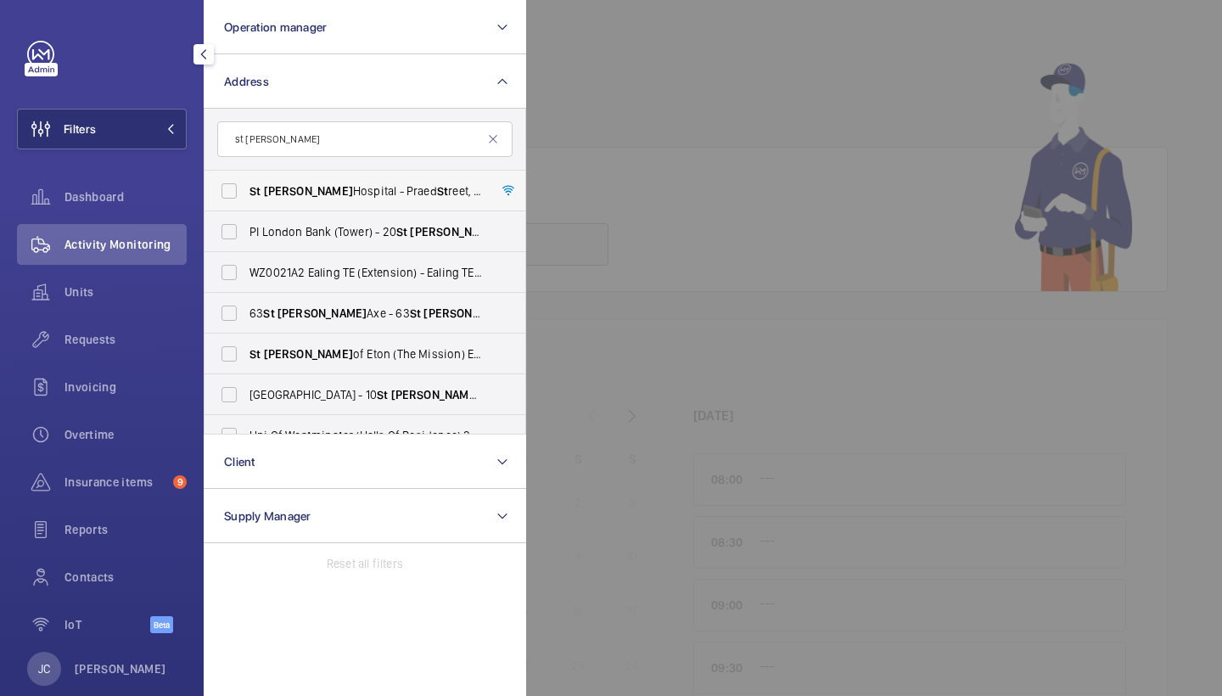
type input "st mary"
click at [370, 196] on span "St Mary Hospital - Praed St reet, LONDON W2 1NY" at bounding box center [366, 190] width 233 height 17
click at [246, 196] on input "St Mary Hospital - Praed St reet, LONDON W2 1NY" at bounding box center [229, 191] width 34 height 34
checkbox input "true"
click at [112, 345] on span "Requests" at bounding box center [126, 339] width 122 height 17
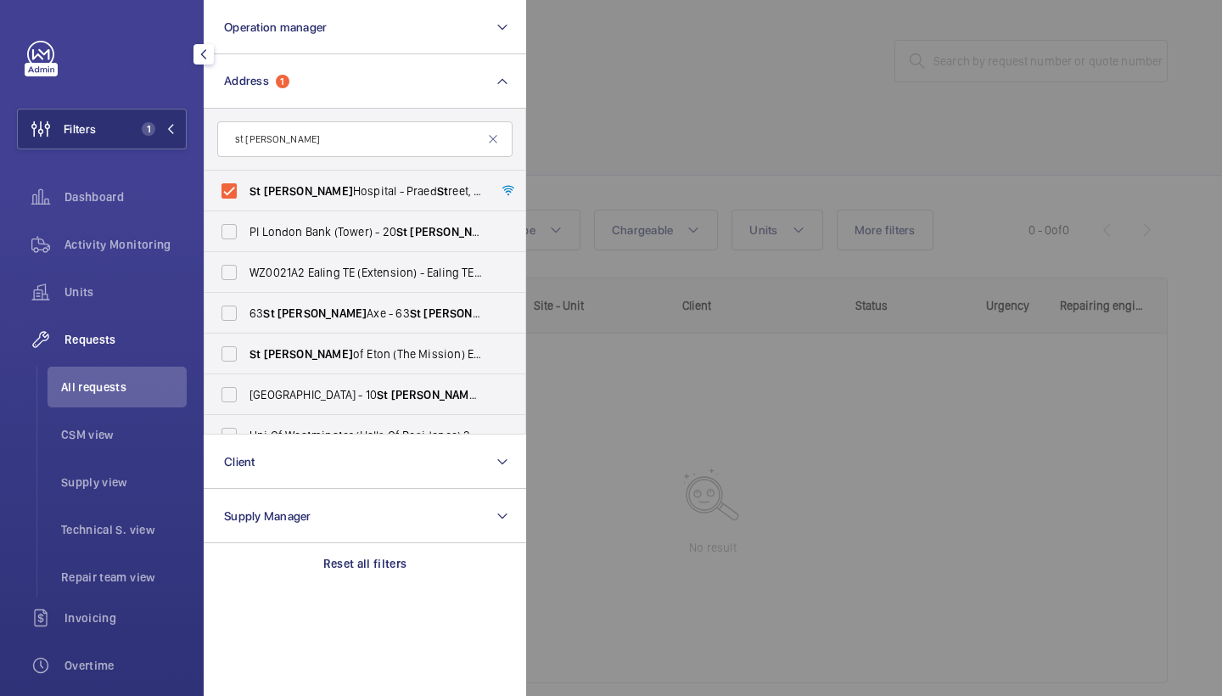
click at [761, 117] on div at bounding box center [1137, 348] width 1222 height 696
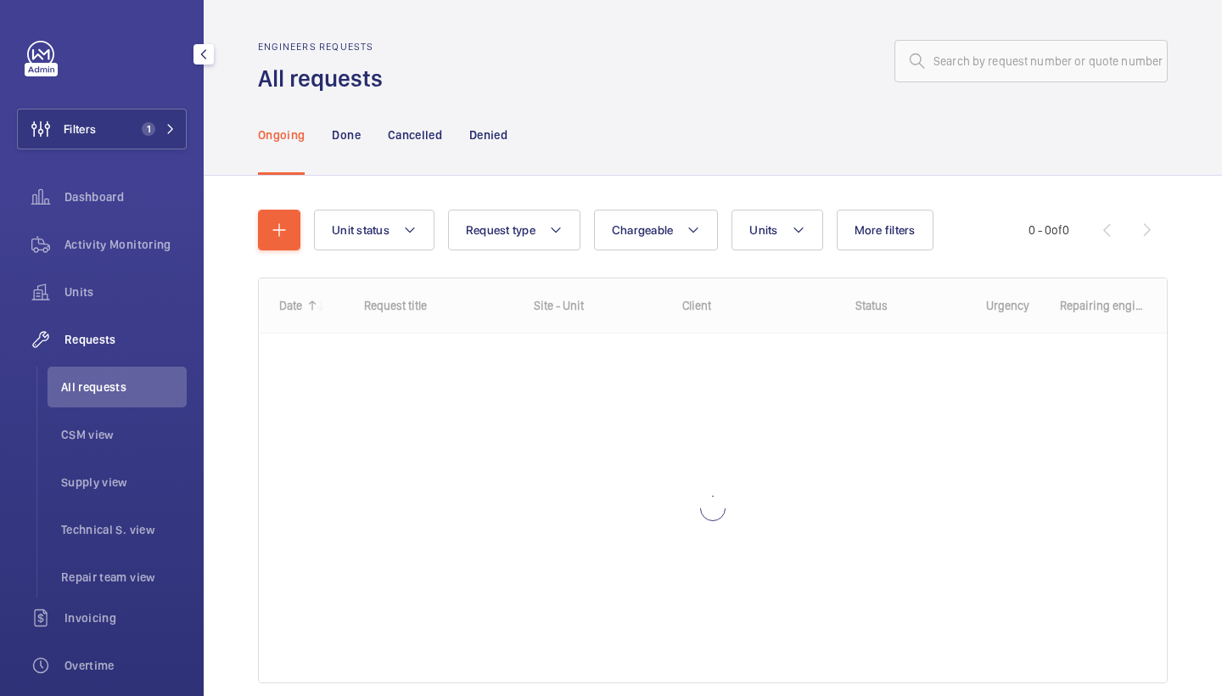
click at [775, 251] on wm-front-shared-table-view-engine "Unit status Request type Chargeable Units More filters Request status Urgency R…" at bounding box center [713, 467] width 910 height 514
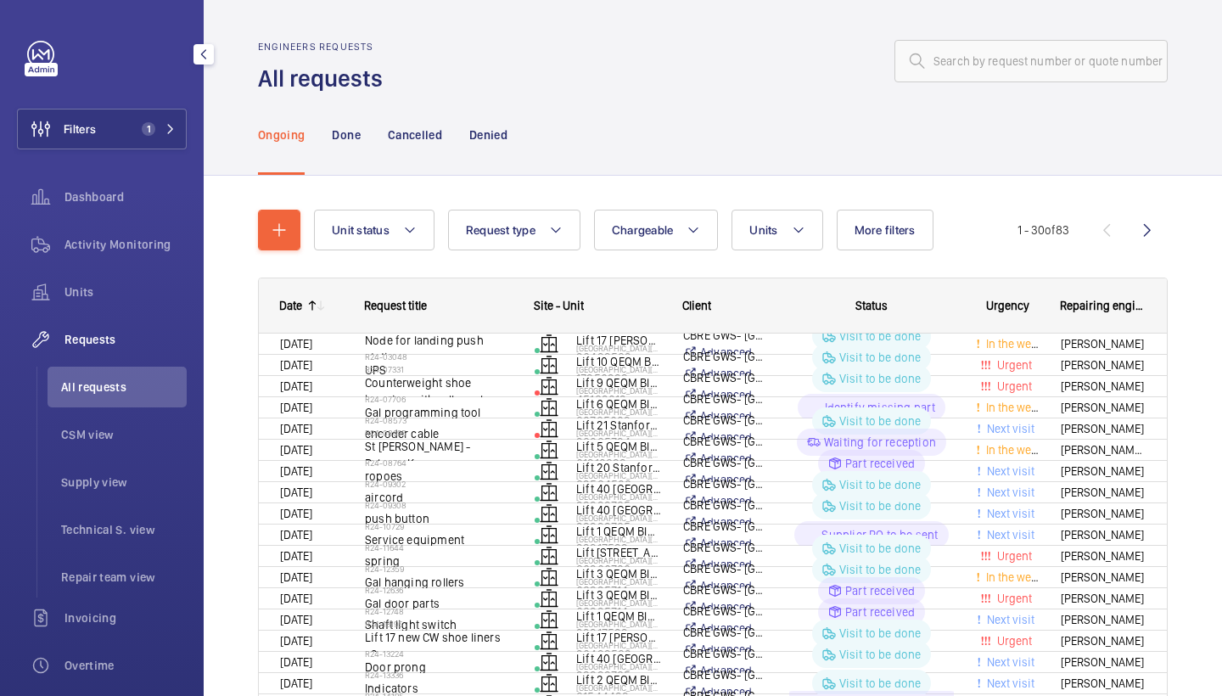
click at [786, 254] on wm-front-shared-table-view-engine "Unit status Request type Chargeable Units More filters Request status Urgency R…" at bounding box center [713, 611] width 910 height 802
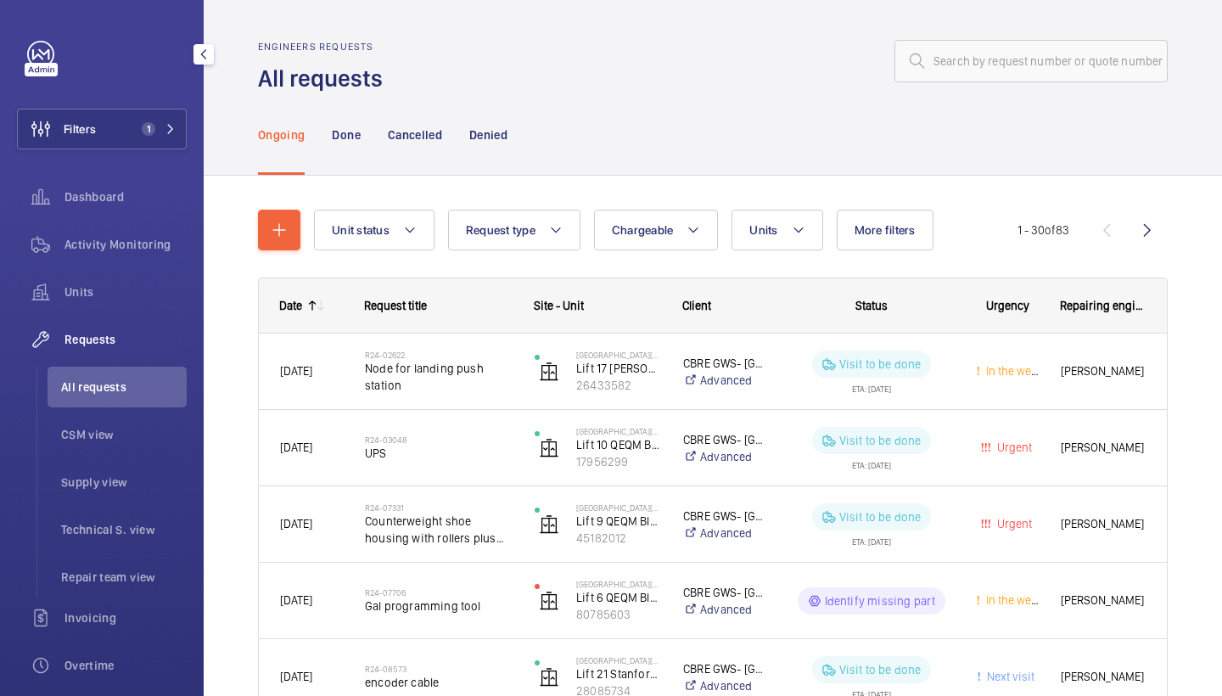
click at [784, 218] on button "Units" at bounding box center [777, 230] width 91 height 41
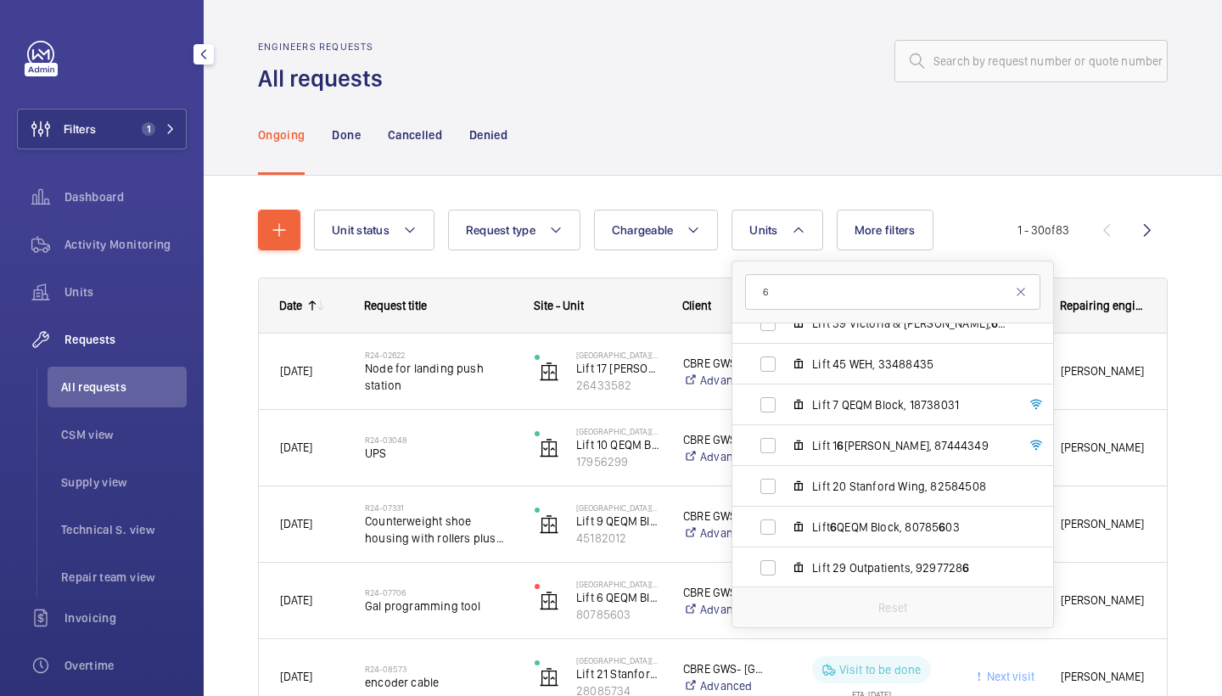
scroll to position [844, 0]
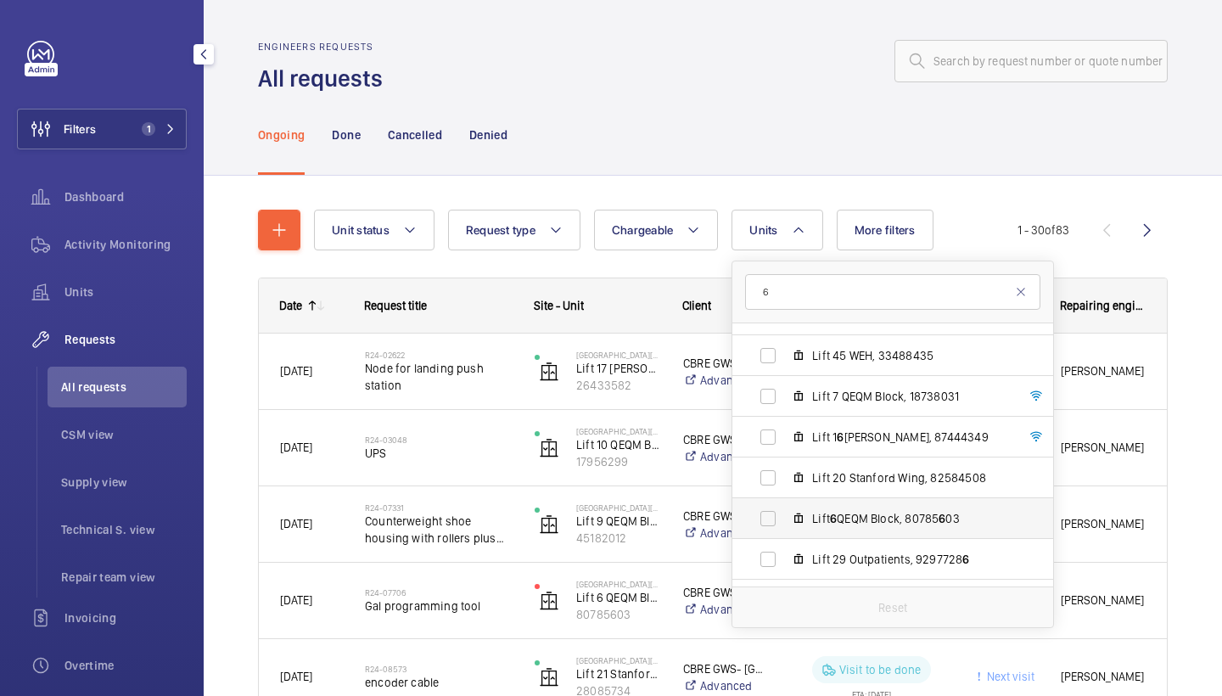
type input "6"
click at [864, 520] on span "Lift 6 QEQM Block, 80785 6 03" at bounding box center [910, 518] width 197 height 17
click at [785, 520] on input "Lift 6 QEQM Block, 80785 6 03" at bounding box center [768, 519] width 34 height 34
checkbox input "true"
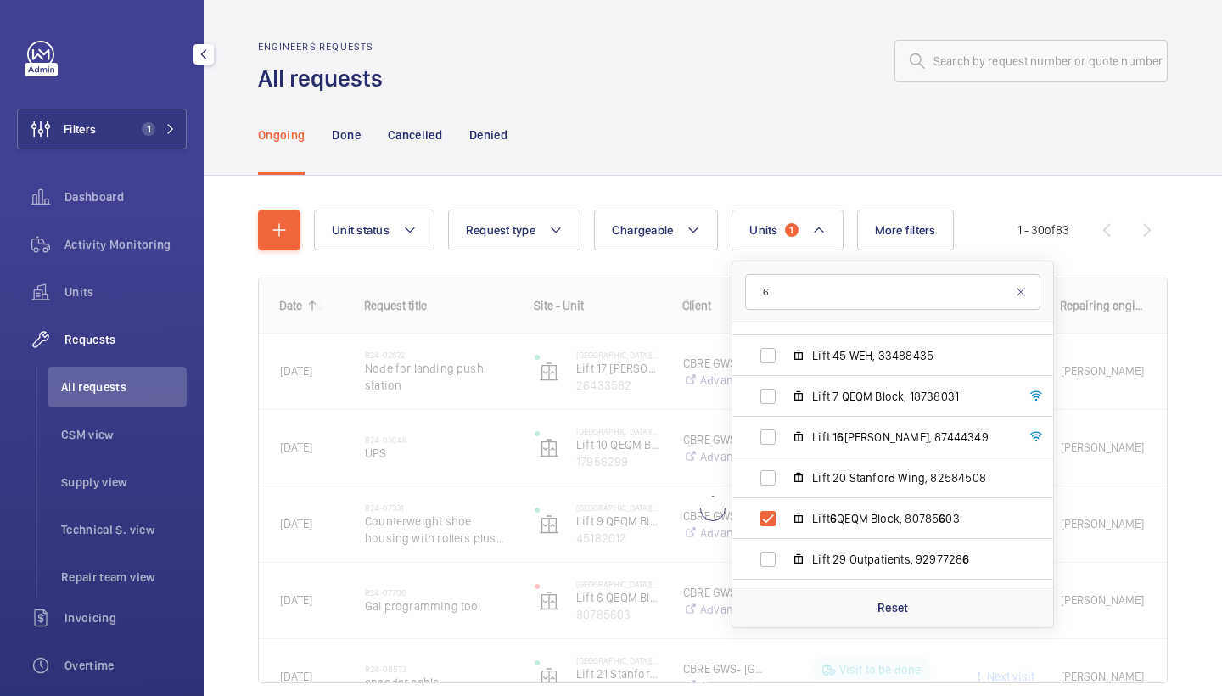
click at [671, 161] on div "Ongoing Done Cancelled Denied" at bounding box center [713, 134] width 910 height 81
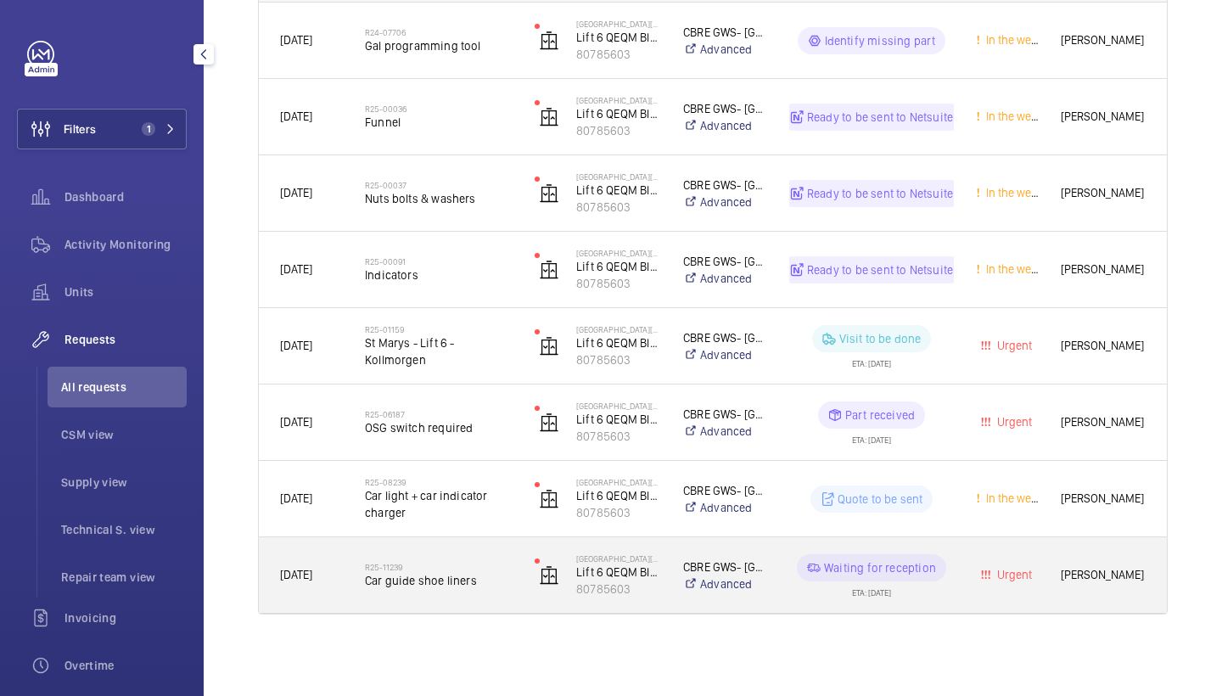
scroll to position [331, 0]
click at [458, 583] on span "Car guide shoe liners" at bounding box center [439, 580] width 148 height 17
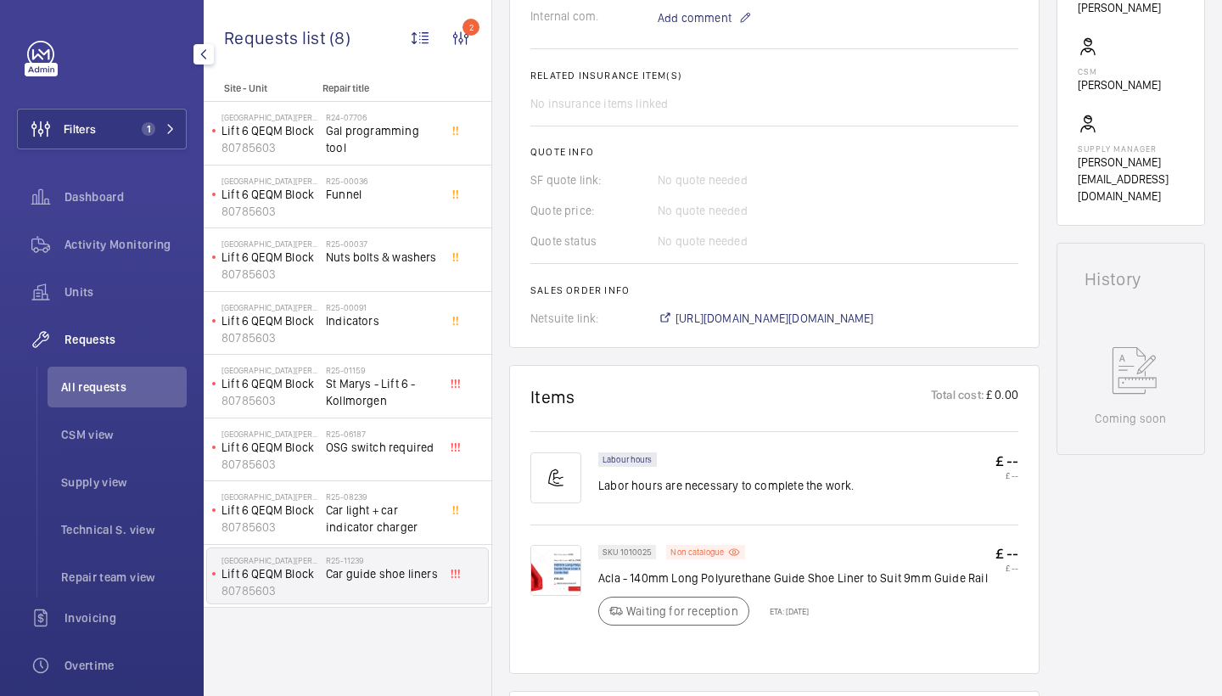
scroll to position [558, 0]
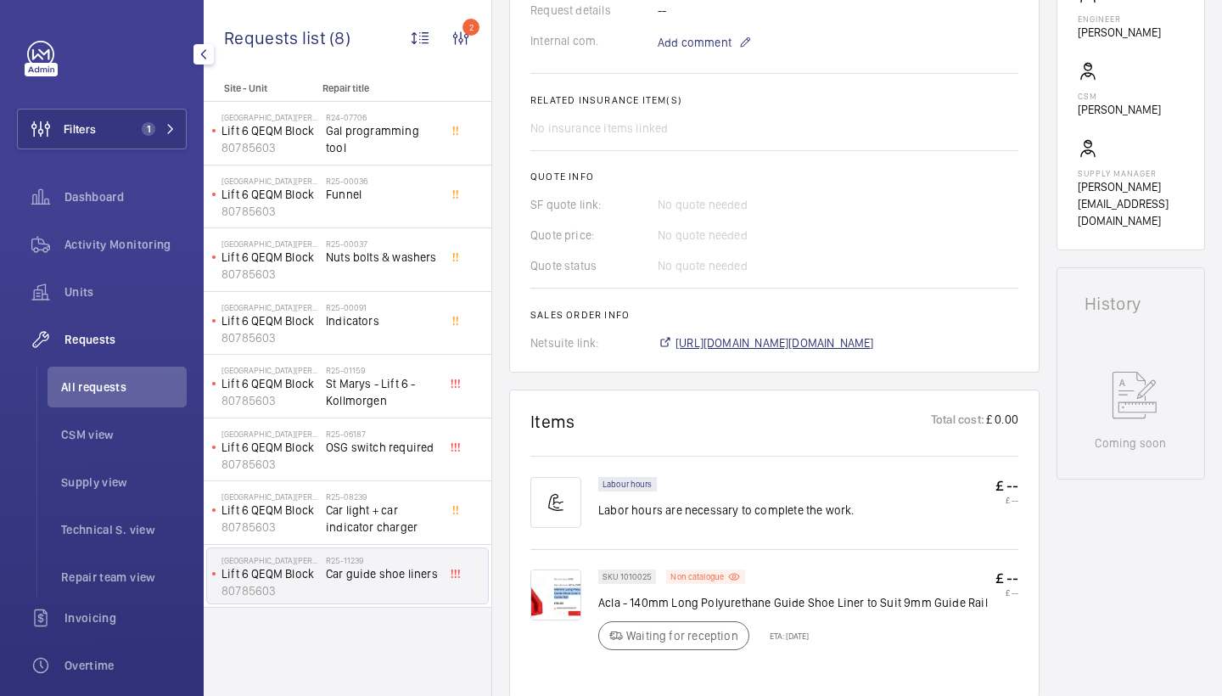
click at [845, 342] on span "https://6461500.app.netsuite.com/app/accounting/transactions/salesord.nl?id=293…" at bounding box center [775, 342] width 199 height 17
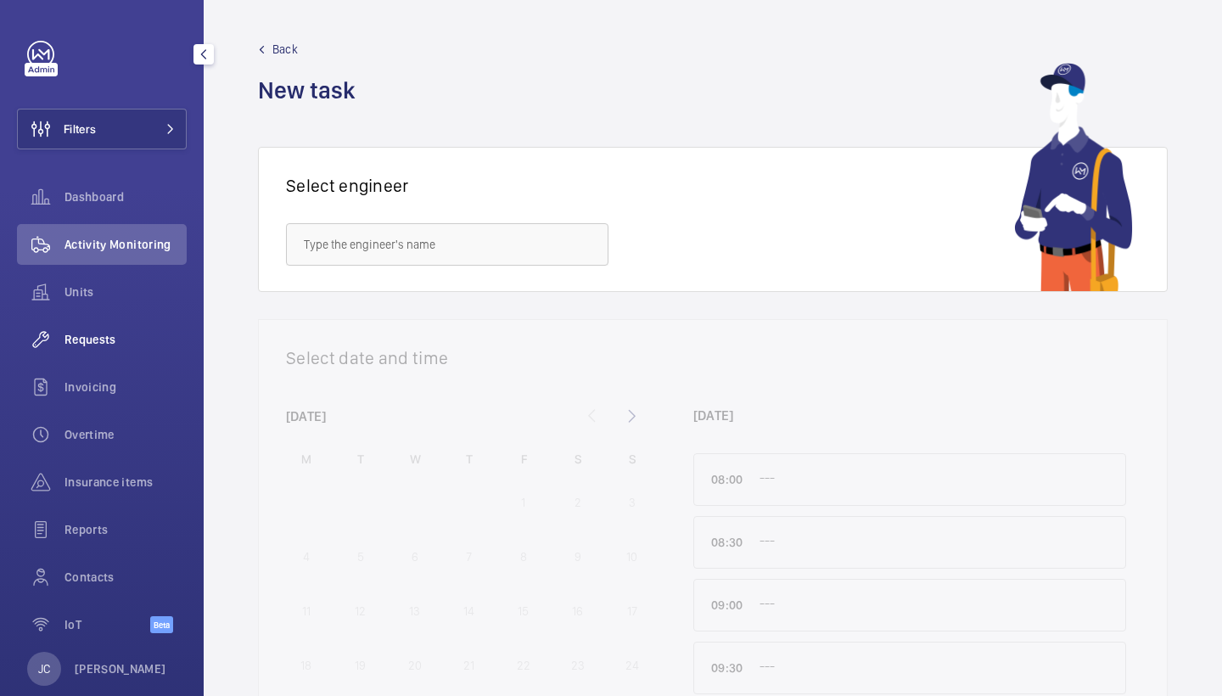
click at [93, 332] on span "Requests" at bounding box center [126, 339] width 122 height 17
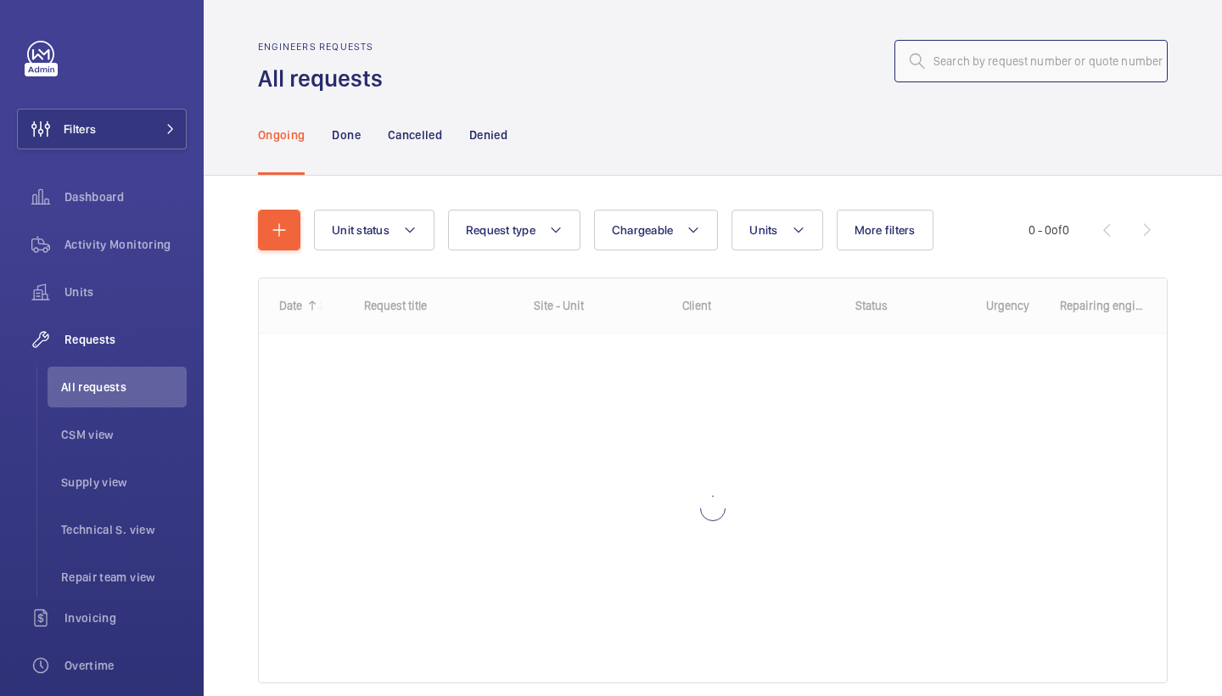
click at [993, 47] on input "text" at bounding box center [1031, 61] width 273 height 42
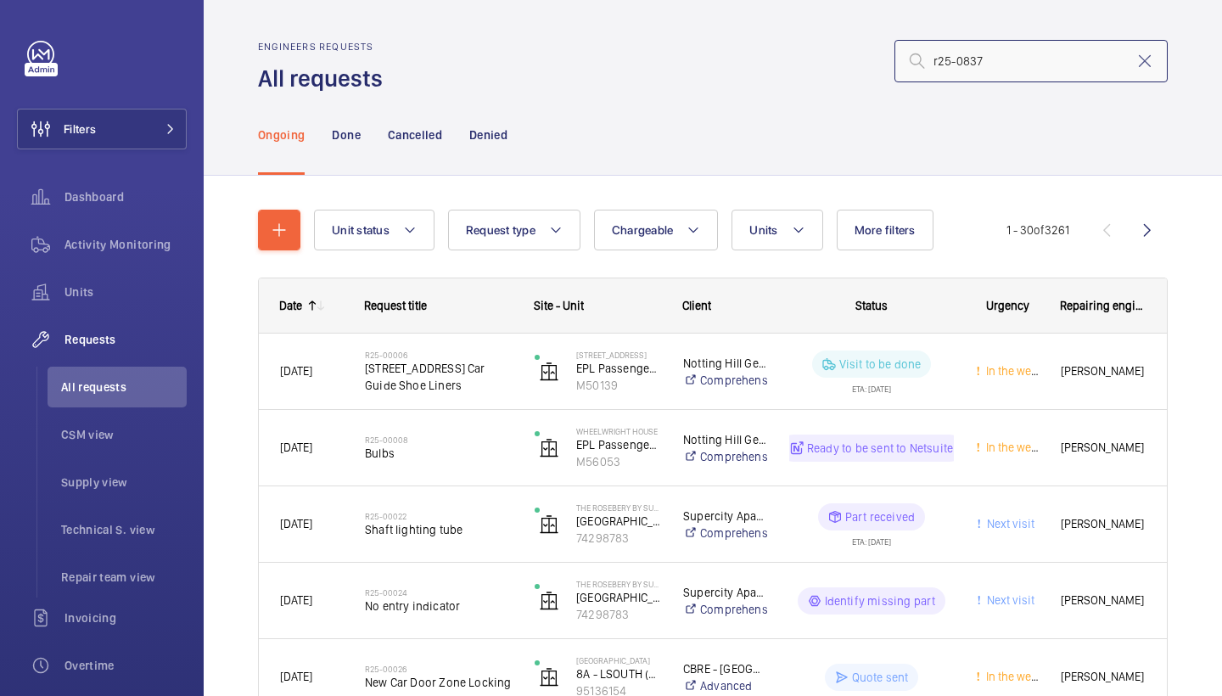
type input "r25-08374"
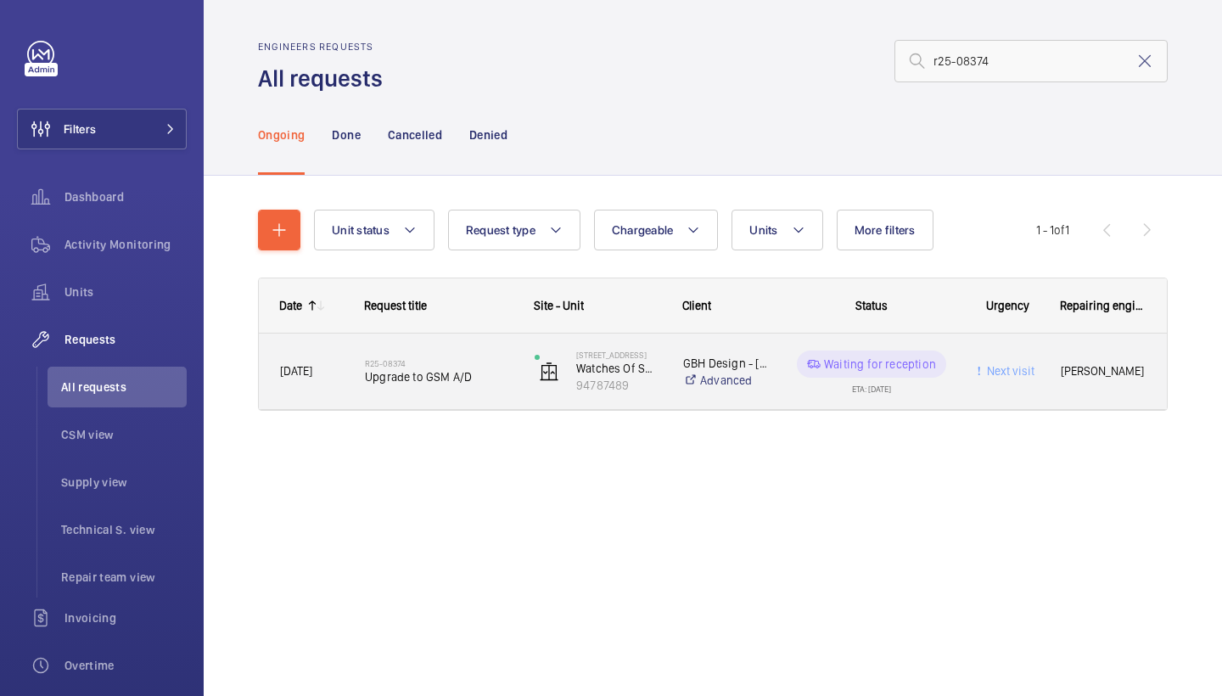
click at [423, 362] on h2 "R25-08374" at bounding box center [439, 363] width 148 height 10
